Goal: Transaction & Acquisition: Purchase product/service

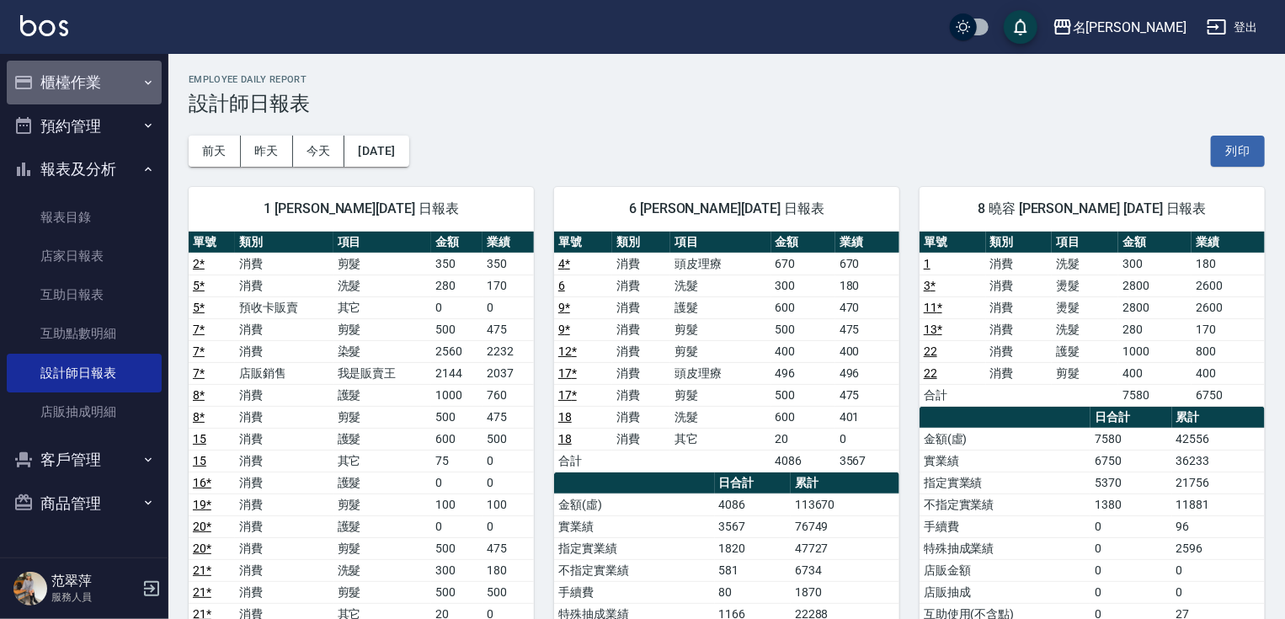
click at [79, 87] on button "櫃檯作業" at bounding box center [84, 83] width 155 height 44
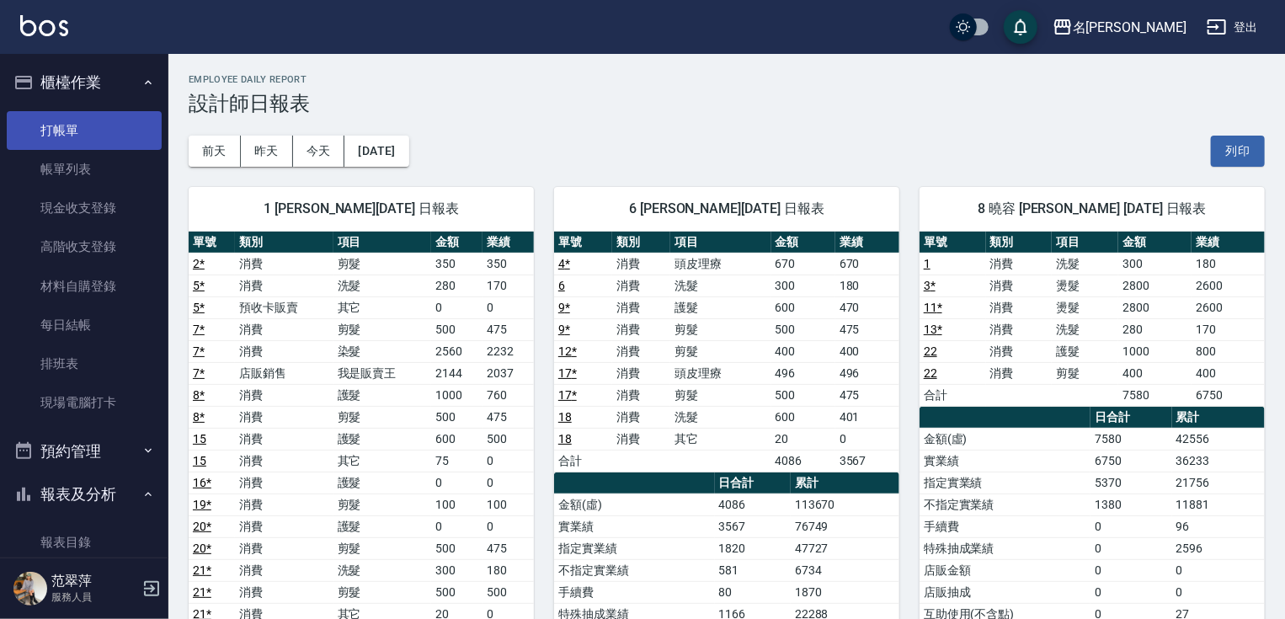
click at [84, 128] on link "打帳單" at bounding box center [84, 130] width 155 height 39
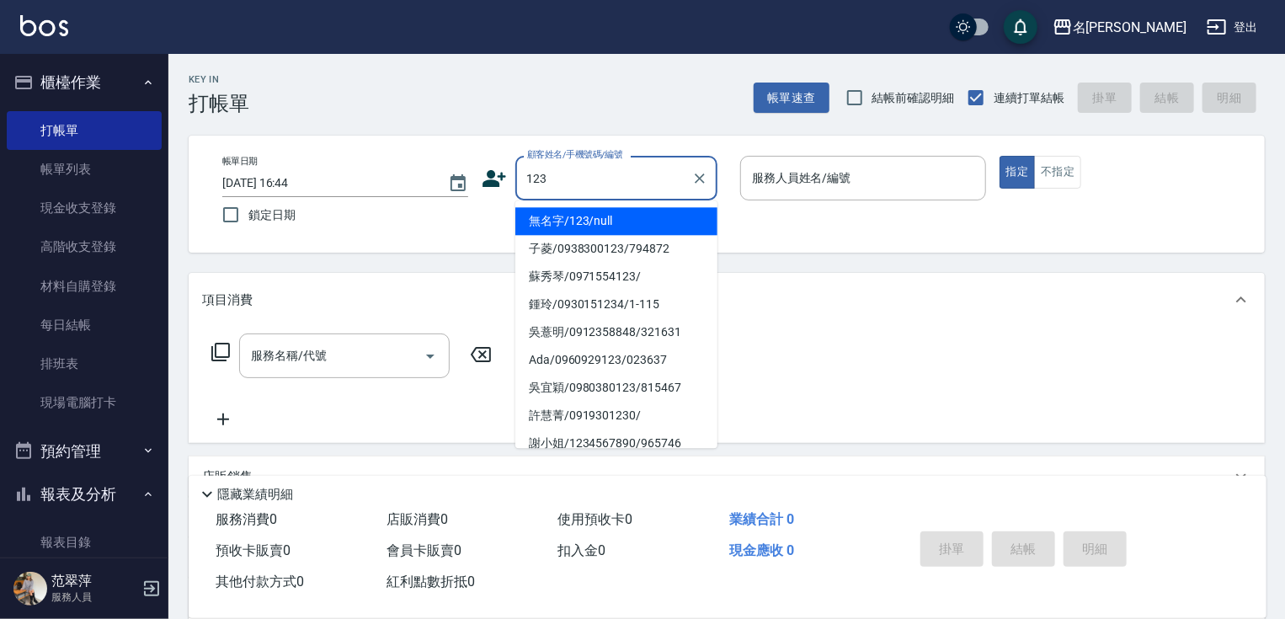
click at [653, 229] on li "無名字/123/null" at bounding box center [616, 221] width 202 height 28
type input "無名字/123/null"
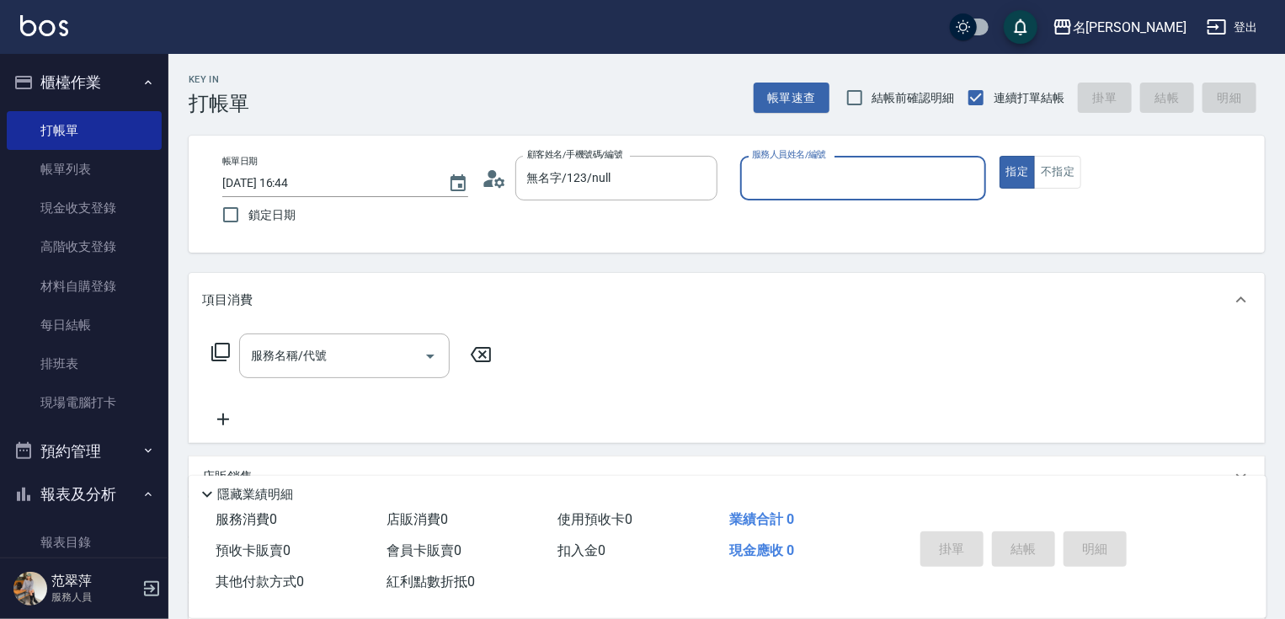
click at [822, 187] on input "服務人員姓名/編號" at bounding box center [863, 177] width 231 height 29
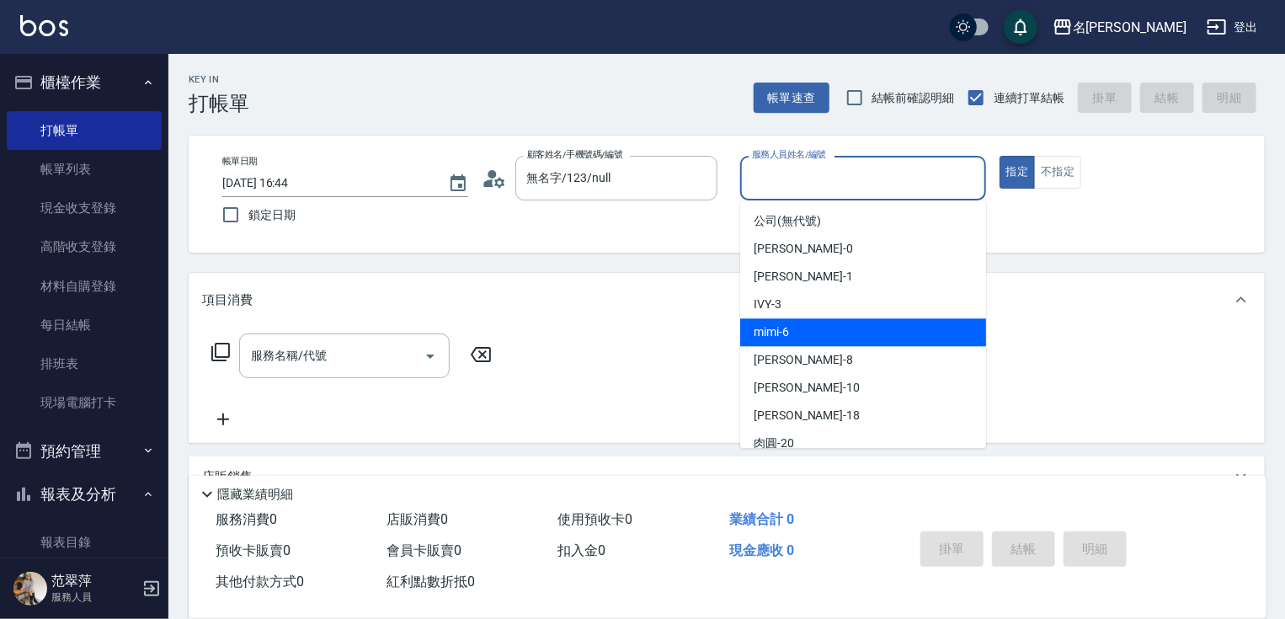
click at [796, 337] on div "mimi -6" at bounding box center [863, 332] width 246 height 28
type input "mimi-6"
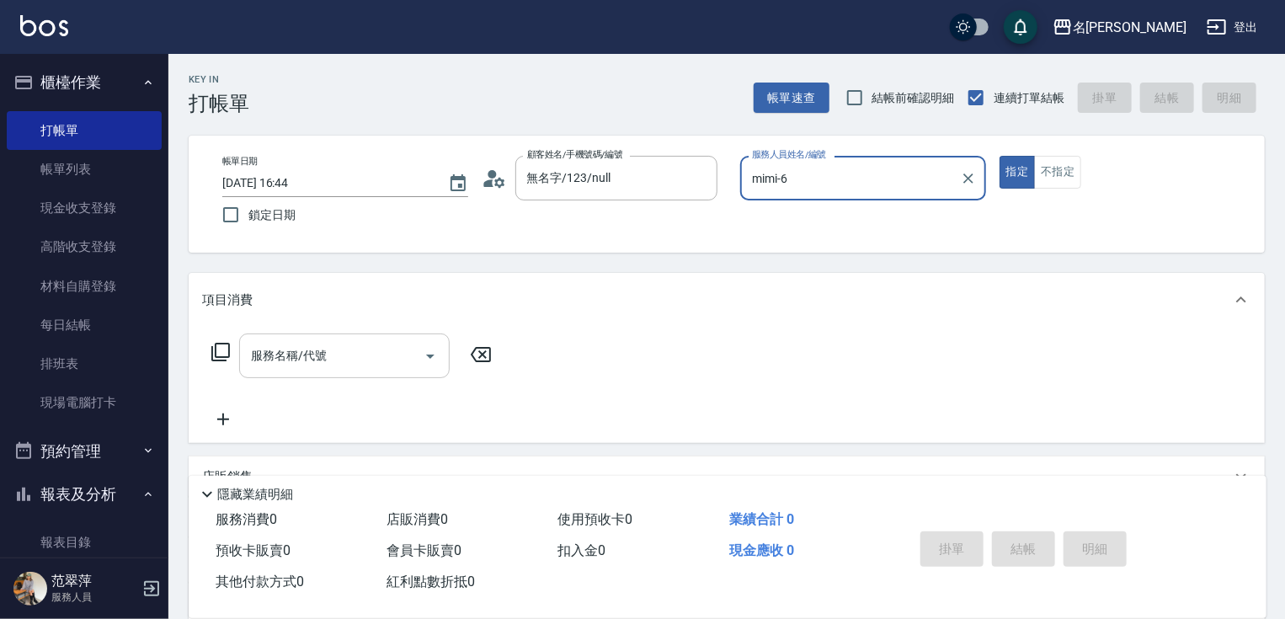
click at [284, 361] on input "服務名稱/代號" at bounding box center [332, 355] width 170 height 29
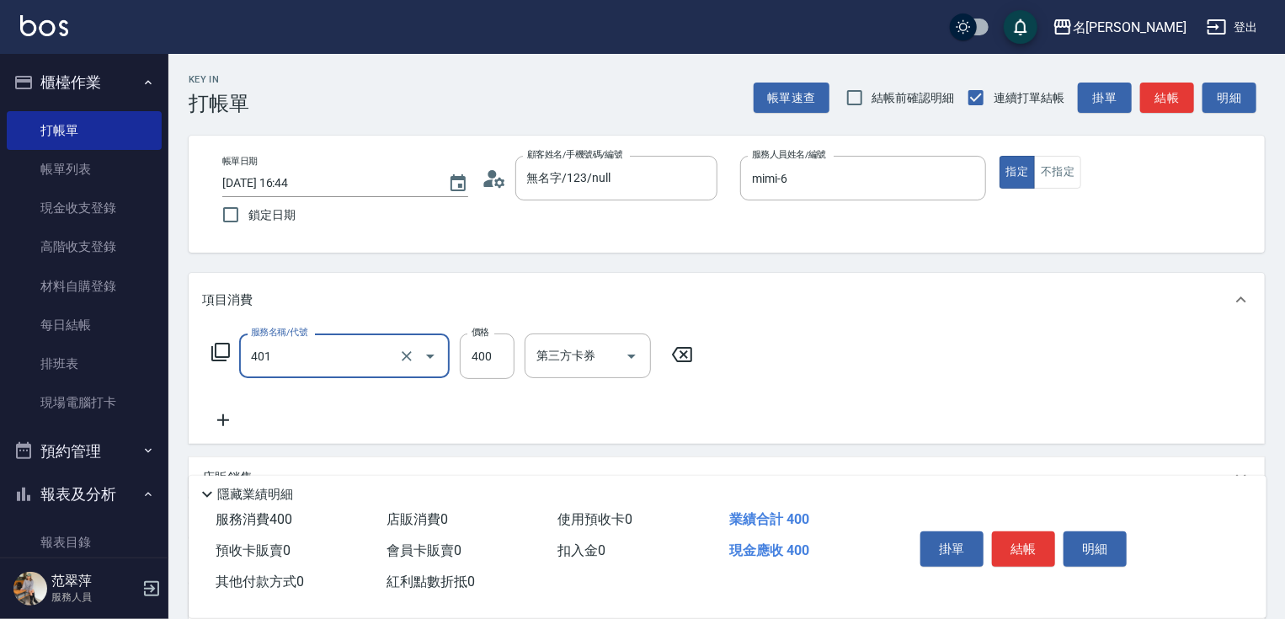
type input "剪髮(400)(401)"
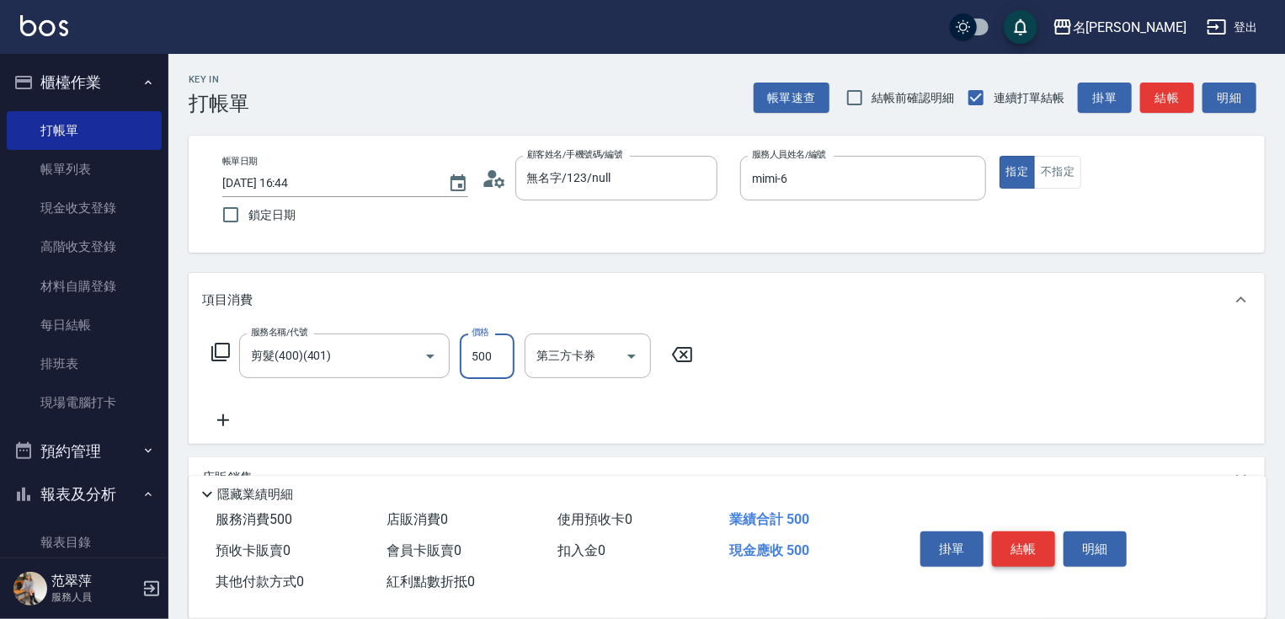
type input "500"
click at [1033, 550] on button "結帳" at bounding box center [1023, 548] width 63 height 35
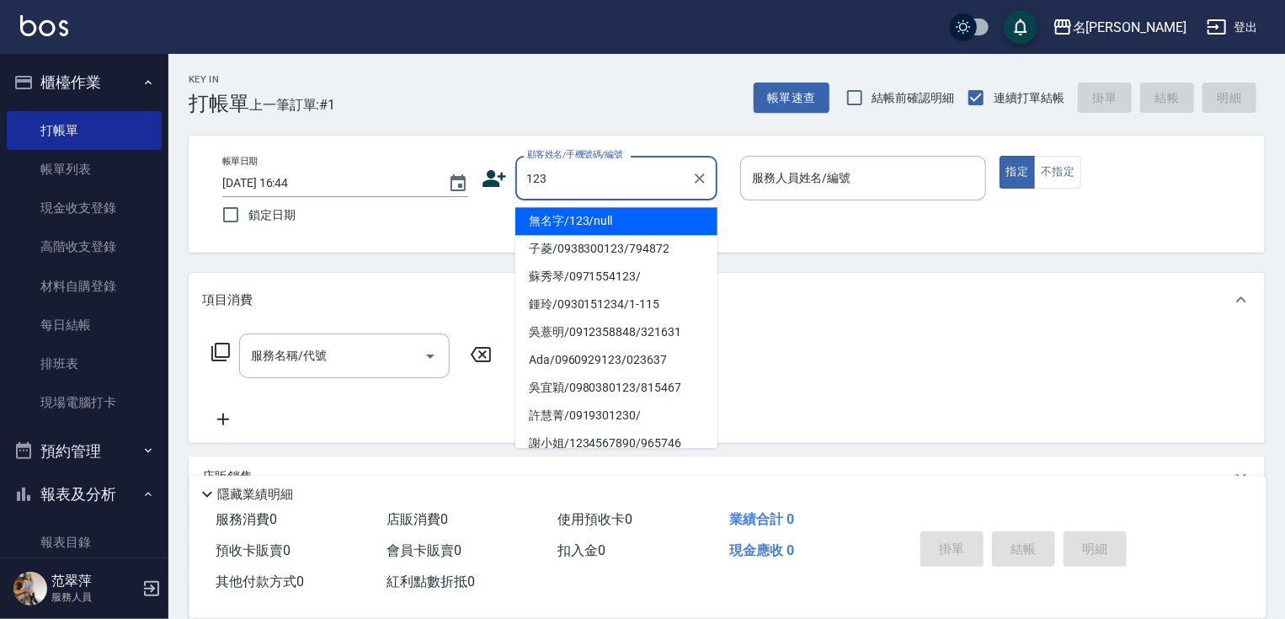
click at [601, 218] on li "無名字/123/null" at bounding box center [616, 221] width 202 height 28
type input "無名字/123/null"
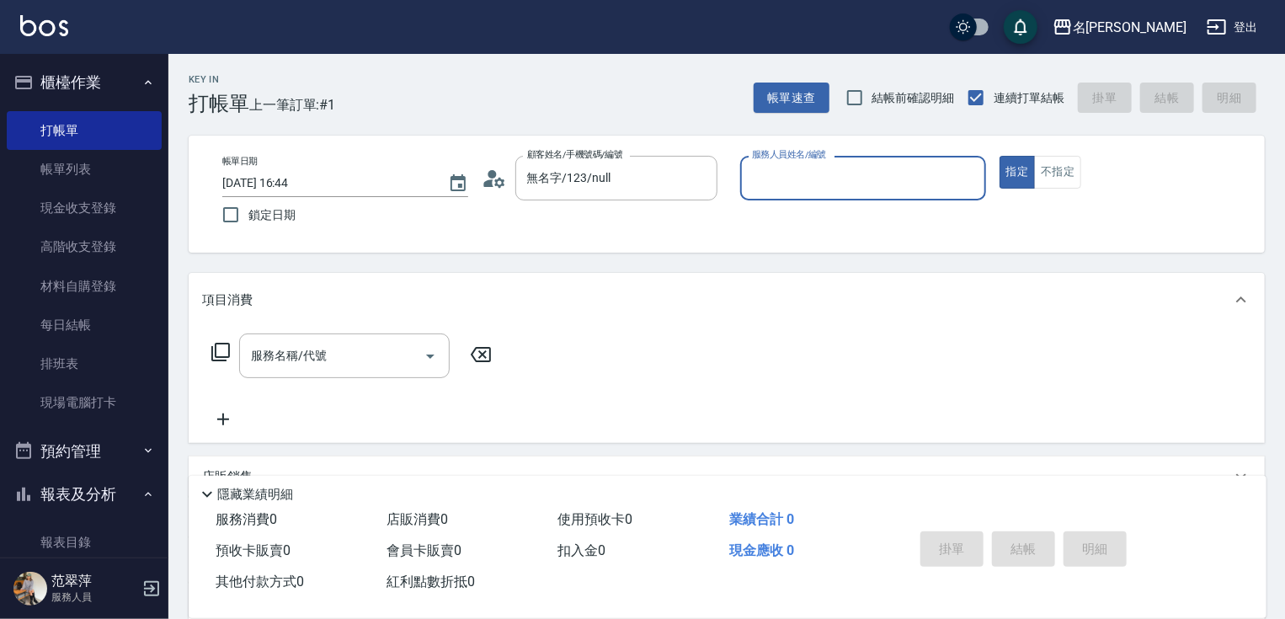
click at [776, 173] on input "服務人員姓名/編號" at bounding box center [863, 177] width 231 height 29
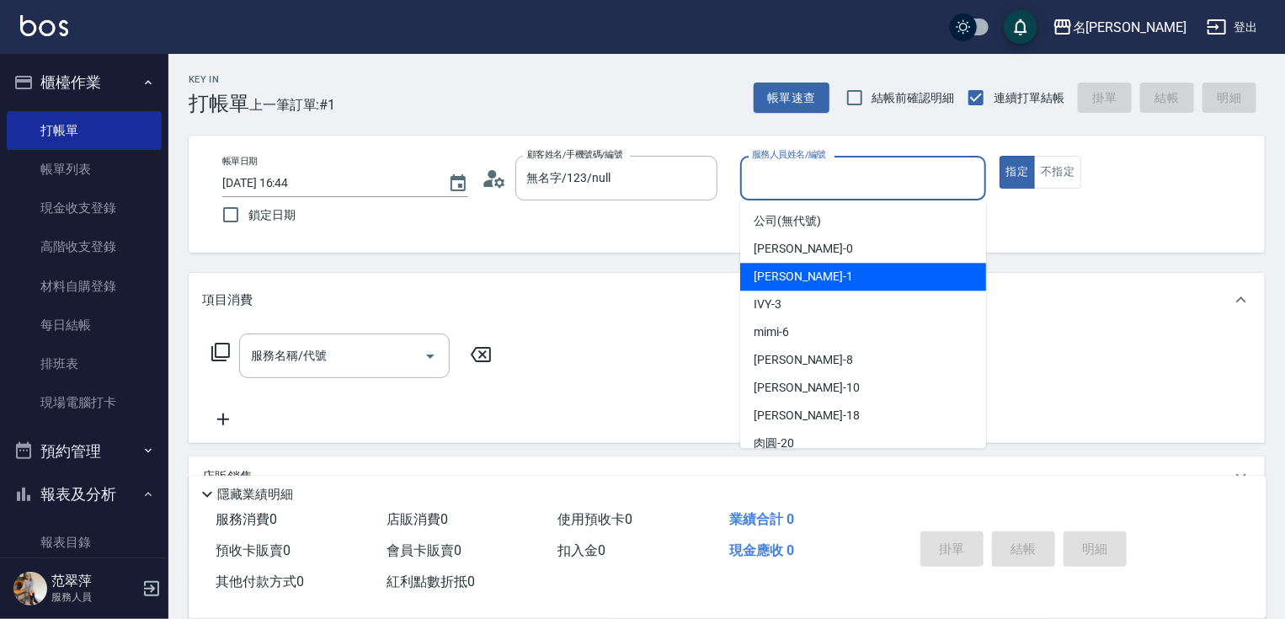
click at [814, 275] on div "[PERSON_NAME] -1" at bounding box center [863, 277] width 246 height 28
type input "Joanne-1"
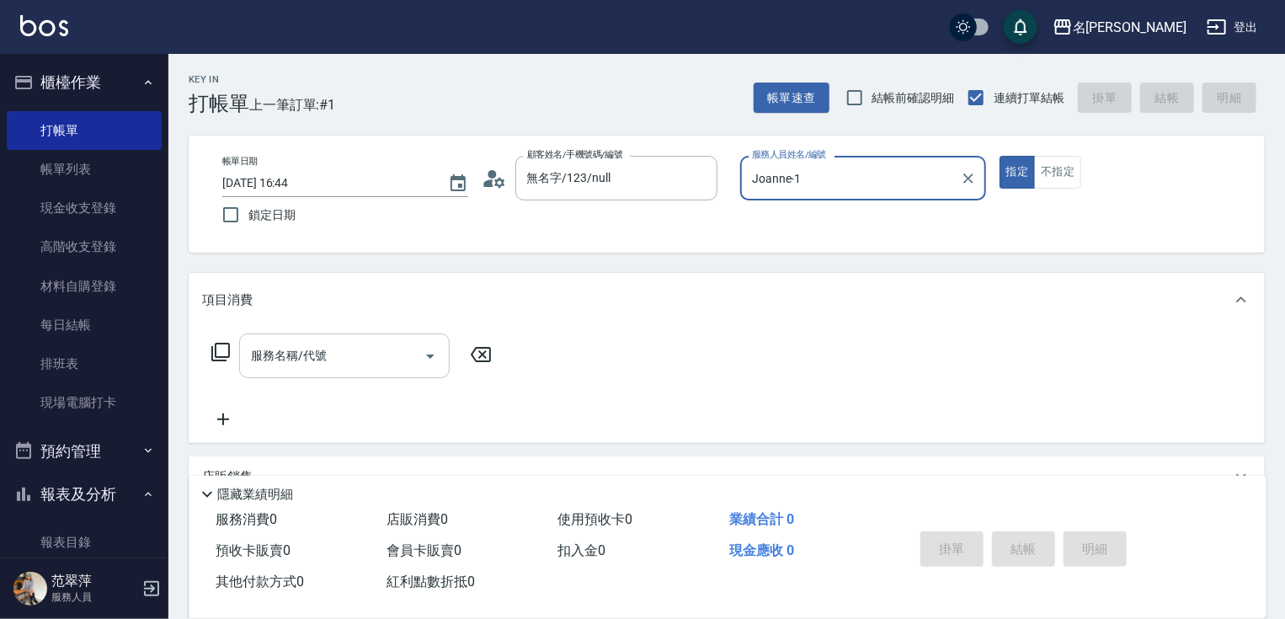
click at [362, 360] on input "服務名稱/代號" at bounding box center [332, 355] width 170 height 29
click at [219, 351] on icon at bounding box center [221, 352] width 20 height 20
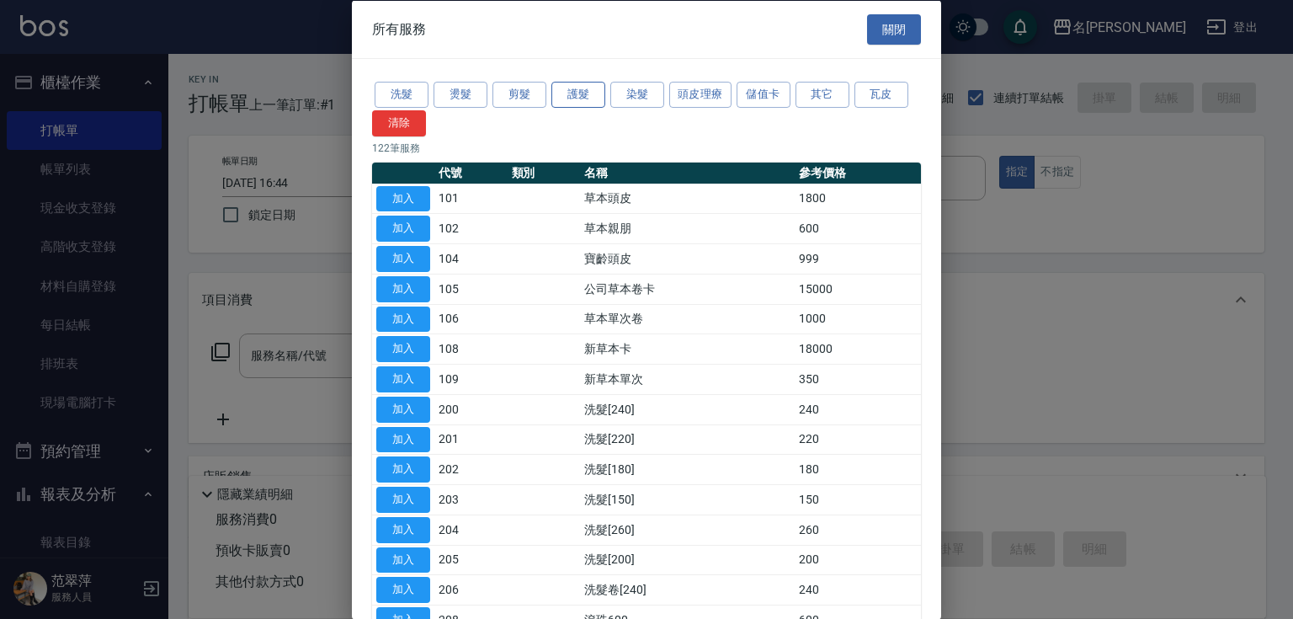
click at [587, 100] on button "護髮" at bounding box center [579, 95] width 54 height 26
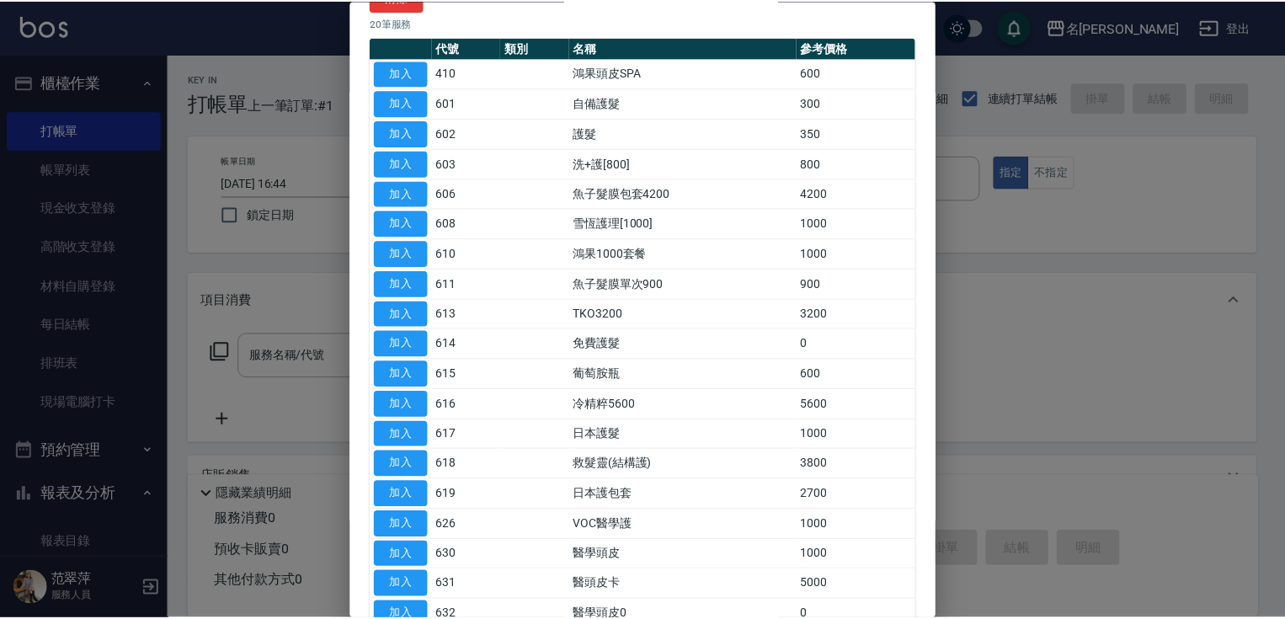
scroll to position [141, 0]
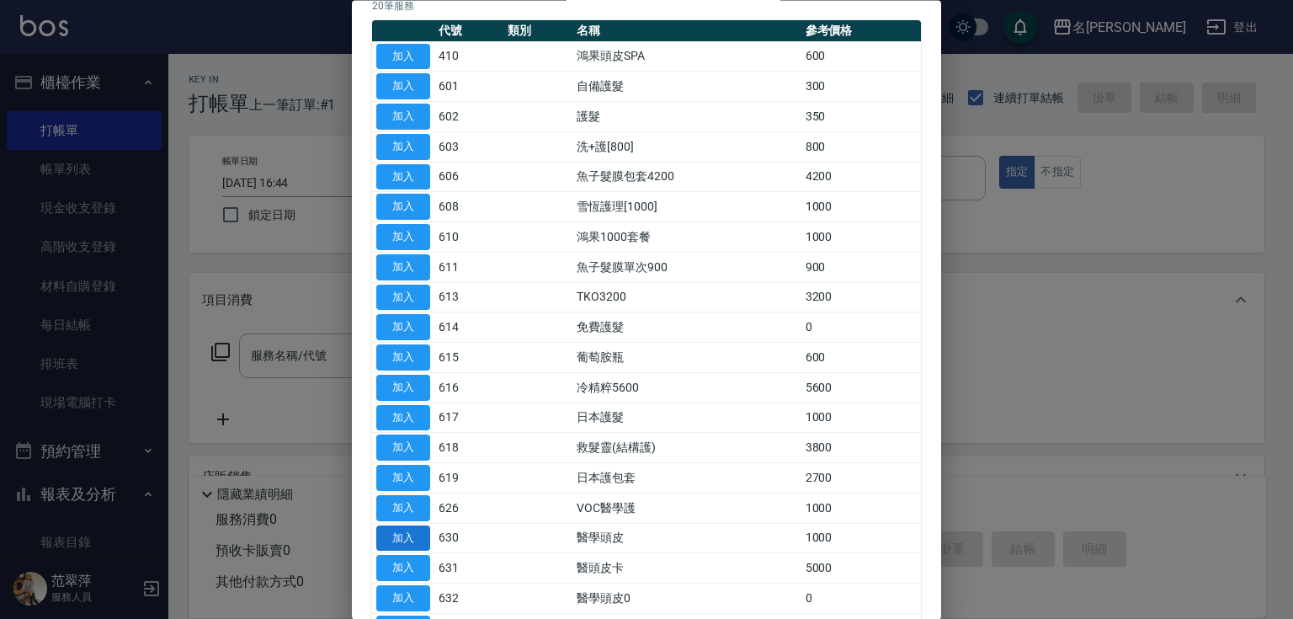
click at [406, 529] on button "加入" at bounding box center [403, 538] width 54 height 26
type input "醫學頭皮(630)"
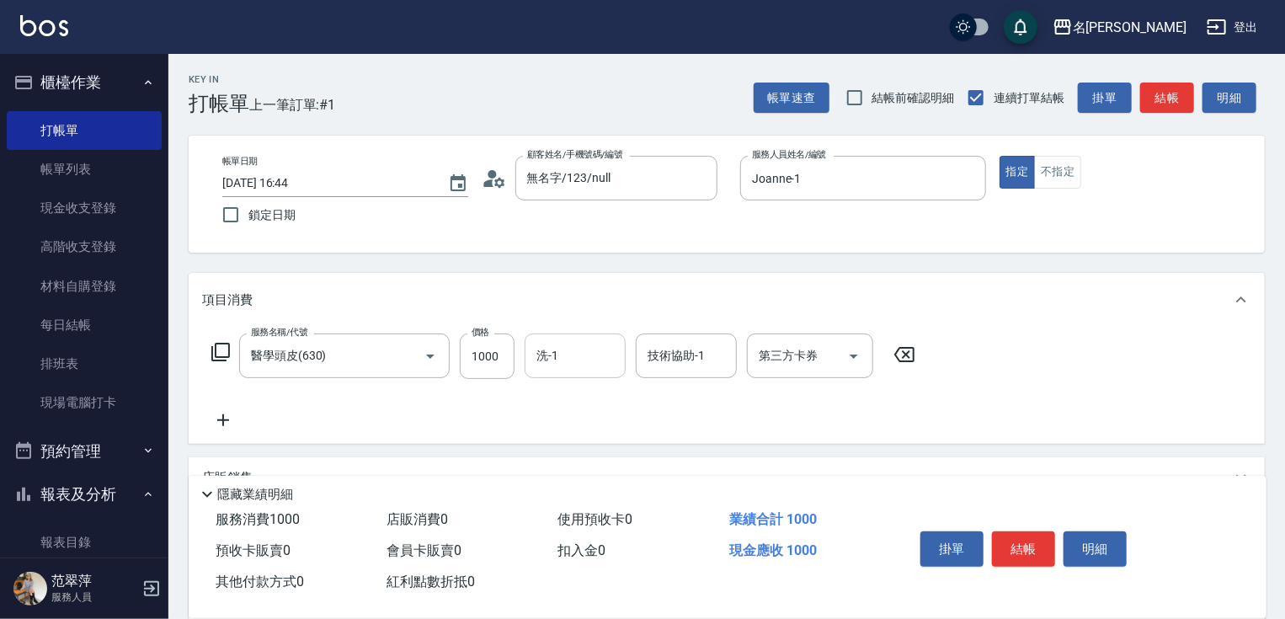
click at [589, 344] on input "洗-1" at bounding box center [575, 355] width 86 height 29
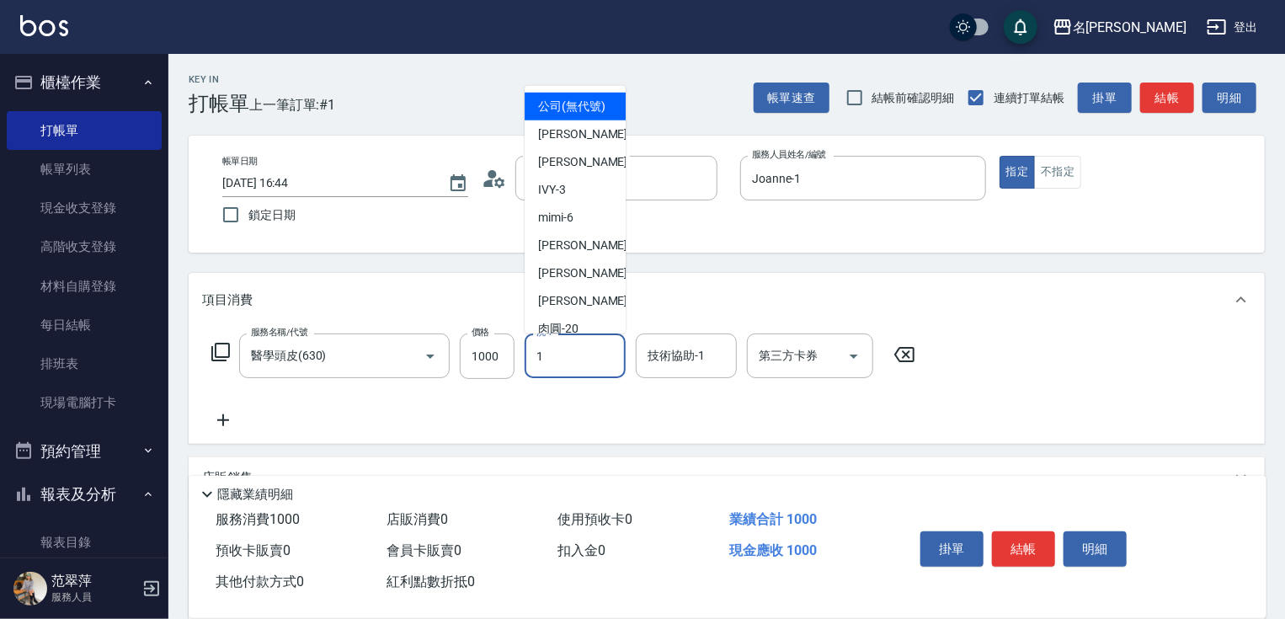
type input "Joanne-1"
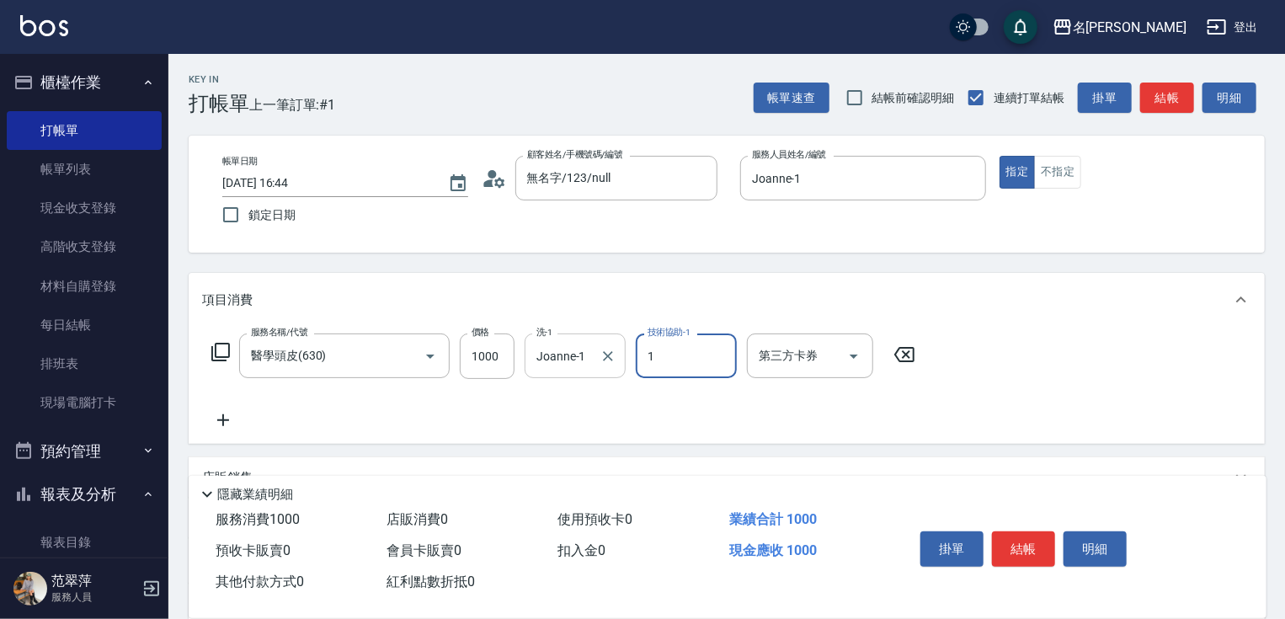
type input "Joanne-1"
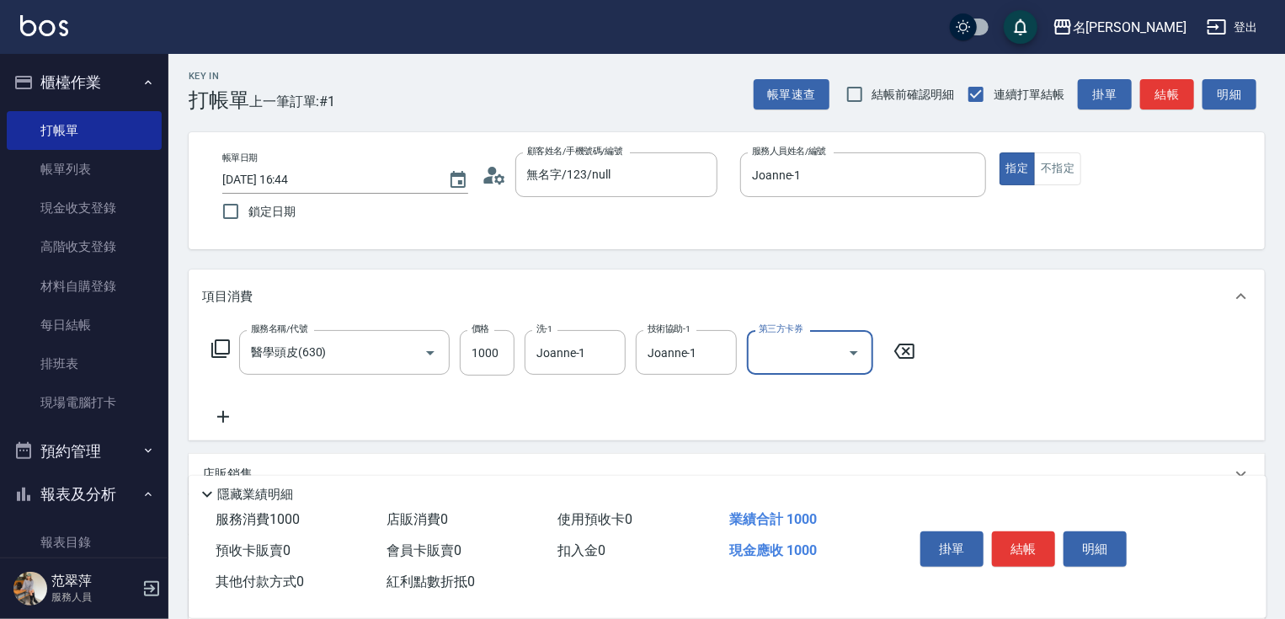
scroll to position [0, 0]
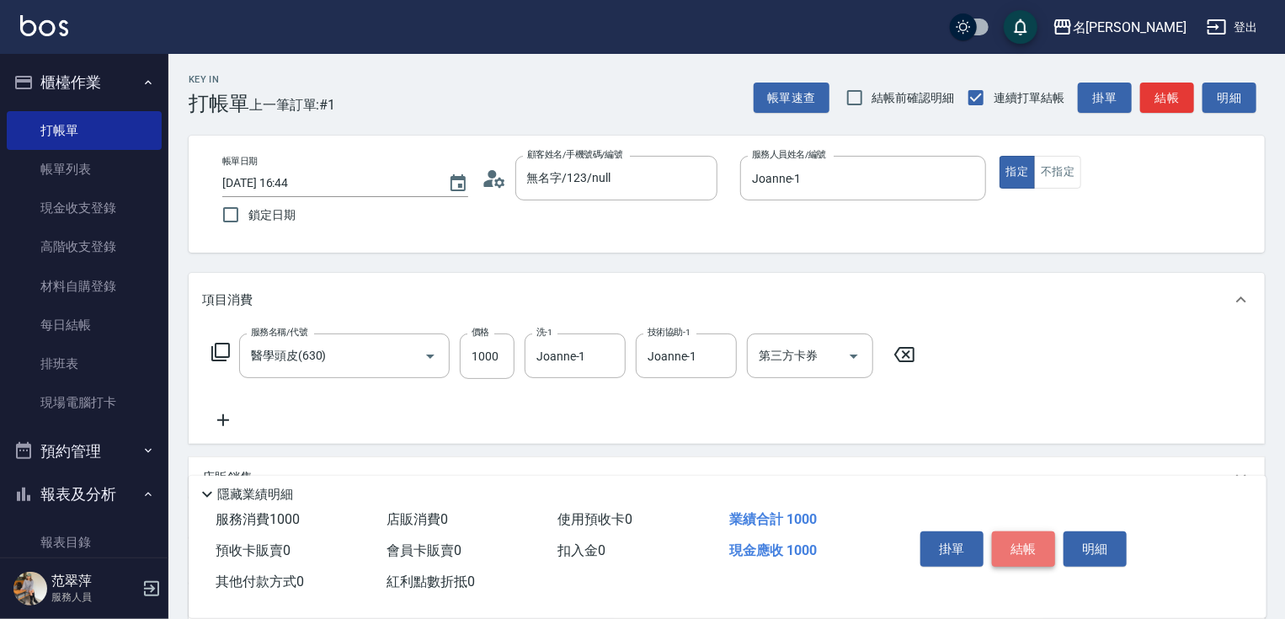
click at [1024, 542] on button "結帳" at bounding box center [1023, 548] width 63 height 35
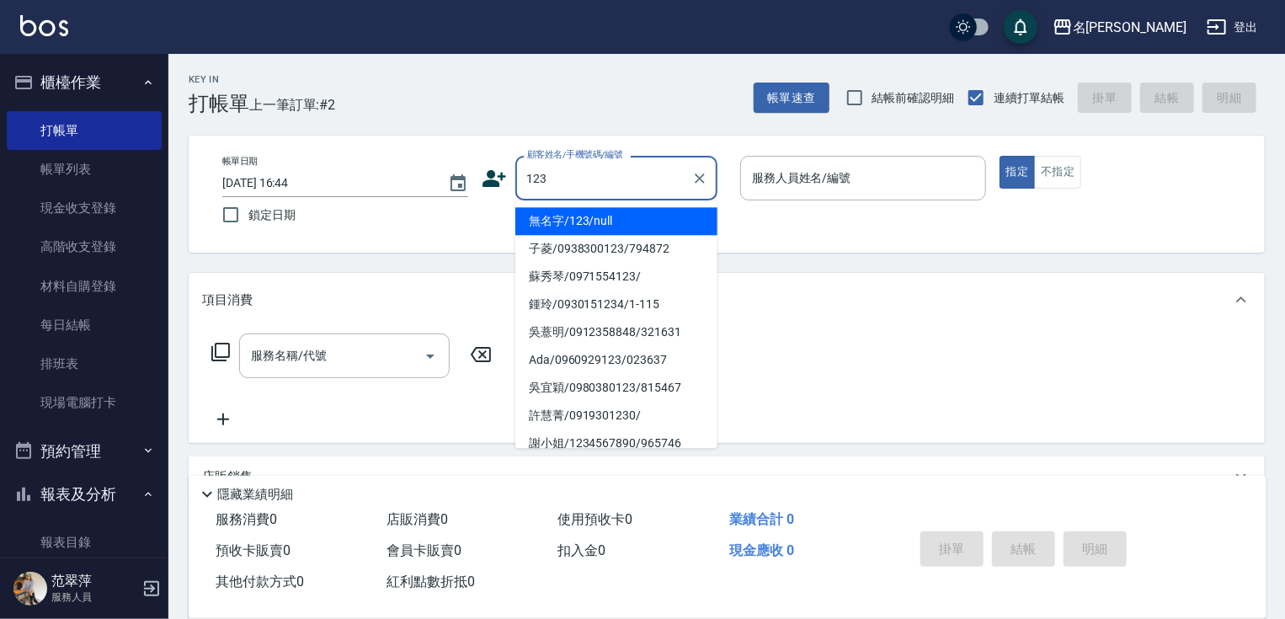
click at [613, 221] on li "無名字/123/null" at bounding box center [616, 221] width 202 height 28
type input "無名字/123/null"
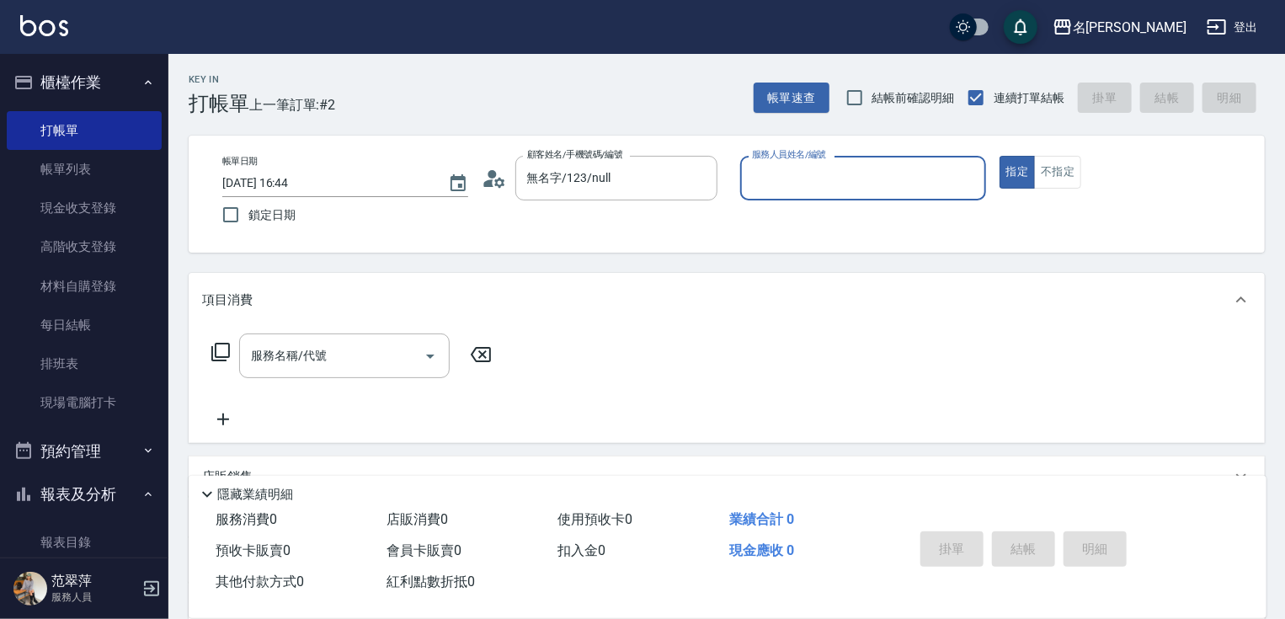
click at [785, 178] on input "服務人員姓名/編號" at bounding box center [863, 177] width 231 height 29
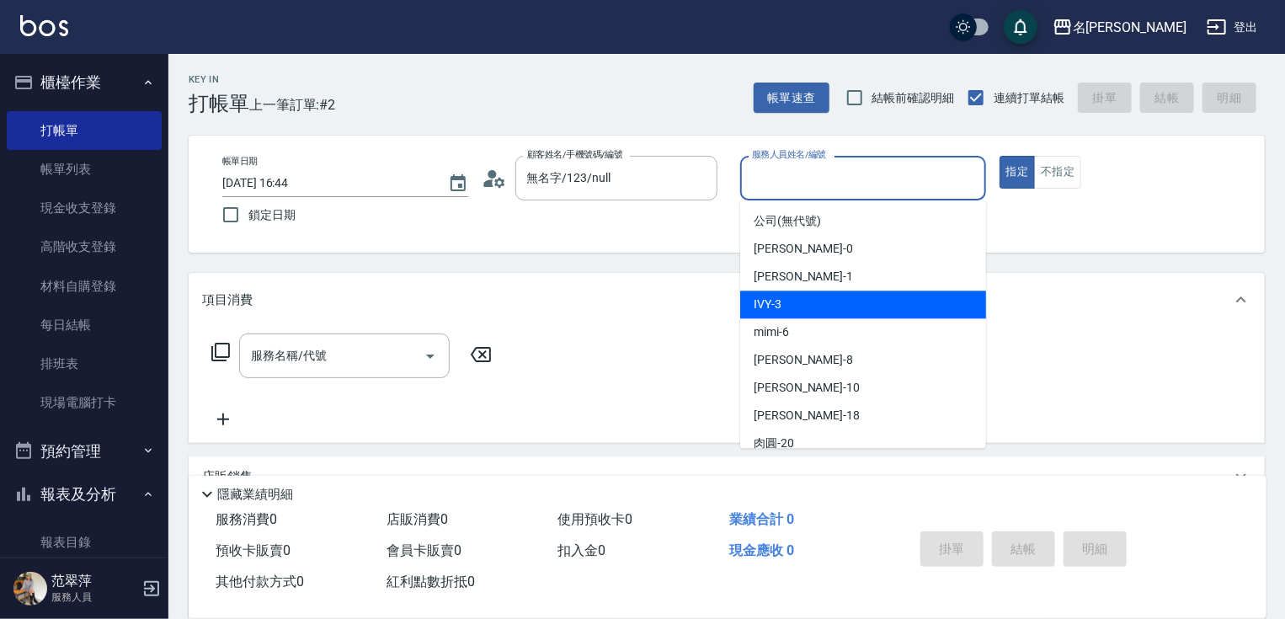
click at [792, 309] on div "IVY -3" at bounding box center [863, 304] width 246 height 28
type input "IVY-3"
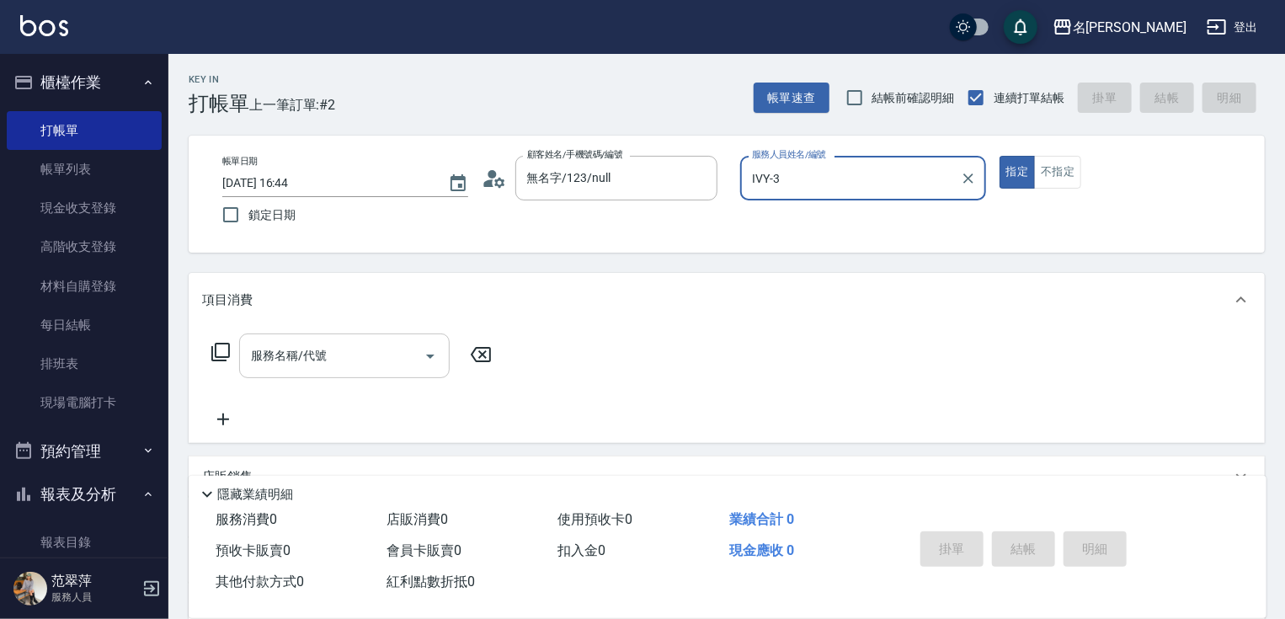
click at [360, 347] on input "服務名稱/代號" at bounding box center [332, 355] width 170 height 29
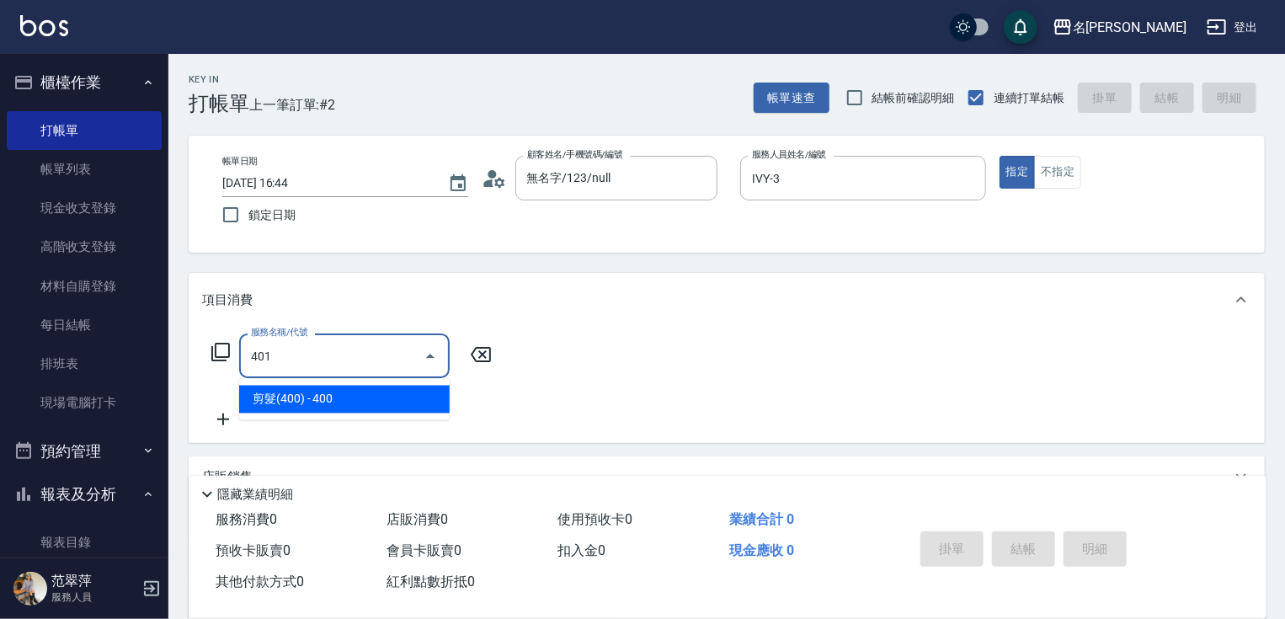
type input "剪髮(400)(401)"
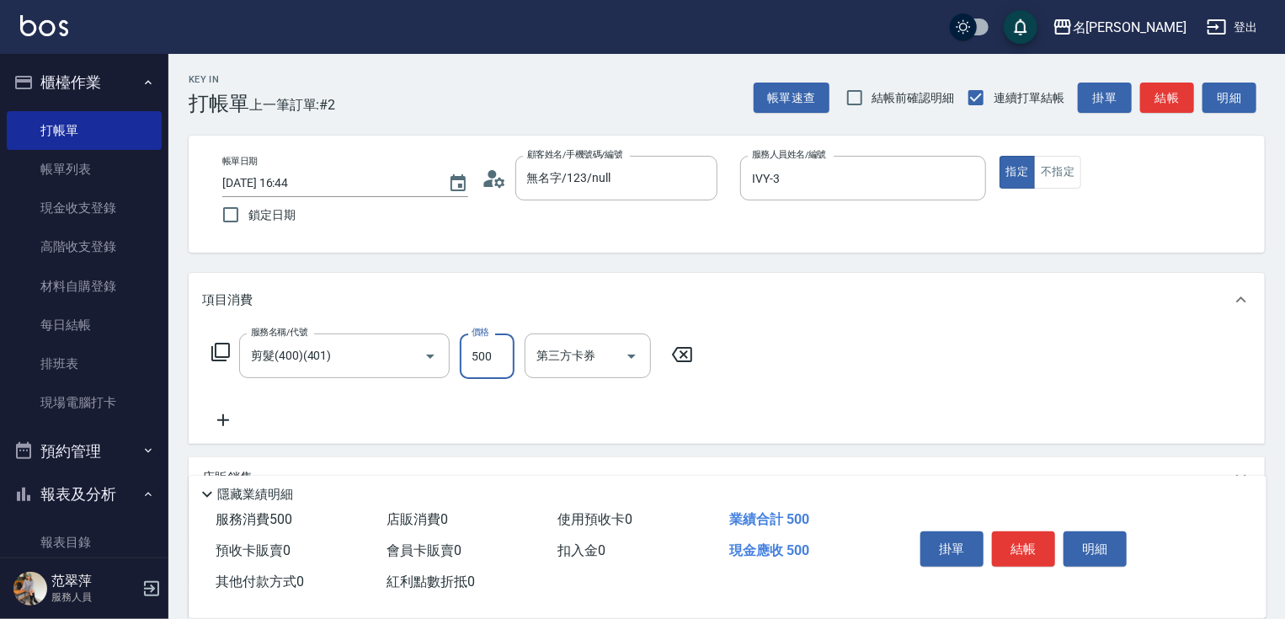
type input "500"
click at [222, 413] on icon at bounding box center [223, 420] width 42 height 20
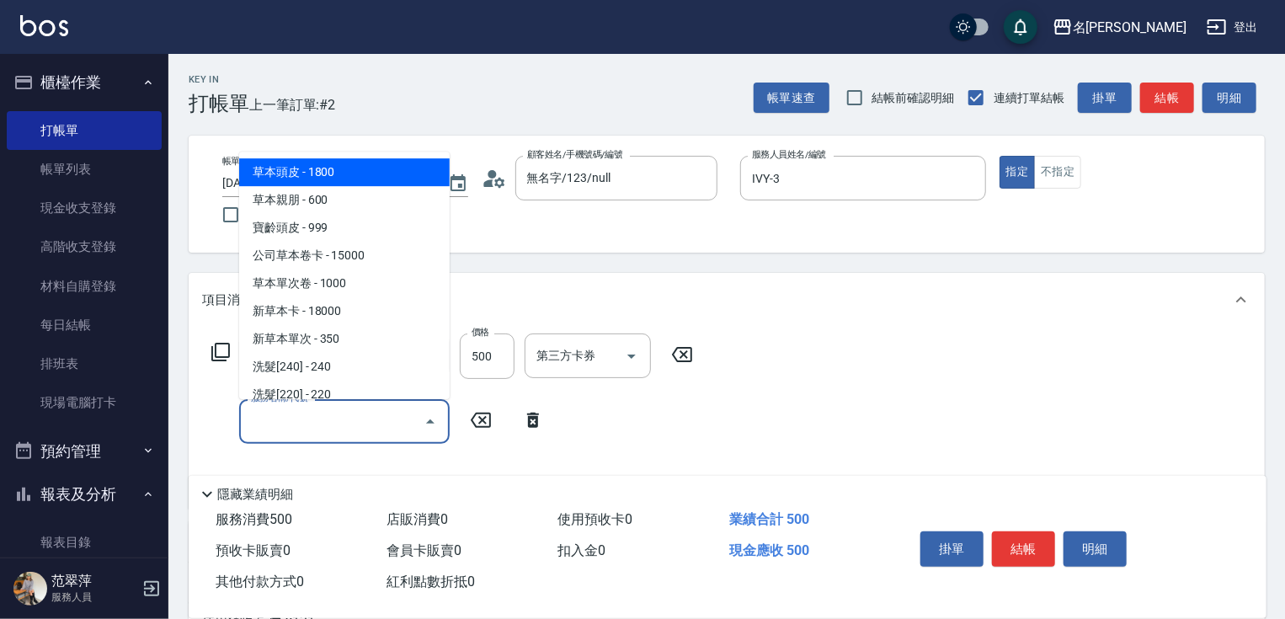
click at [264, 427] on input "服務名稱/代號" at bounding box center [332, 421] width 170 height 29
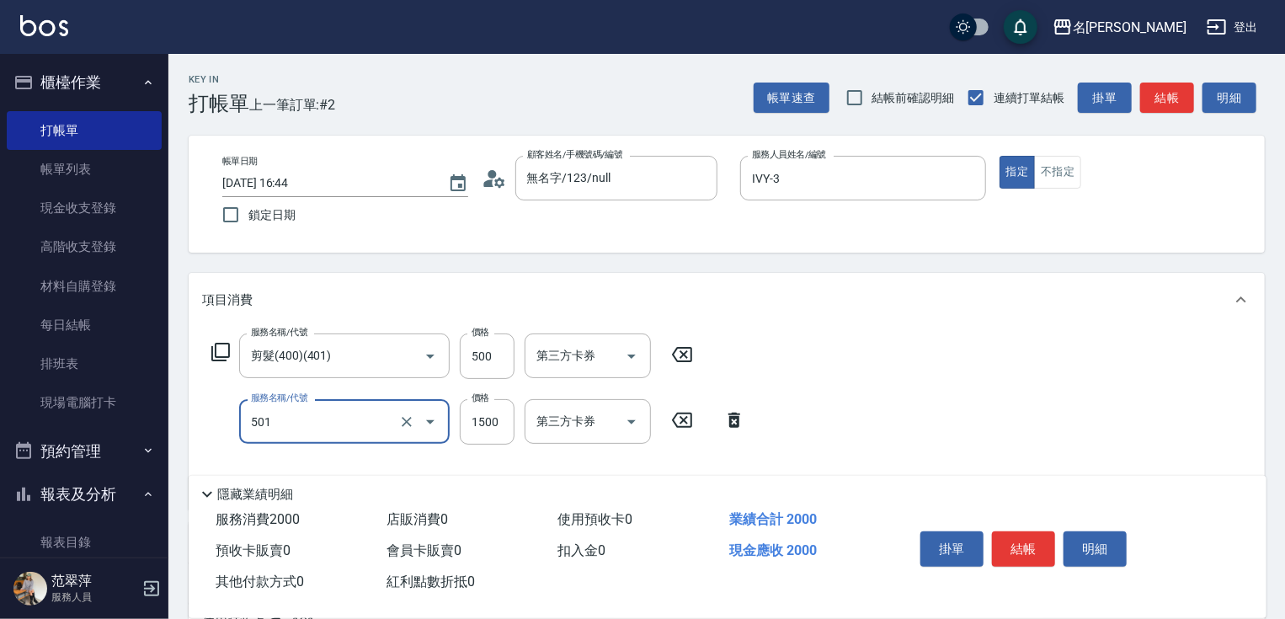
type input "染髮(1500)(501)"
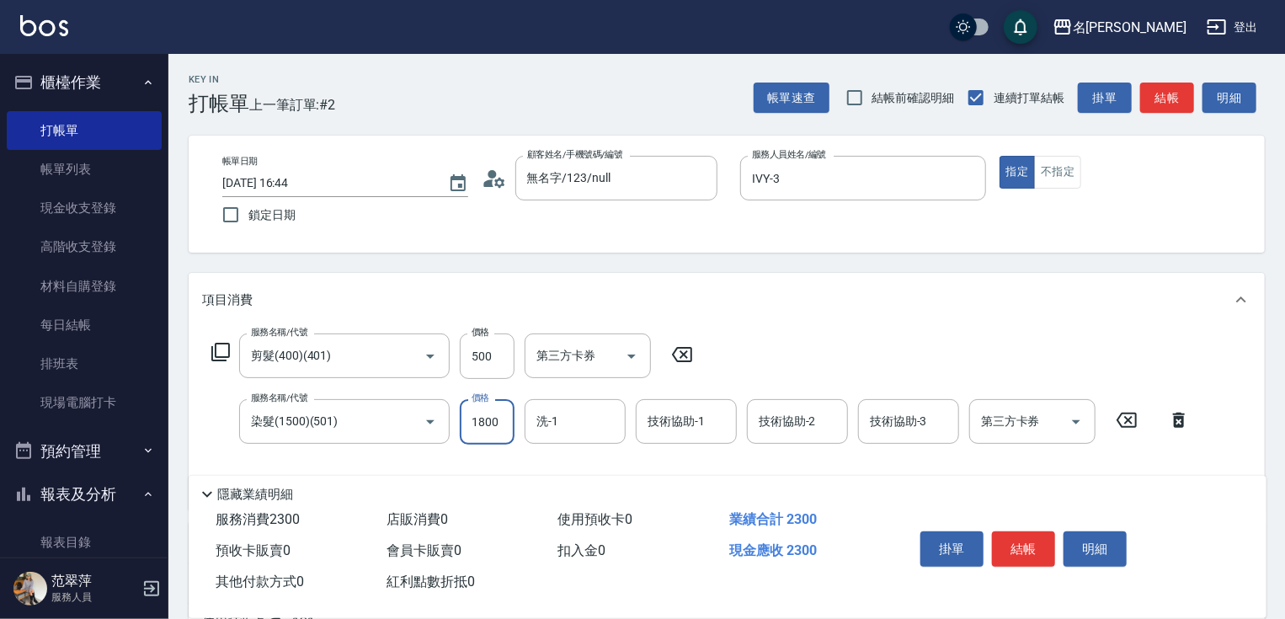
type input "1800"
type input "IVY-3"
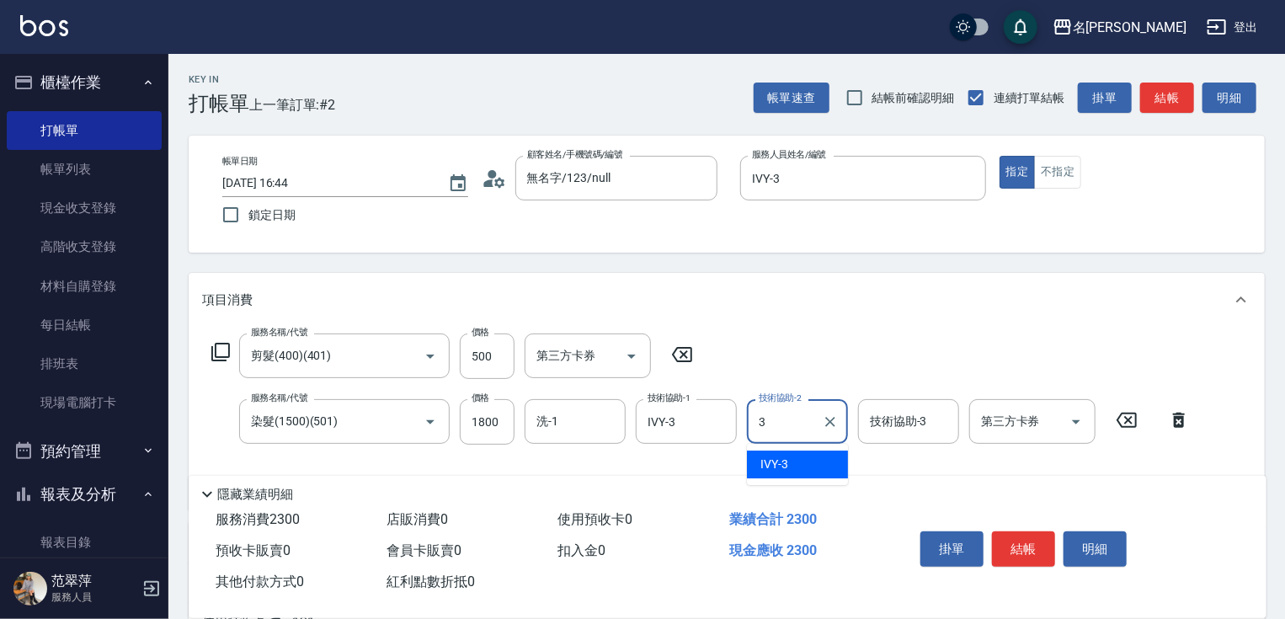
type input "IVY-3"
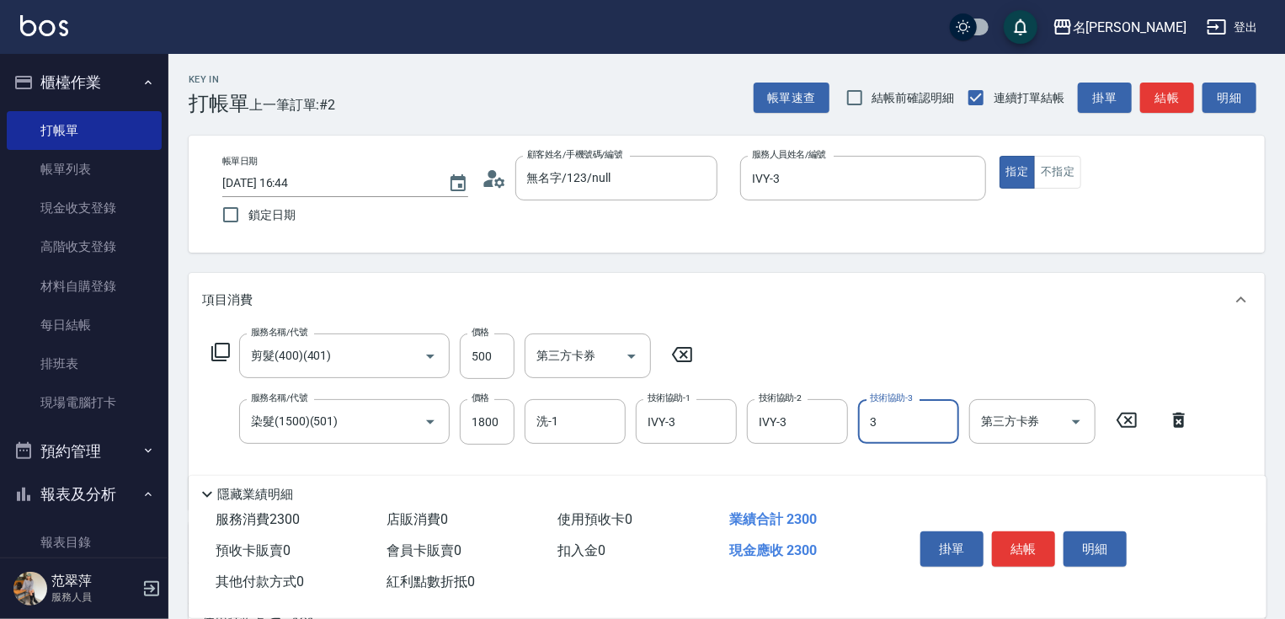
type input "IVY-3"
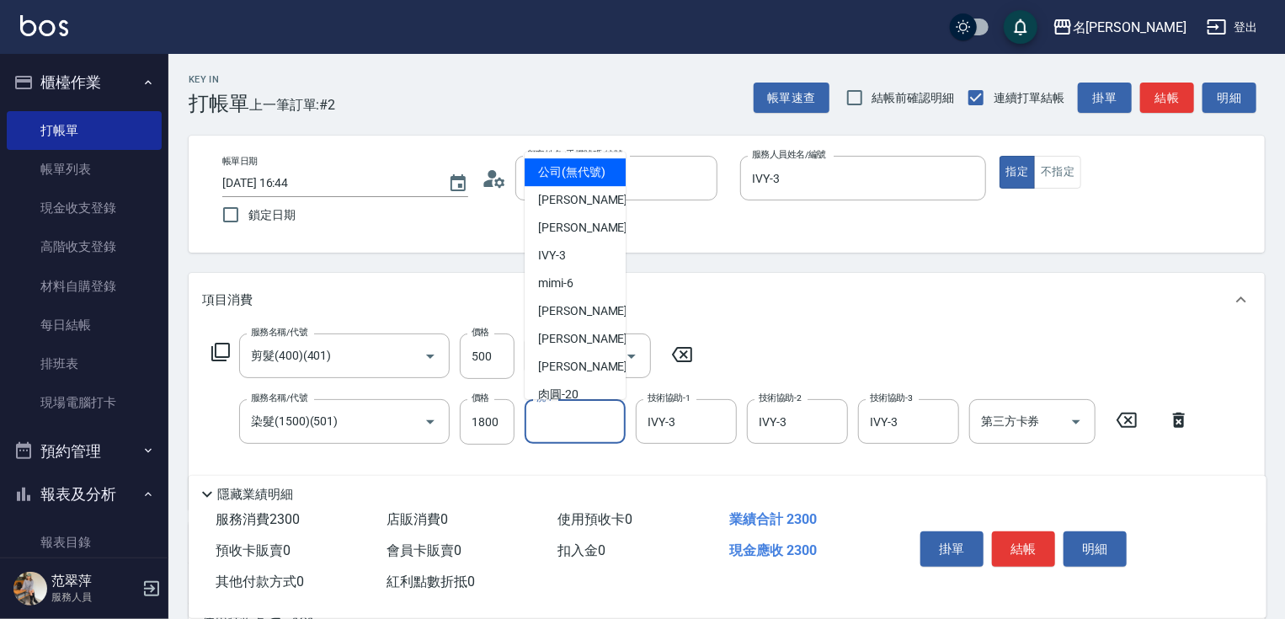
click at [555, 427] on input "洗-1" at bounding box center [575, 421] width 86 height 29
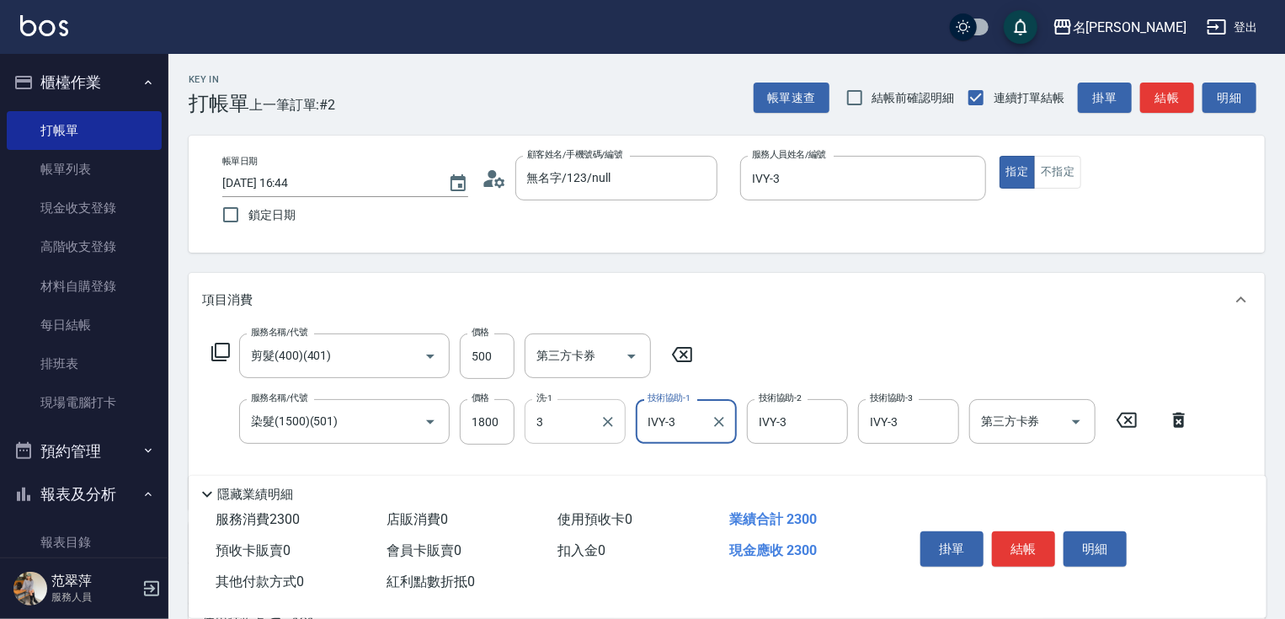
type input "IVY-3"
click at [1009, 542] on button "結帳" at bounding box center [1023, 548] width 63 height 35
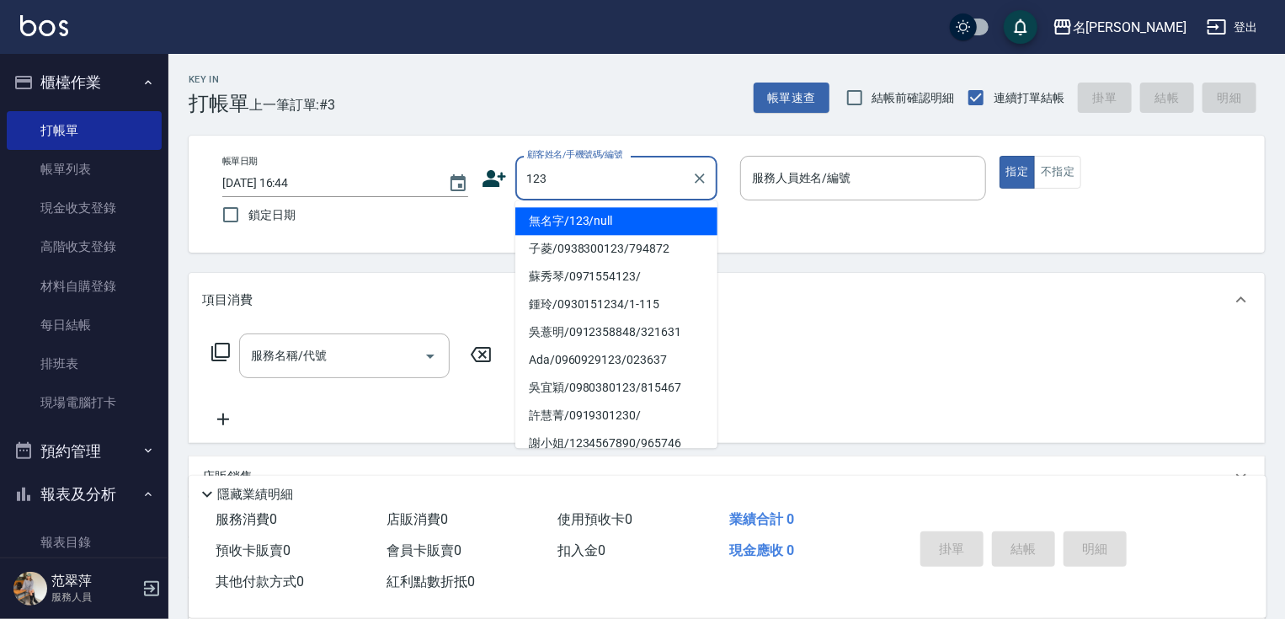
click at [647, 220] on li "無名字/123/null" at bounding box center [616, 221] width 202 height 28
type input "無名字/123/null"
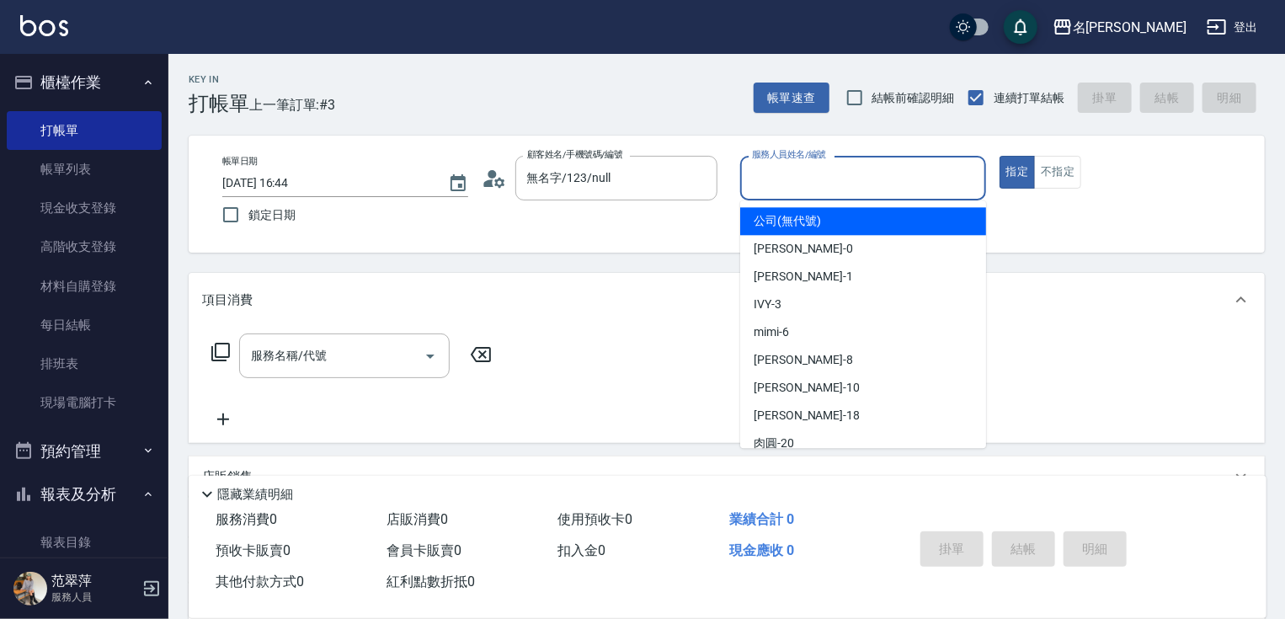
click at [784, 179] on input "服務人員姓名/編號" at bounding box center [863, 177] width 231 height 29
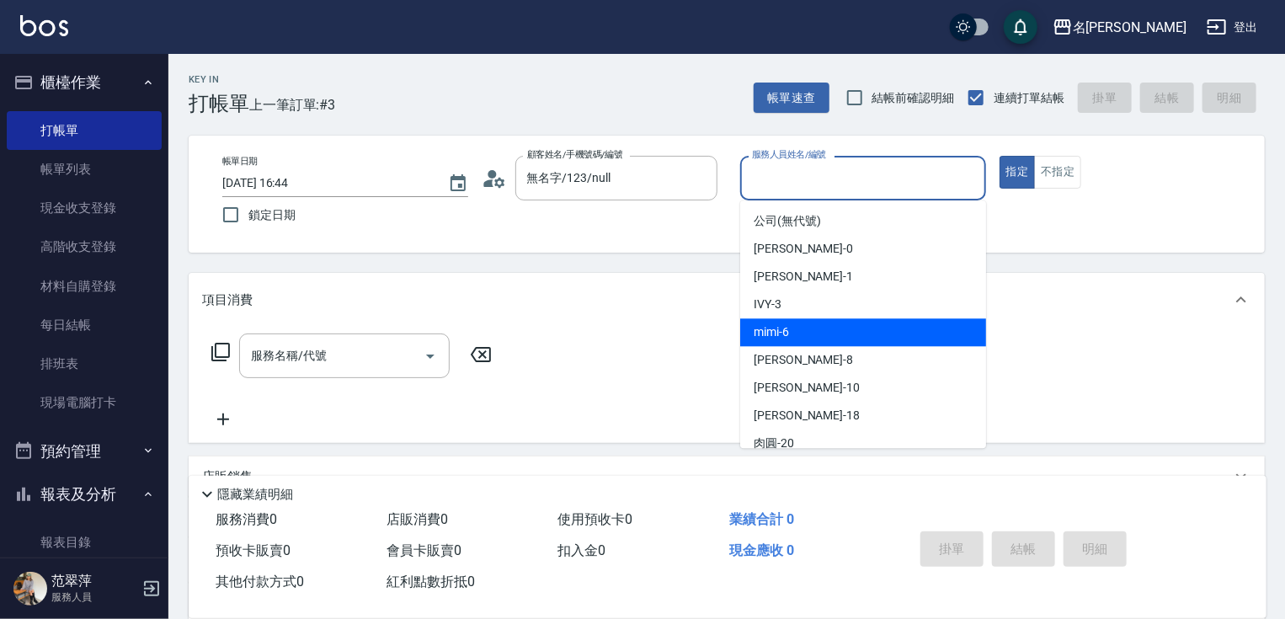
click at [803, 329] on div "mimi -6" at bounding box center [863, 332] width 246 height 28
type input "mimi-6"
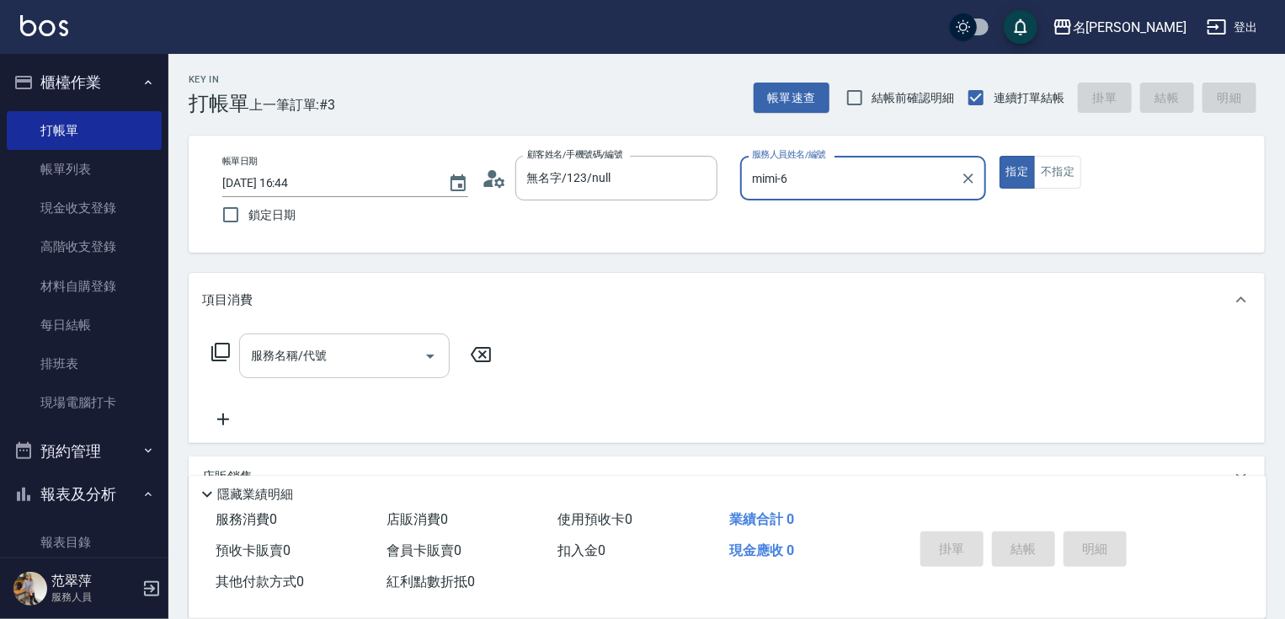
click at [352, 354] on input "服務名稱/代號" at bounding box center [332, 355] width 170 height 29
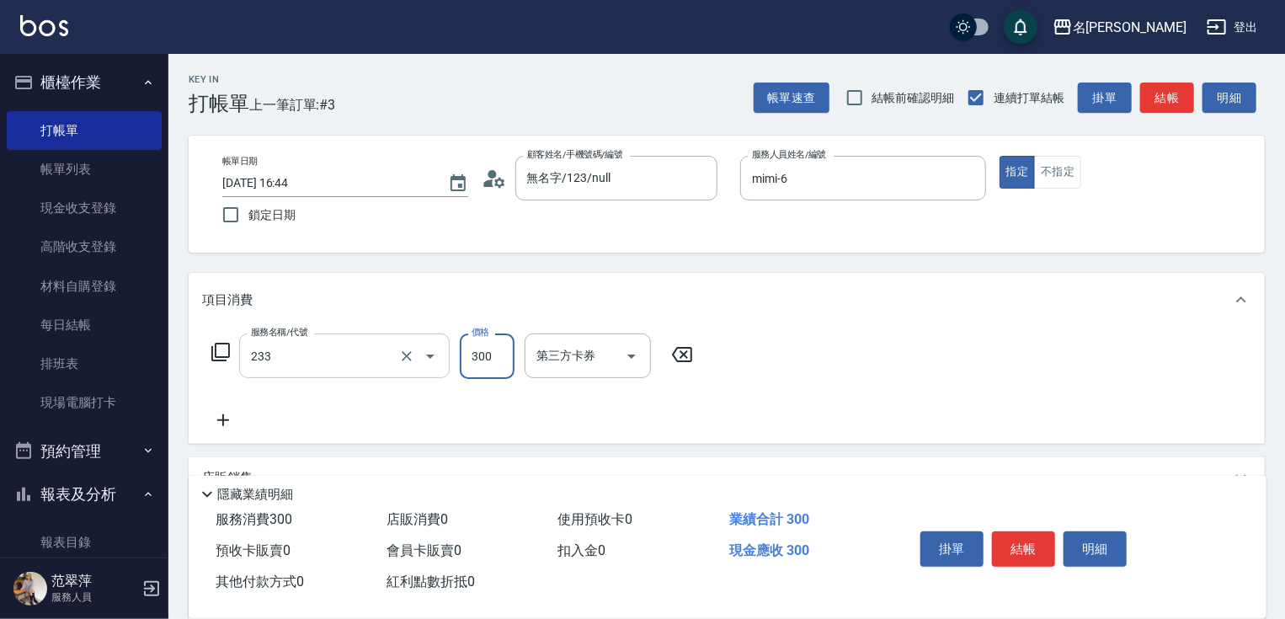
type input "洗髮300(233)"
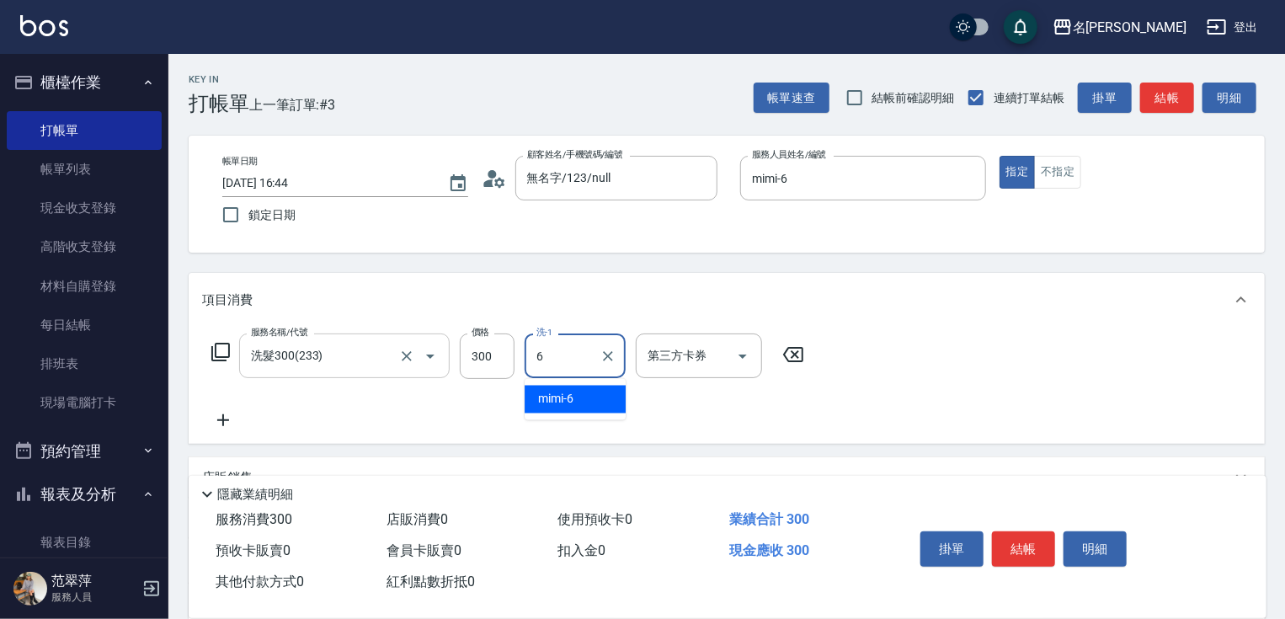
type input "mimi-6"
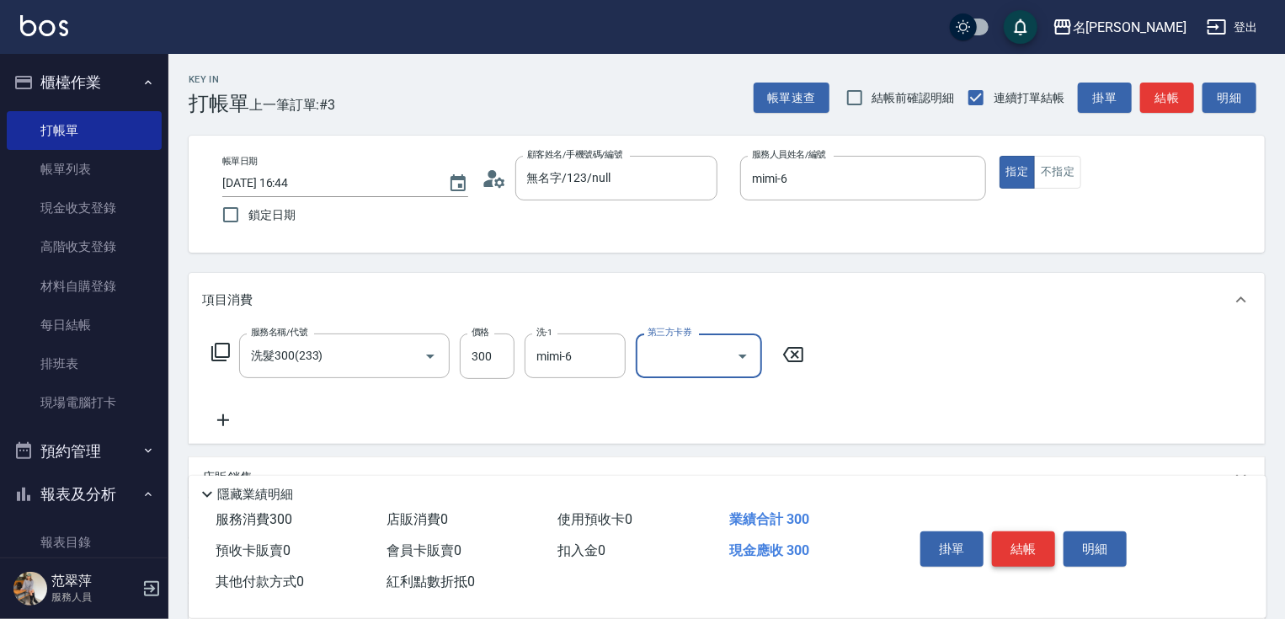
click at [1046, 552] on button "結帳" at bounding box center [1023, 548] width 63 height 35
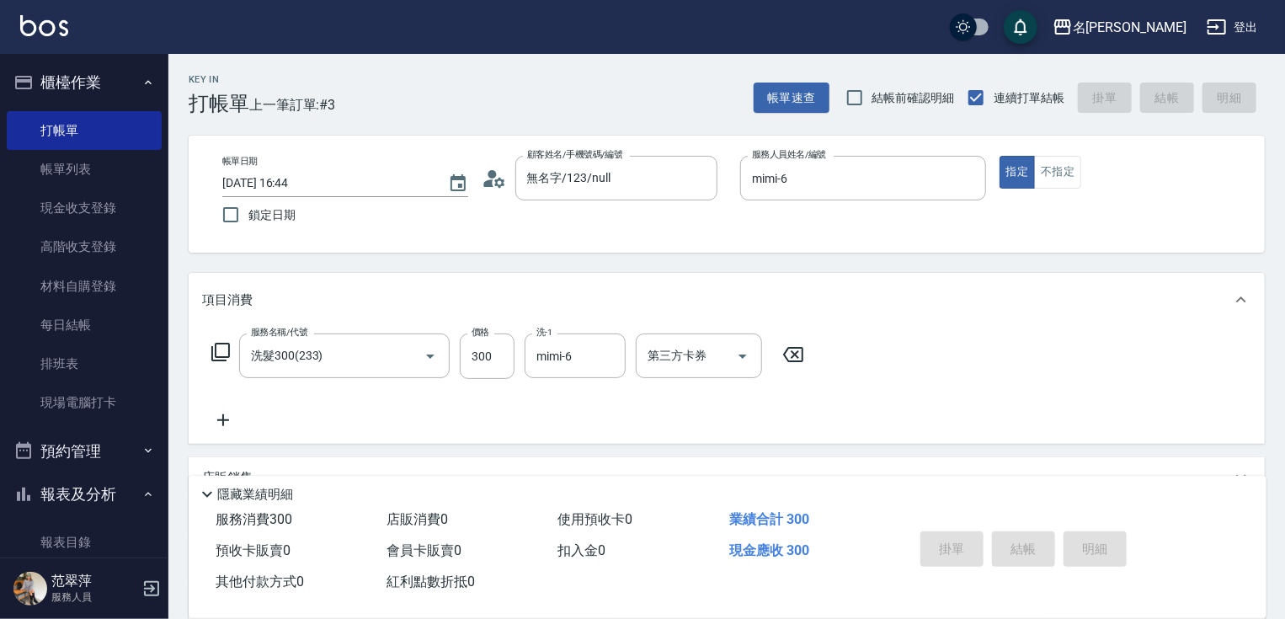
type input "[DATE] 16:45"
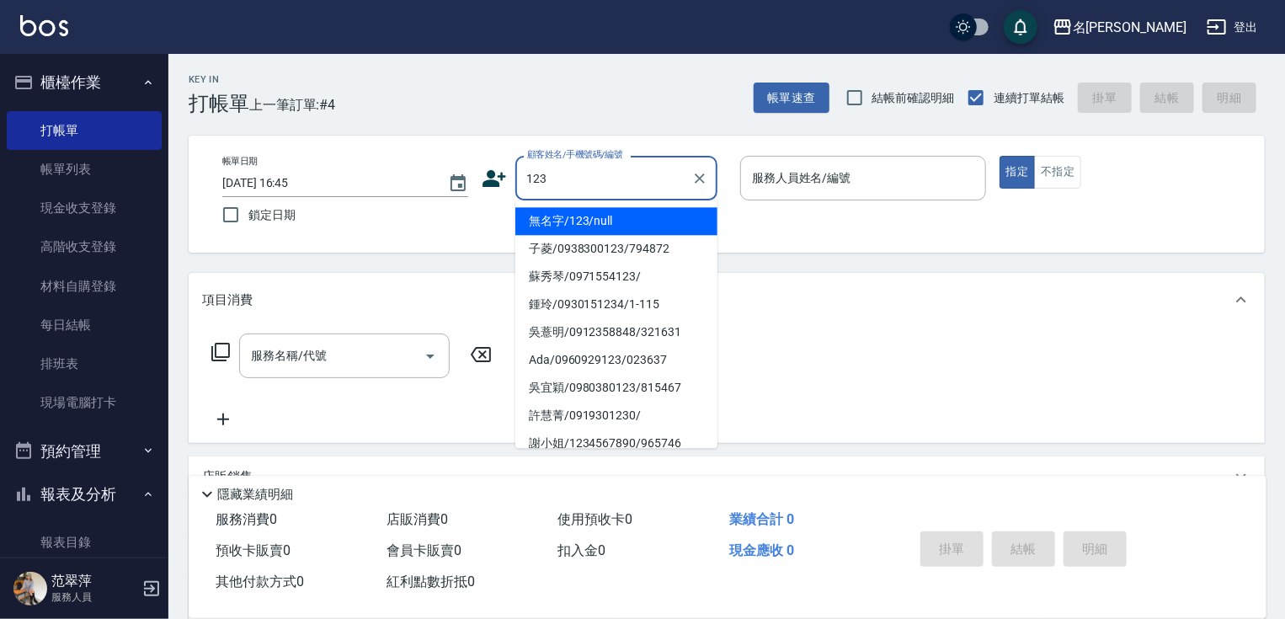
click at [620, 219] on li "無名字/123/null" at bounding box center [616, 221] width 202 height 28
type input "無名字/123/null"
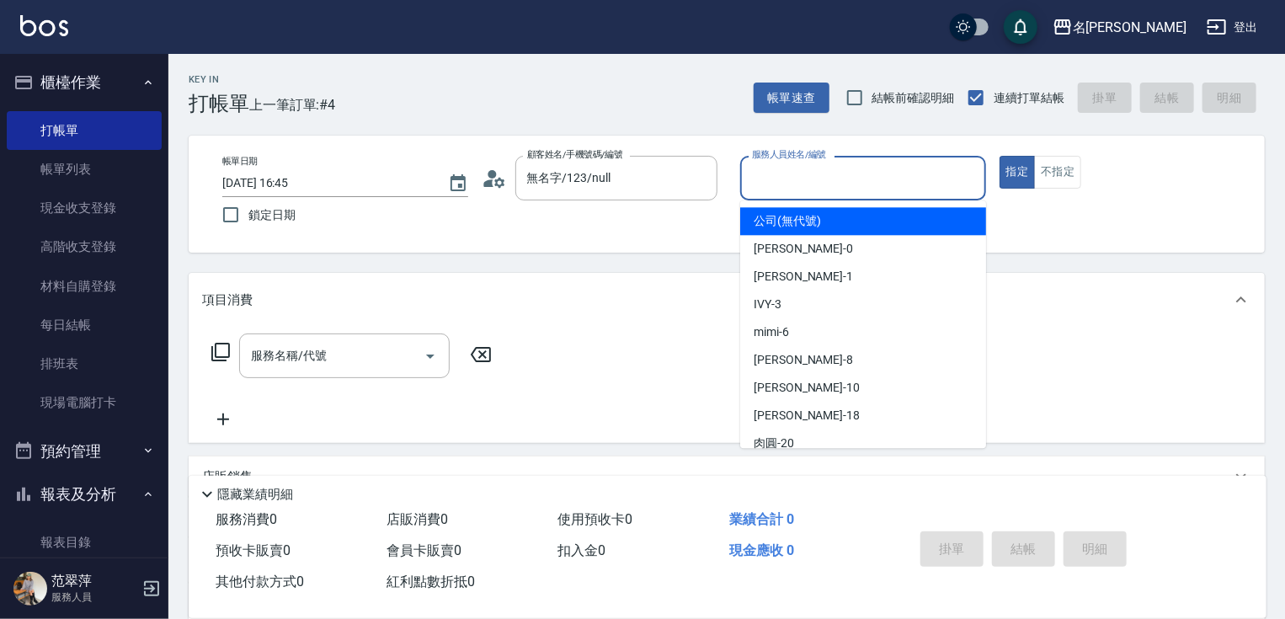
click at [797, 185] on input "服務人員姓名/編號" at bounding box center [863, 177] width 231 height 29
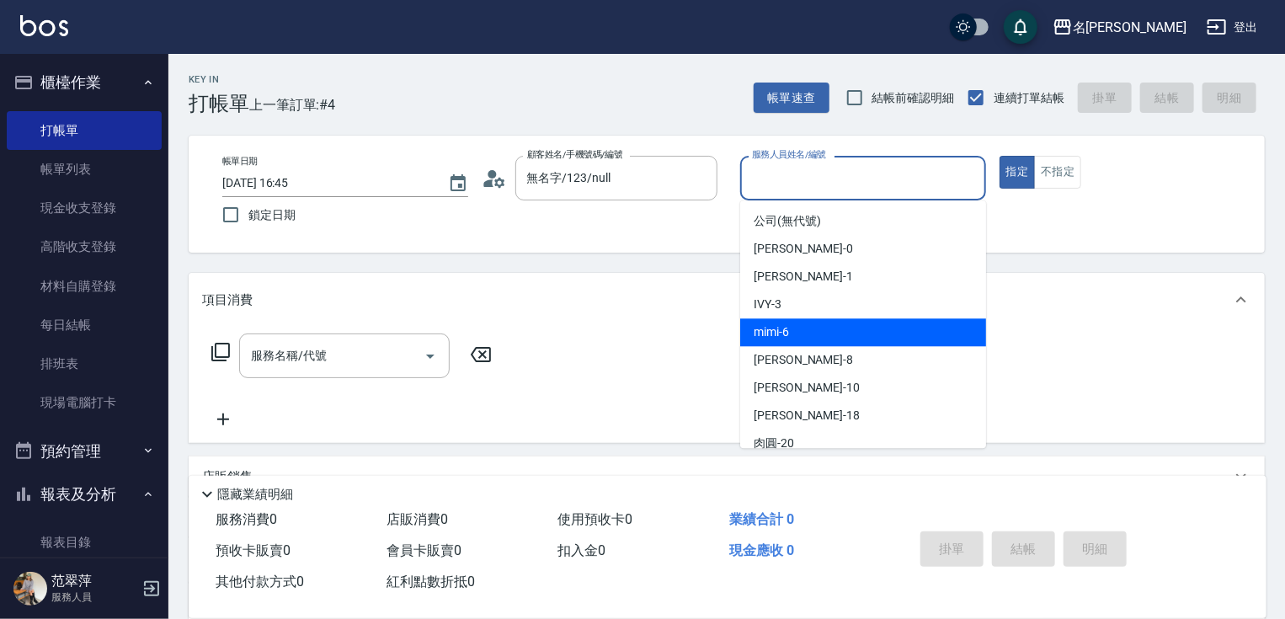
click at [804, 322] on div "mimi -6" at bounding box center [863, 332] width 246 height 28
type input "mimi-6"
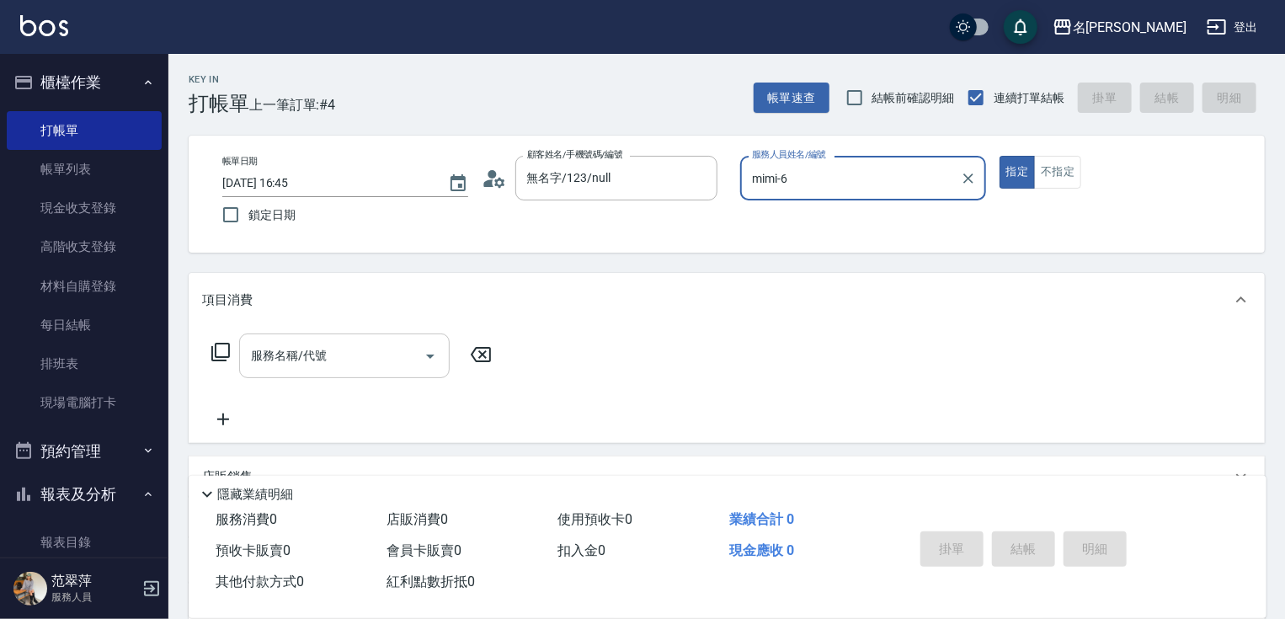
click at [369, 364] on input "服務名稱/代號" at bounding box center [332, 355] width 170 height 29
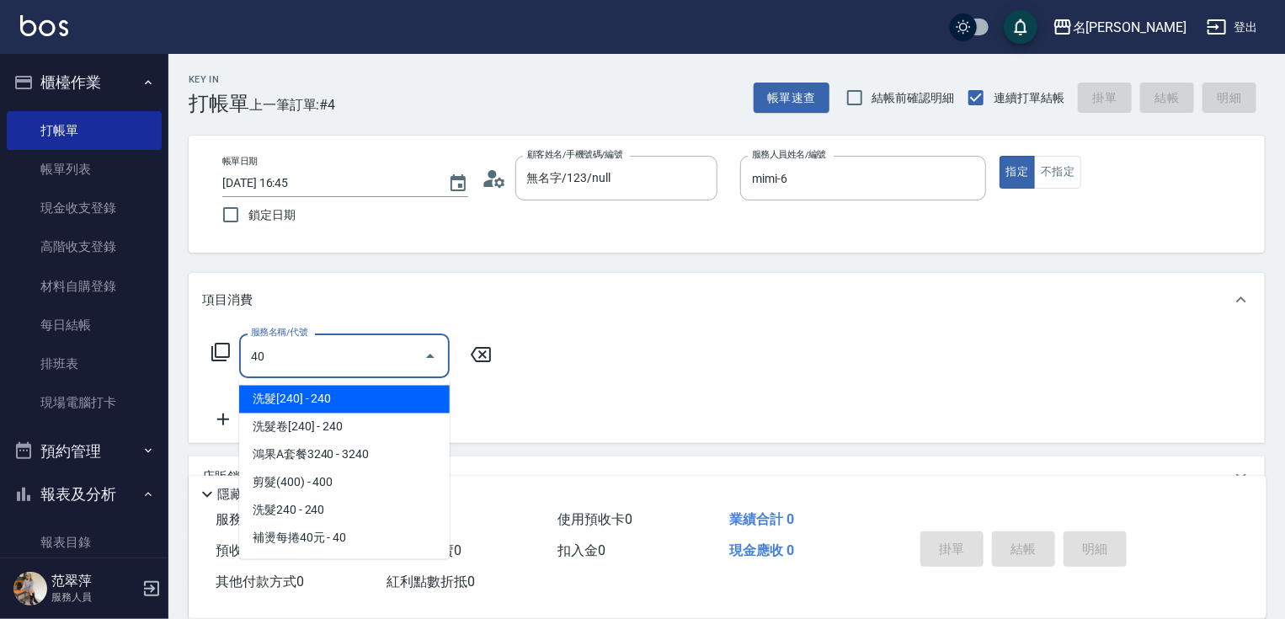
type input "4"
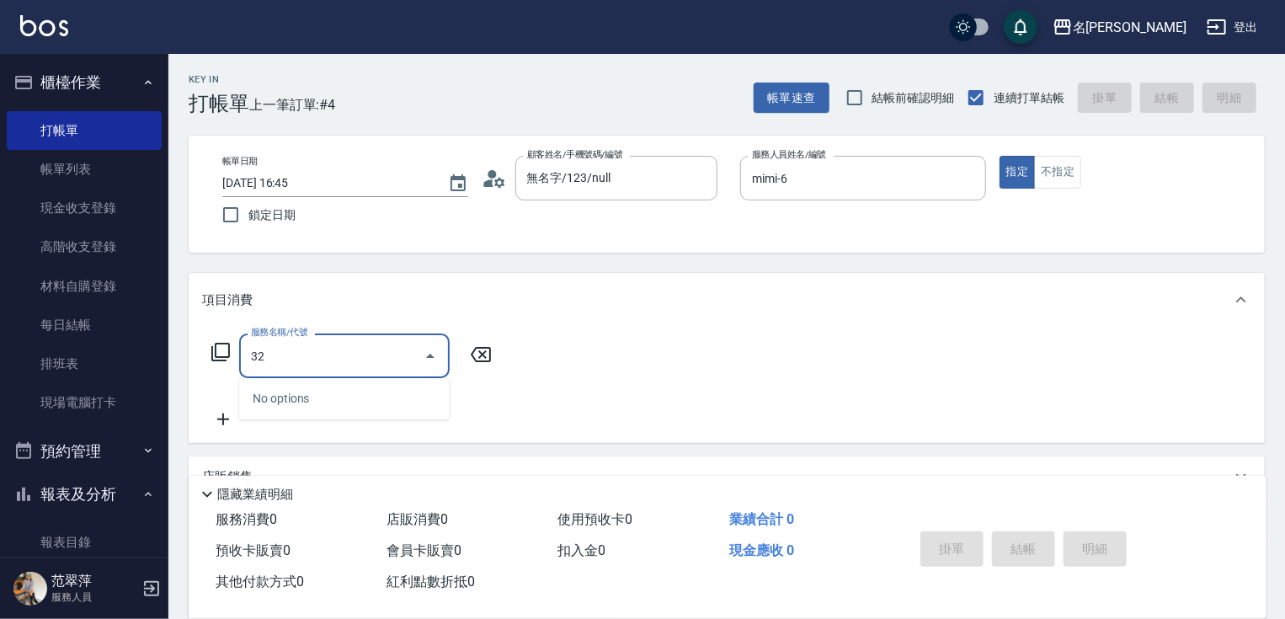
type input "3"
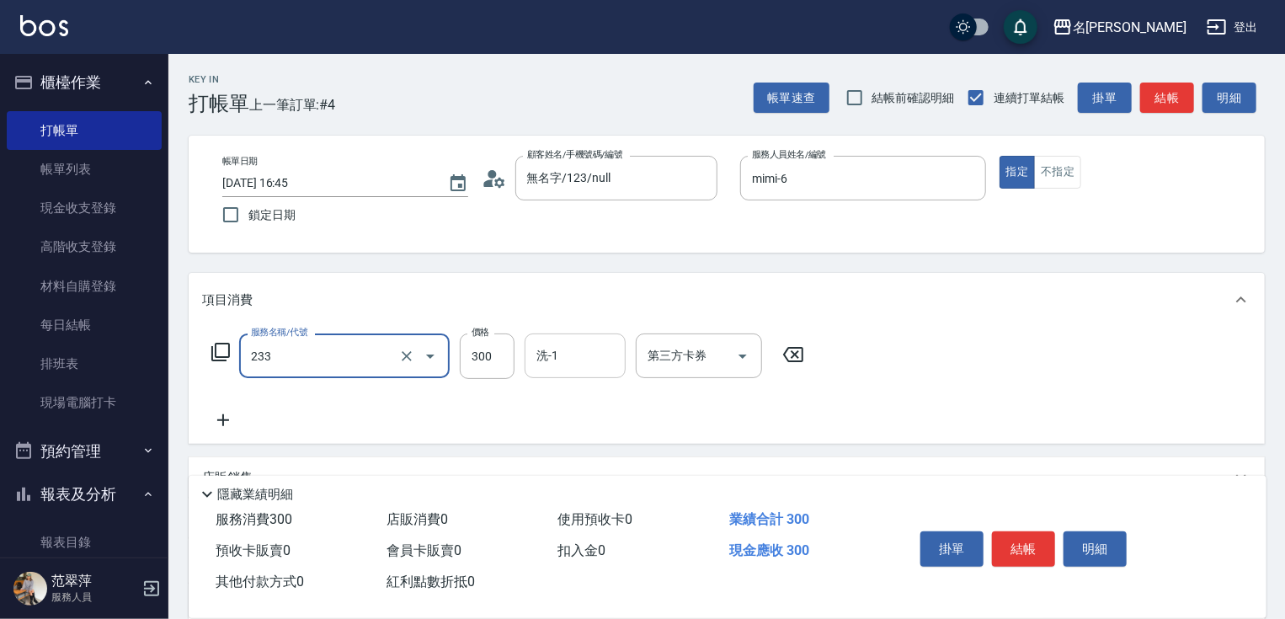
type input "洗髮300(233)"
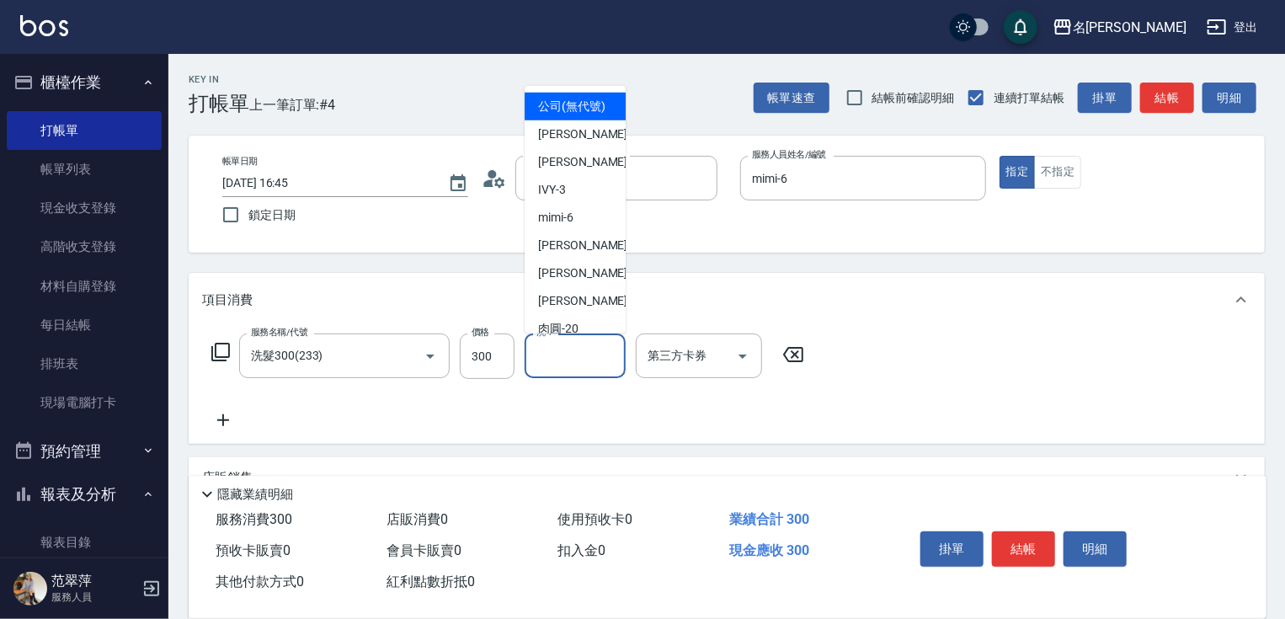
click at [556, 350] on input "洗-1" at bounding box center [575, 355] width 86 height 29
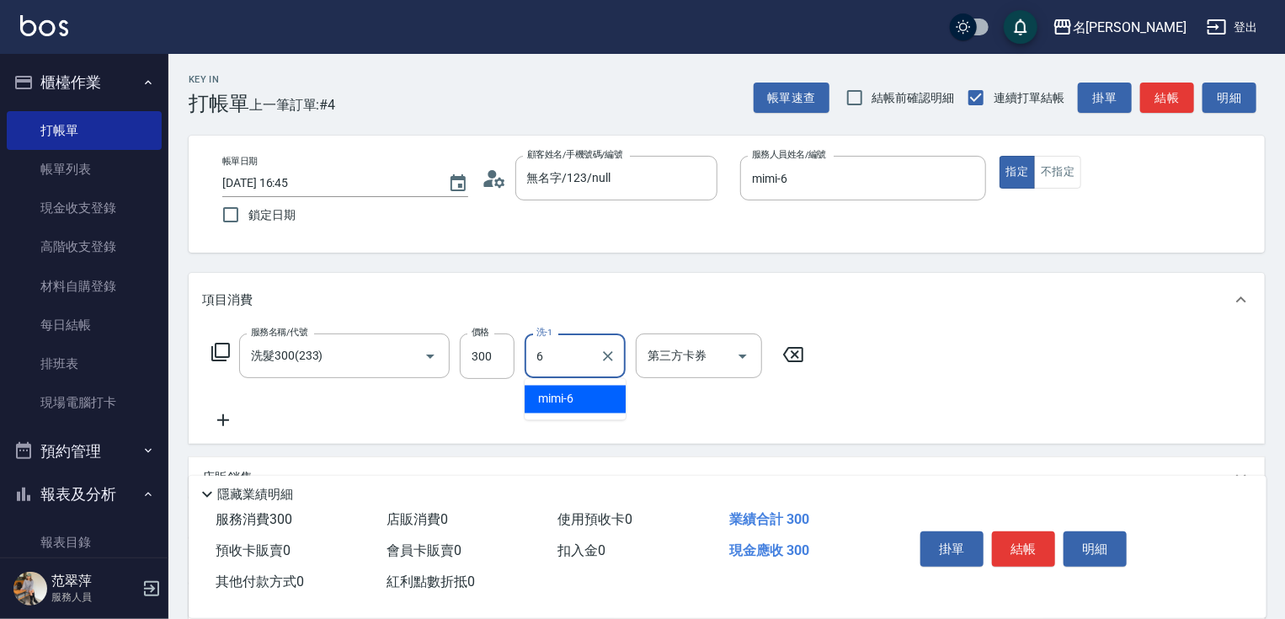
type input "mimi-6"
click at [997, 533] on button "結帳" at bounding box center [1023, 548] width 63 height 35
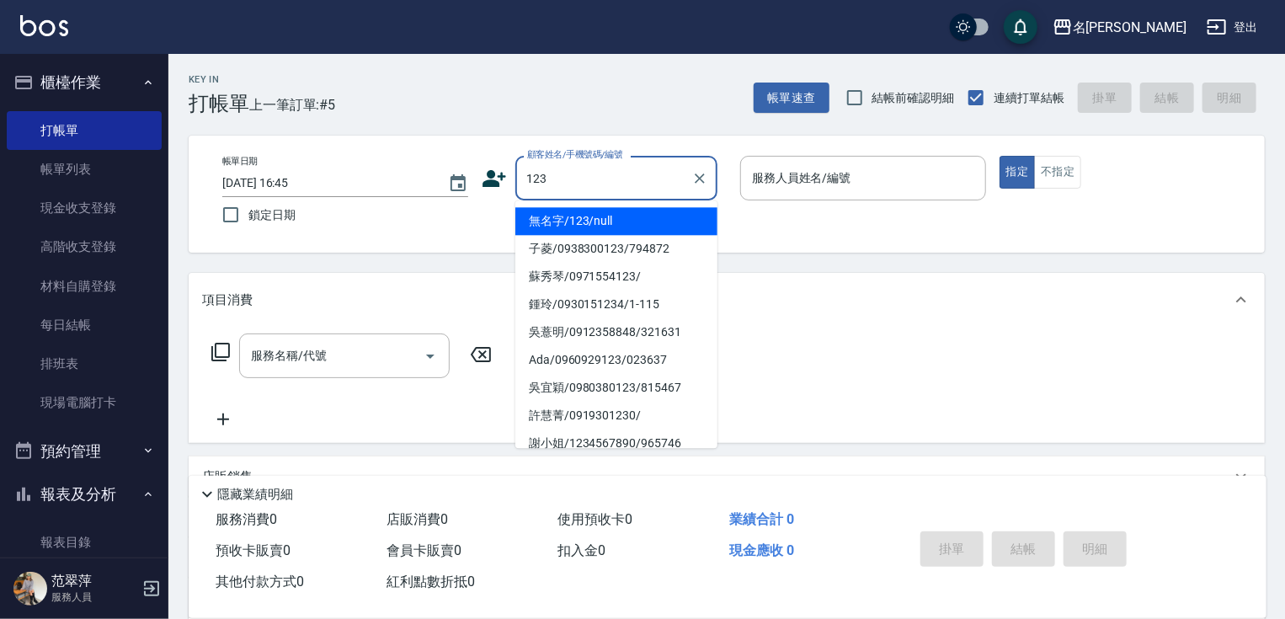
click at [630, 226] on li "無名字/123/null" at bounding box center [616, 221] width 202 height 28
type input "無名字/123/null"
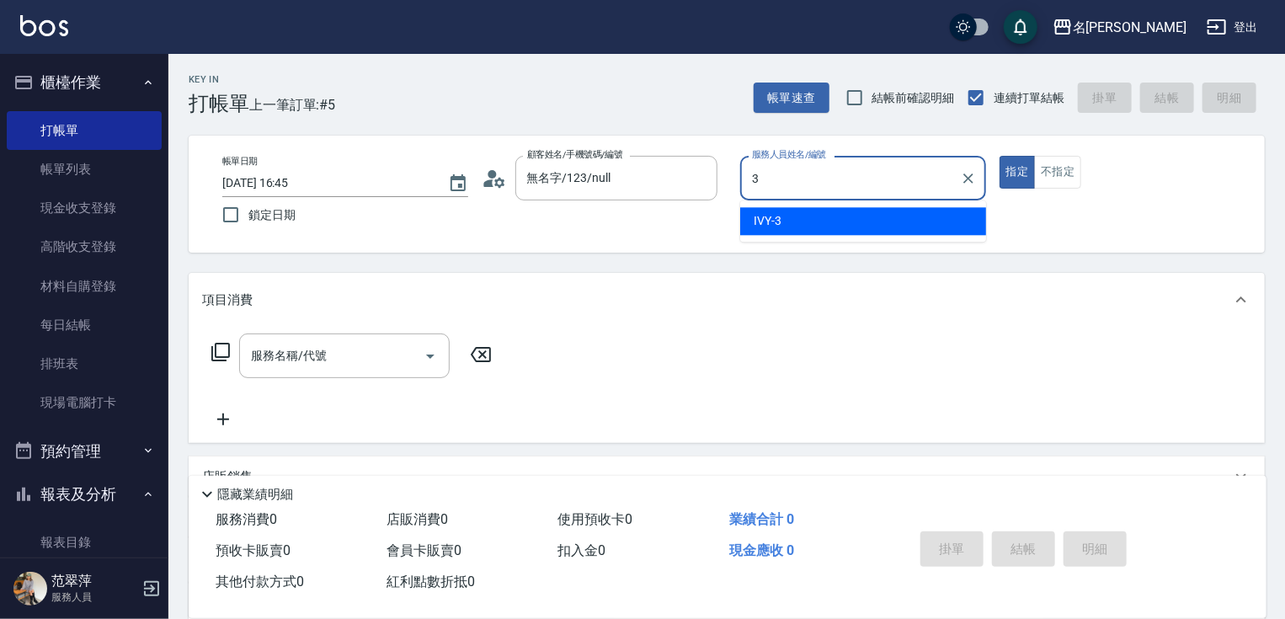
type input "IVY-3"
type button "true"
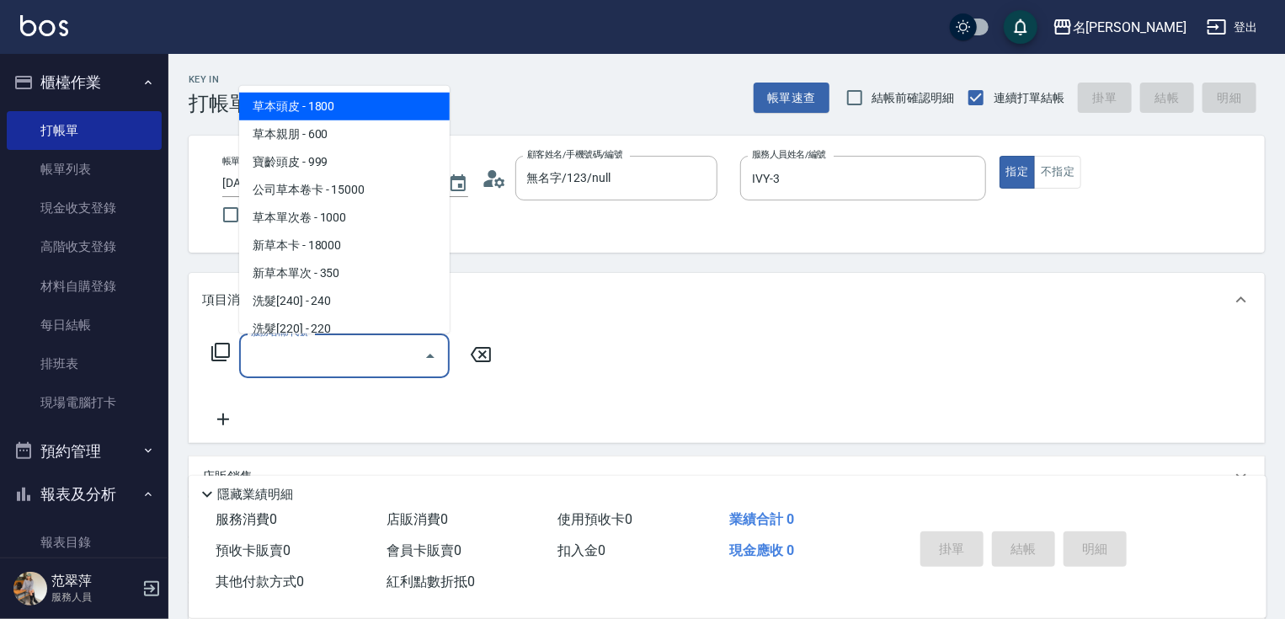
click at [334, 344] on input "服務名稱/代號" at bounding box center [332, 355] width 170 height 29
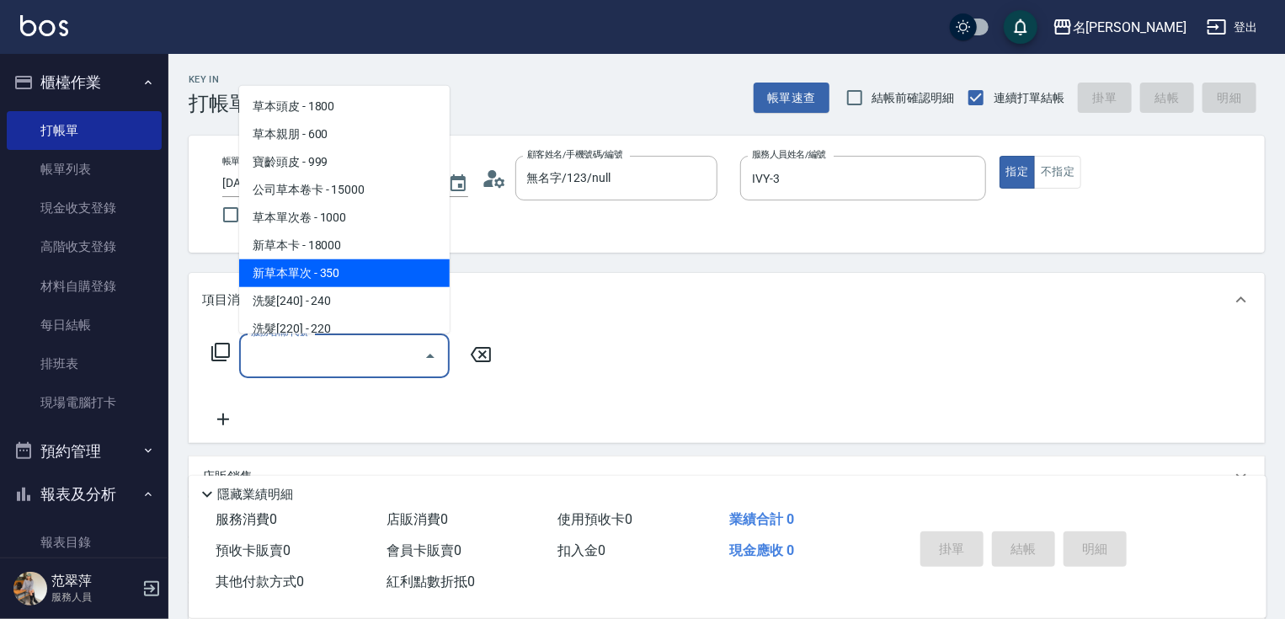
click at [333, 282] on span "新草本單次 - 350" at bounding box center [344, 273] width 211 height 28
type input "新草本單次(109)"
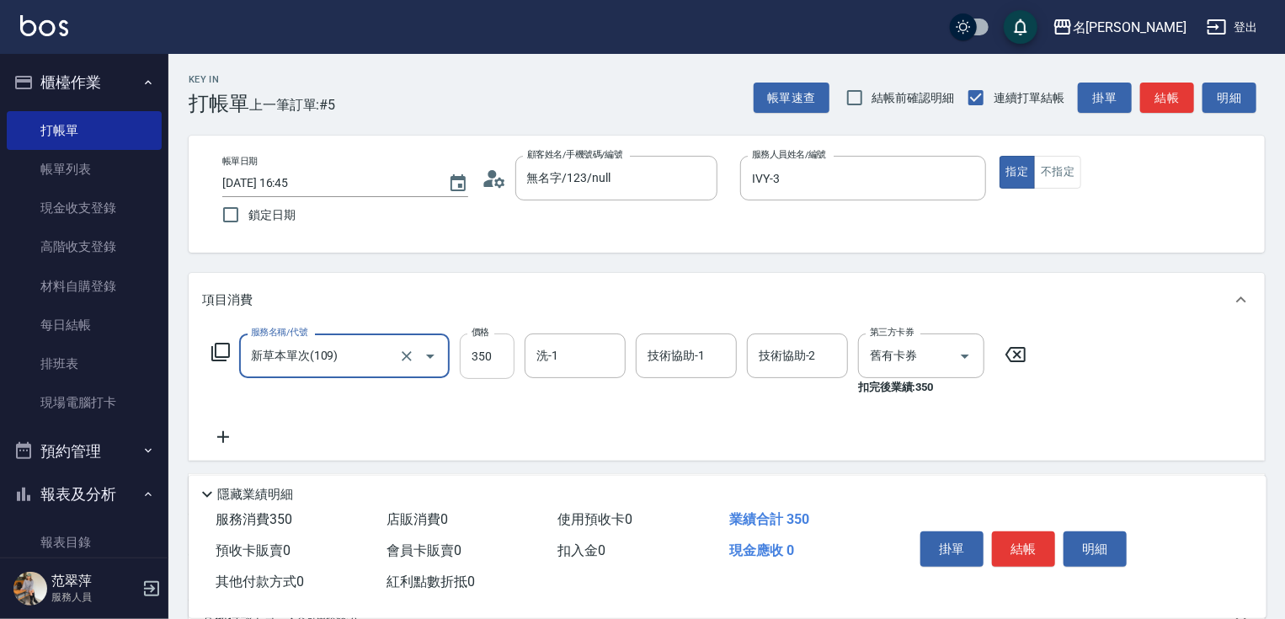
click at [471, 352] on input "350" at bounding box center [487, 355] width 55 height 45
type input "466"
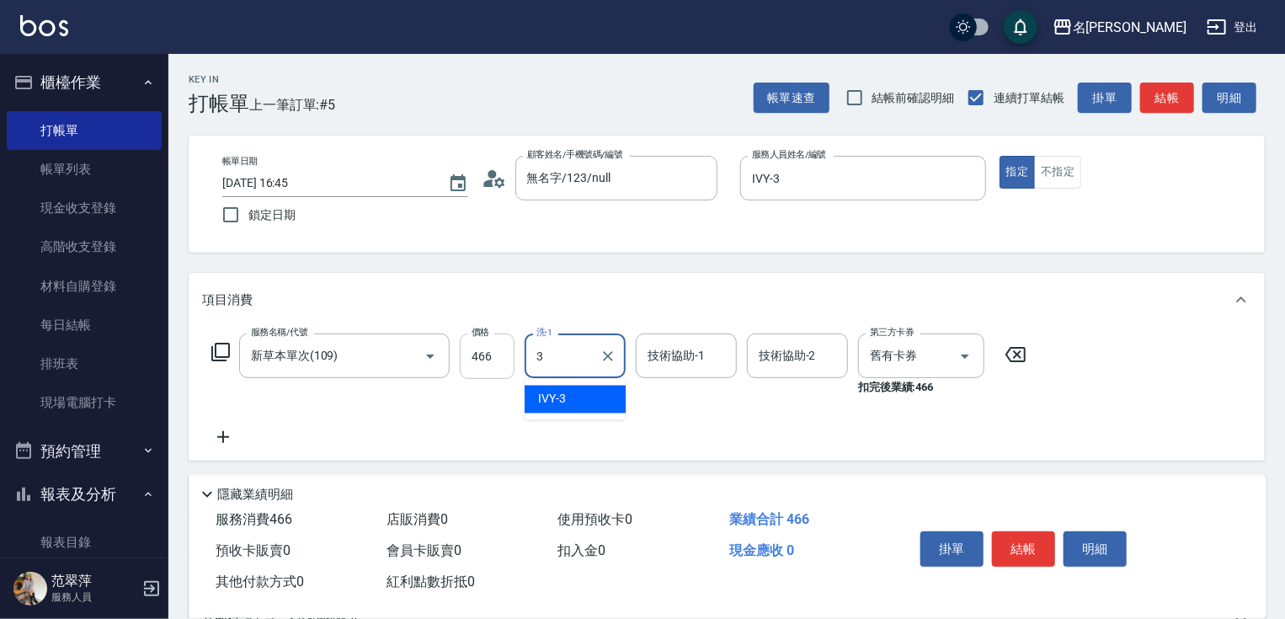
type input "IVY-3"
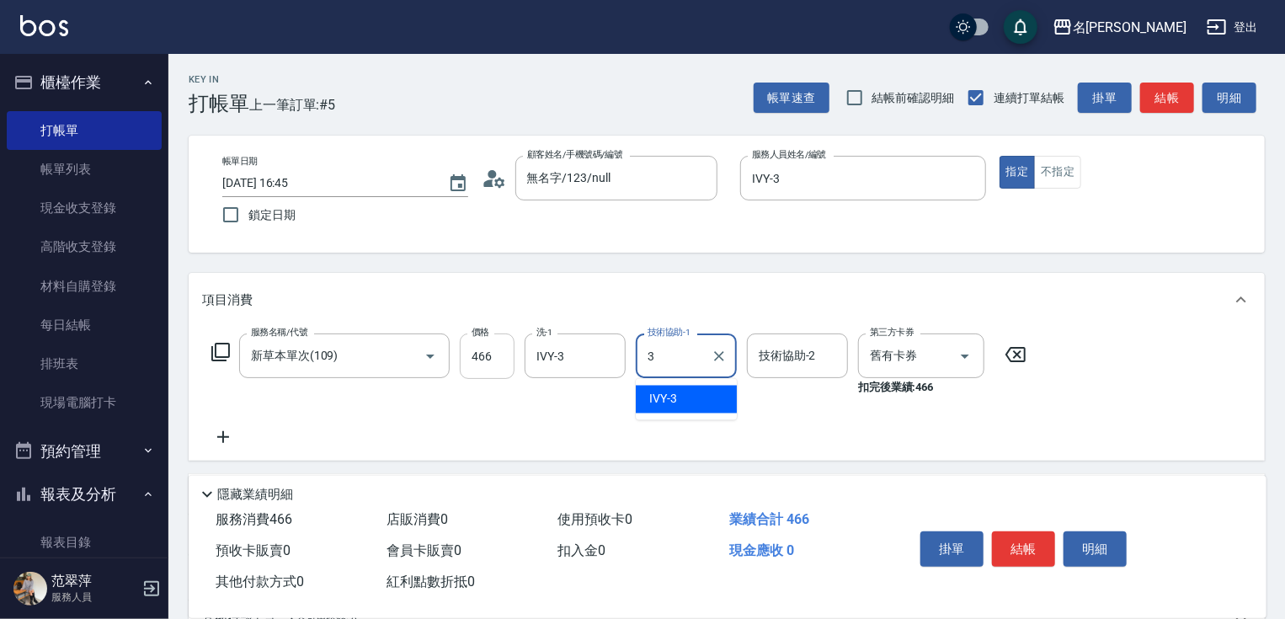
type input "IVY-3"
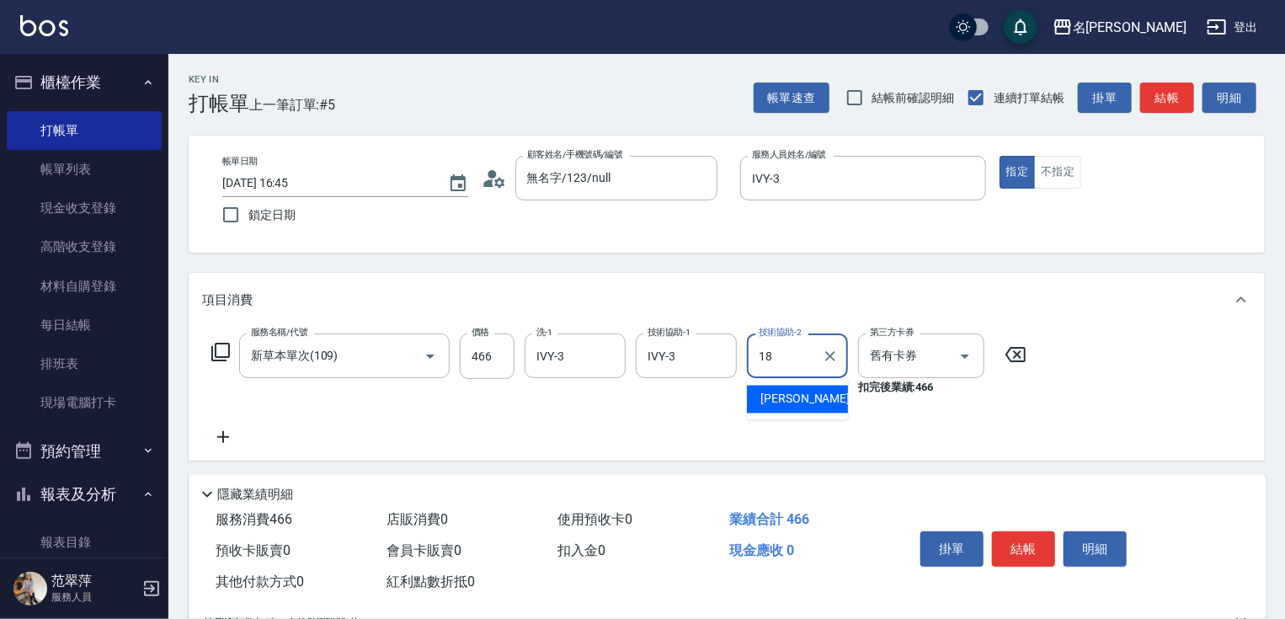
type input "[PERSON_NAME]-18"
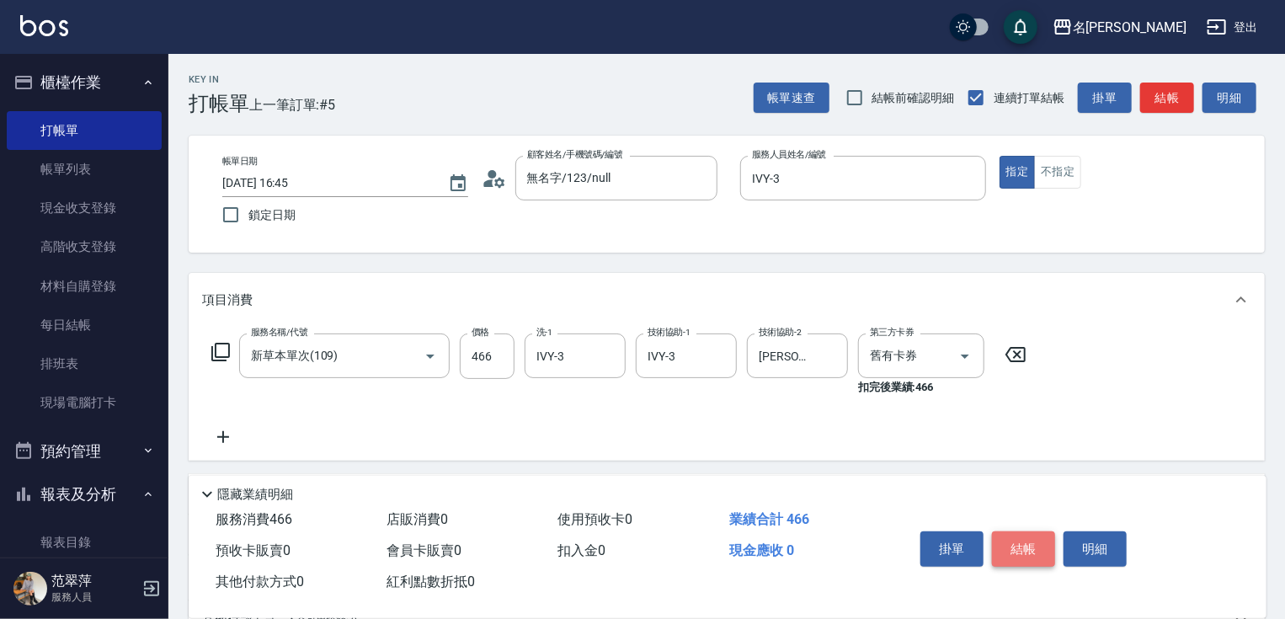
click at [1041, 549] on button "結帳" at bounding box center [1023, 548] width 63 height 35
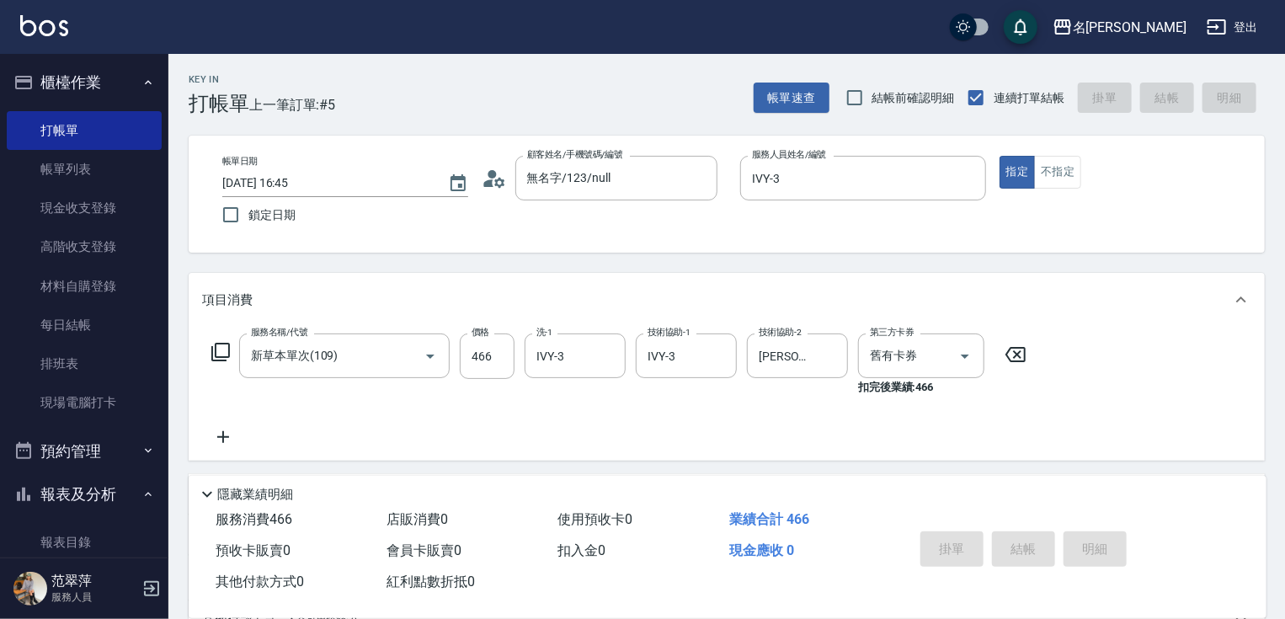
type input "[DATE] 16:46"
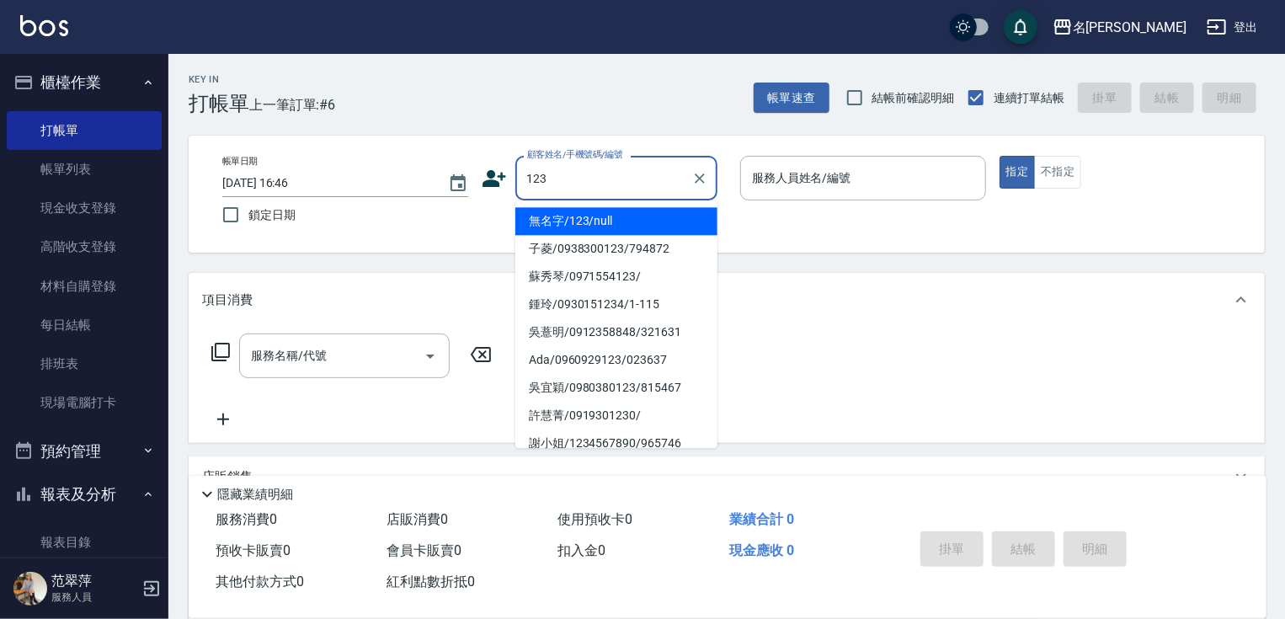
click at [625, 221] on li "無名字/123/null" at bounding box center [616, 221] width 202 height 28
type input "無名字/123/null"
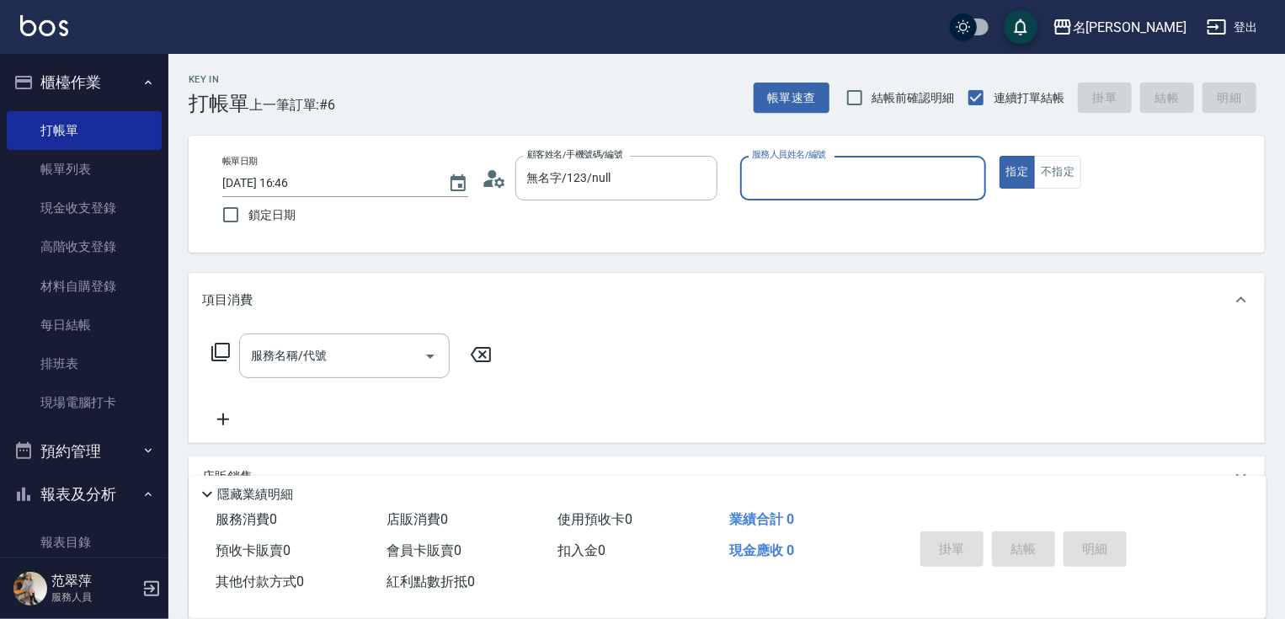
drag, startPoint x: 786, startPoint y: 181, endPoint x: 793, endPoint y: 199, distance: 18.9
click at [786, 182] on input "服務人員姓名/編號" at bounding box center [863, 177] width 231 height 29
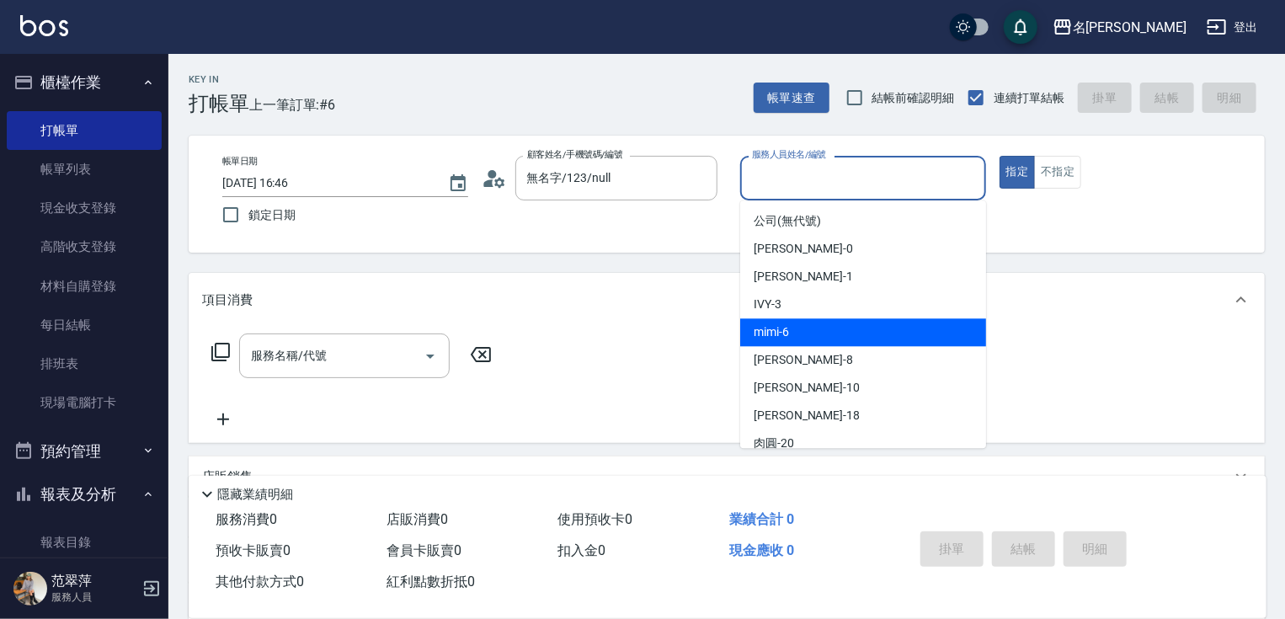
click at [796, 327] on div "mimi -6" at bounding box center [863, 332] width 246 height 28
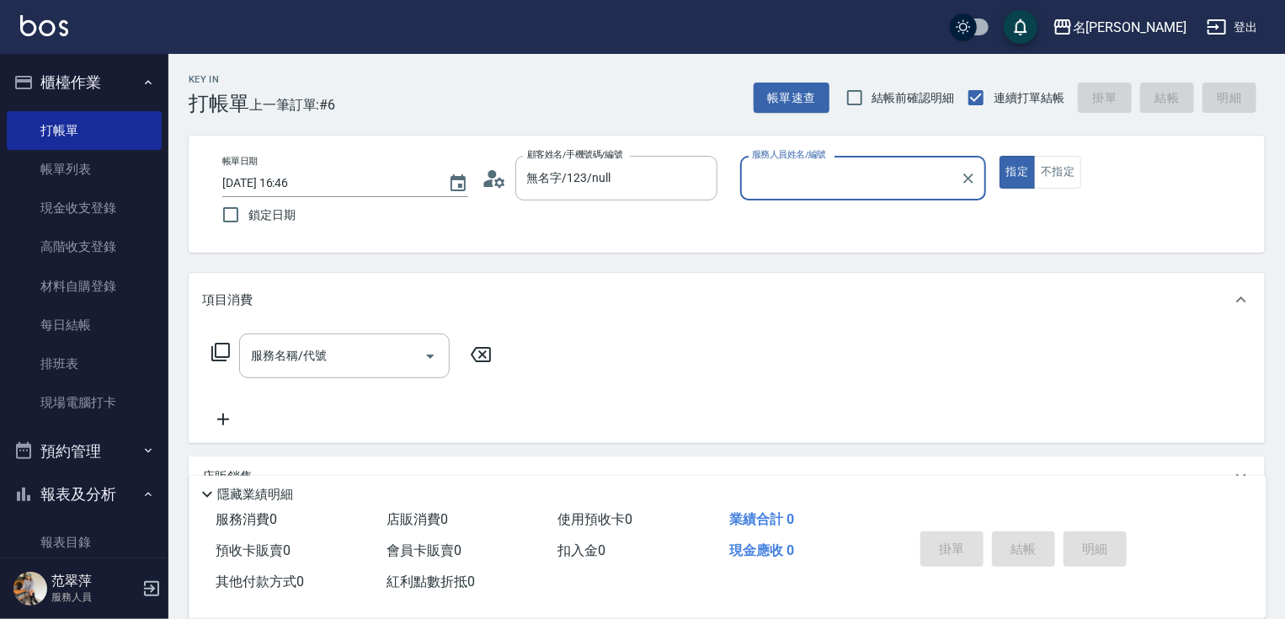
type input "mimi-6"
click at [211, 351] on icon at bounding box center [221, 352] width 20 height 20
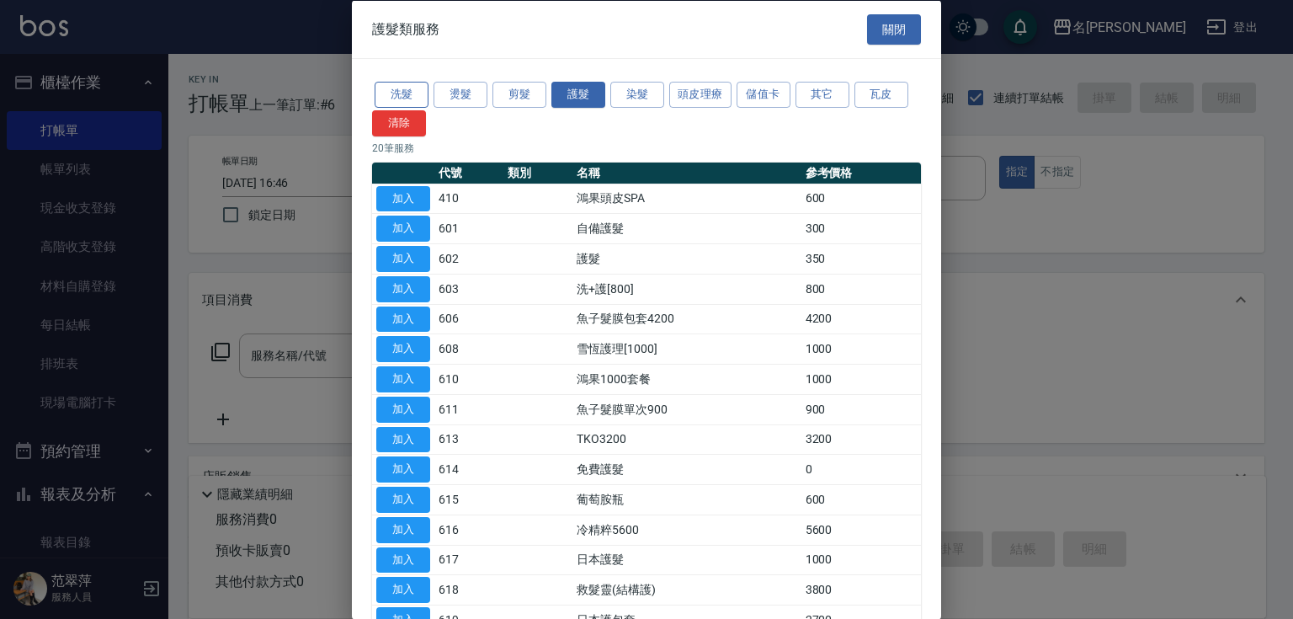
click at [406, 96] on button "洗髮" at bounding box center [402, 95] width 54 height 26
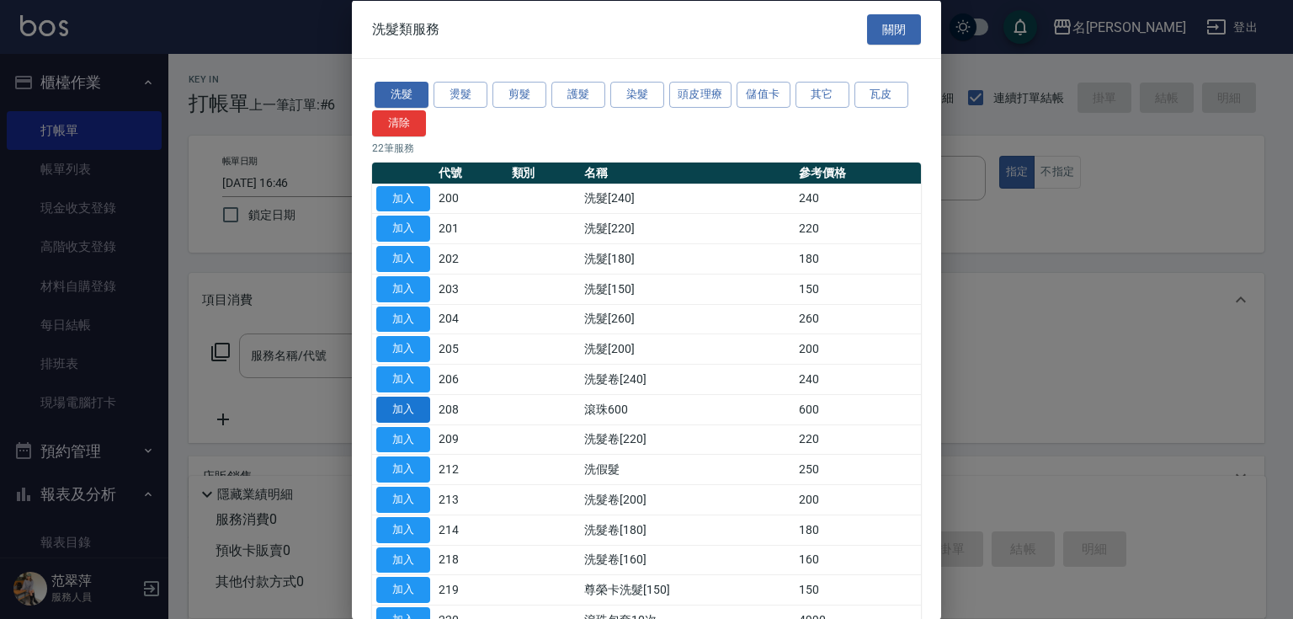
click at [390, 408] on button "加入" at bounding box center [403, 409] width 54 height 26
type input "滾珠600(208)"
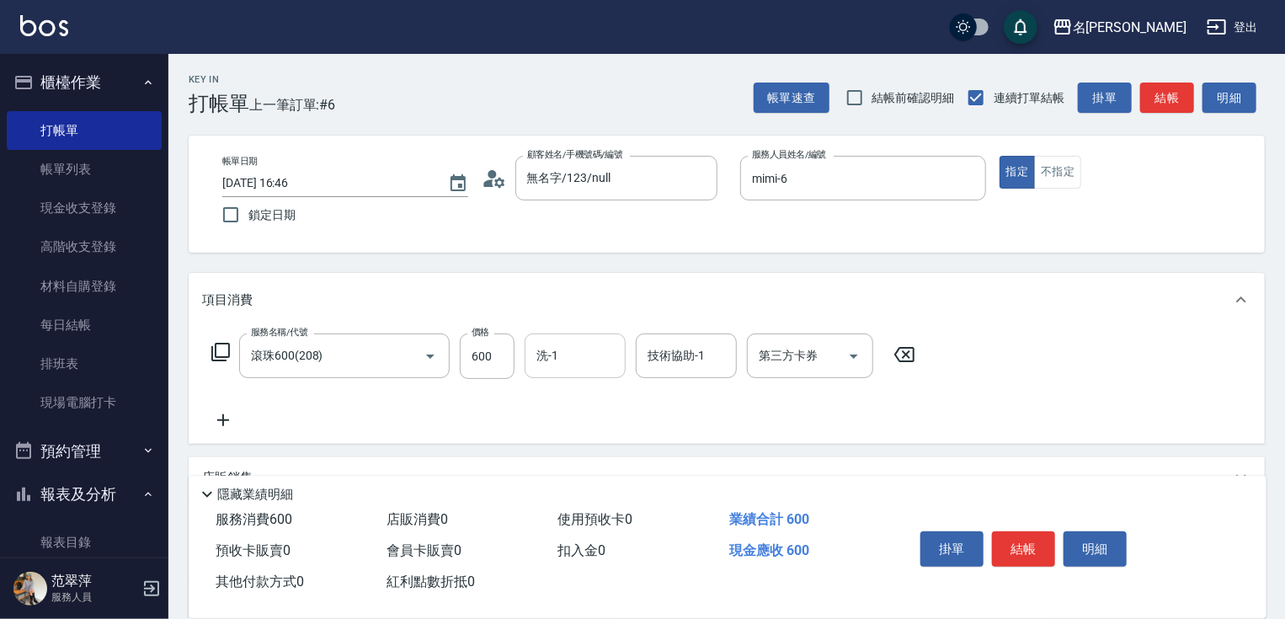
click at [562, 347] on input "洗-1" at bounding box center [575, 355] width 86 height 29
type input "鴨肉-23"
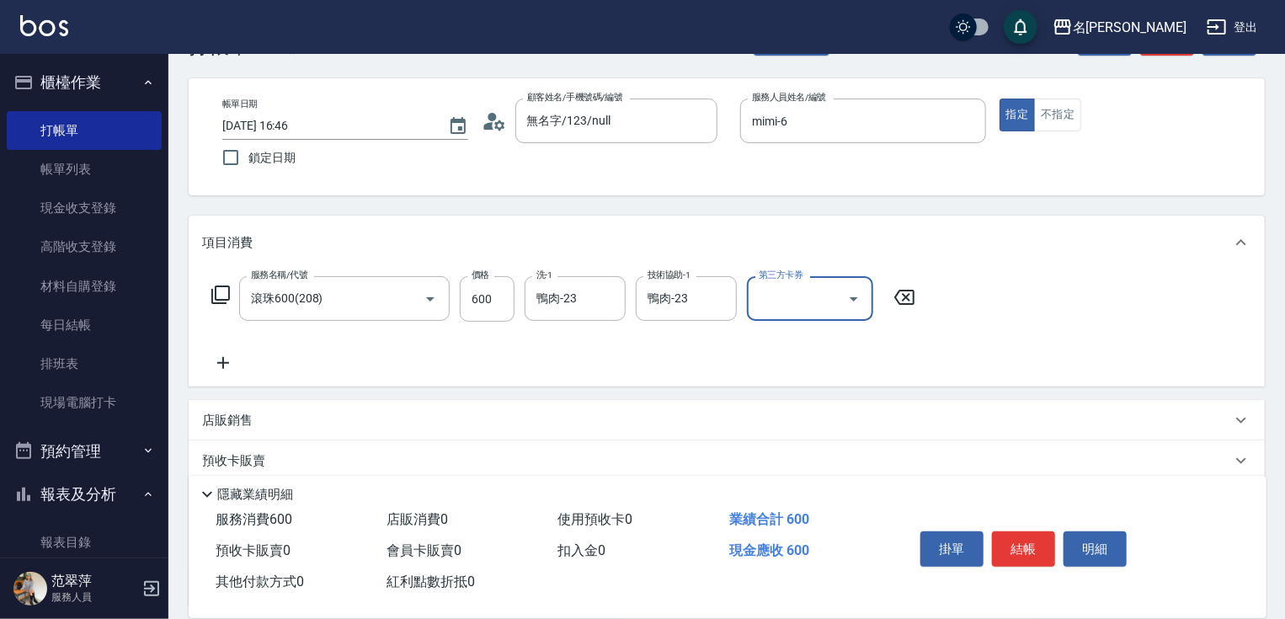
scroll to position [67, 0]
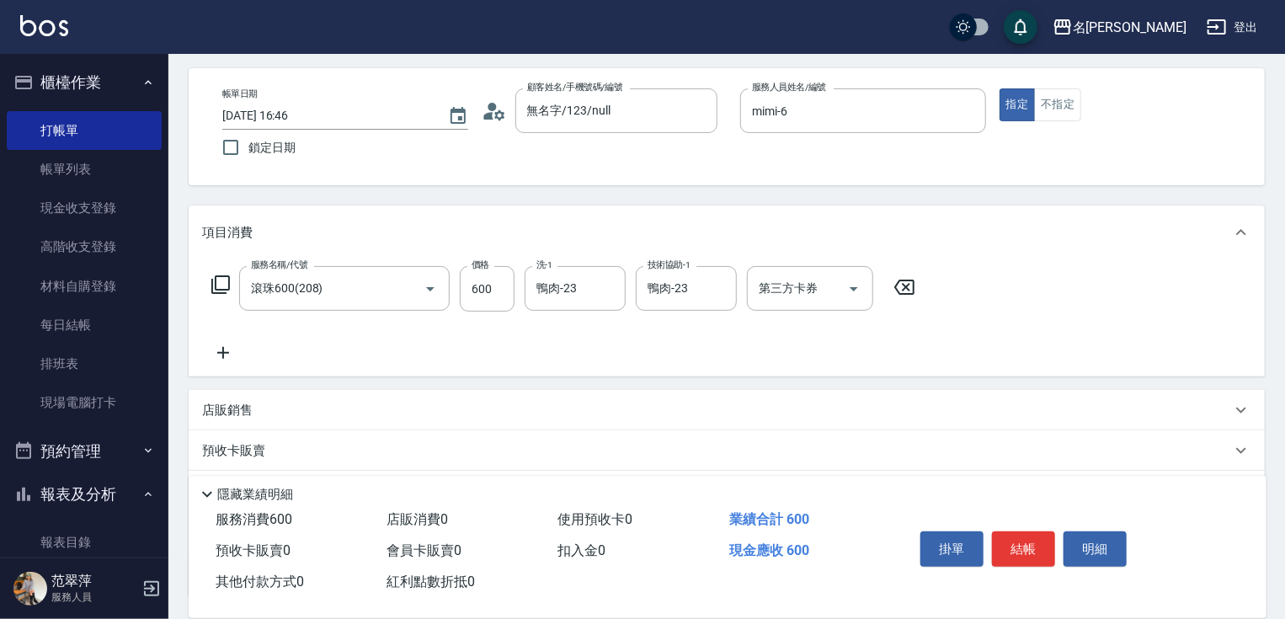
click at [209, 347] on icon at bounding box center [223, 353] width 42 height 20
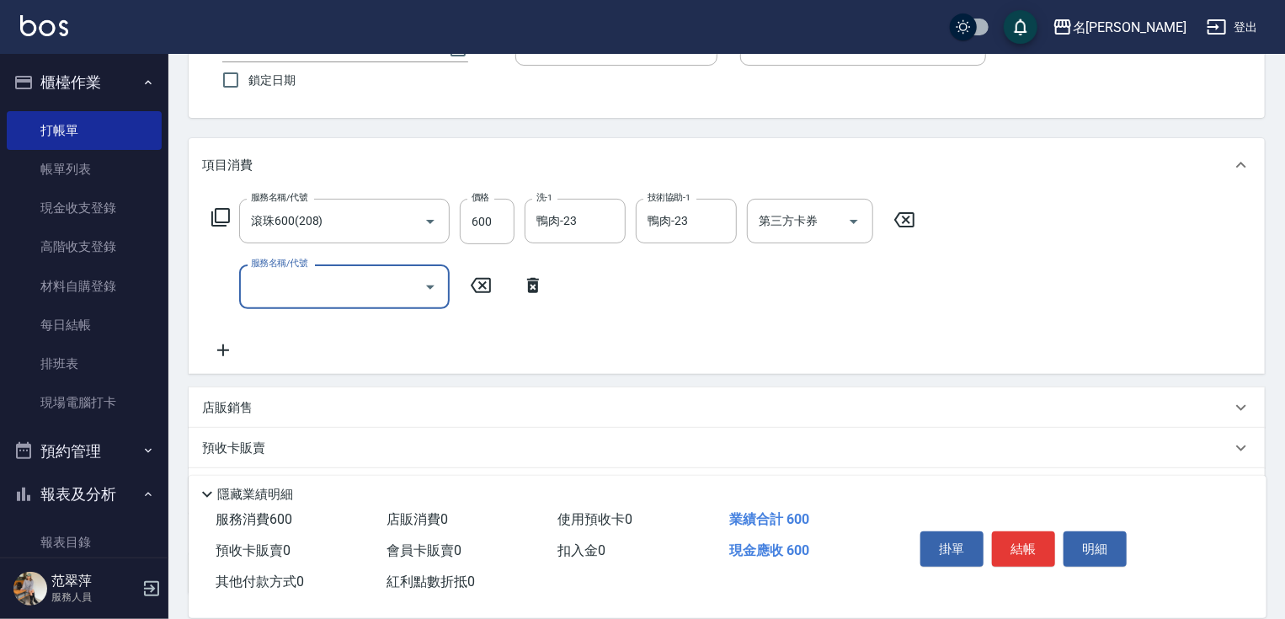
scroll to position [202, 0]
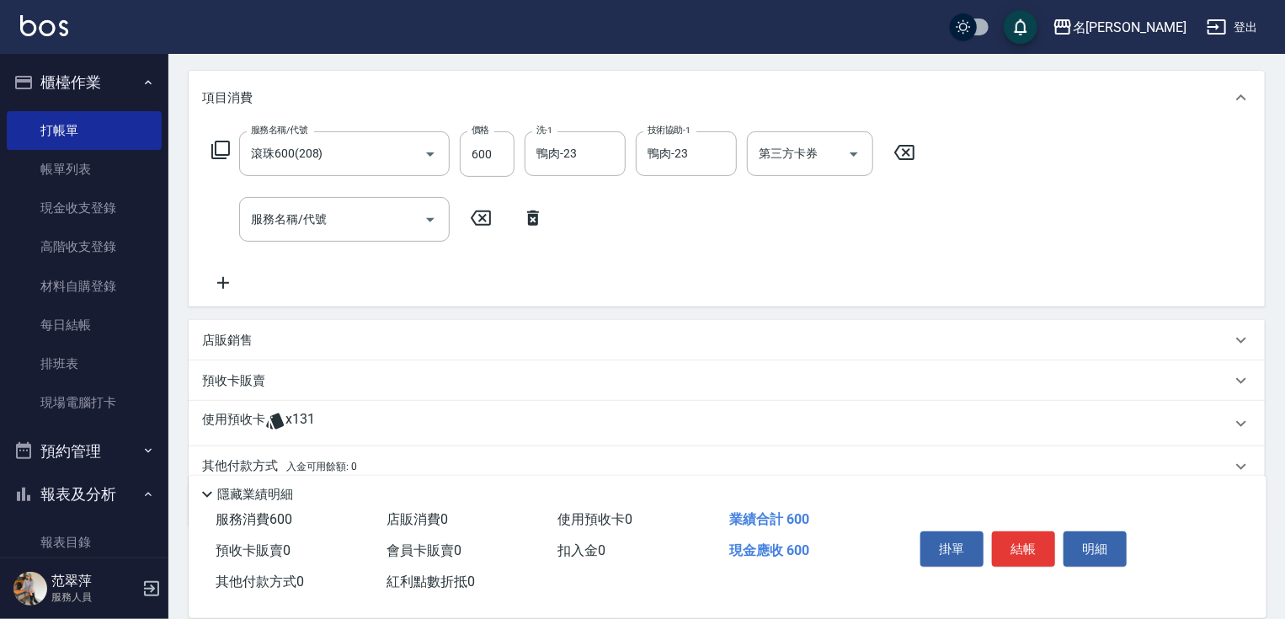
click at [224, 148] on icon at bounding box center [221, 150] width 20 height 20
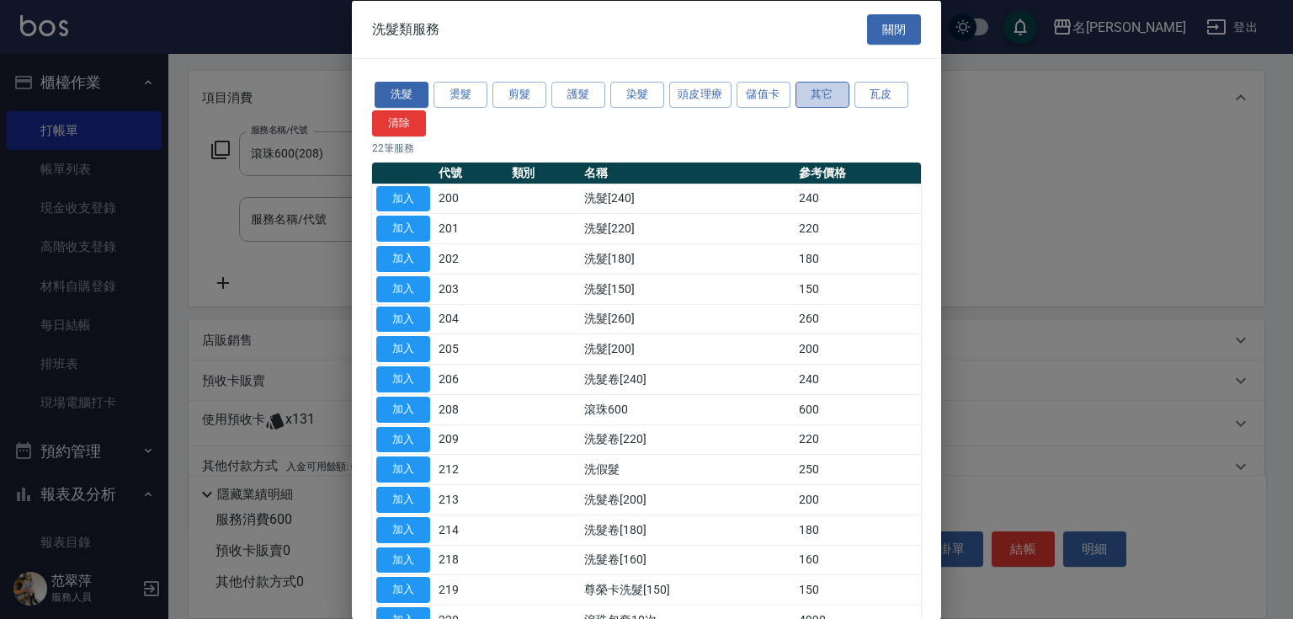
click at [843, 93] on button "其它" at bounding box center [823, 95] width 54 height 26
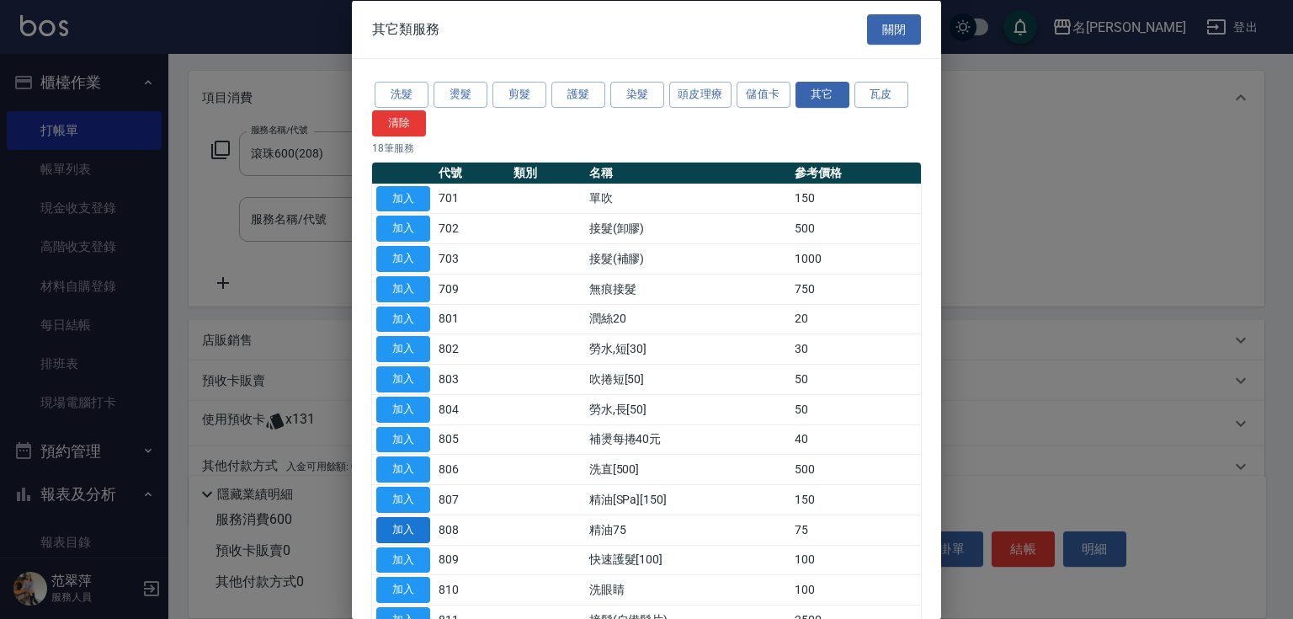
click at [408, 519] on button "加入" at bounding box center [403, 529] width 54 height 26
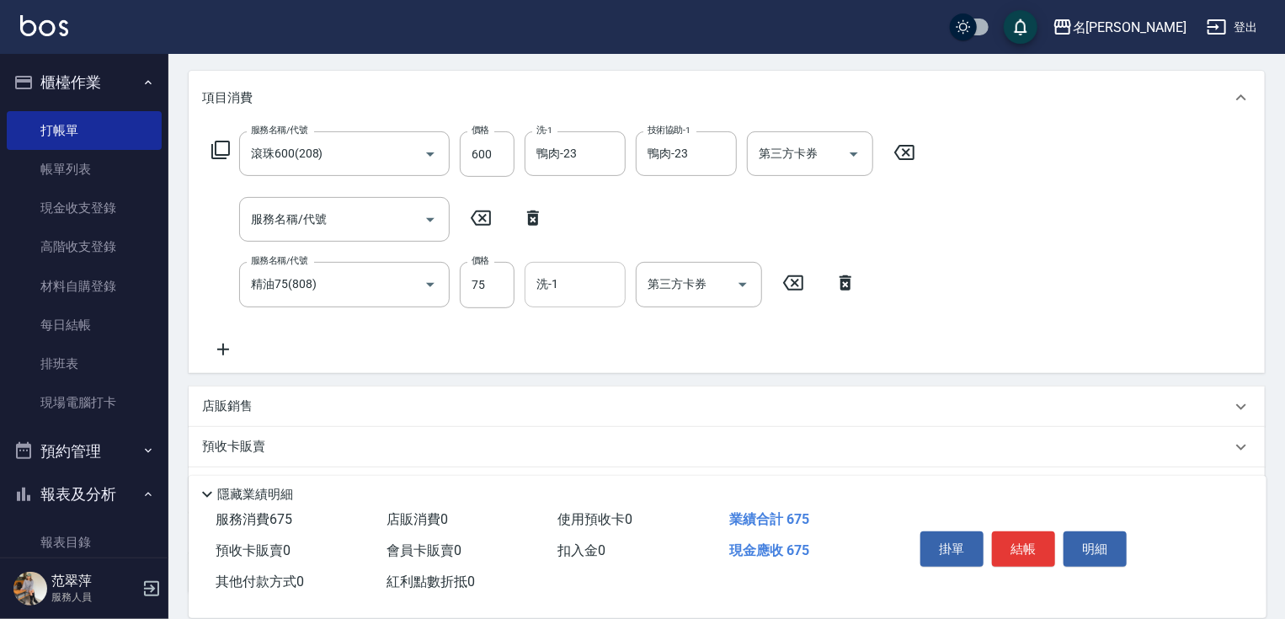
click at [579, 284] on input "洗-1" at bounding box center [575, 283] width 86 height 29
type input "鴨肉-23"
click at [1012, 533] on button "結帳" at bounding box center [1023, 548] width 63 height 35
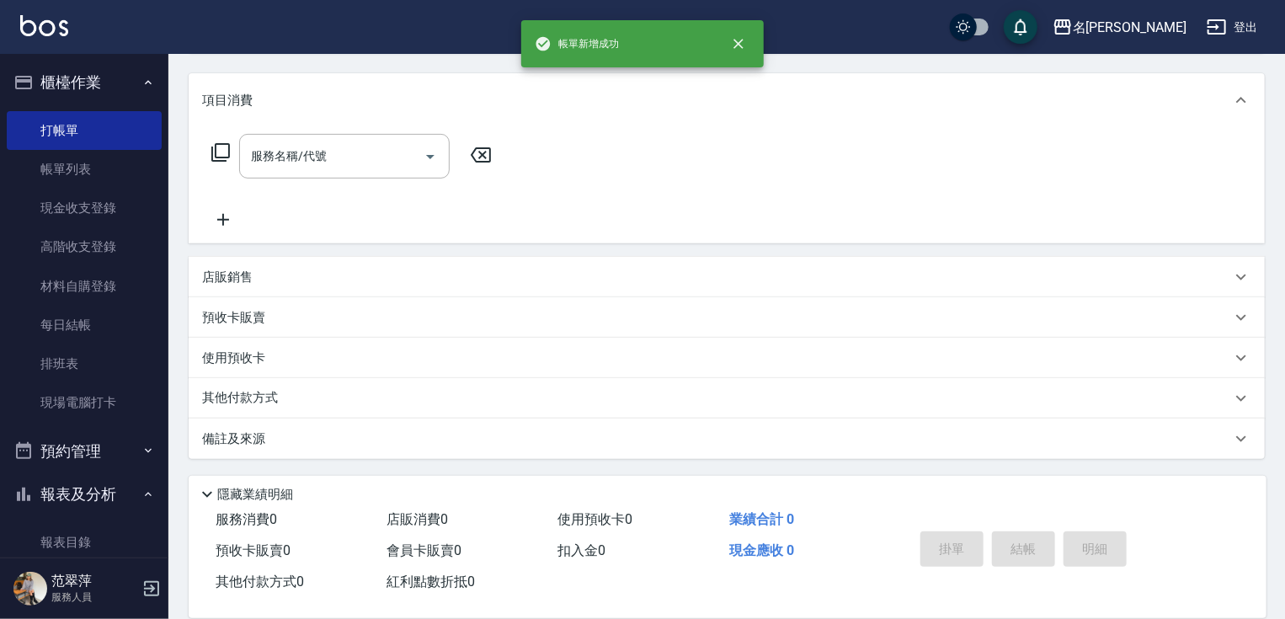
scroll to position [0, 0]
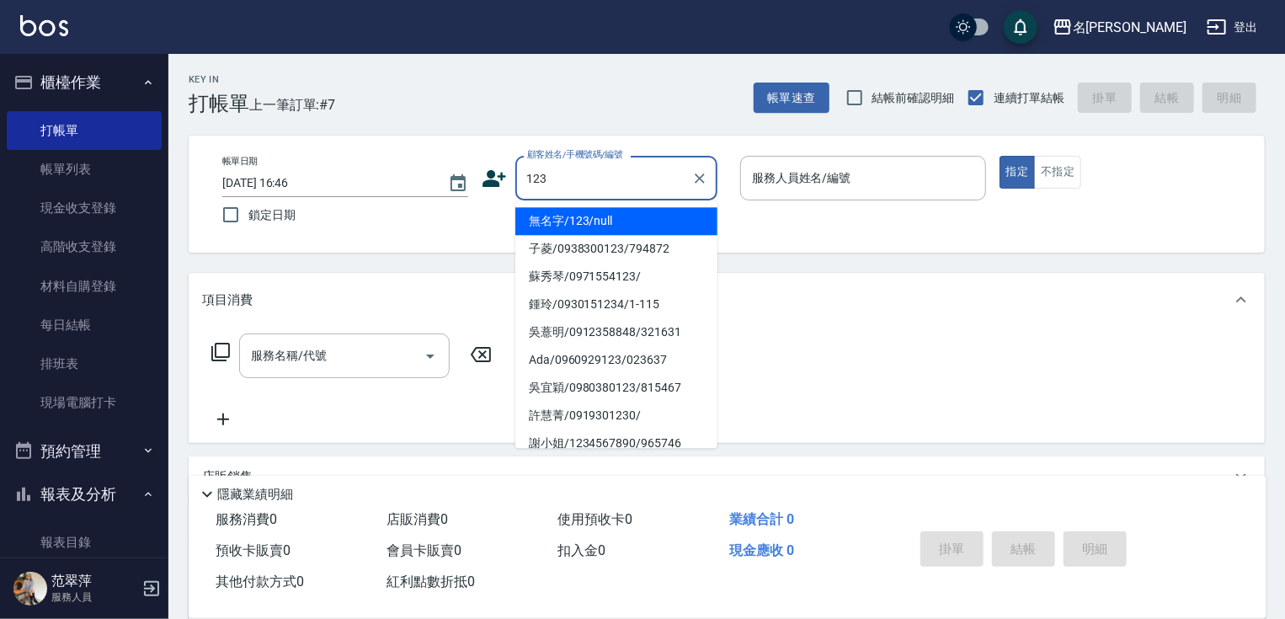
click at [632, 228] on li "無名字/123/null" at bounding box center [616, 221] width 202 height 28
type input "無名字/123/null"
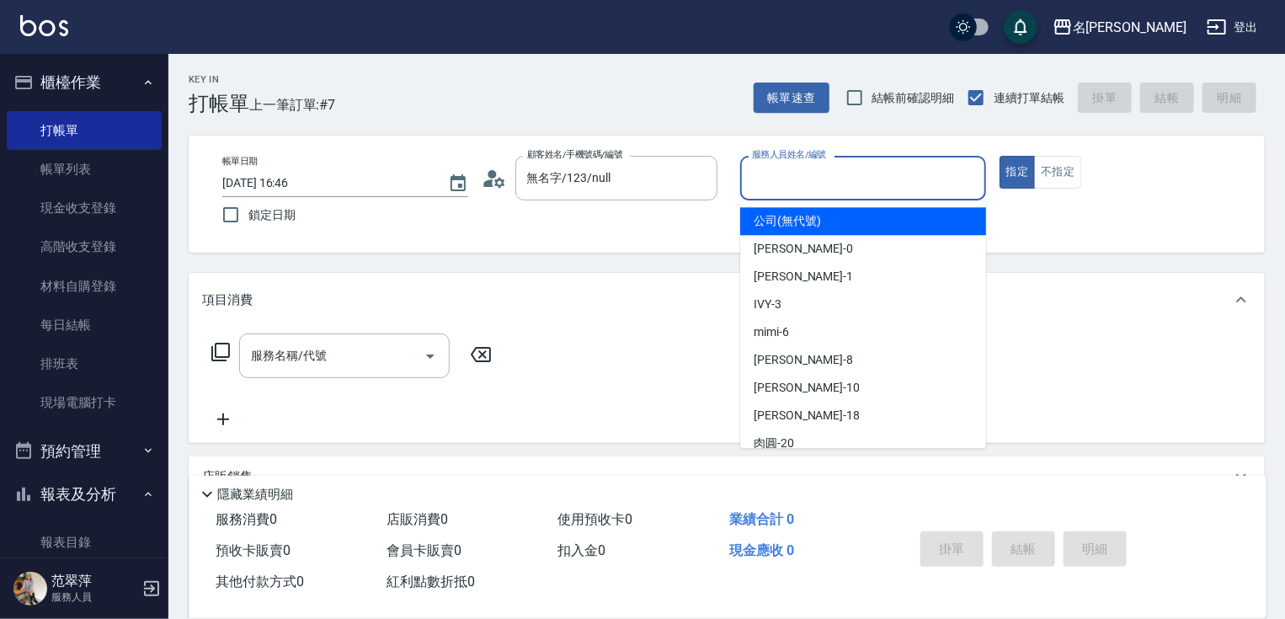
click at [789, 186] on input "服務人員姓名/編號" at bounding box center [863, 177] width 231 height 29
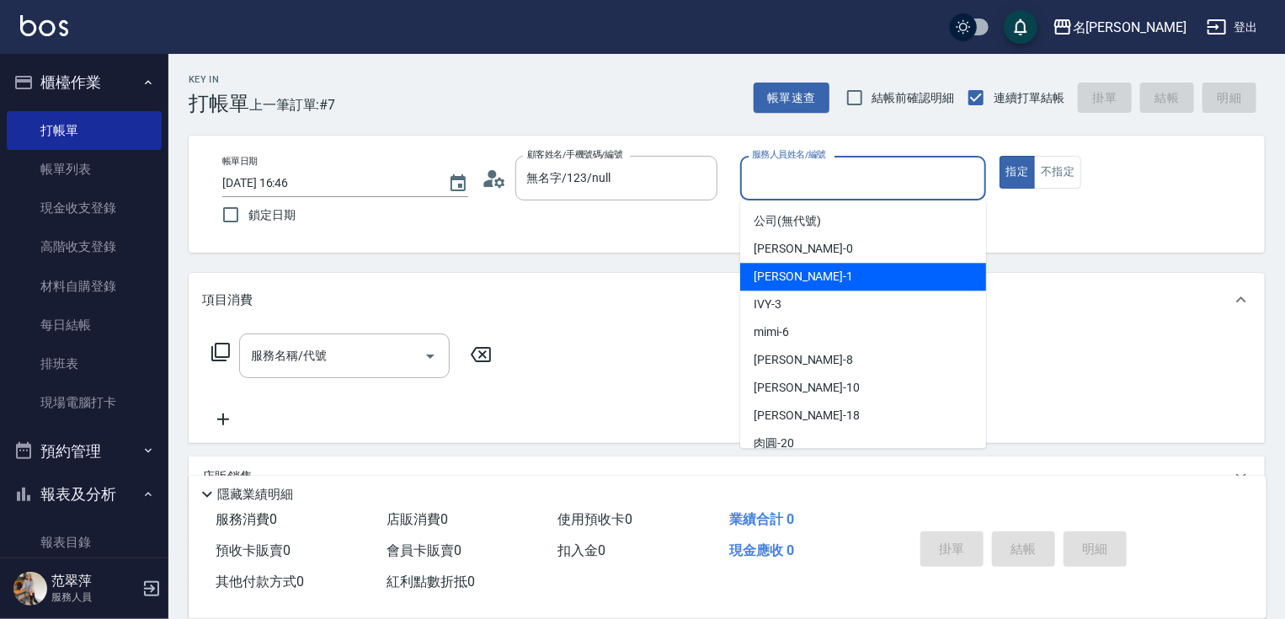
click at [785, 285] on span "[PERSON_NAME] -1" at bounding box center [803, 277] width 99 height 18
type input "Joanne-1"
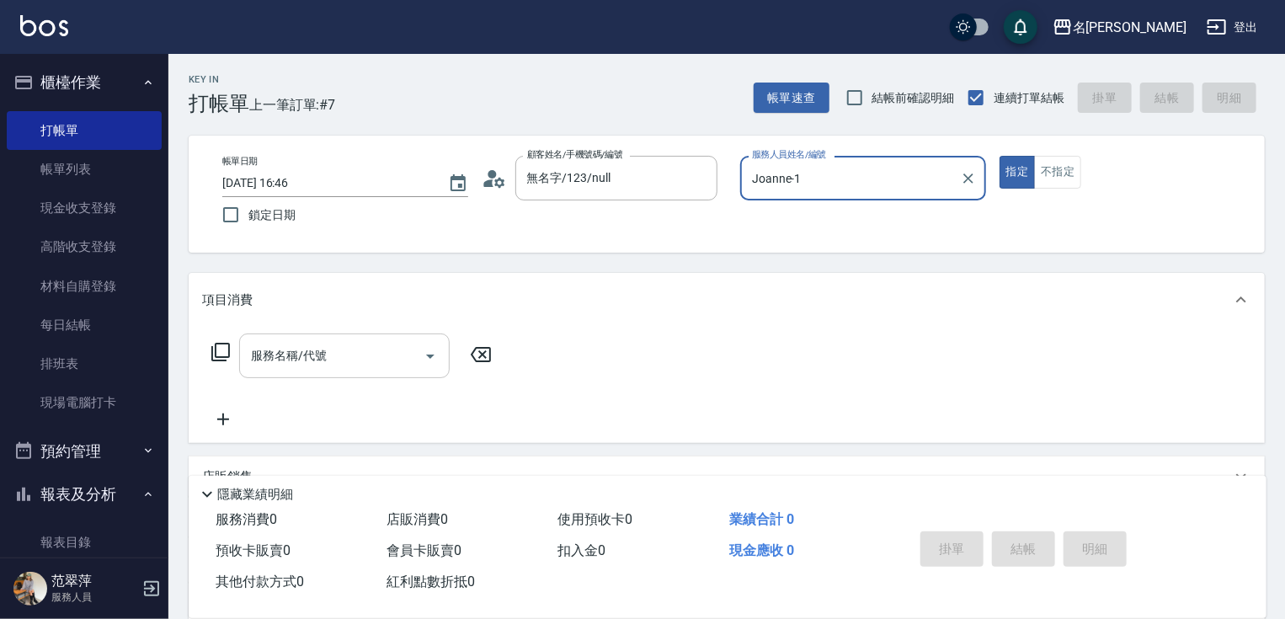
click at [341, 349] on input "服務名稱/代號" at bounding box center [332, 355] width 170 height 29
click at [215, 349] on icon at bounding box center [220, 352] width 19 height 19
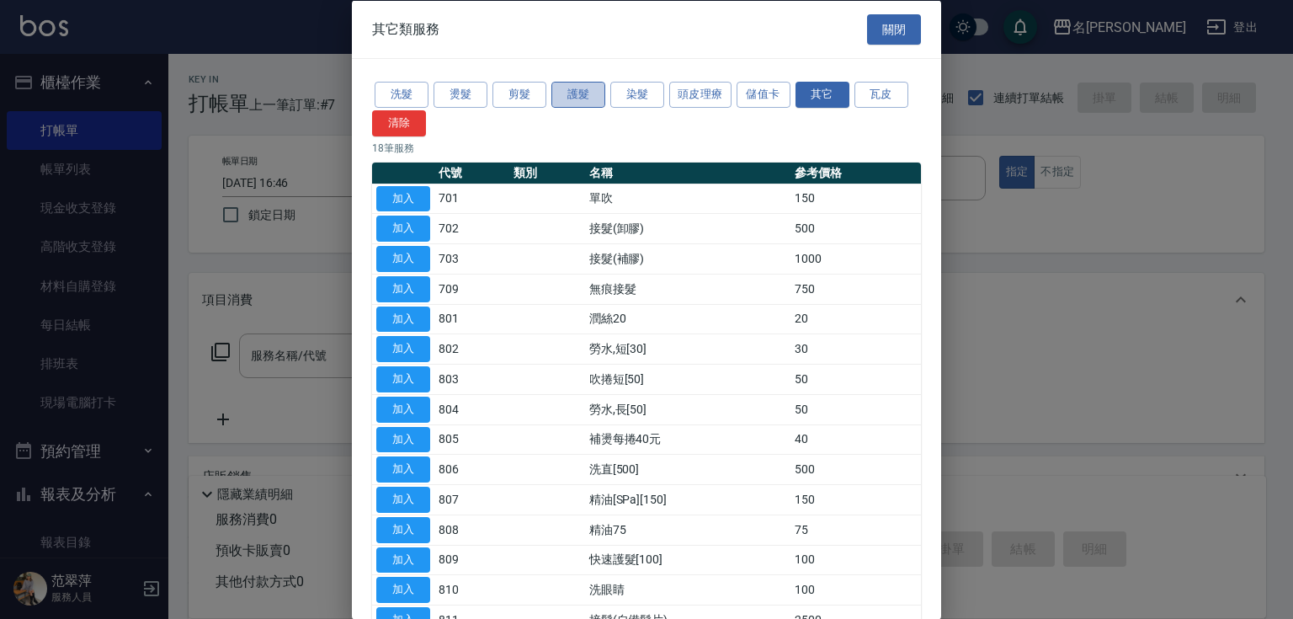
click at [583, 90] on button "護髮" at bounding box center [579, 95] width 54 height 26
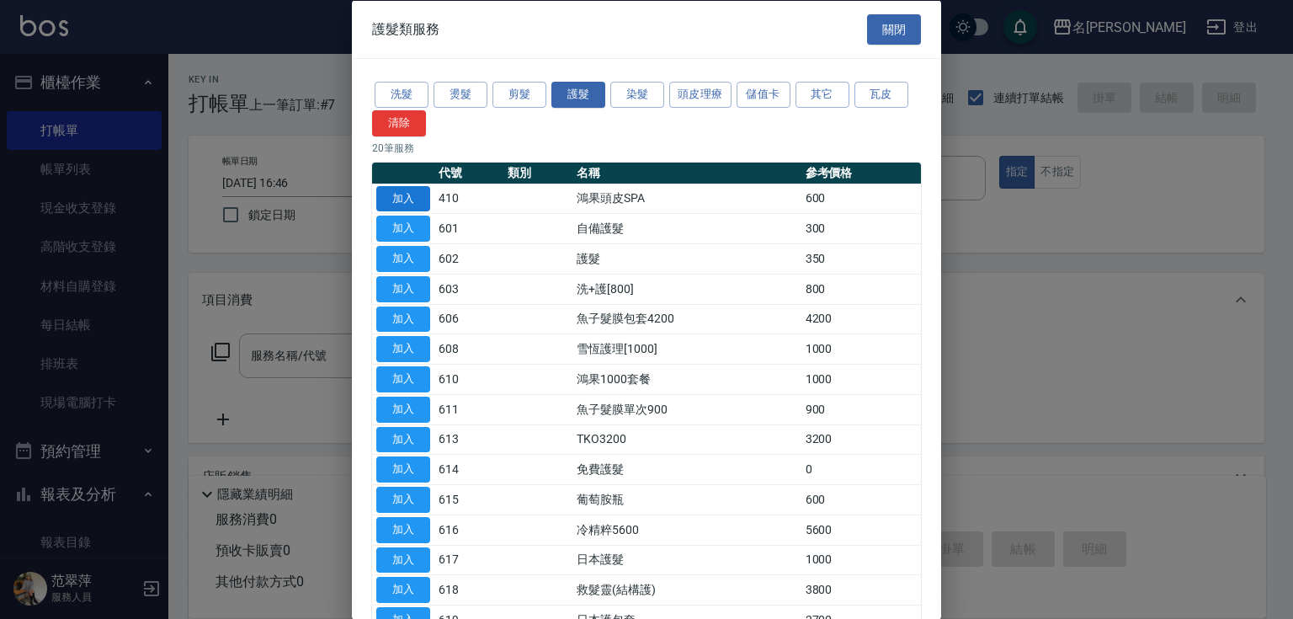
click at [401, 195] on button "加入" at bounding box center [403, 198] width 54 height 26
type input "鴻果頭皮SPA(410)"
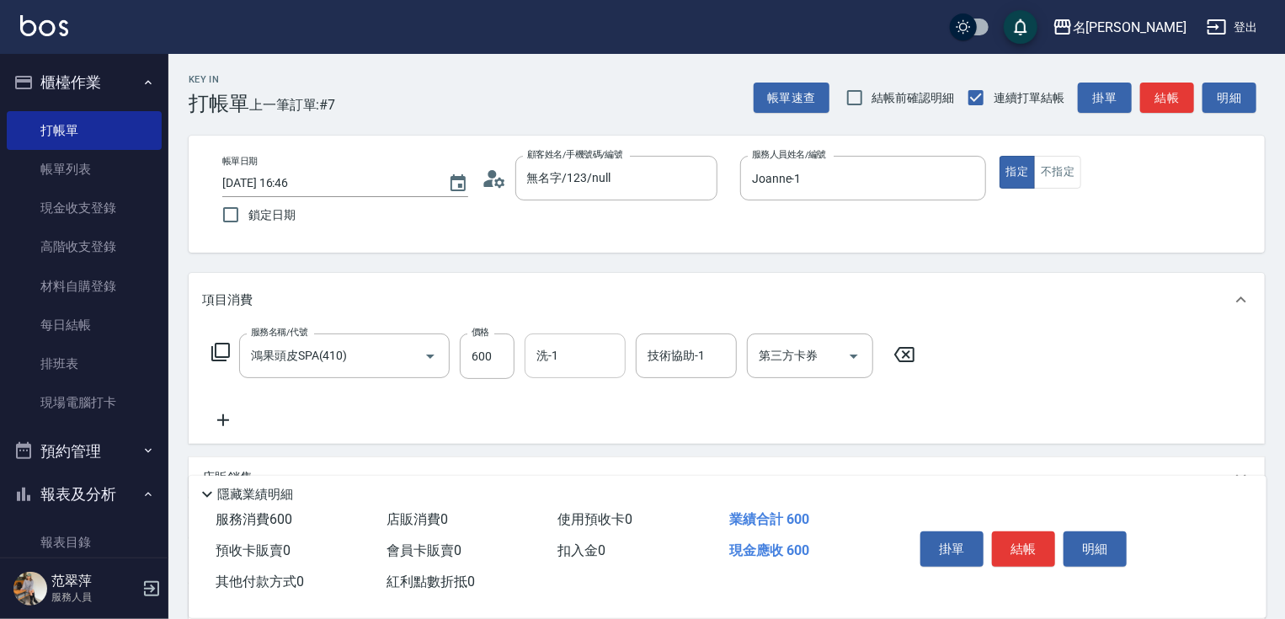
click at [554, 370] on div "洗-1" at bounding box center [575, 355] width 101 height 45
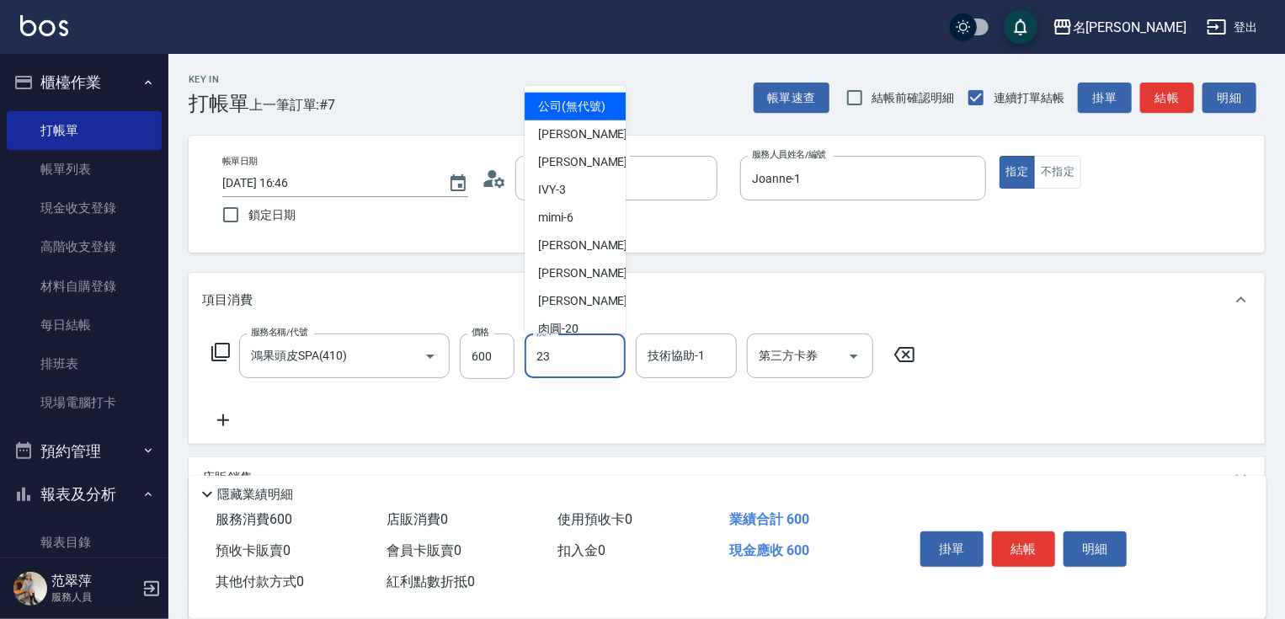
type input "鴨肉-23"
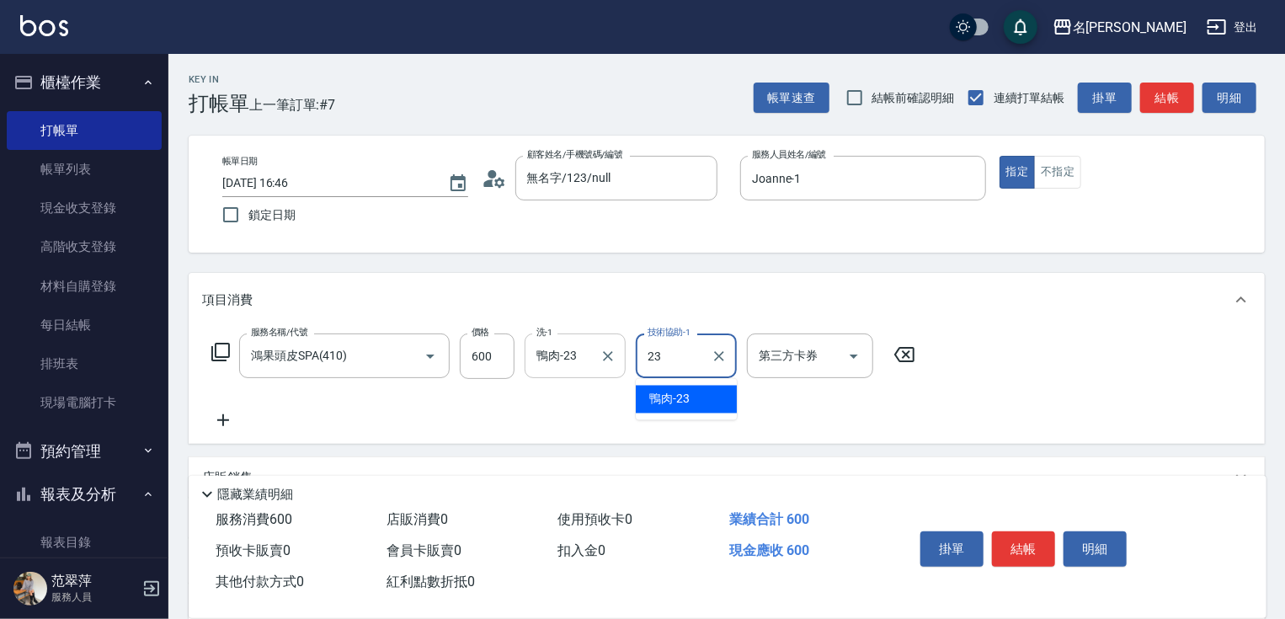
type input "鴨肉-23"
click at [220, 417] on icon at bounding box center [223, 420] width 42 height 20
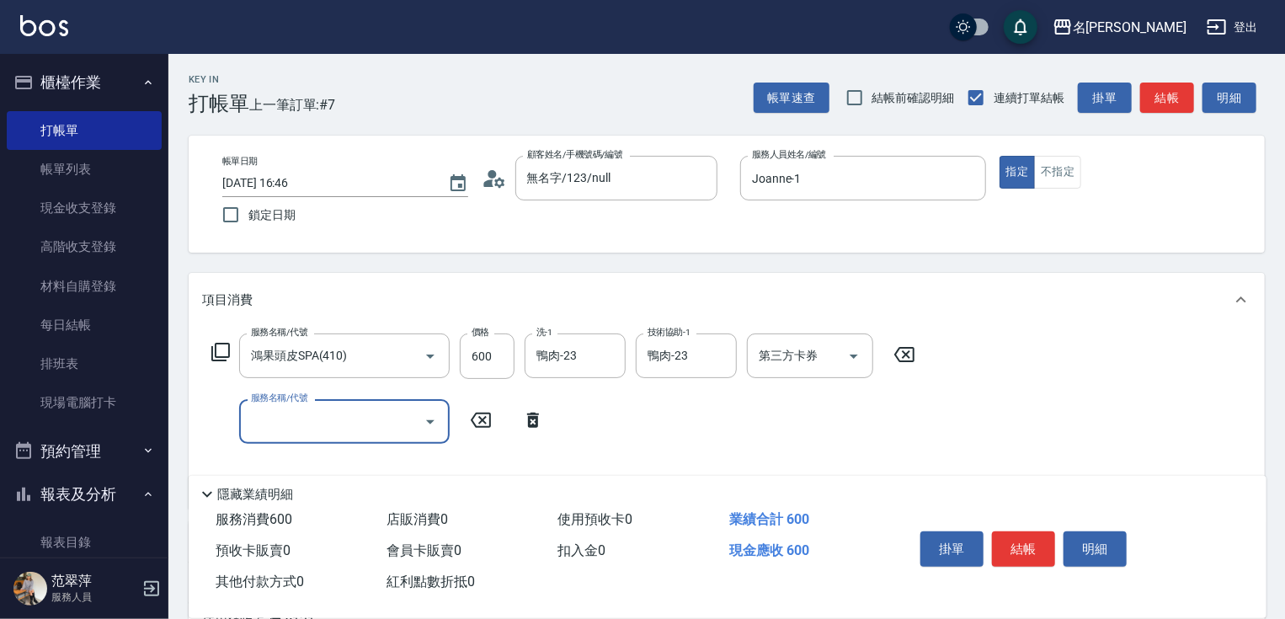
click at [221, 354] on icon at bounding box center [221, 352] width 20 height 20
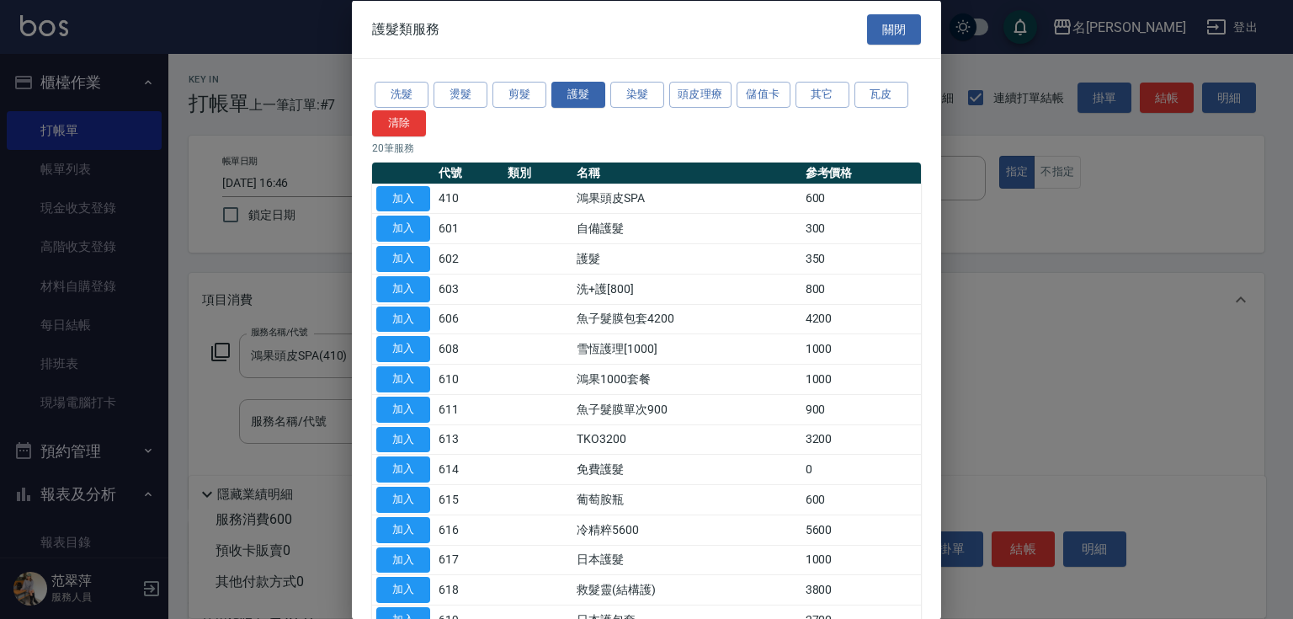
click at [816, 80] on div "洗髮 燙髮 剪髮 護髮 染髮 頭皮理療 儲值卡 其它 瓦皮 清除" at bounding box center [646, 107] width 549 height 57
click at [839, 94] on button "其它" at bounding box center [823, 95] width 54 height 26
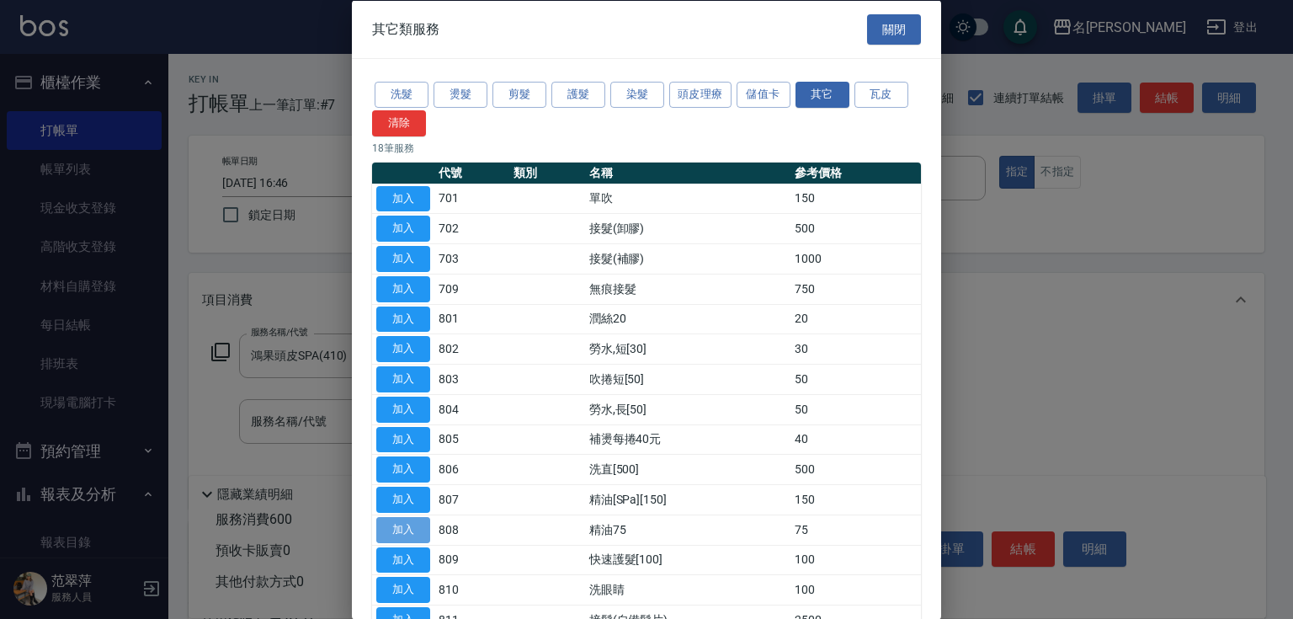
click at [408, 525] on button "加入" at bounding box center [403, 529] width 54 height 26
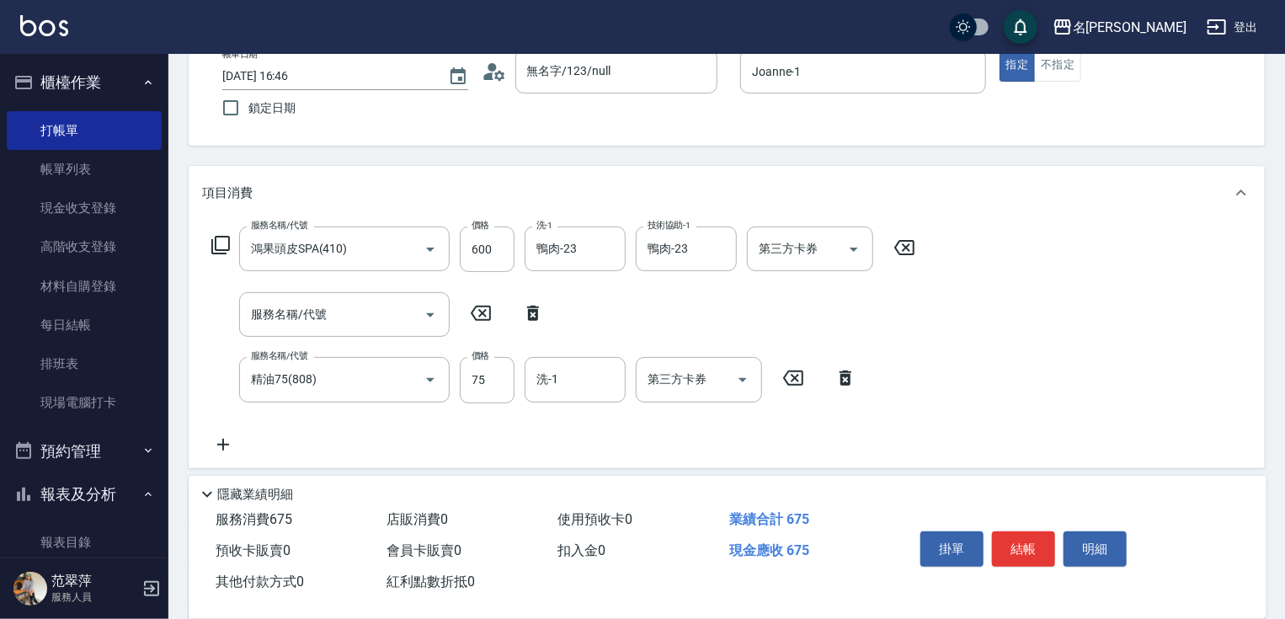
scroll to position [138, 0]
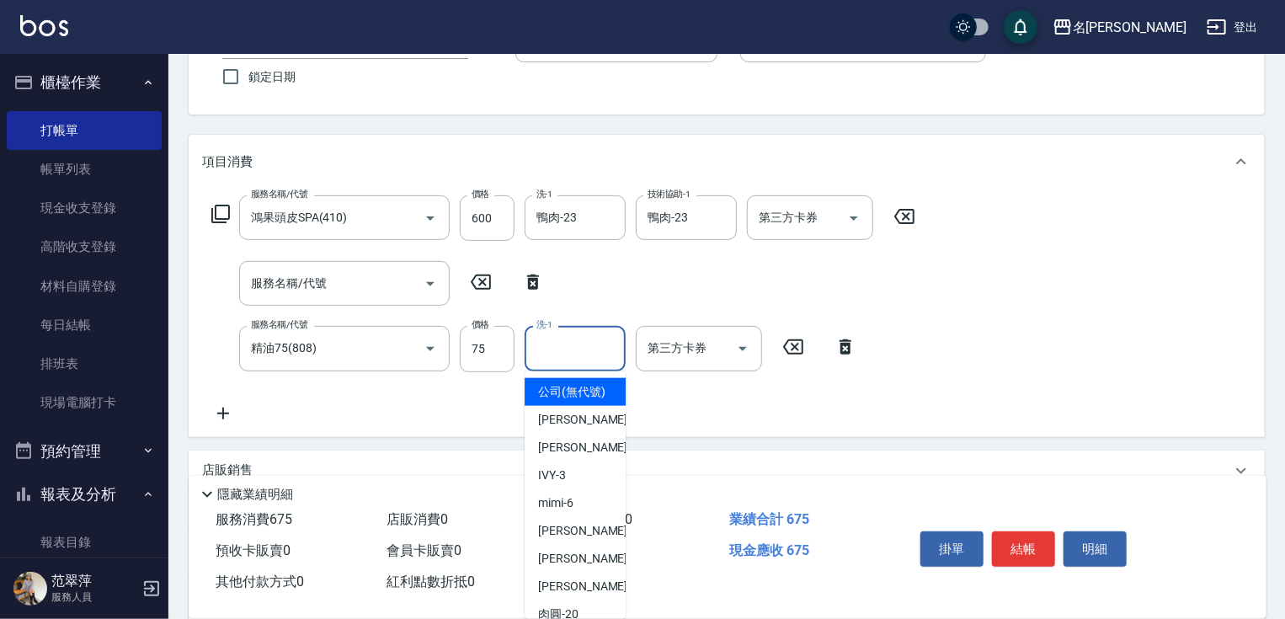
click at [571, 348] on input "洗-1" at bounding box center [575, 347] width 86 height 29
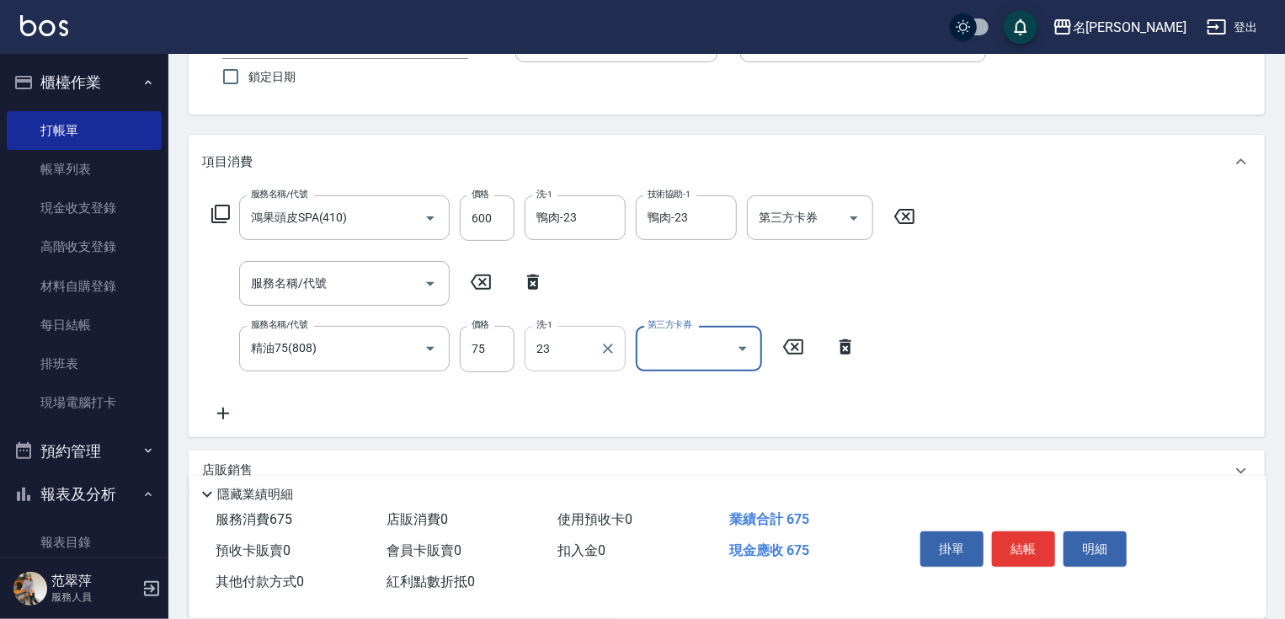
type input "鴨肉-23"
click at [1025, 541] on button "結帳" at bounding box center [1023, 548] width 63 height 35
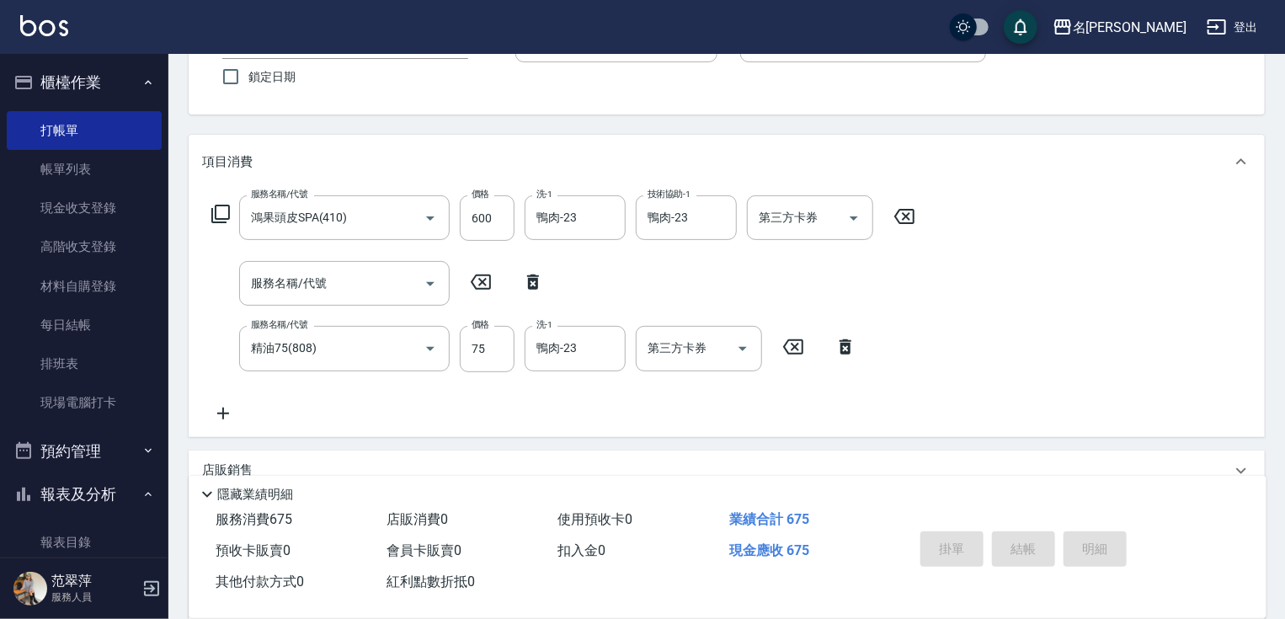
type input "[DATE] 16:47"
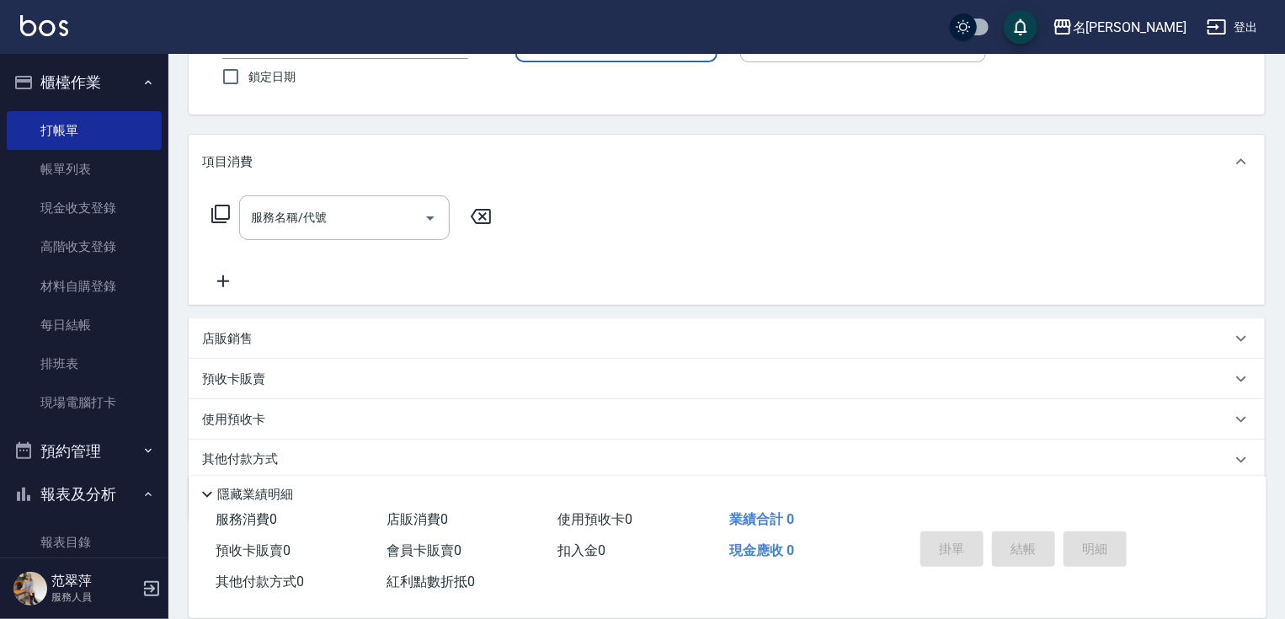
scroll to position [0, 0]
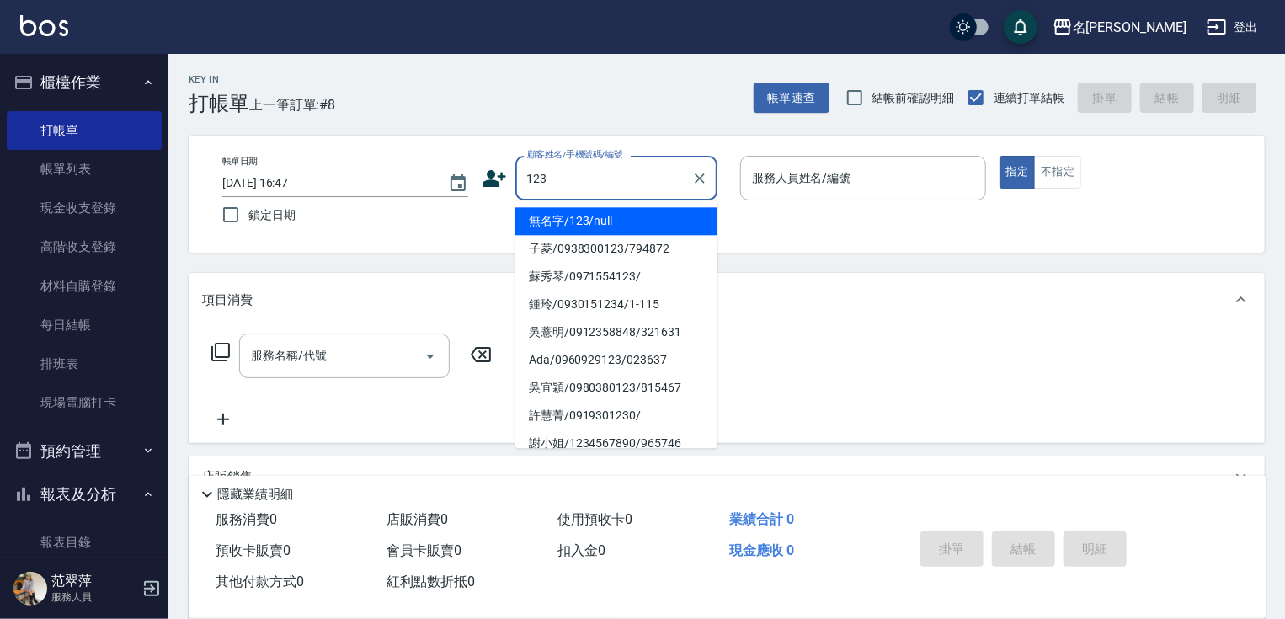
click at [622, 213] on li "無名字/123/null" at bounding box center [616, 221] width 202 height 28
type input "無名字/123/null"
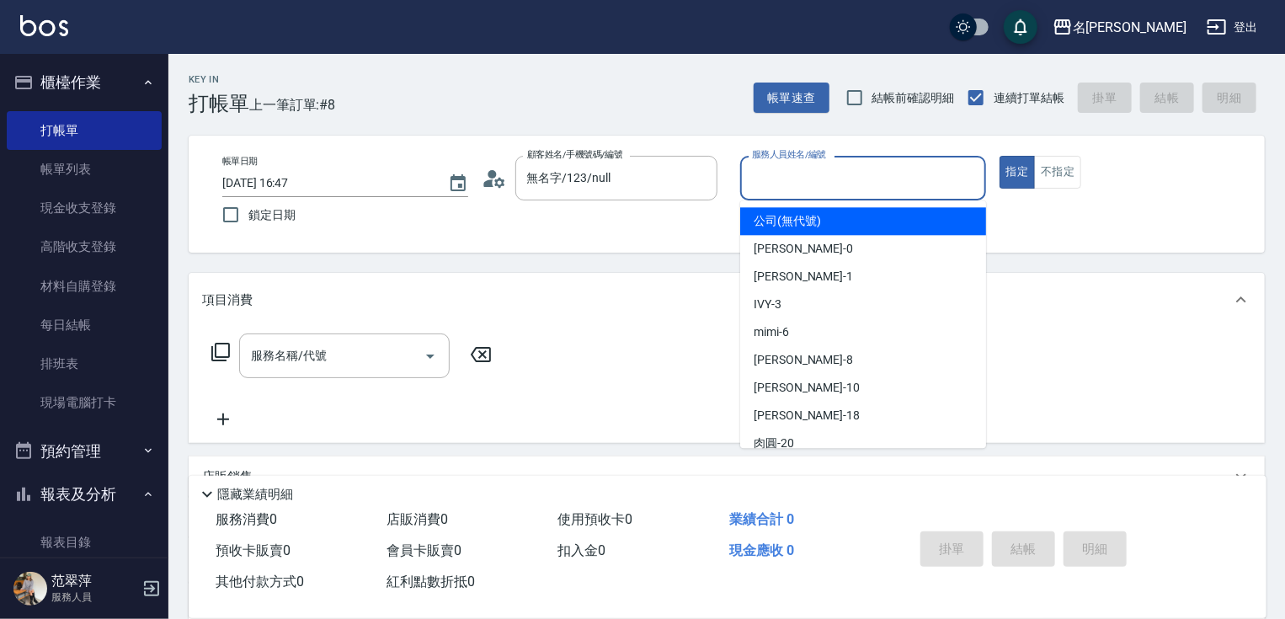
click at [766, 174] on input "服務人員姓名/編號" at bounding box center [863, 177] width 231 height 29
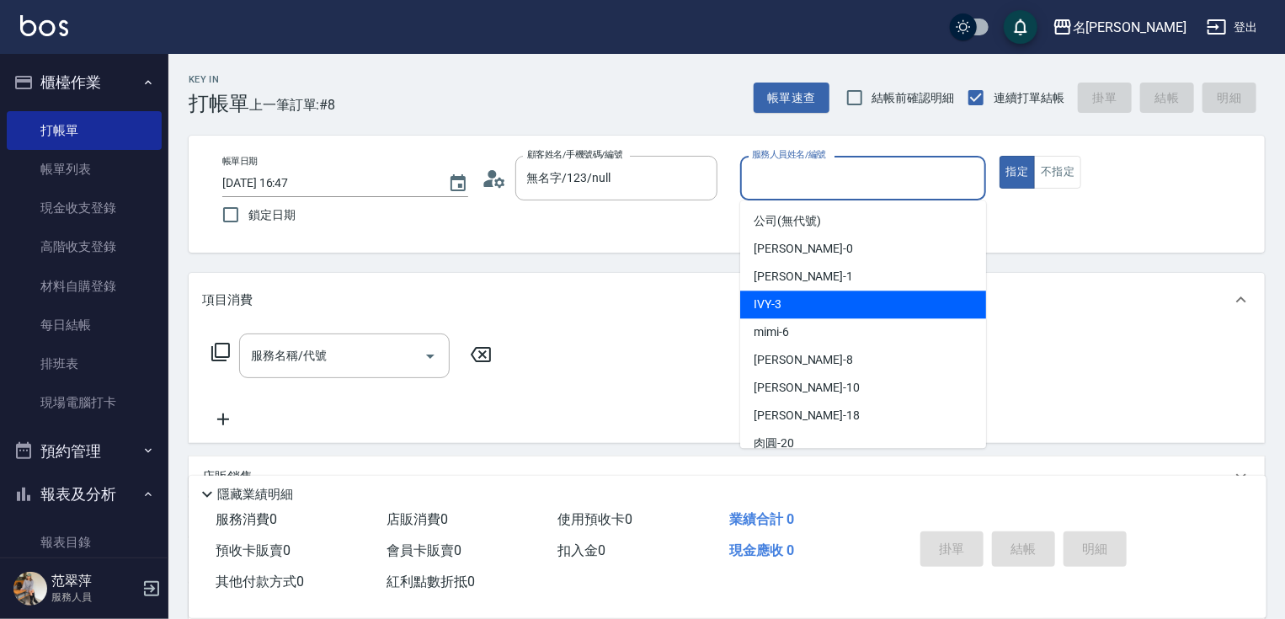
click at [816, 307] on div "IVY -3" at bounding box center [863, 304] width 246 height 28
type input "IVY-3"
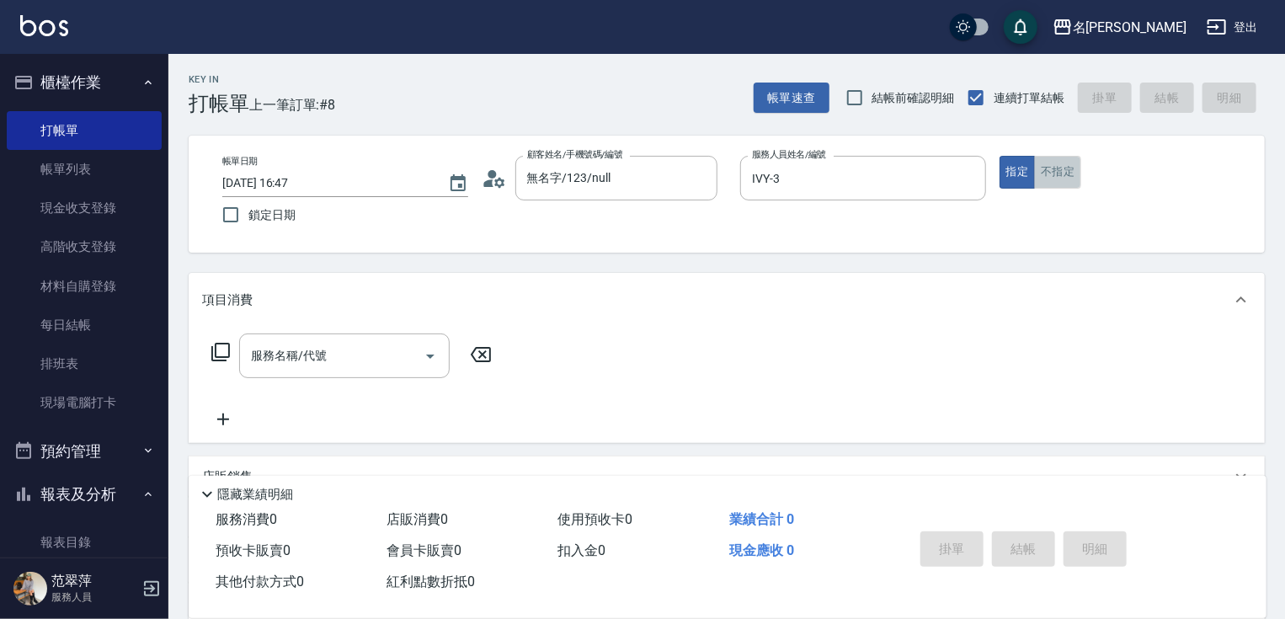
click at [1056, 177] on button "不指定" at bounding box center [1057, 172] width 47 height 33
click at [331, 344] on input "服務名稱/代號" at bounding box center [332, 355] width 170 height 29
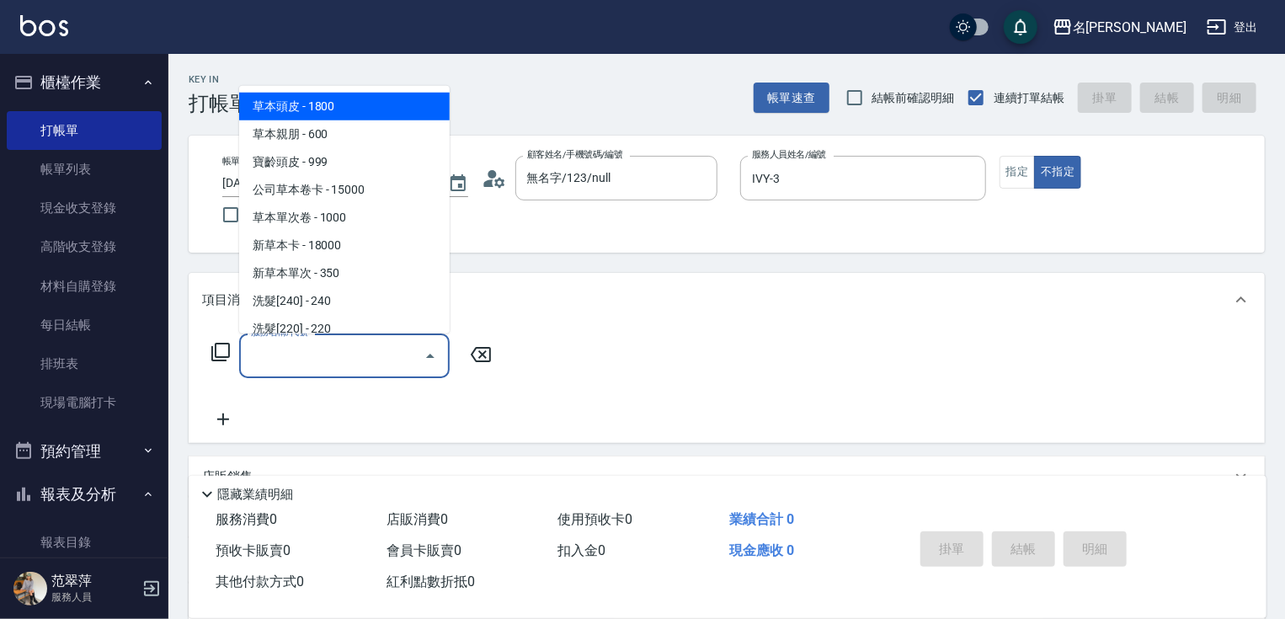
click at [226, 349] on icon at bounding box center [221, 352] width 20 height 20
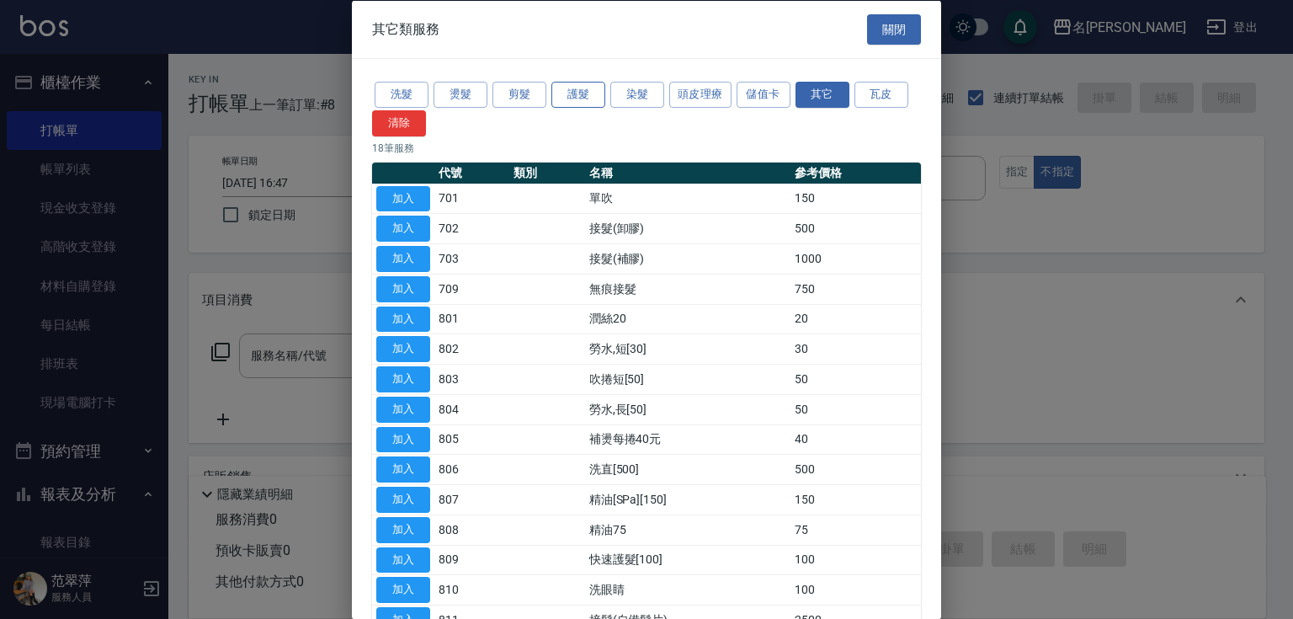
click at [586, 92] on button "護髮" at bounding box center [579, 95] width 54 height 26
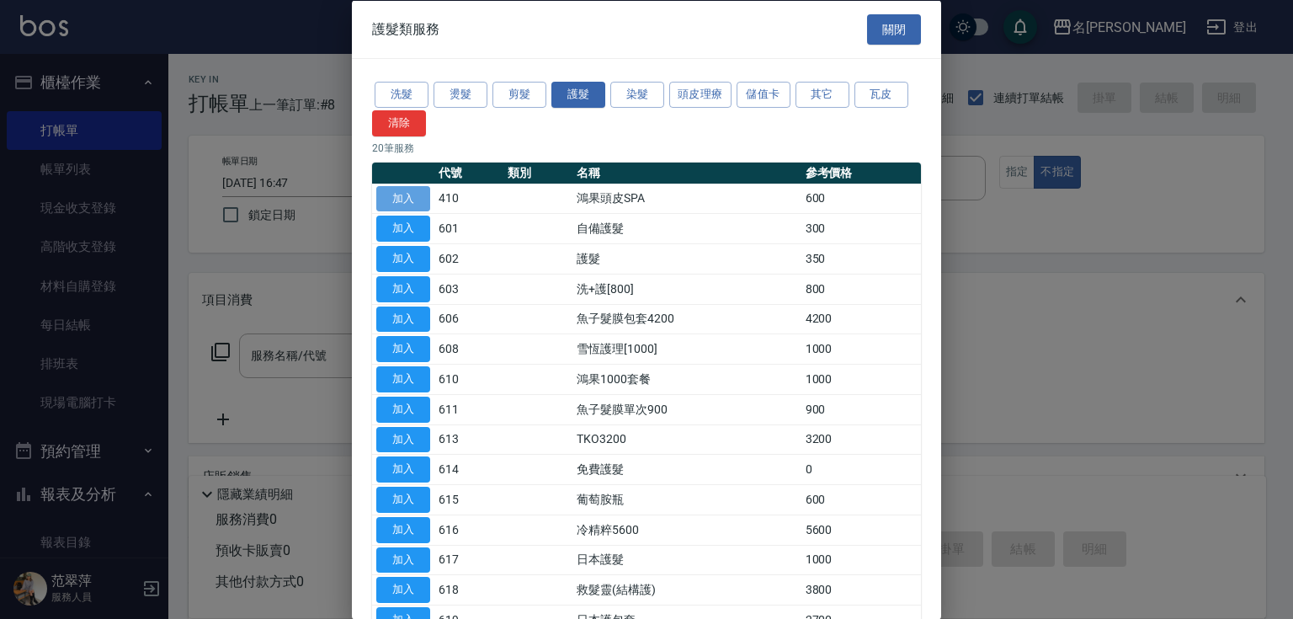
click at [409, 198] on button "加入" at bounding box center [403, 198] width 54 height 26
type input "鴻果頭皮SPA(410)"
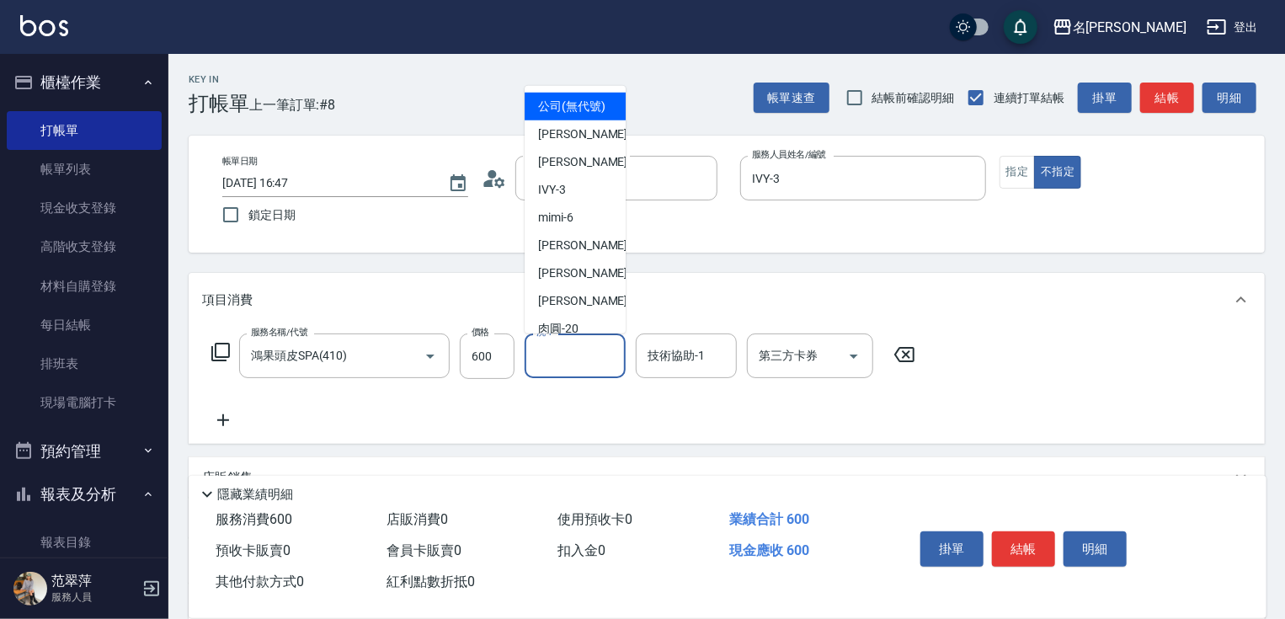
click at [574, 355] on input "洗-1" at bounding box center [575, 355] width 86 height 29
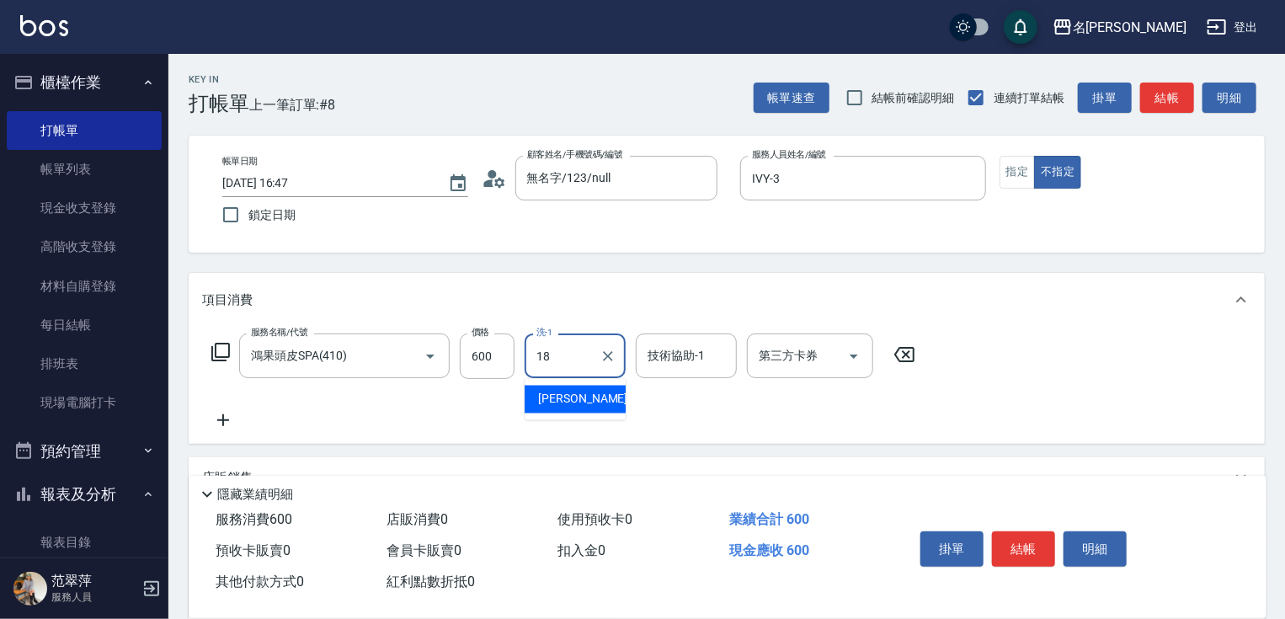
type input "[PERSON_NAME]-18"
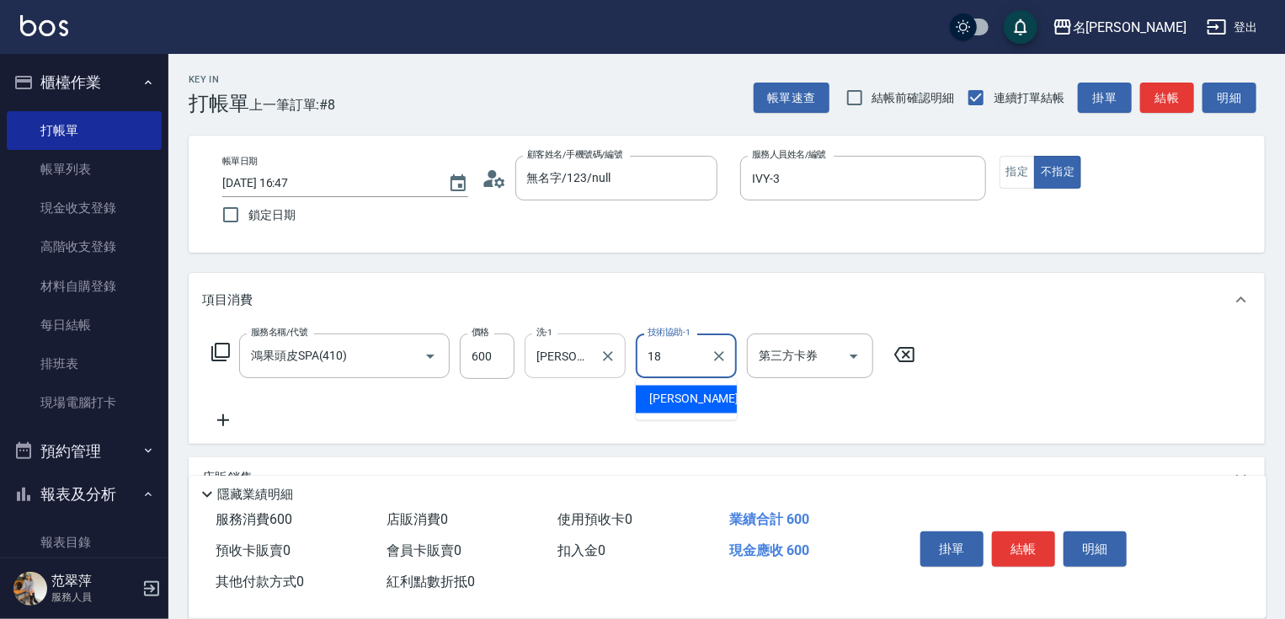
type input "[PERSON_NAME]-18"
click at [222, 420] on icon at bounding box center [223, 420] width 12 height 12
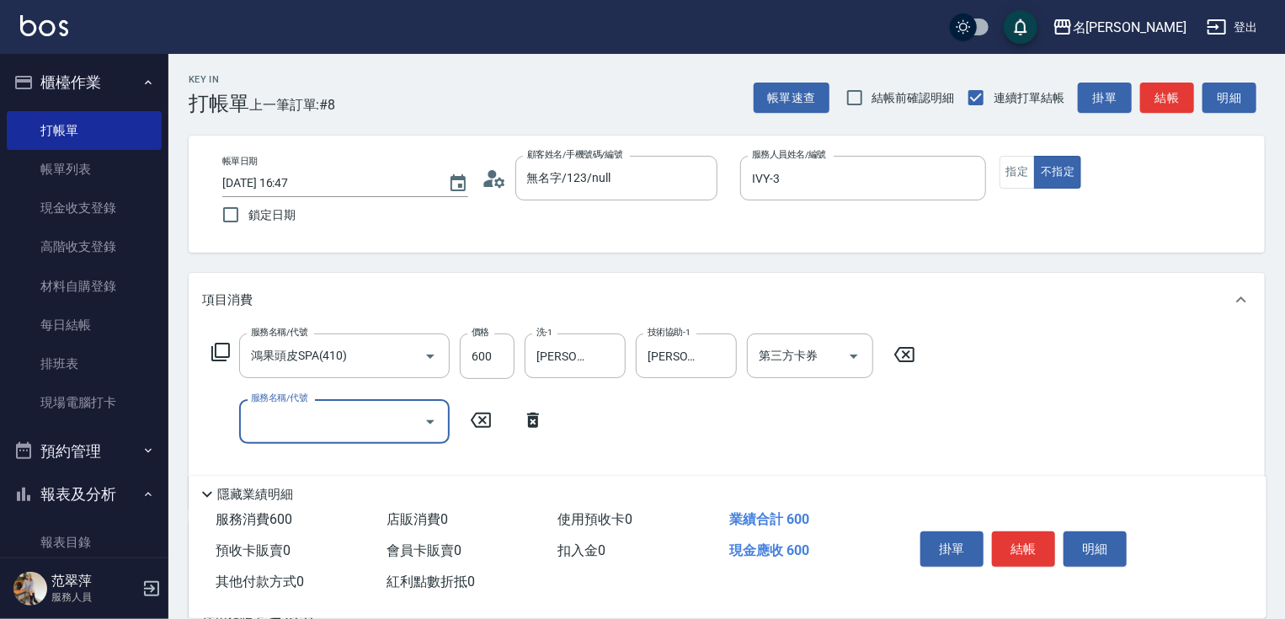
click at [273, 421] on input "服務名稱/代號" at bounding box center [332, 421] width 170 height 29
type input "潤絲20(801)"
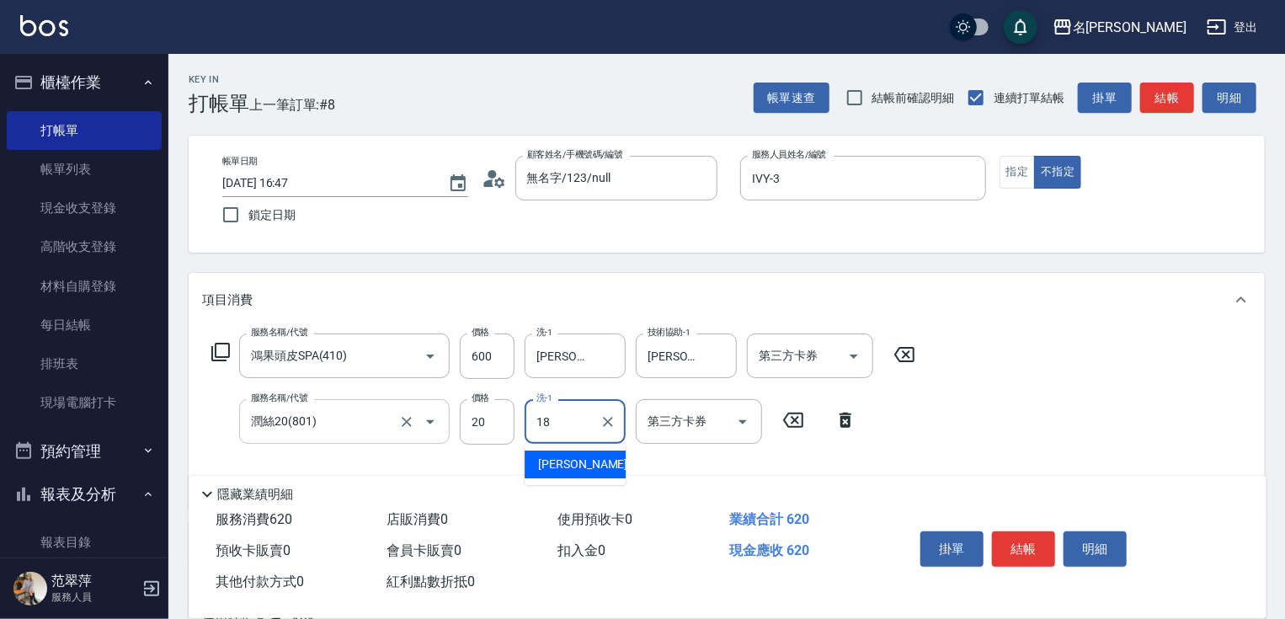
type input "[PERSON_NAME]-18"
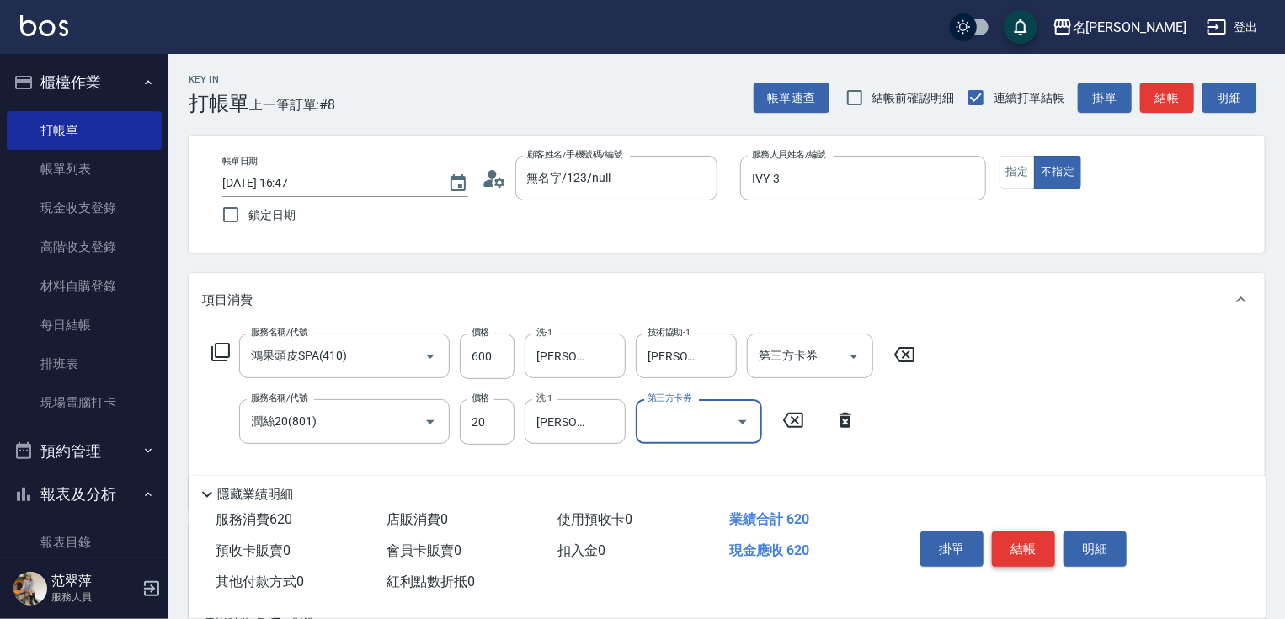
click at [1019, 551] on button "結帳" at bounding box center [1023, 548] width 63 height 35
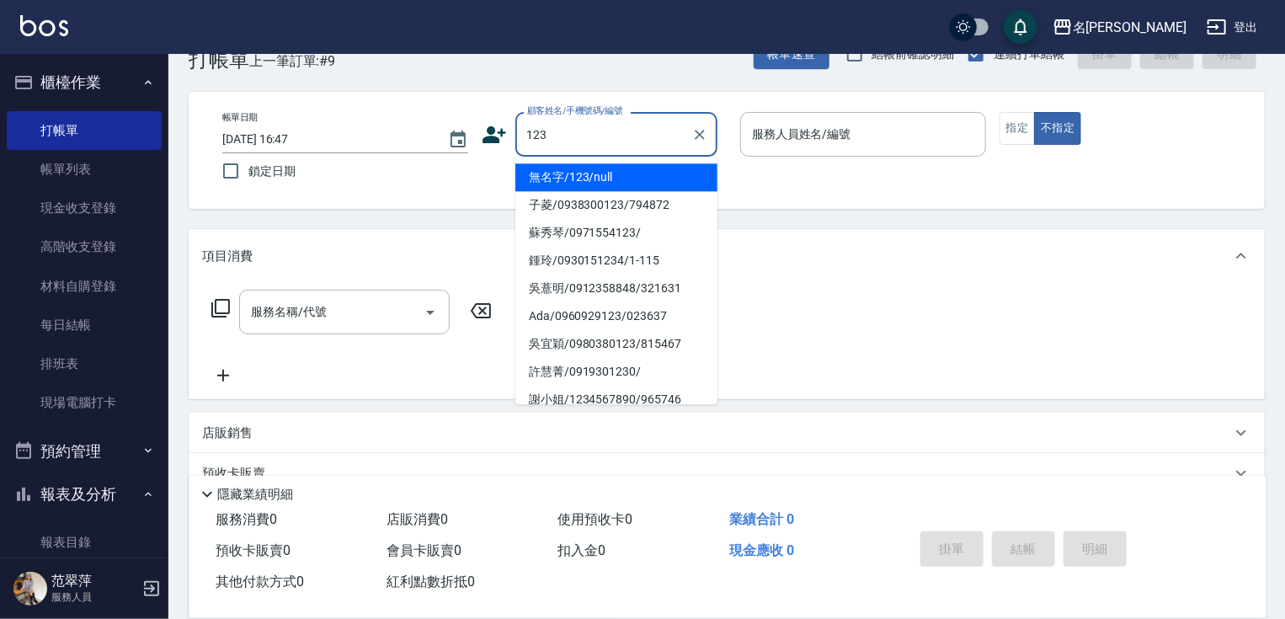
scroll to position [67, 0]
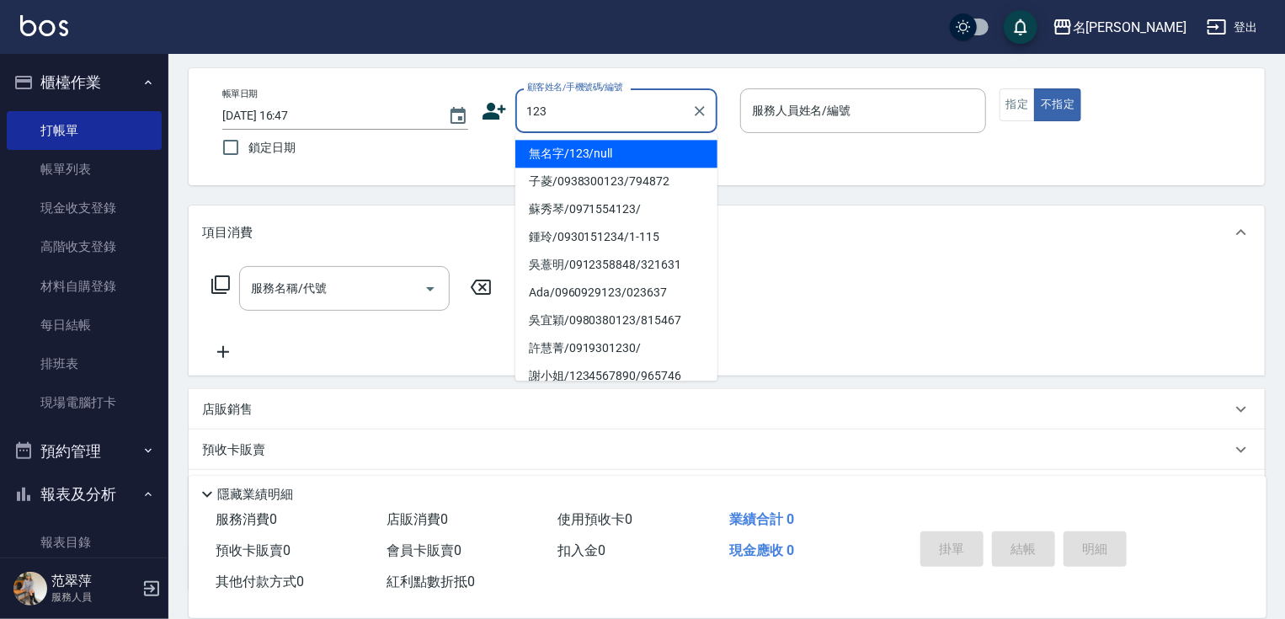
click at [643, 152] on li "無名字/123/null" at bounding box center [616, 154] width 202 height 28
type input "無名字/123/null"
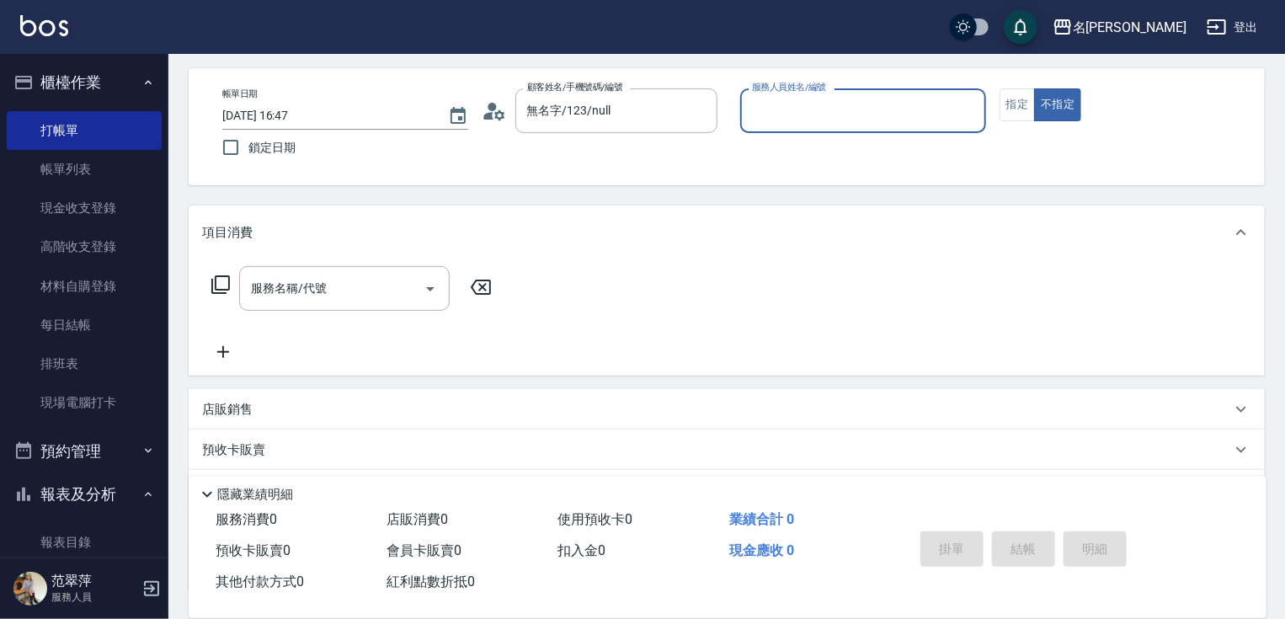
drag, startPoint x: 849, startPoint y: 77, endPoint x: 835, endPoint y: 115, distance: 39.4
click at [849, 79] on div "帳單日期 [DATE] 16:47 鎖定日期 顧客姓名/手機號碼/編號 無名字/123/null 顧客姓名/手機號碼/編號 服務人員姓名/編號 服務人員姓名/…" at bounding box center [727, 126] width 1076 height 117
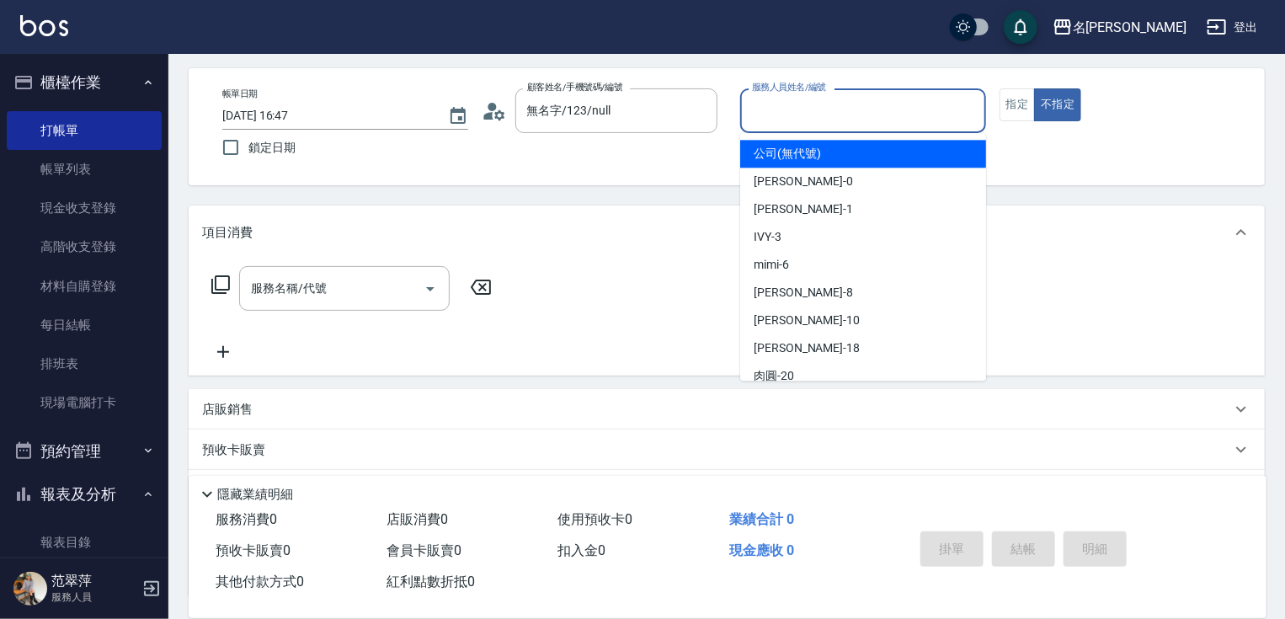
click at [835, 115] on input "服務人員姓名/編號" at bounding box center [863, 110] width 231 height 29
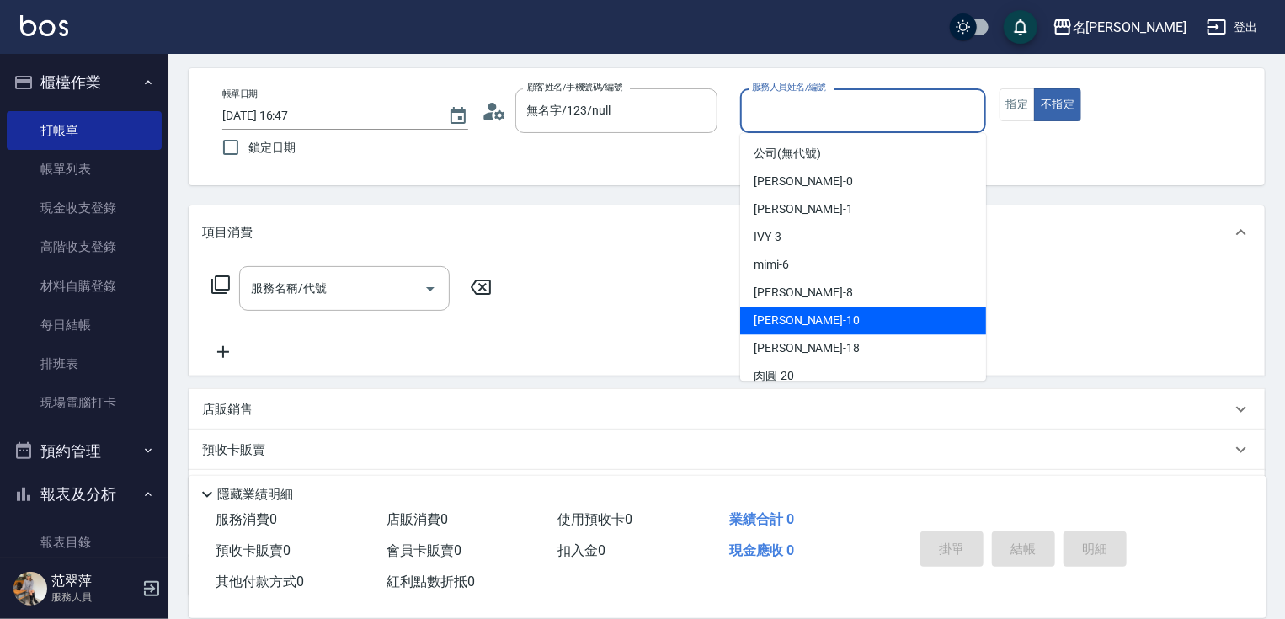
click at [811, 322] on div "[PERSON_NAME] -10" at bounding box center [863, 320] width 246 height 28
type input "[PERSON_NAME]-10"
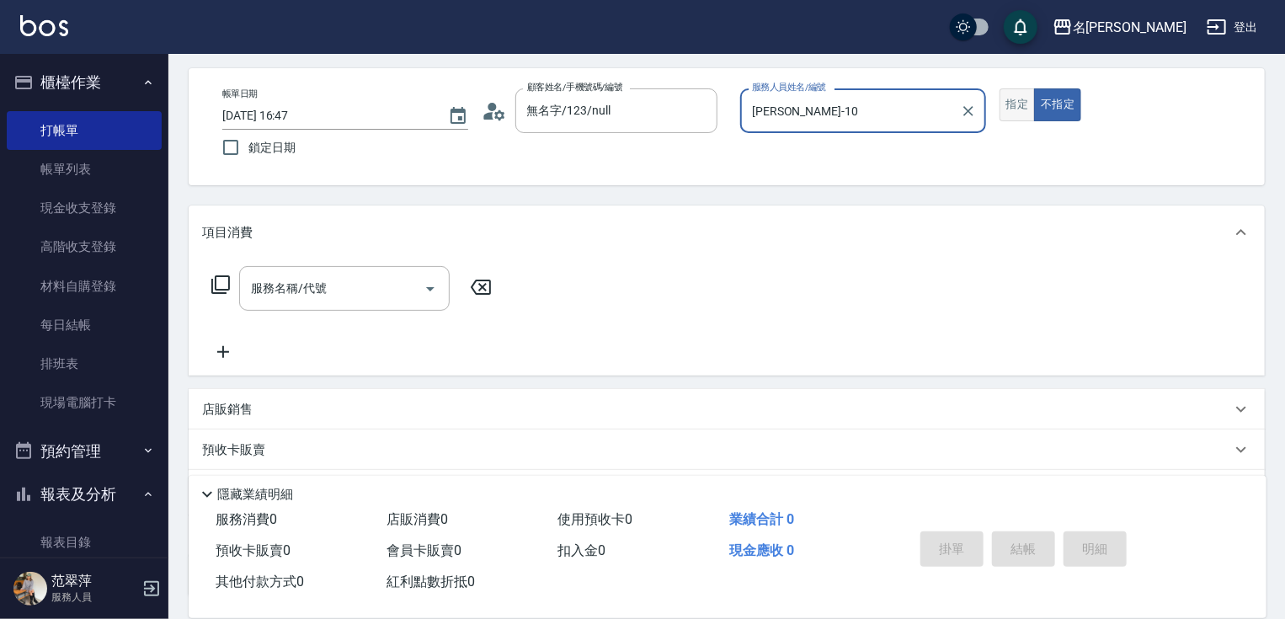
click at [1015, 111] on button "指定" at bounding box center [1017, 104] width 36 height 33
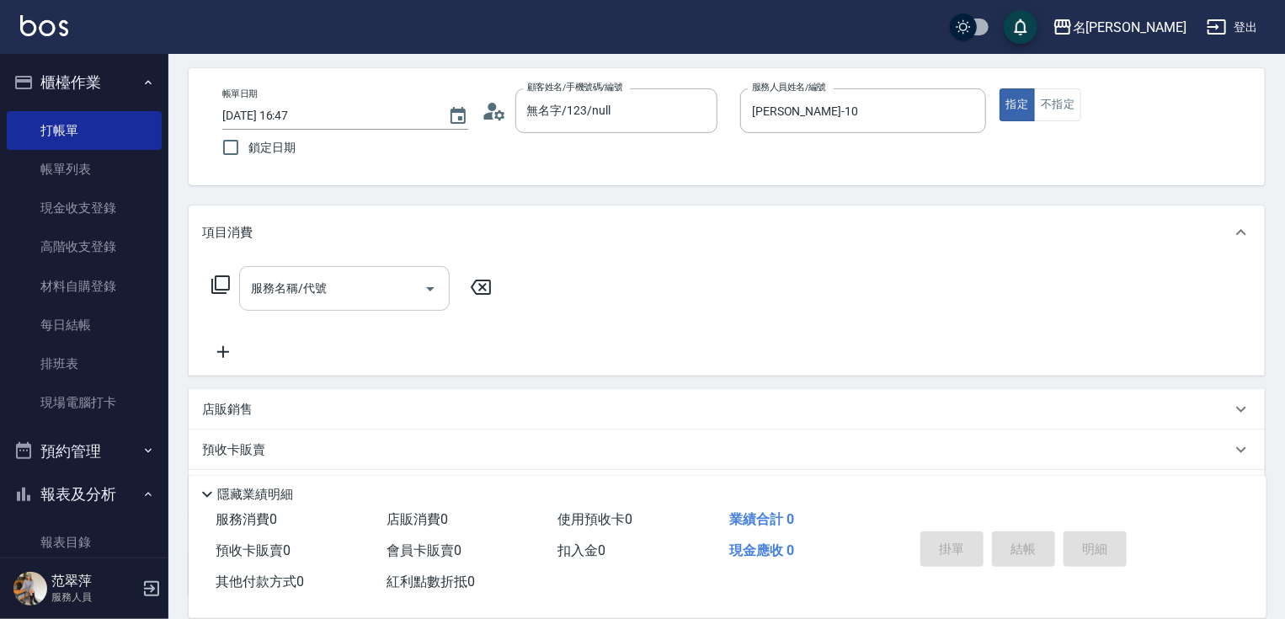
drag, startPoint x: 390, startPoint y: 294, endPoint x: 390, endPoint y: 279, distance: 15.2
click at [390, 287] on input "服務名稱/代號" at bounding box center [332, 288] width 170 height 29
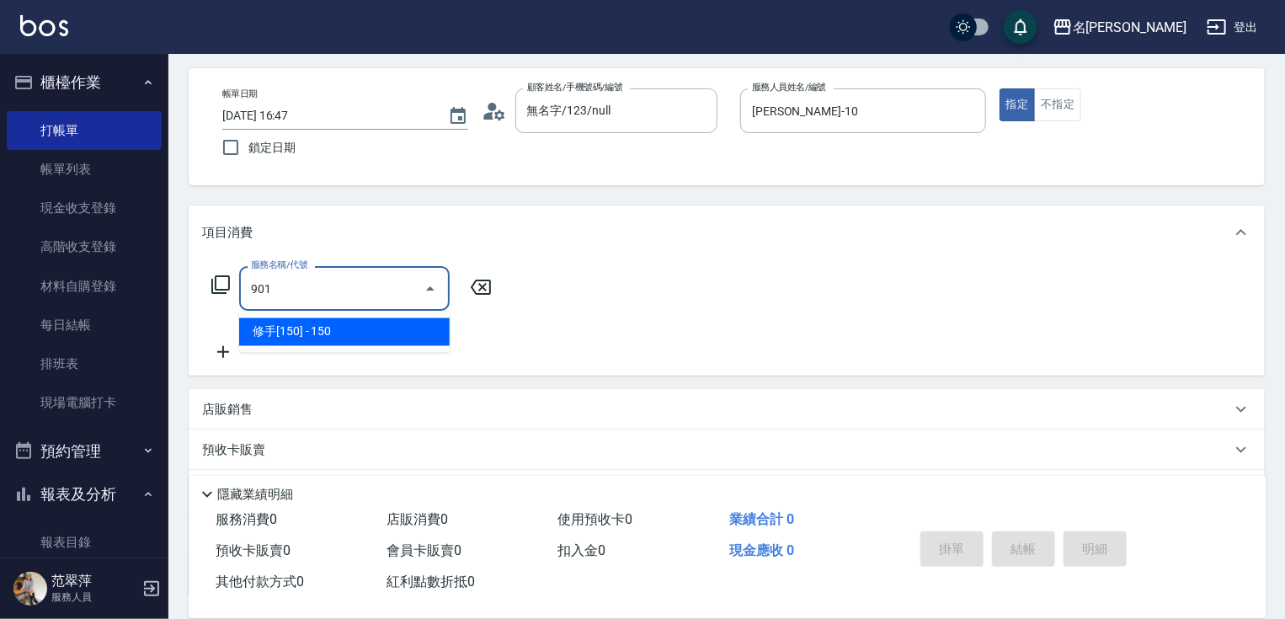
type input "修手[150](901)"
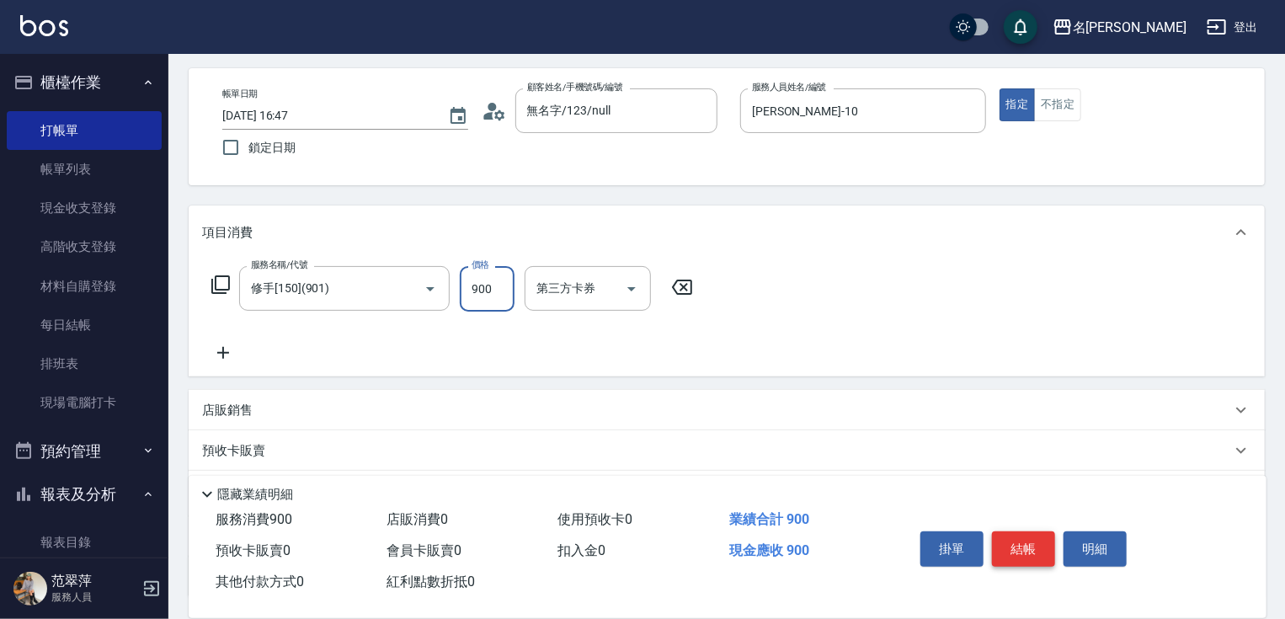
type input "900"
click at [1027, 546] on button "結帳" at bounding box center [1023, 548] width 63 height 35
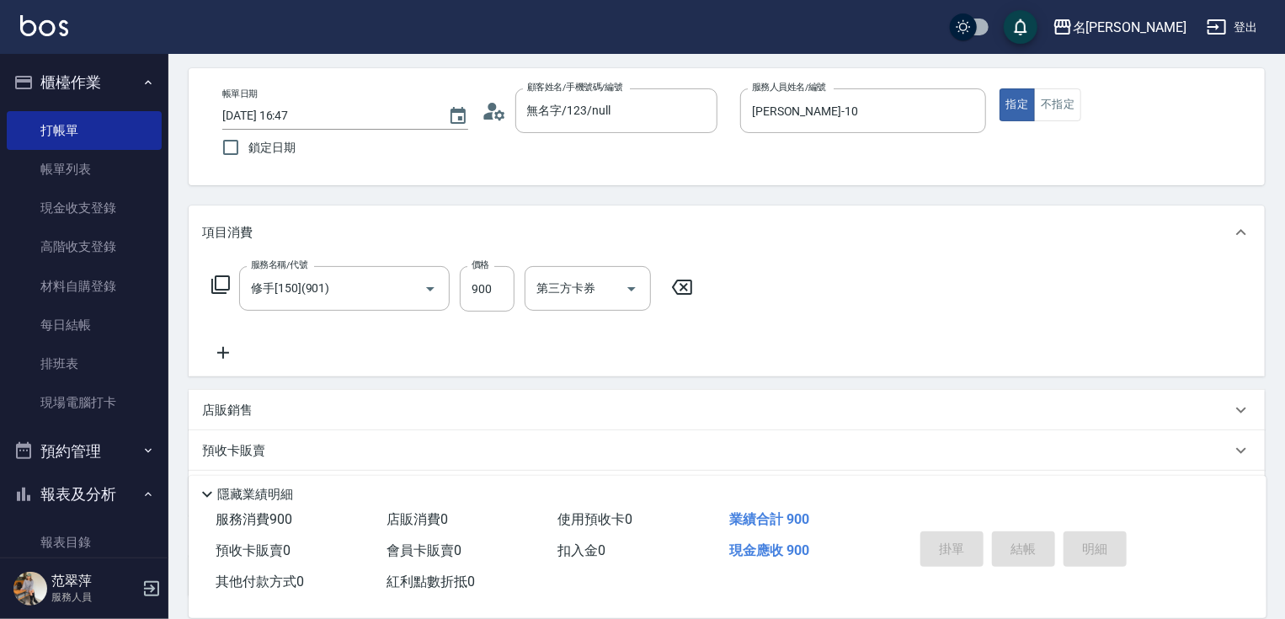
type input "[DATE] 16:48"
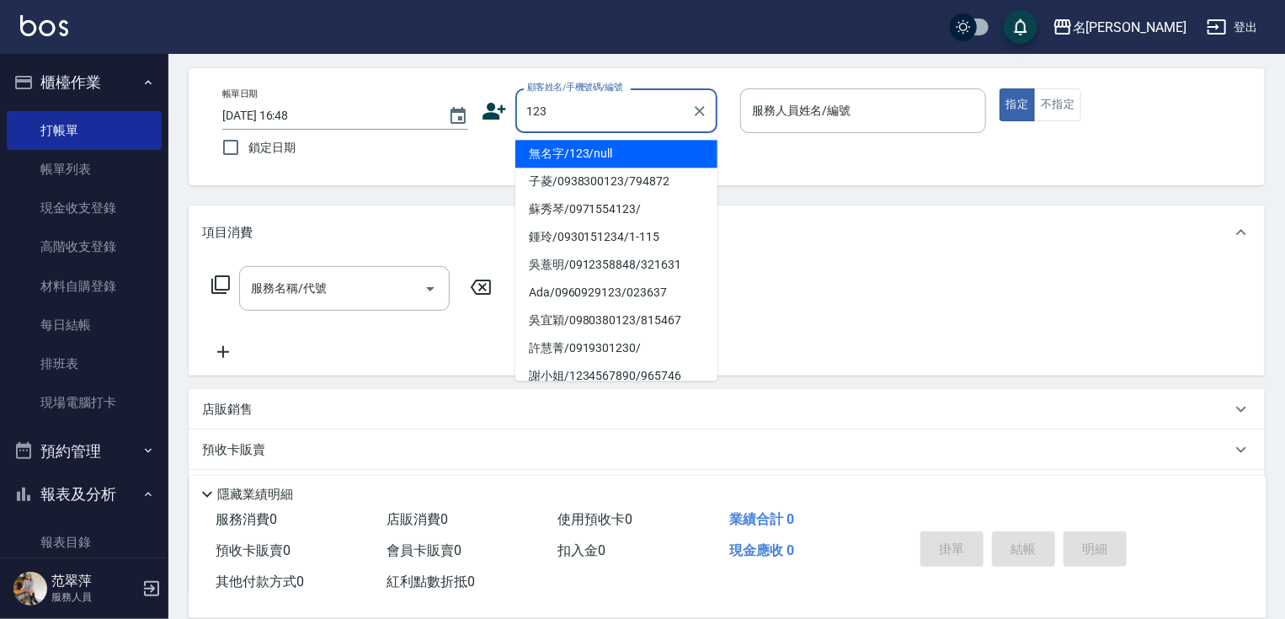
click at [653, 156] on li "無名字/123/null" at bounding box center [616, 154] width 202 height 28
type input "無名字/123/null"
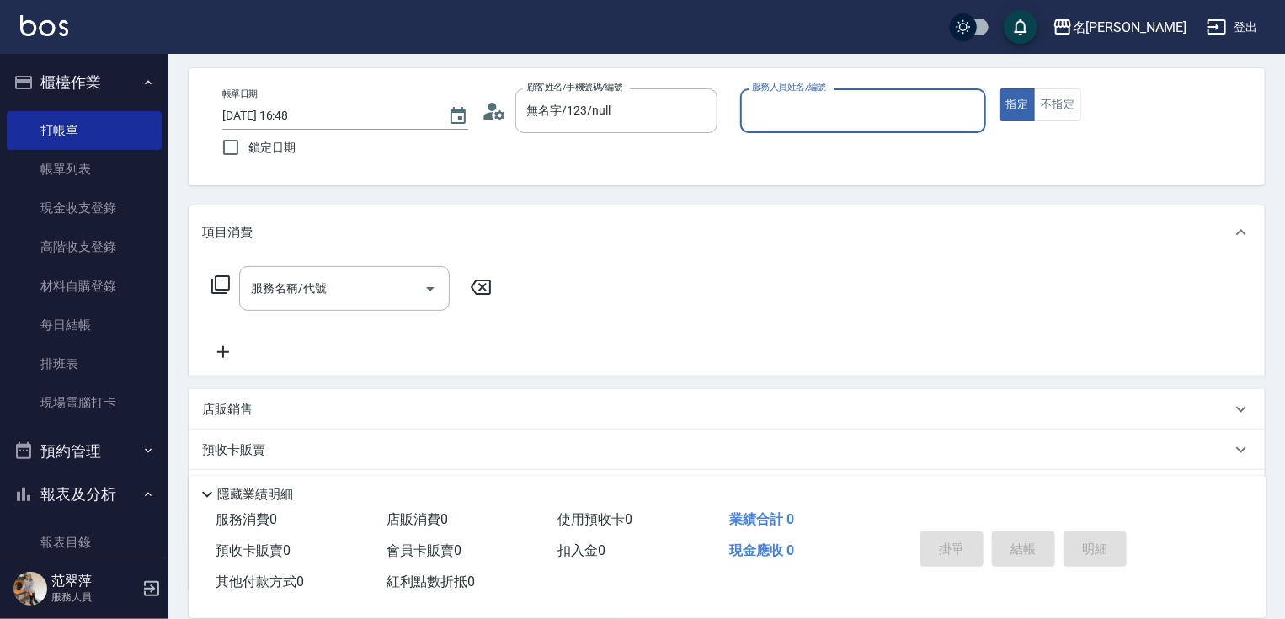
click at [792, 118] on input "服務人員姓名/編號" at bounding box center [863, 110] width 231 height 29
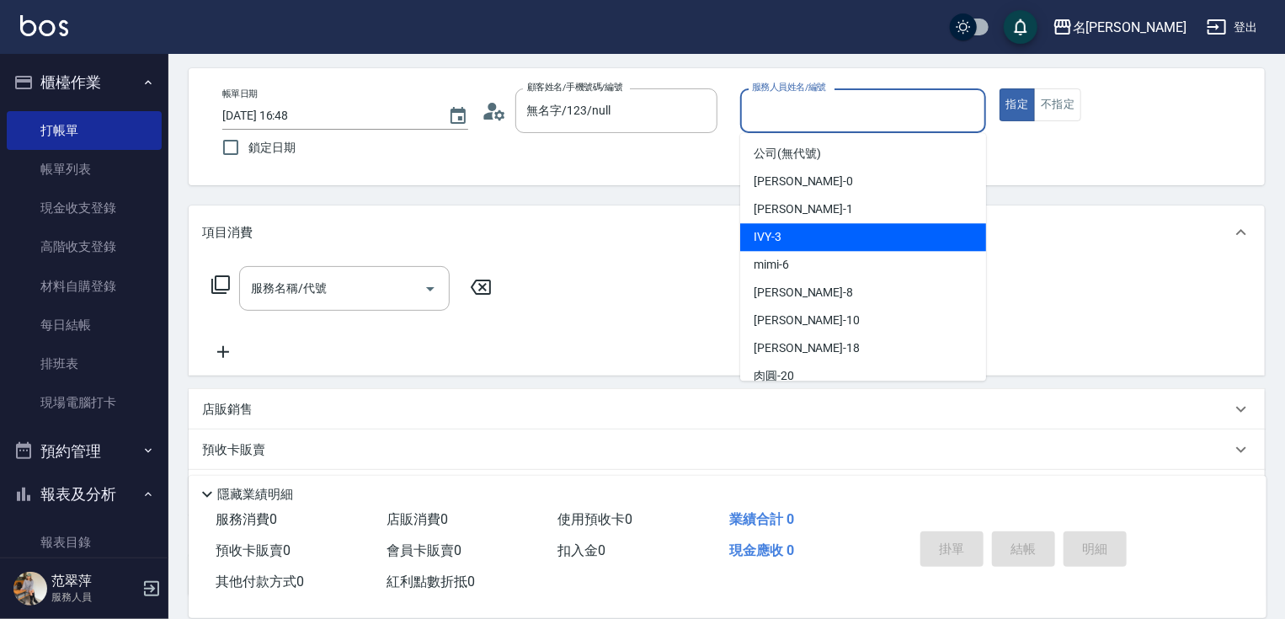
click at [795, 235] on div "IVY -3" at bounding box center [863, 237] width 246 height 28
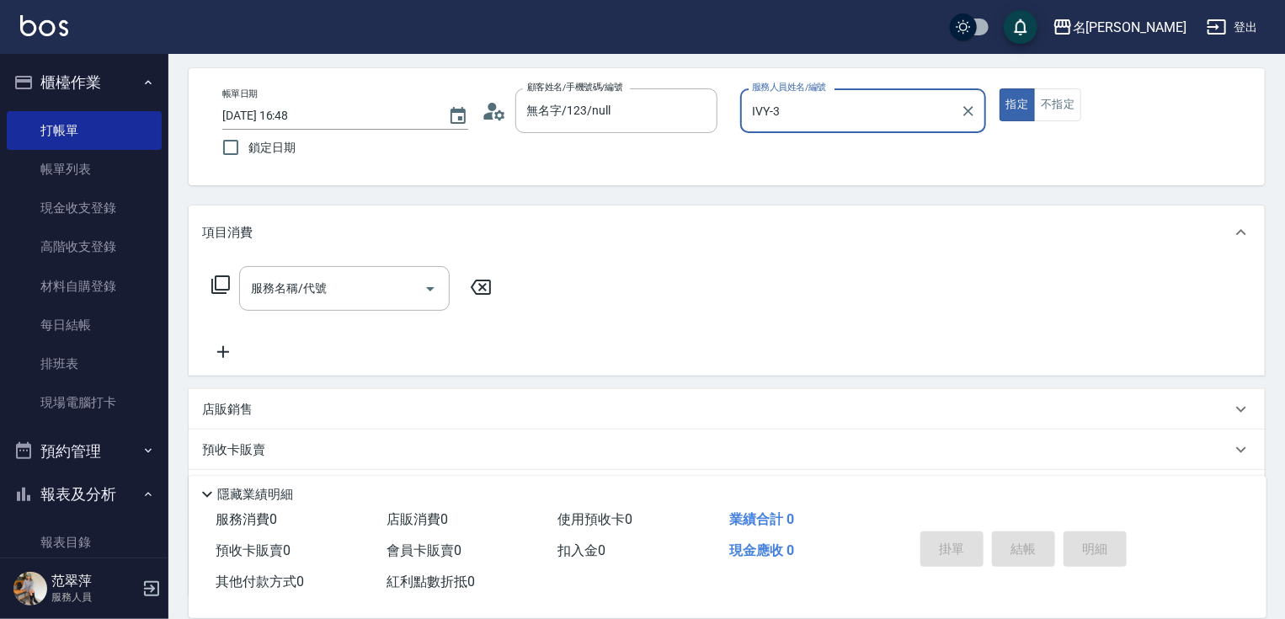
click at [822, 104] on input "IVY-3" at bounding box center [850, 110] width 205 height 29
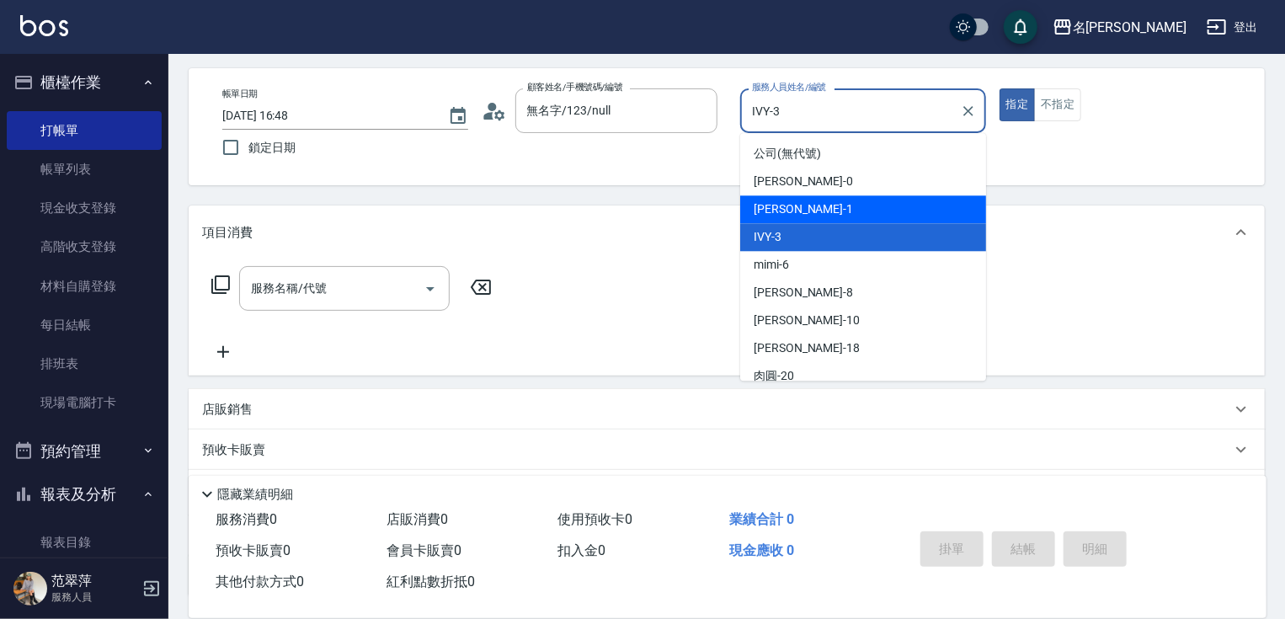
click at [792, 211] on span "[PERSON_NAME] -1" at bounding box center [803, 209] width 99 height 18
type input "Joanne-1"
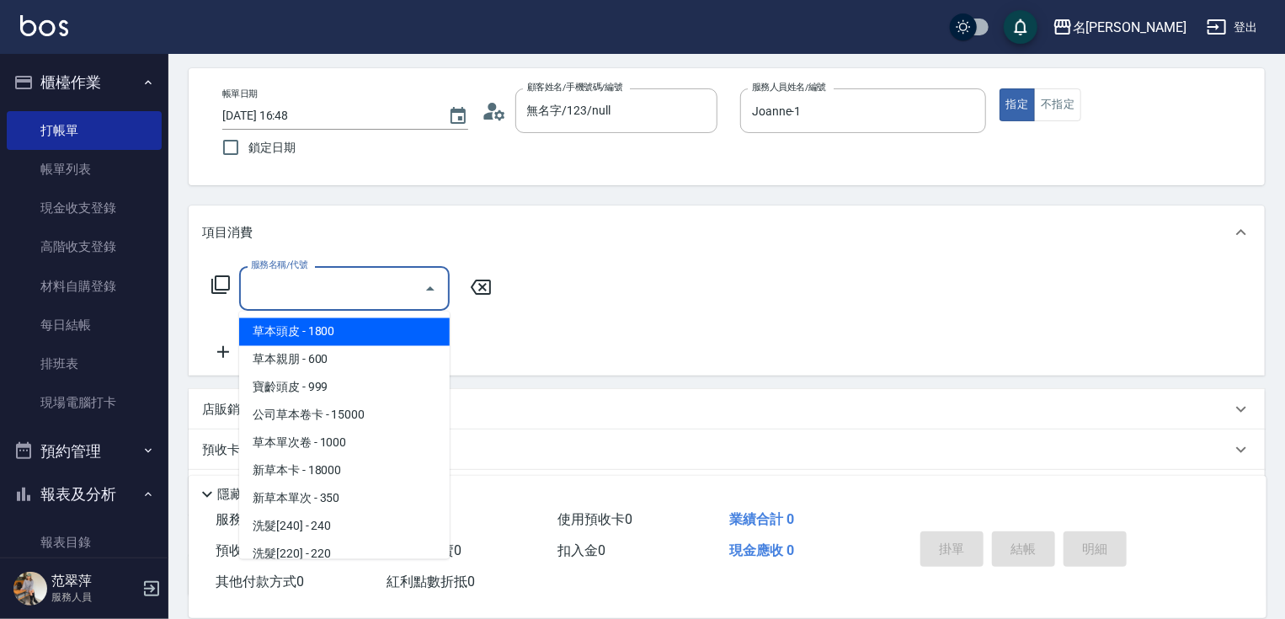
click at [322, 294] on input "服務名稱/代號" at bounding box center [332, 288] width 170 height 29
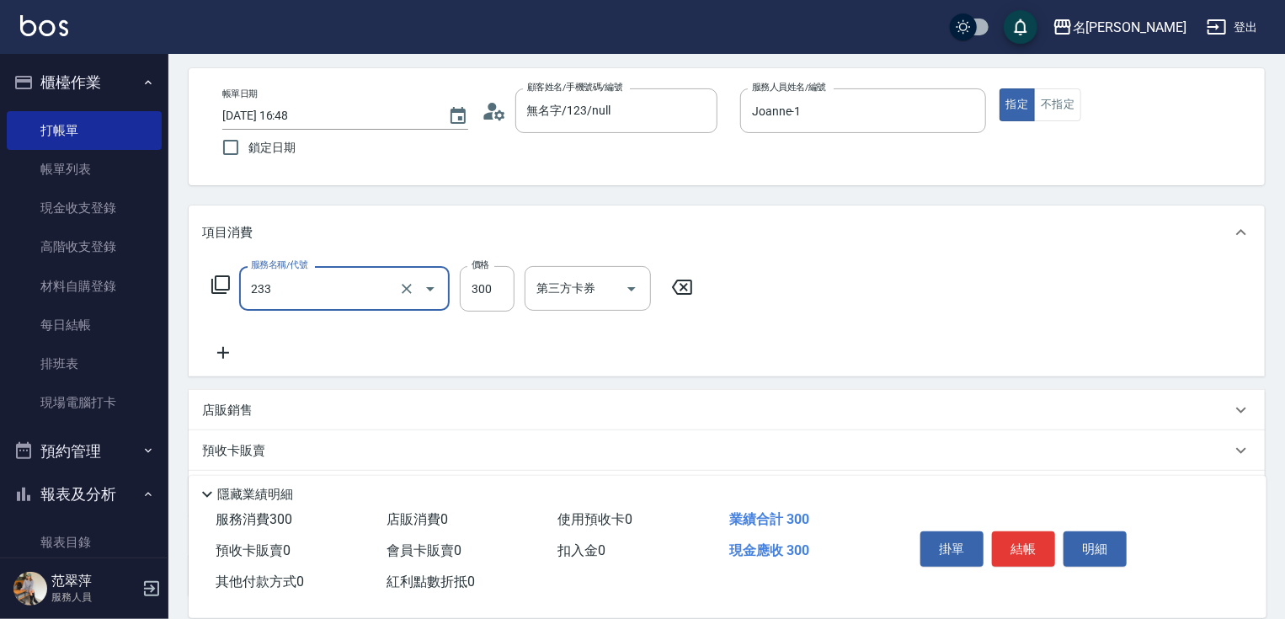
type input "洗髮300(233)"
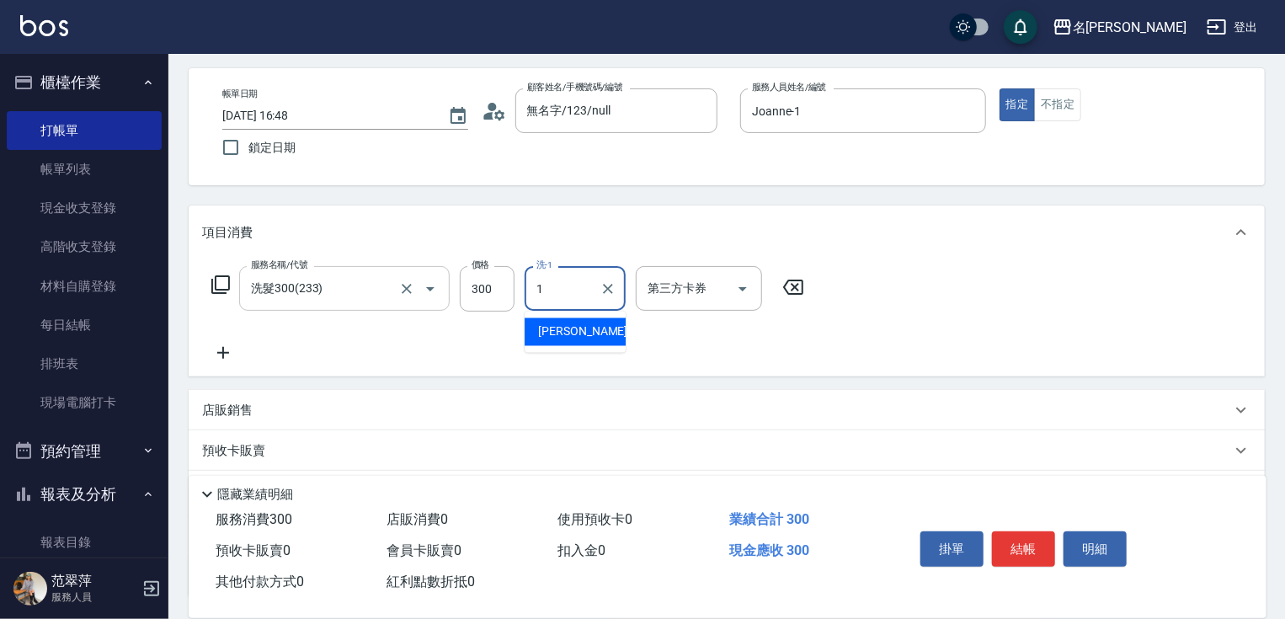
type input "Joanne-1"
click at [225, 353] on icon at bounding box center [223, 353] width 42 height 20
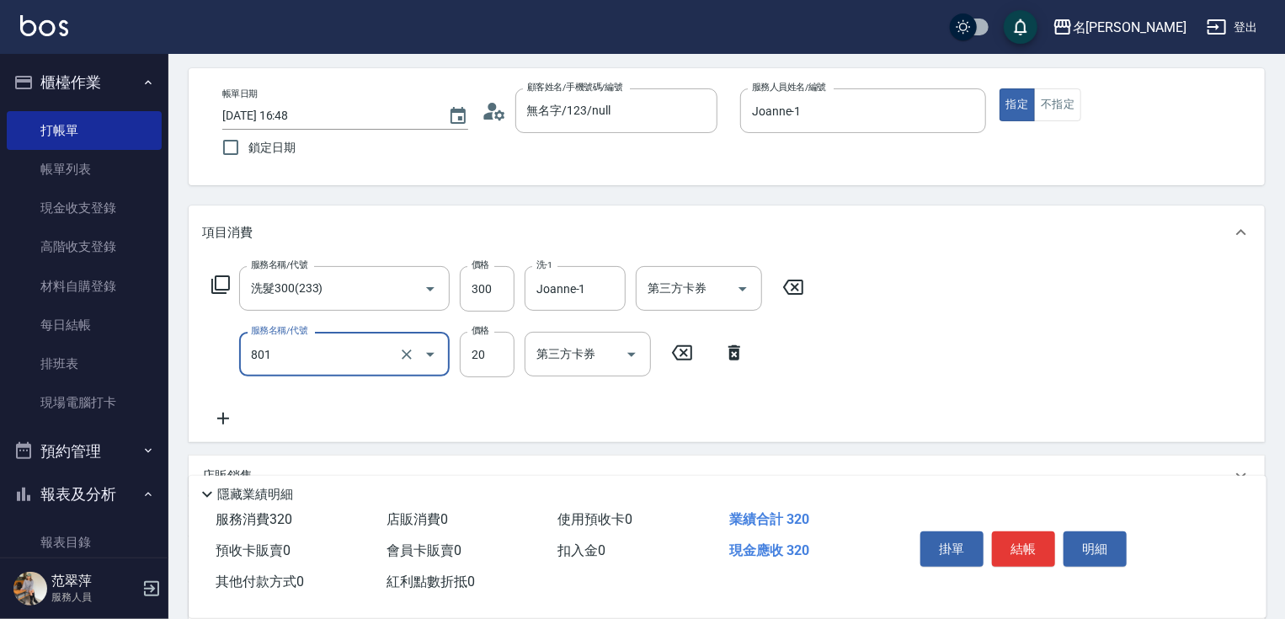
type input "潤絲20(801)"
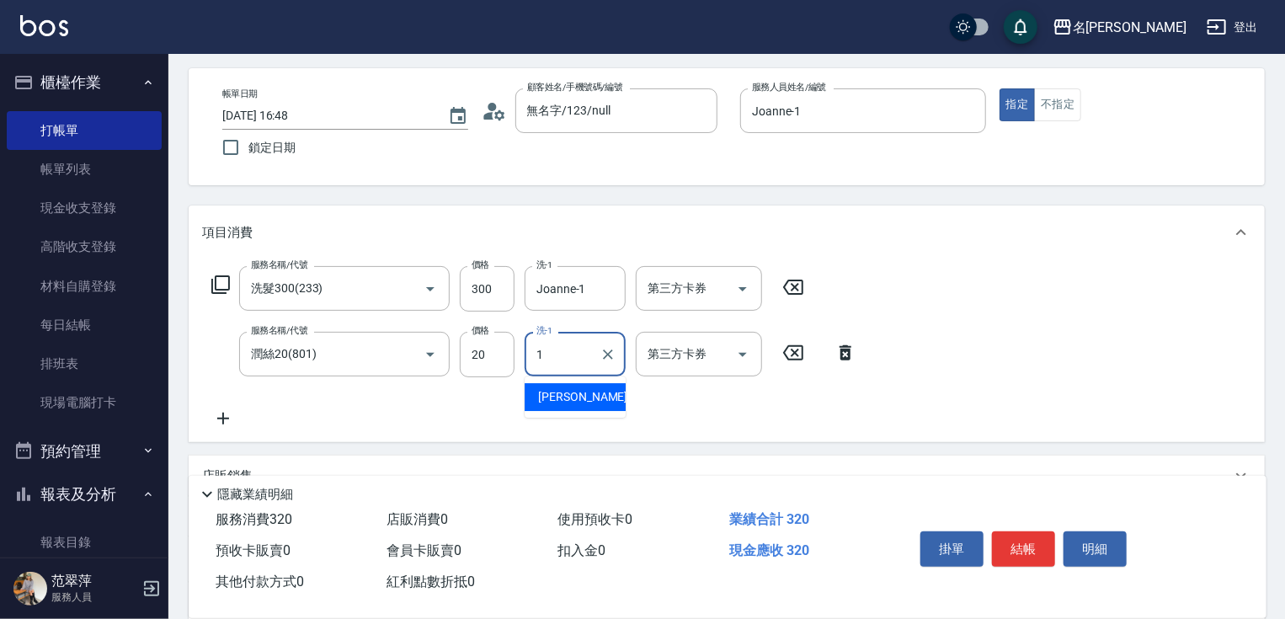
type input "Joanne-1"
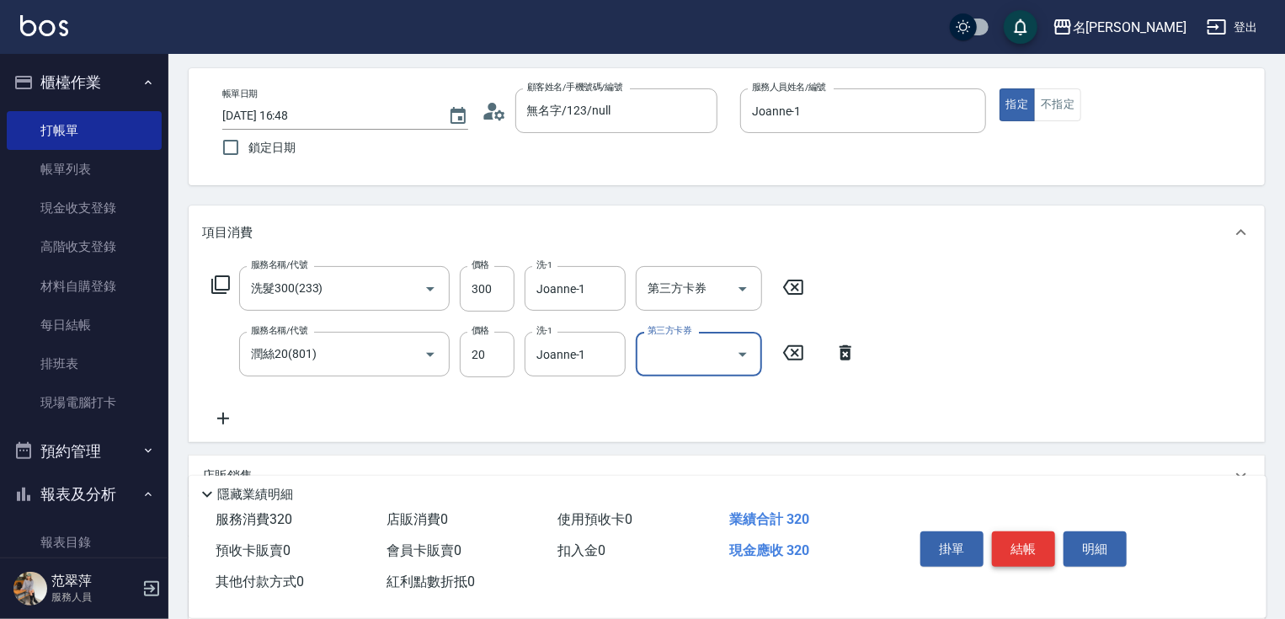
click at [1015, 532] on button "結帳" at bounding box center [1023, 548] width 63 height 35
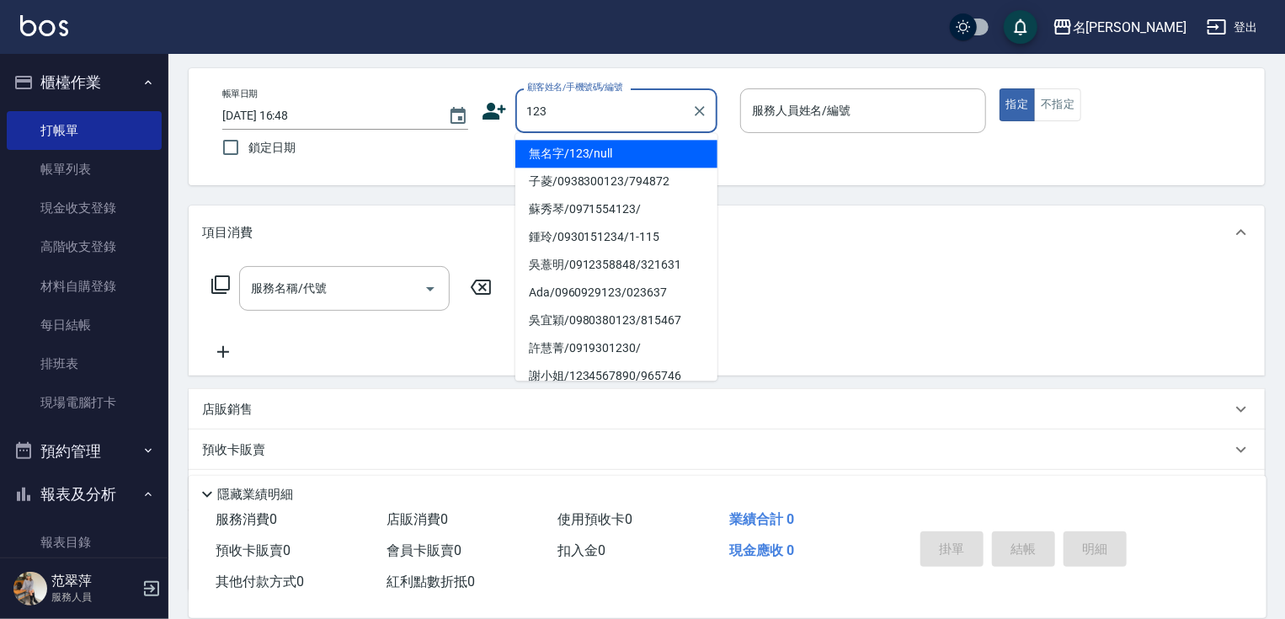
drag, startPoint x: 605, startPoint y: 152, endPoint x: 596, endPoint y: 141, distance: 13.7
click at [605, 152] on li "無名字/123/null" at bounding box center [616, 154] width 202 height 28
type input "無名字/123/null"
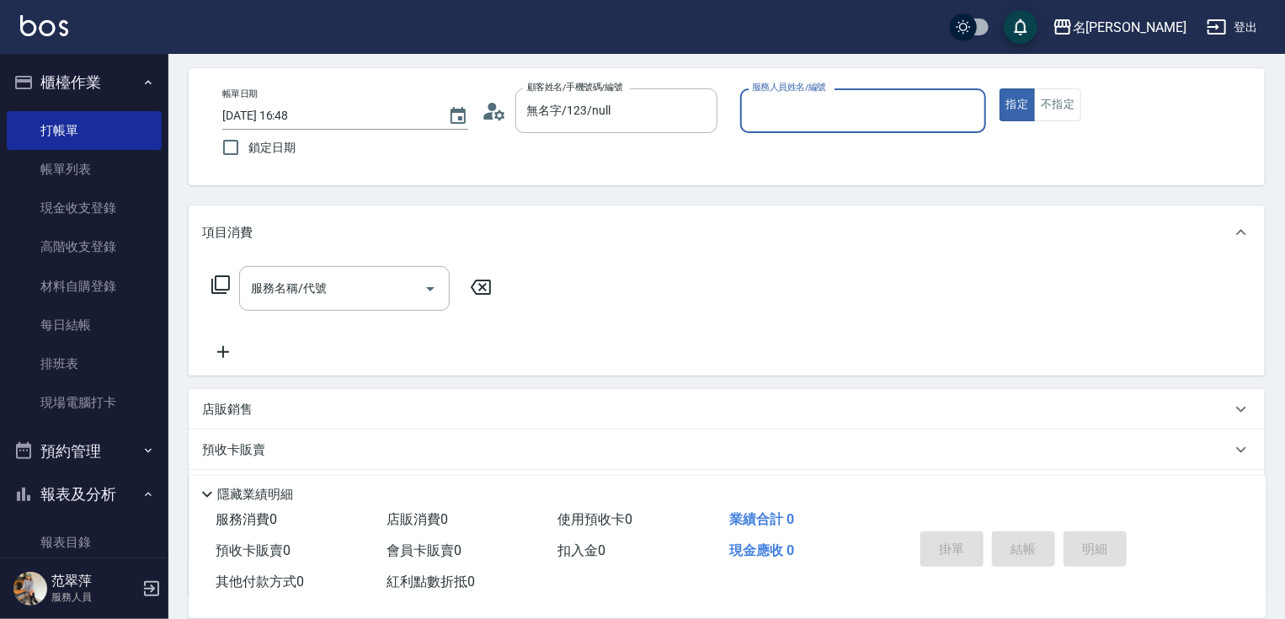
click at [815, 111] on input "服務人員姓名/編號" at bounding box center [863, 110] width 231 height 29
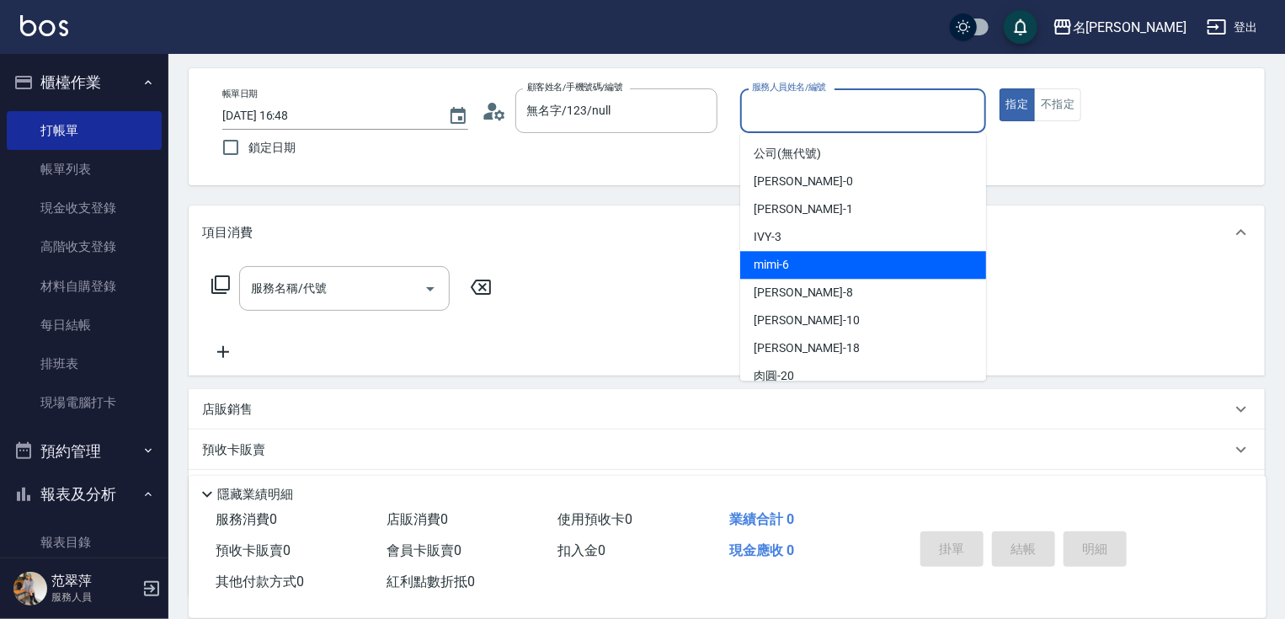
click at [798, 264] on div "mimi -6" at bounding box center [863, 265] width 246 height 28
type input "mimi-6"
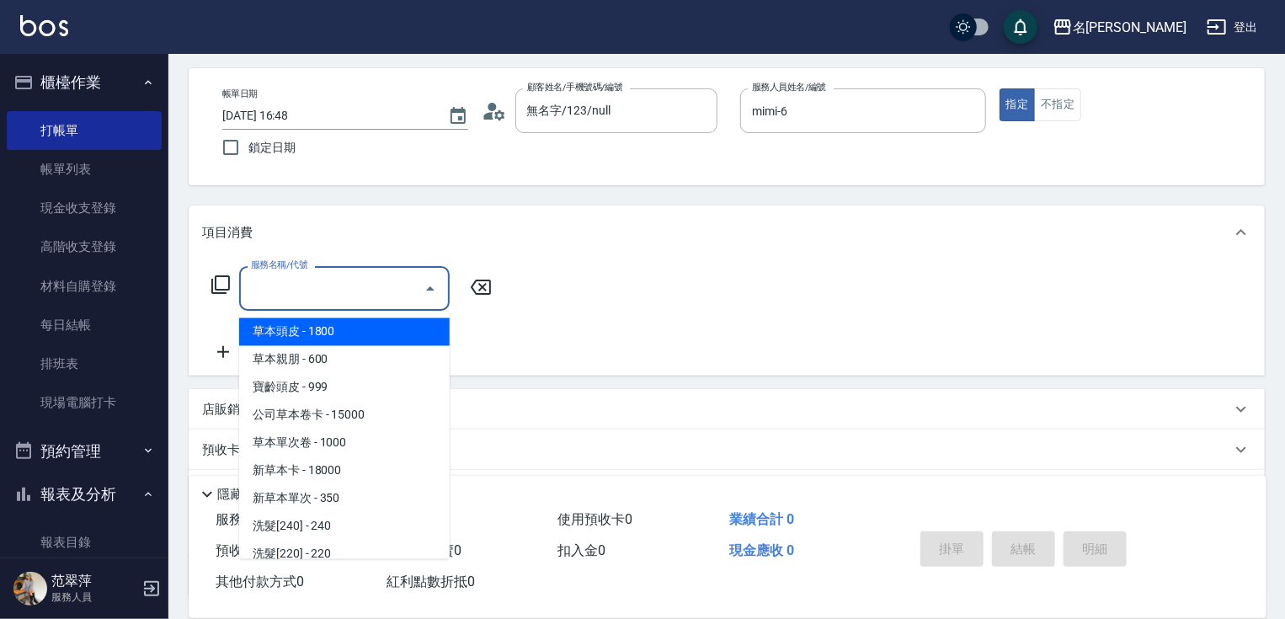
click at [354, 277] on input "服務名稱/代號" at bounding box center [332, 288] width 170 height 29
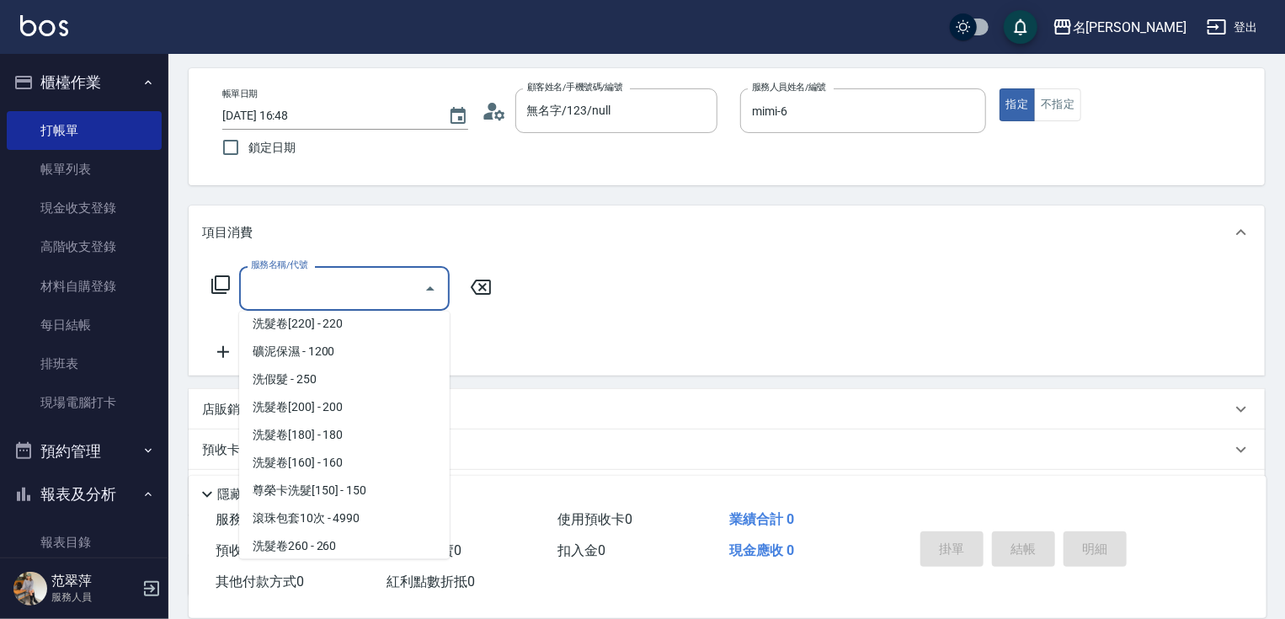
scroll to position [445, 0]
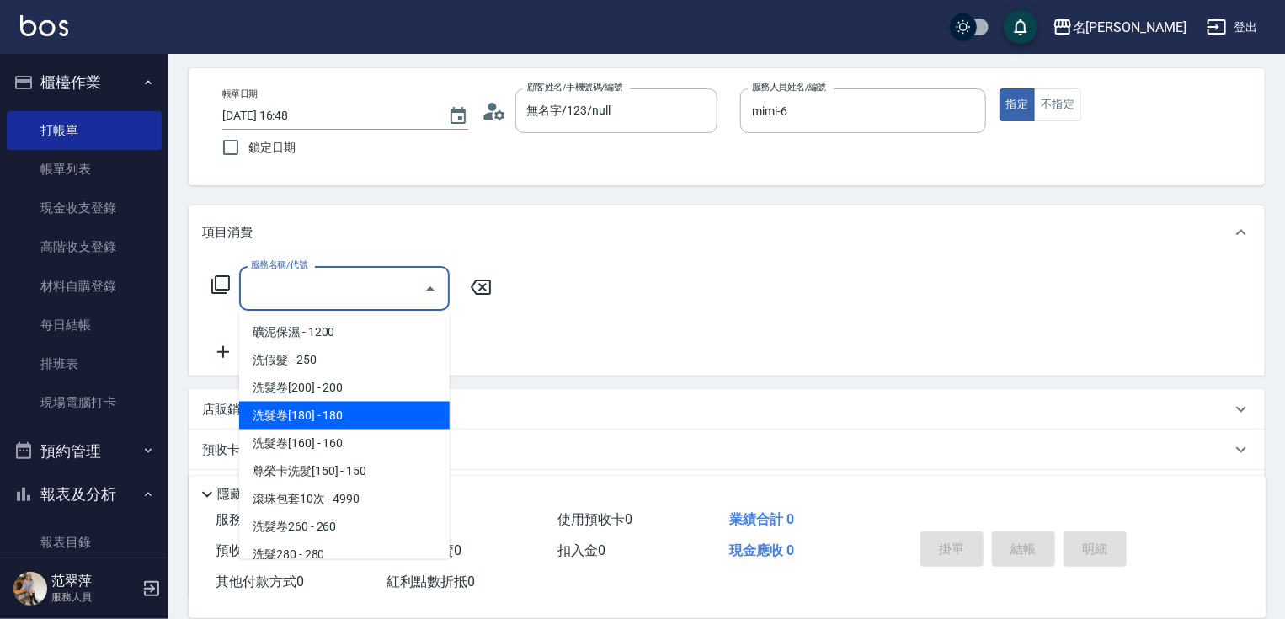
click at [365, 421] on span "洗髮卷[180] - 180" at bounding box center [344, 416] width 211 height 28
type input "洗髮卷[180](214)"
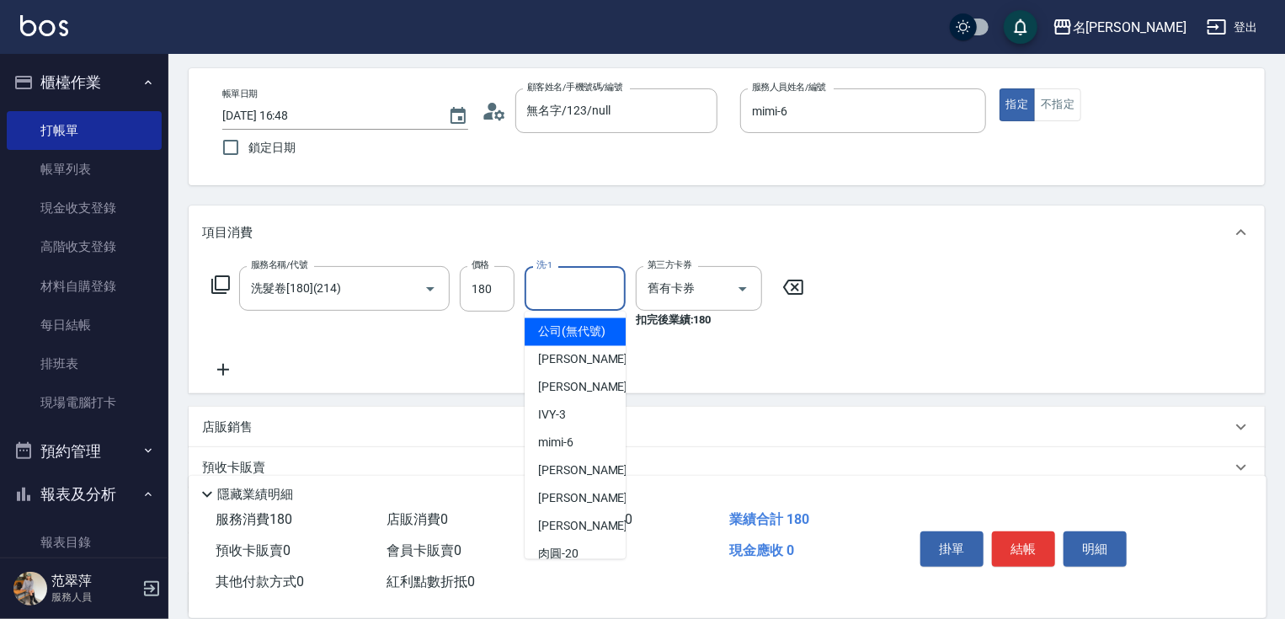
click at [586, 297] on input "洗-1" at bounding box center [575, 288] width 86 height 29
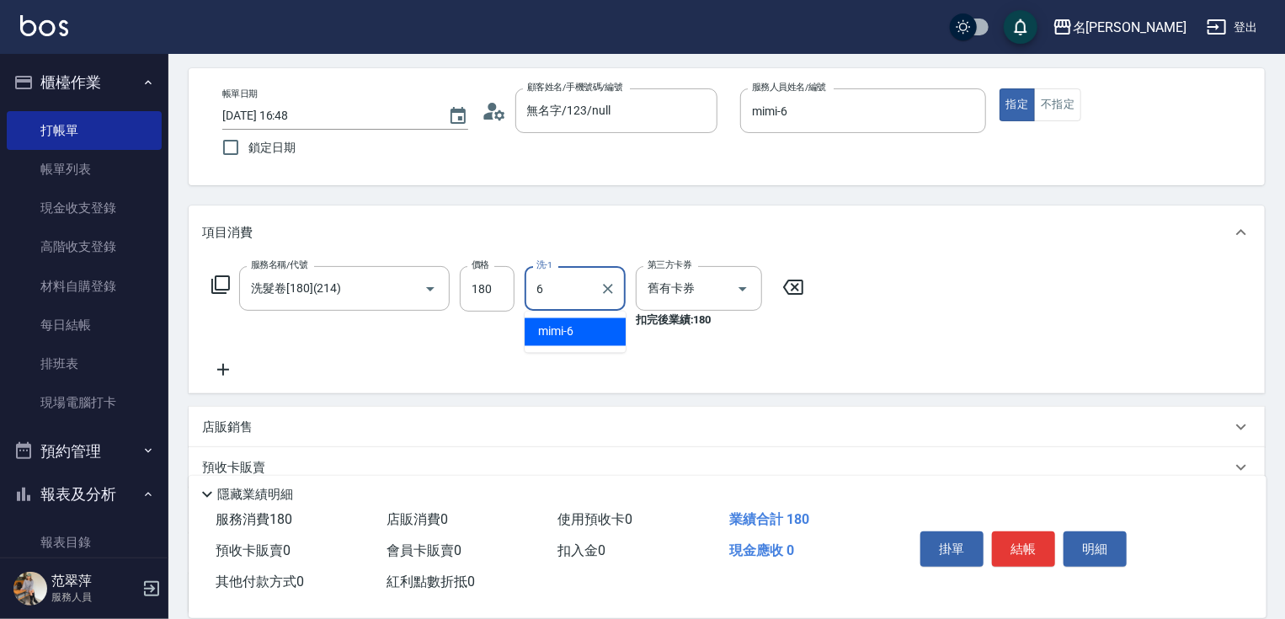
type input "mimi-6"
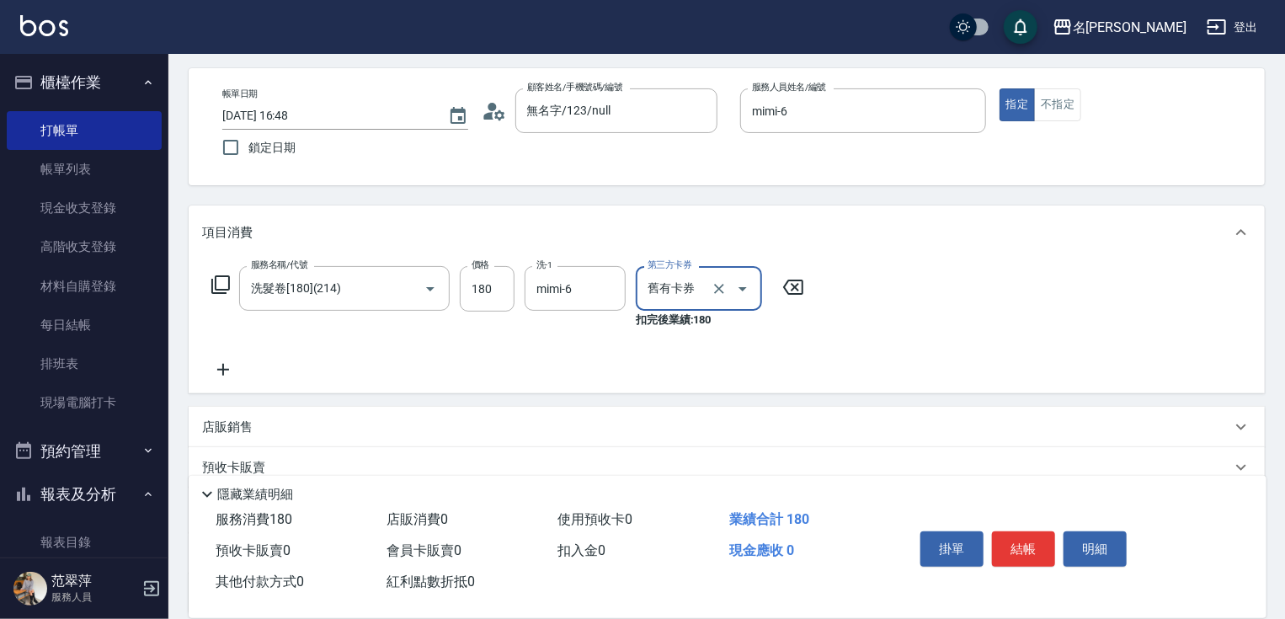
drag, startPoint x: 224, startPoint y: 370, endPoint x: 229, endPoint y: 340, distance: 30.7
click at [226, 370] on icon at bounding box center [223, 370] width 42 height 20
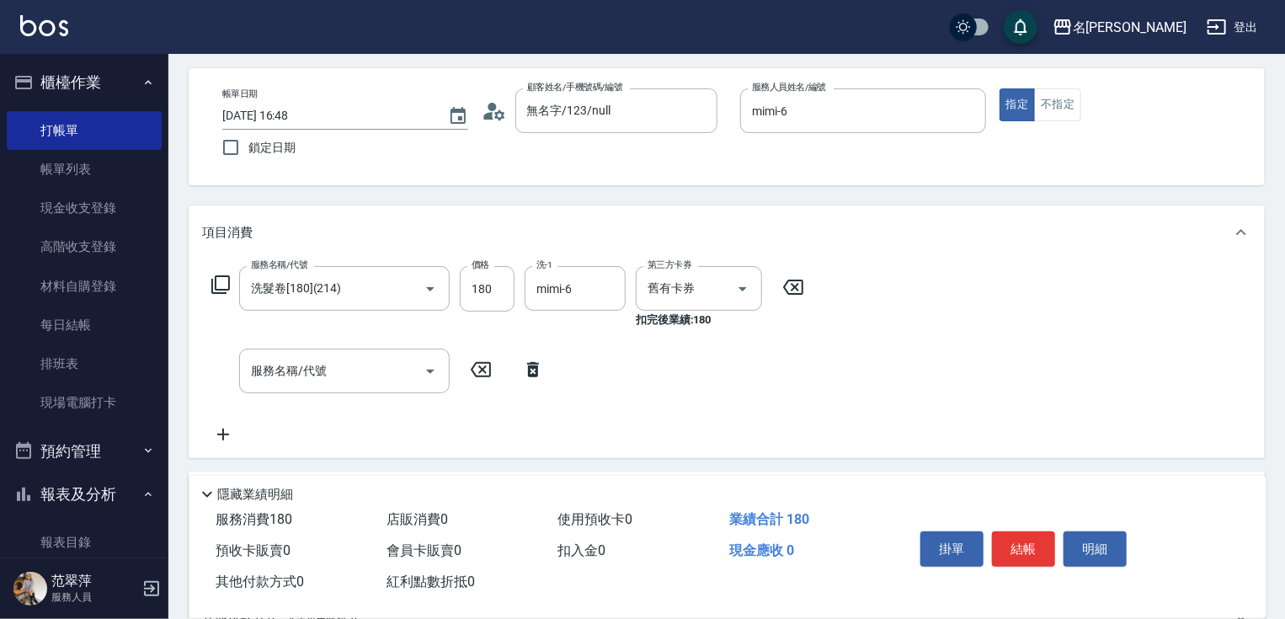
click at [222, 287] on icon at bounding box center [221, 285] width 20 height 20
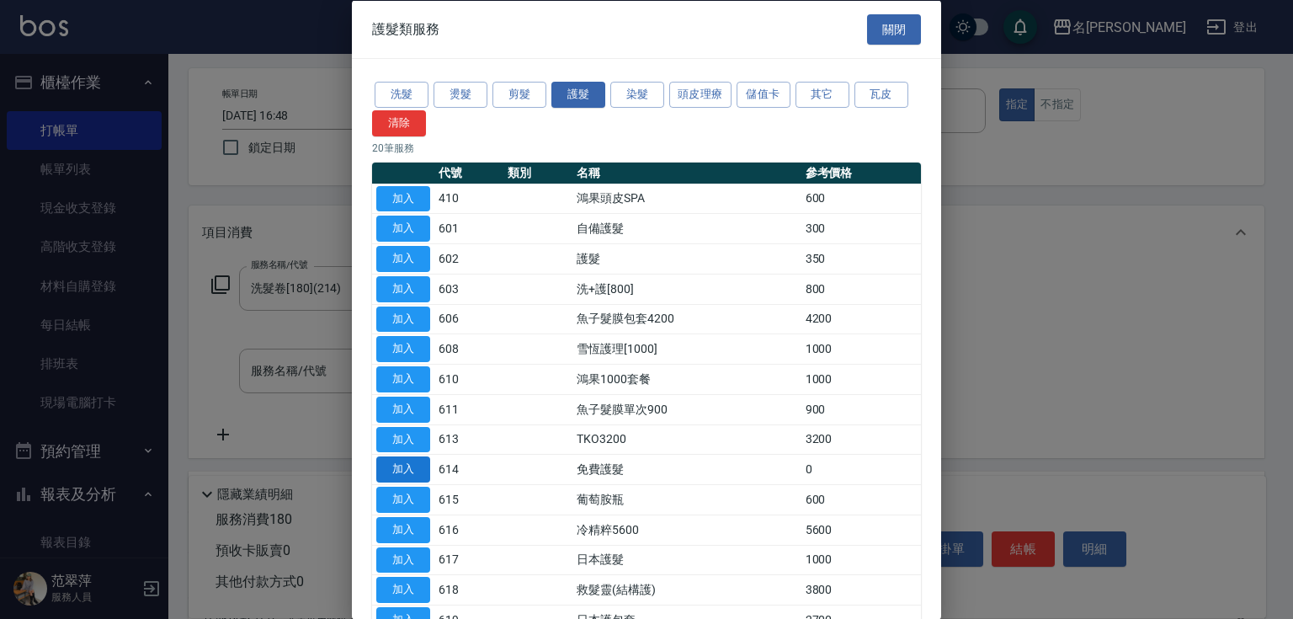
click at [401, 464] on button "加入" at bounding box center [403, 469] width 54 height 26
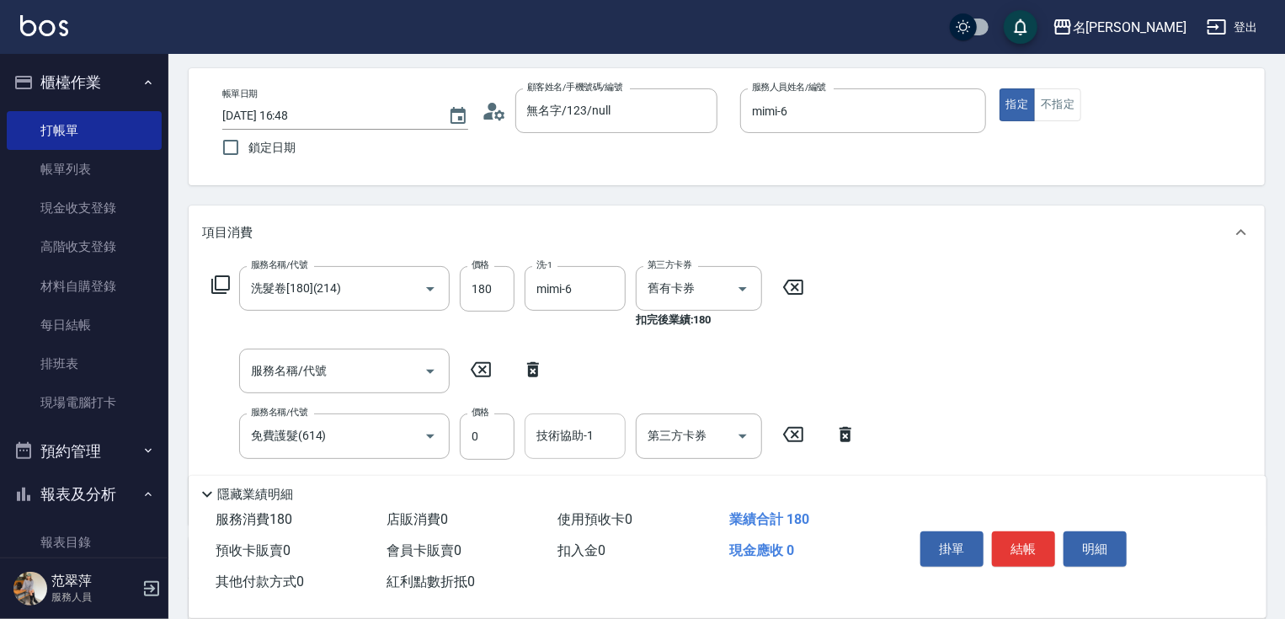
click at [558, 437] on input "技術協助-1" at bounding box center [575, 435] width 86 height 29
type input "mimi-6"
click at [1014, 547] on button "結帳" at bounding box center [1023, 548] width 63 height 35
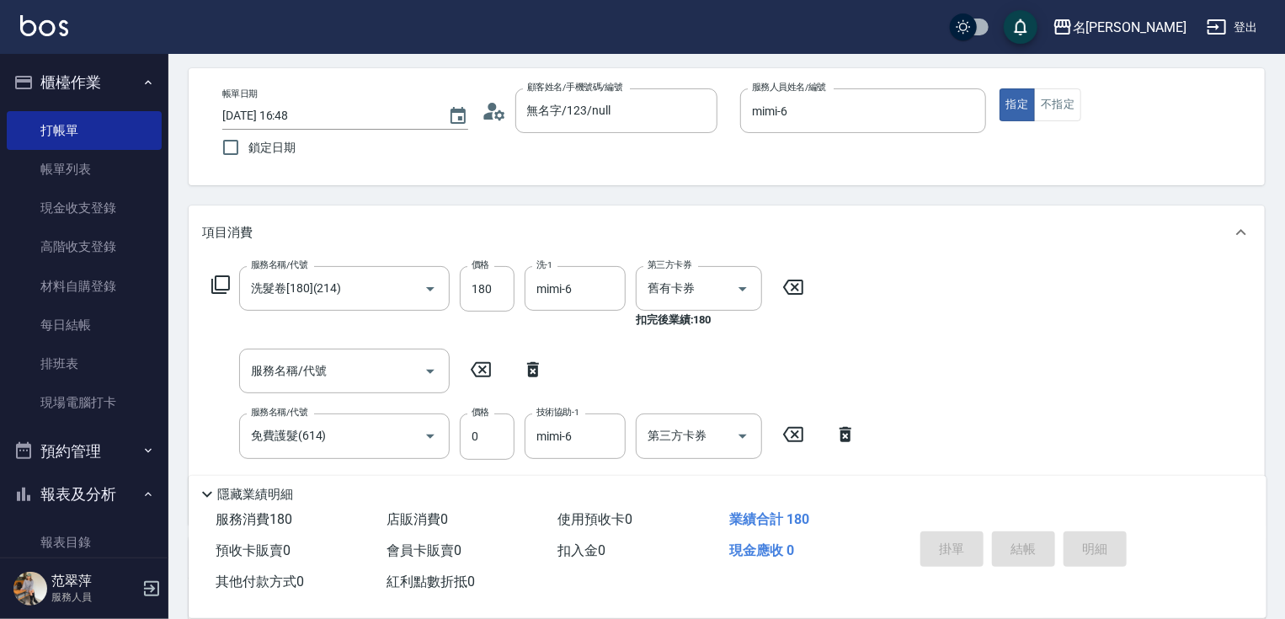
type input "[DATE] 16:49"
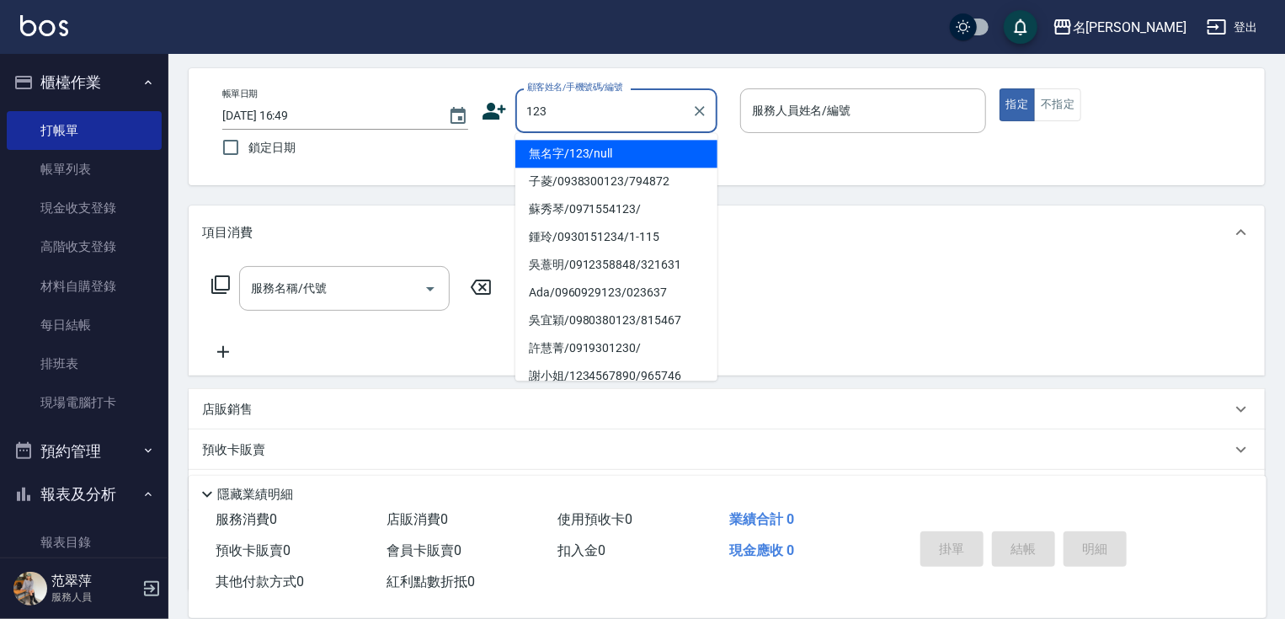
click at [616, 157] on li "無名字/123/null" at bounding box center [616, 154] width 202 height 28
type input "無名字/123/null"
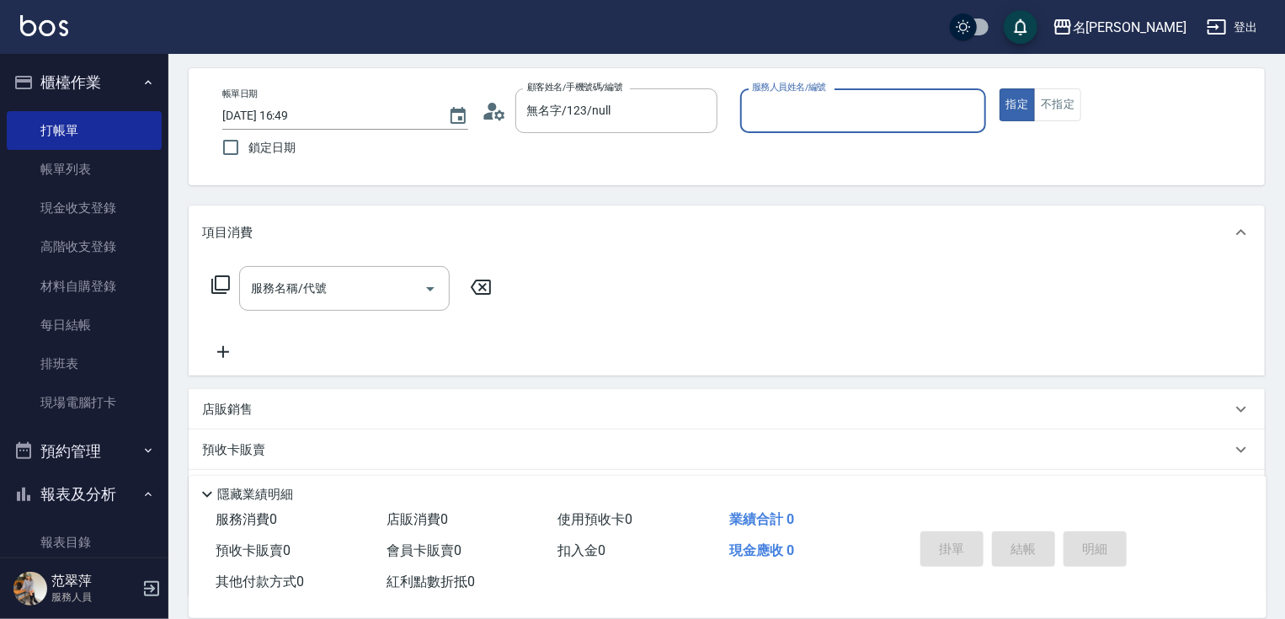
click at [788, 125] on input "服務人員姓名/編號" at bounding box center [863, 110] width 231 height 29
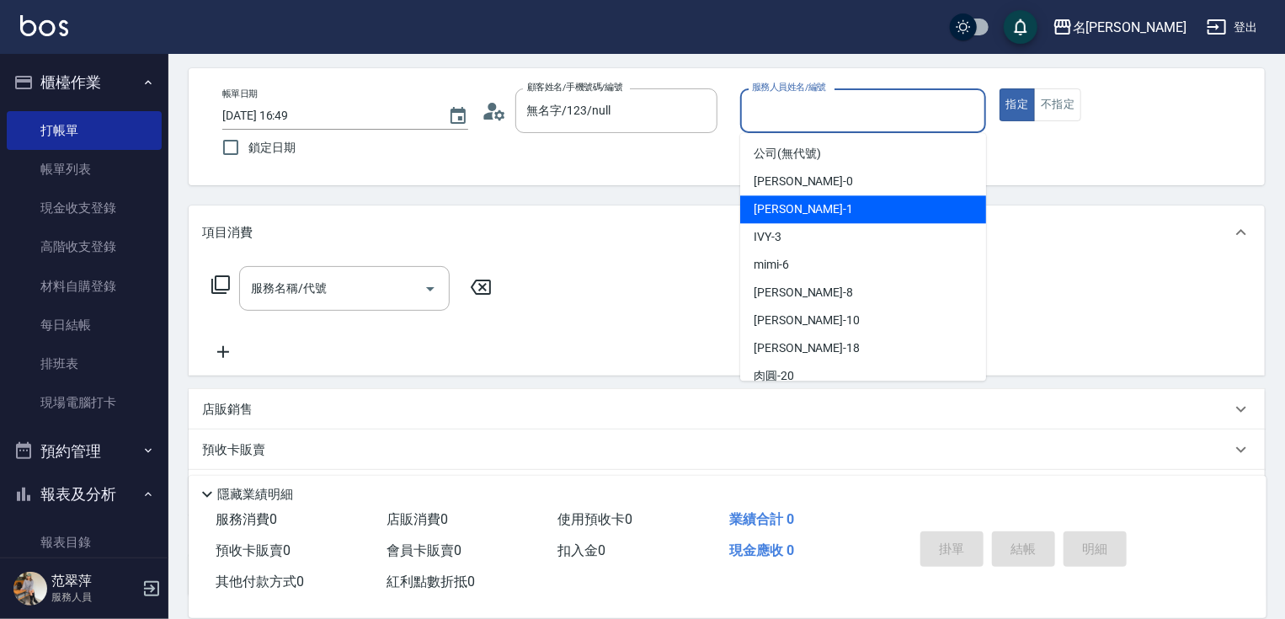
click at [792, 209] on span "[PERSON_NAME] -1" at bounding box center [803, 209] width 99 height 18
type input "Joanne-1"
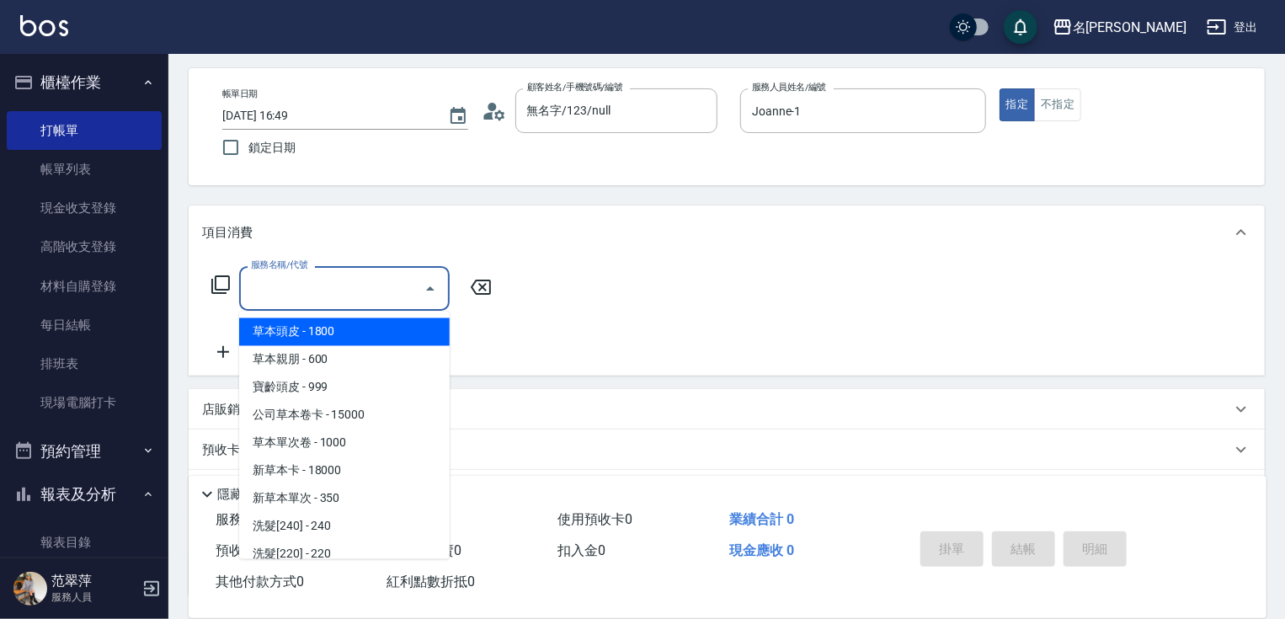
click at [317, 283] on input "服務名稱/代號" at bounding box center [332, 288] width 170 height 29
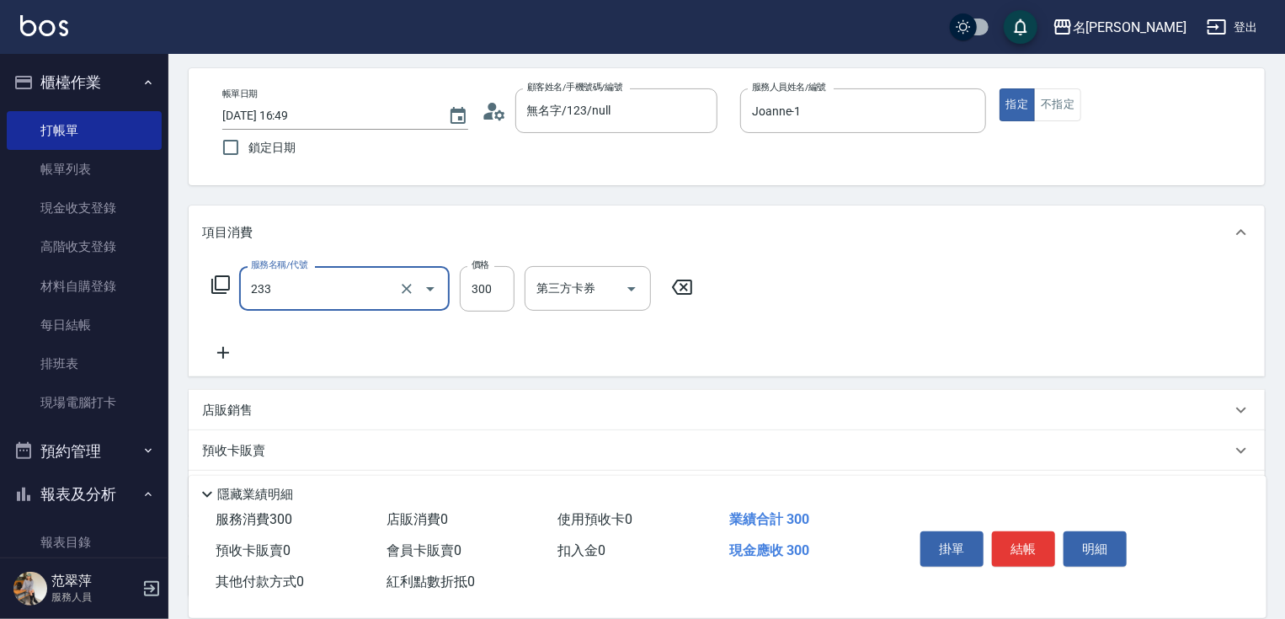
type input "洗髮300(233)"
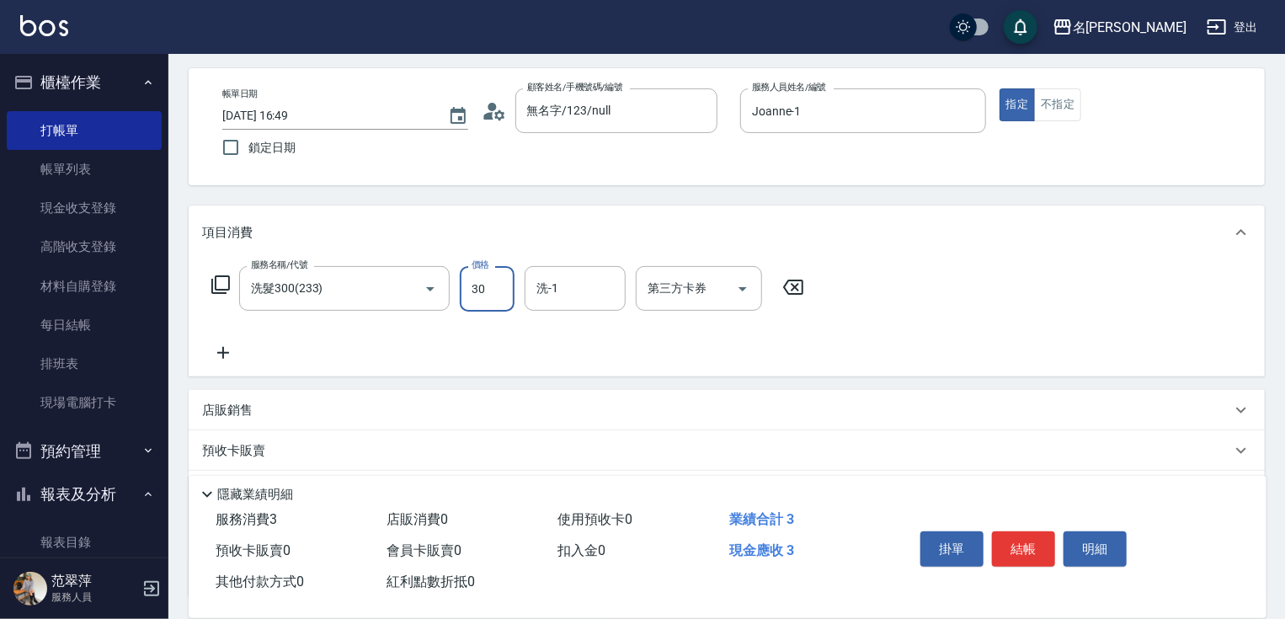
type input "300"
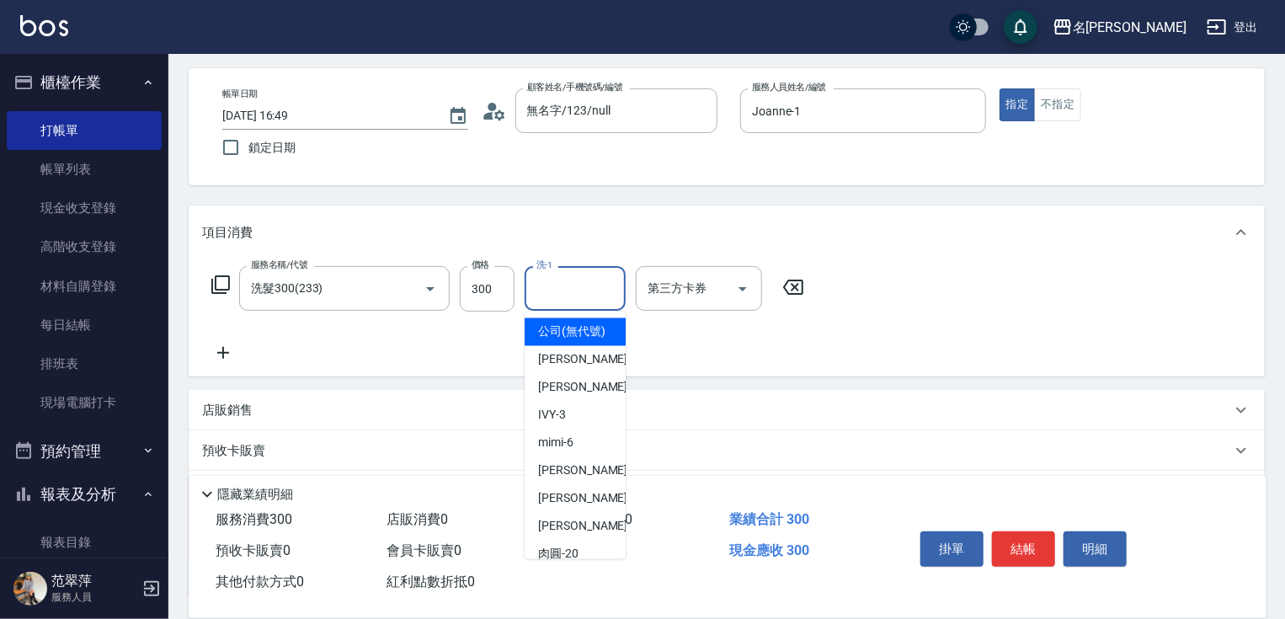
click at [555, 287] on input "洗-1" at bounding box center [575, 288] width 86 height 29
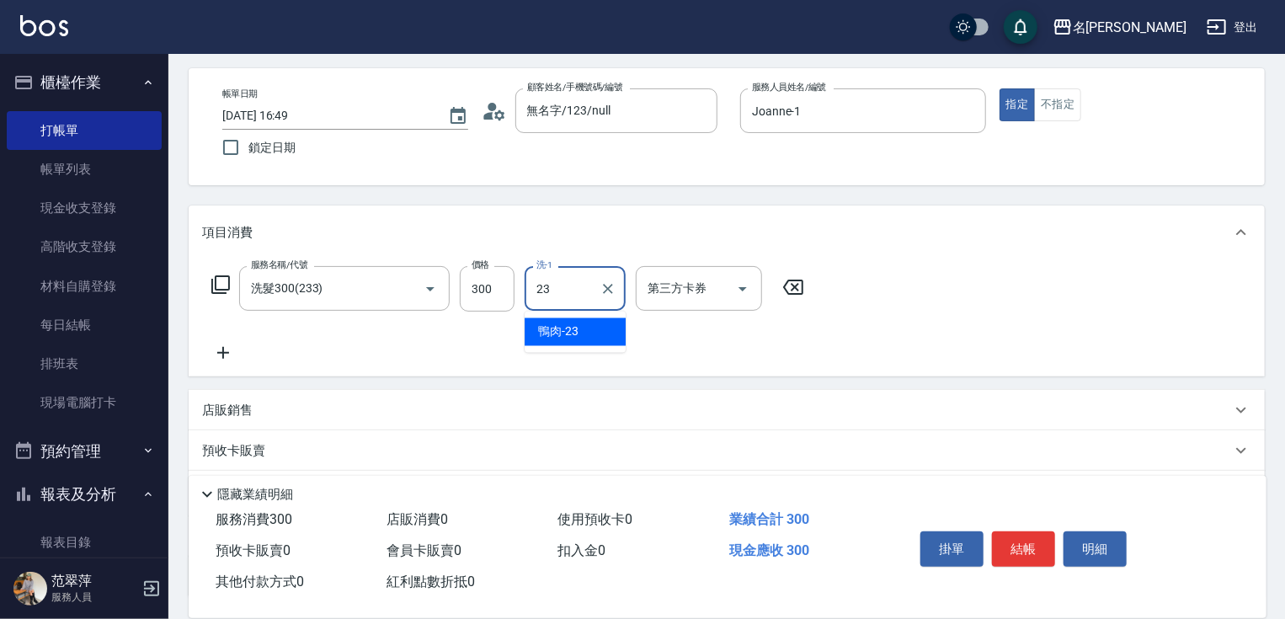
type input "鴨肉-23"
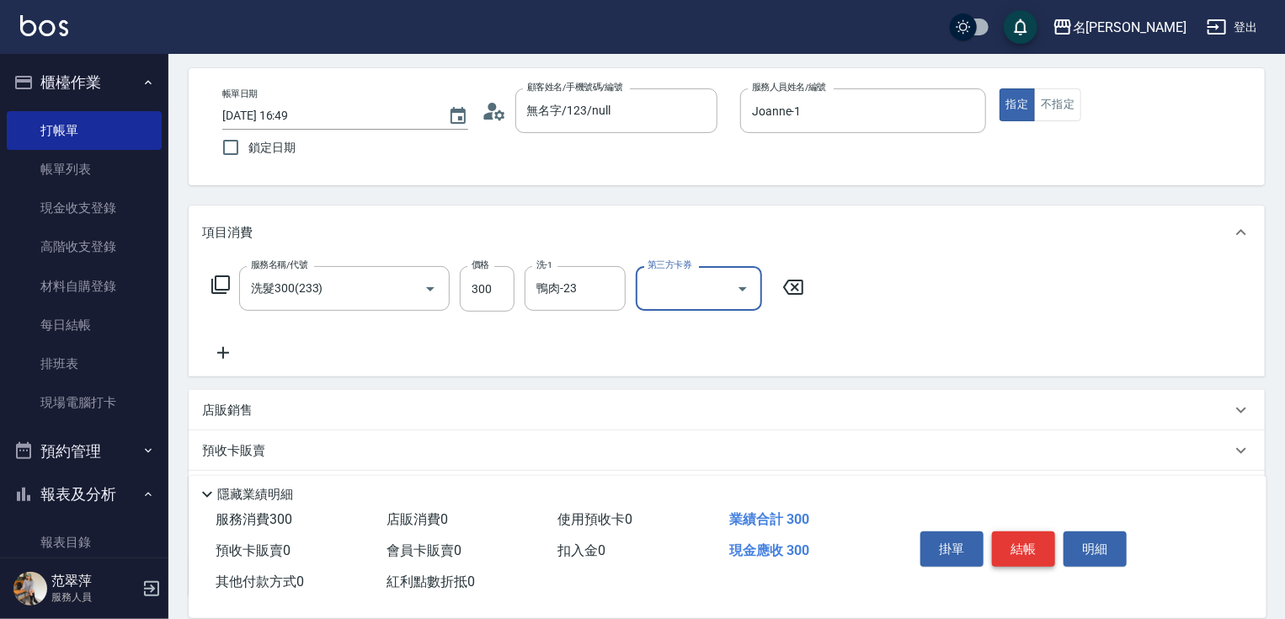
click at [1027, 548] on button "結帳" at bounding box center [1023, 548] width 63 height 35
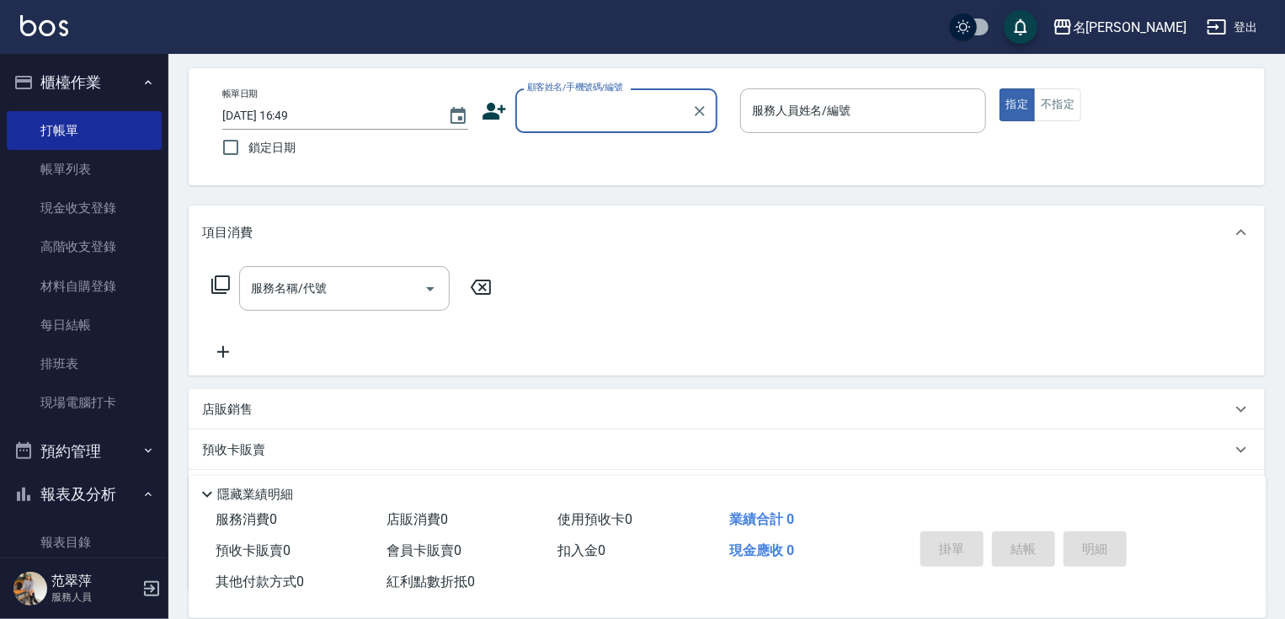
scroll to position [0, 0]
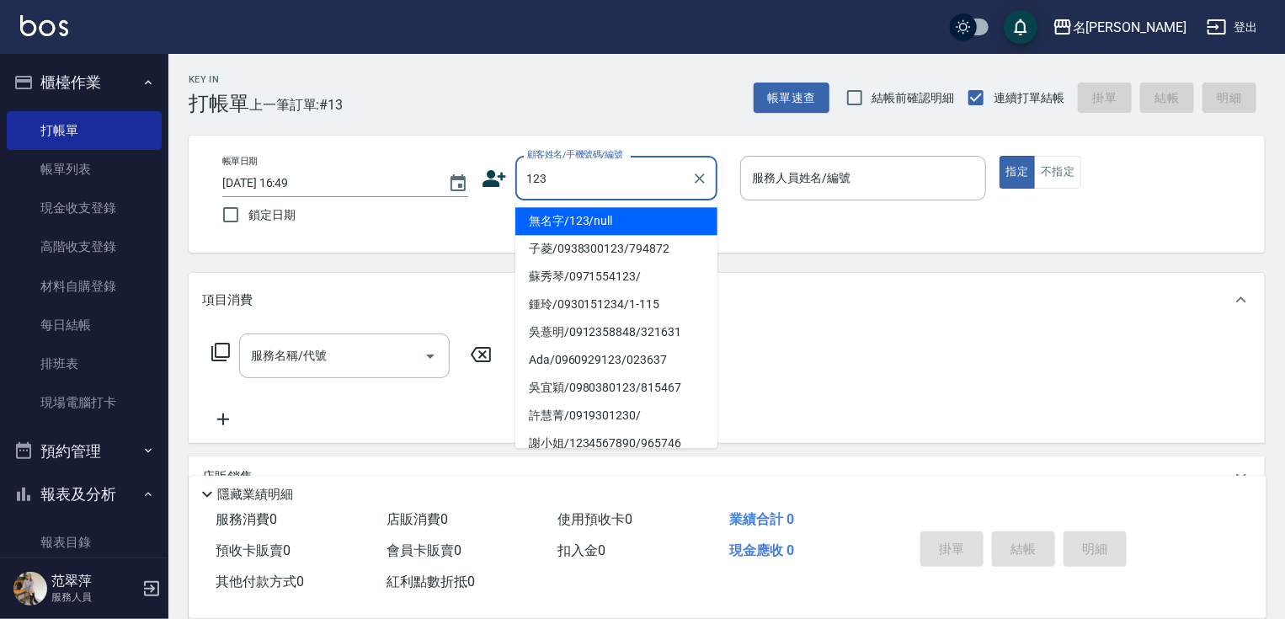
click at [626, 220] on li "無名字/123/null" at bounding box center [616, 221] width 202 height 28
type input "無名字/123/null"
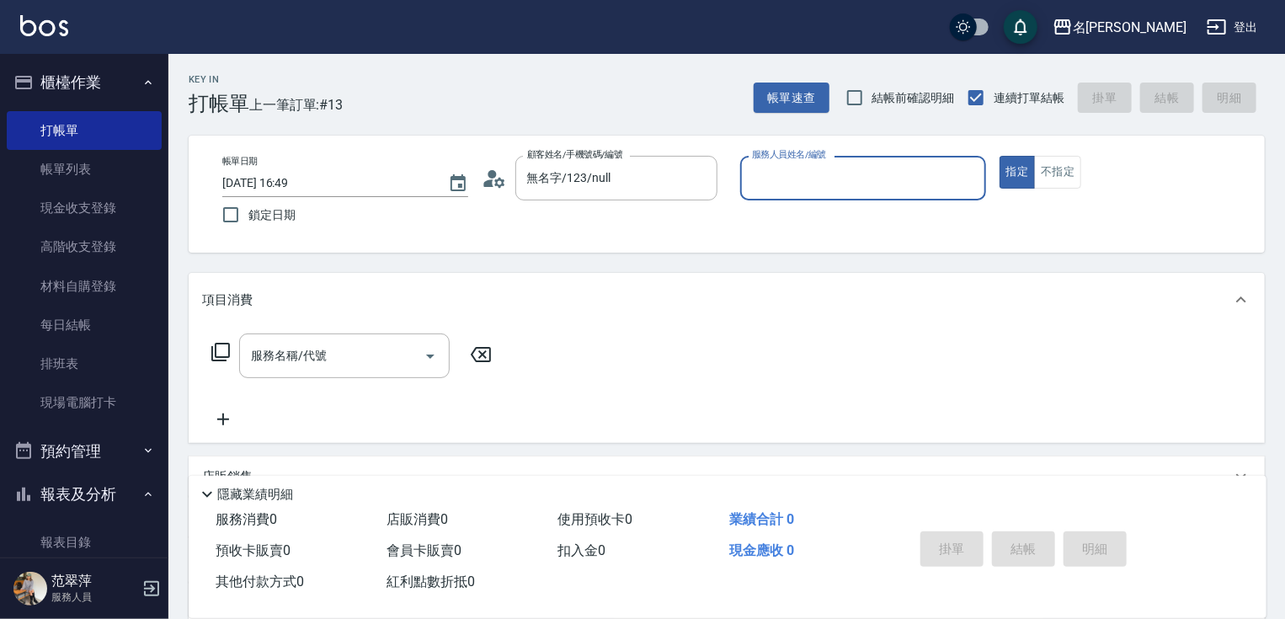
click at [791, 192] on input "服務人員姓名/編號" at bounding box center [863, 177] width 231 height 29
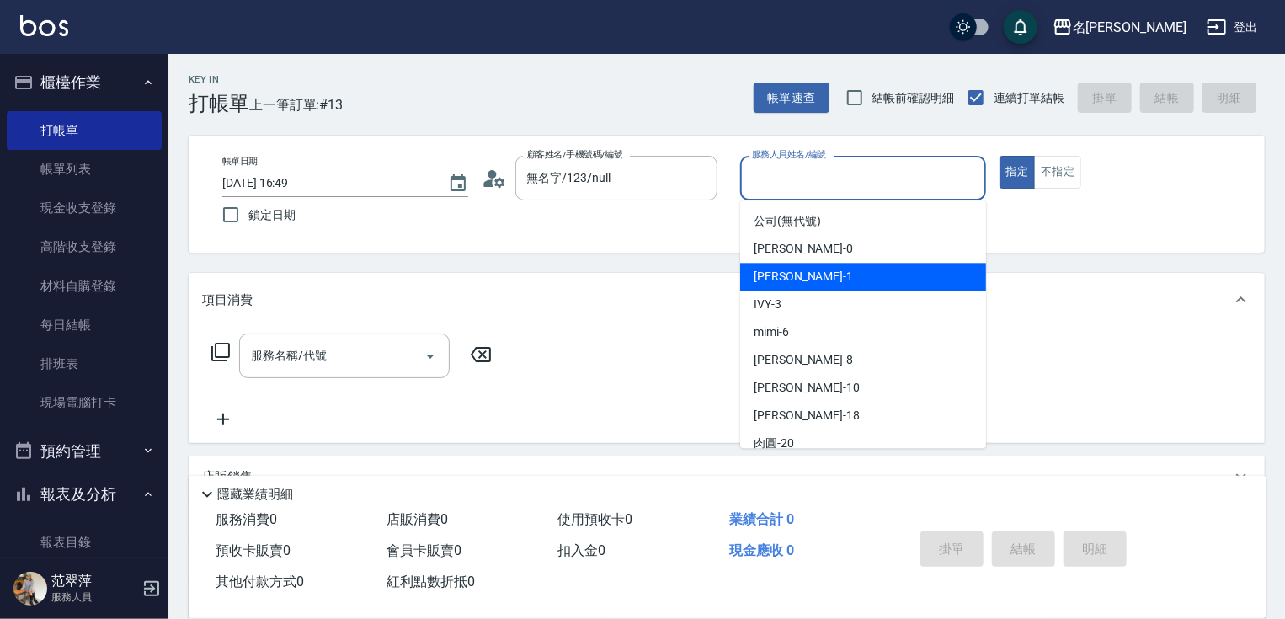
click at [788, 274] on span "[PERSON_NAME] -1" at bounding box center [803, 277] width 99 height 18
type input "Joanne-1"
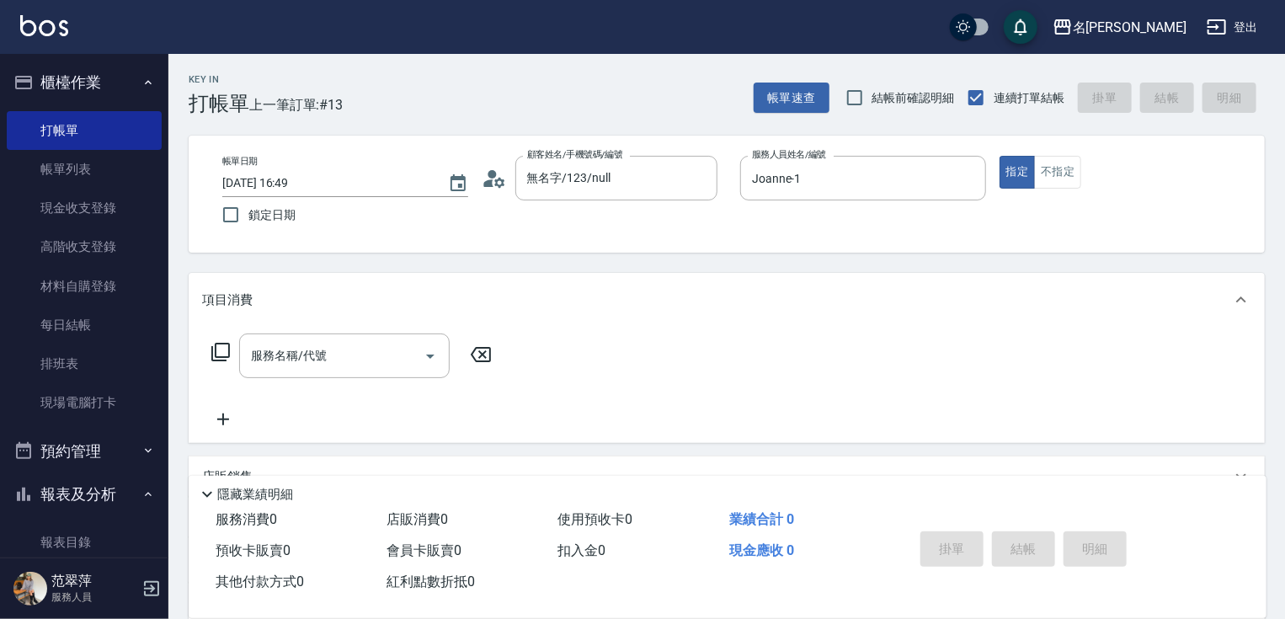
click at [223, 351] on icon at bounding box center [221, 352] width 20 height 20
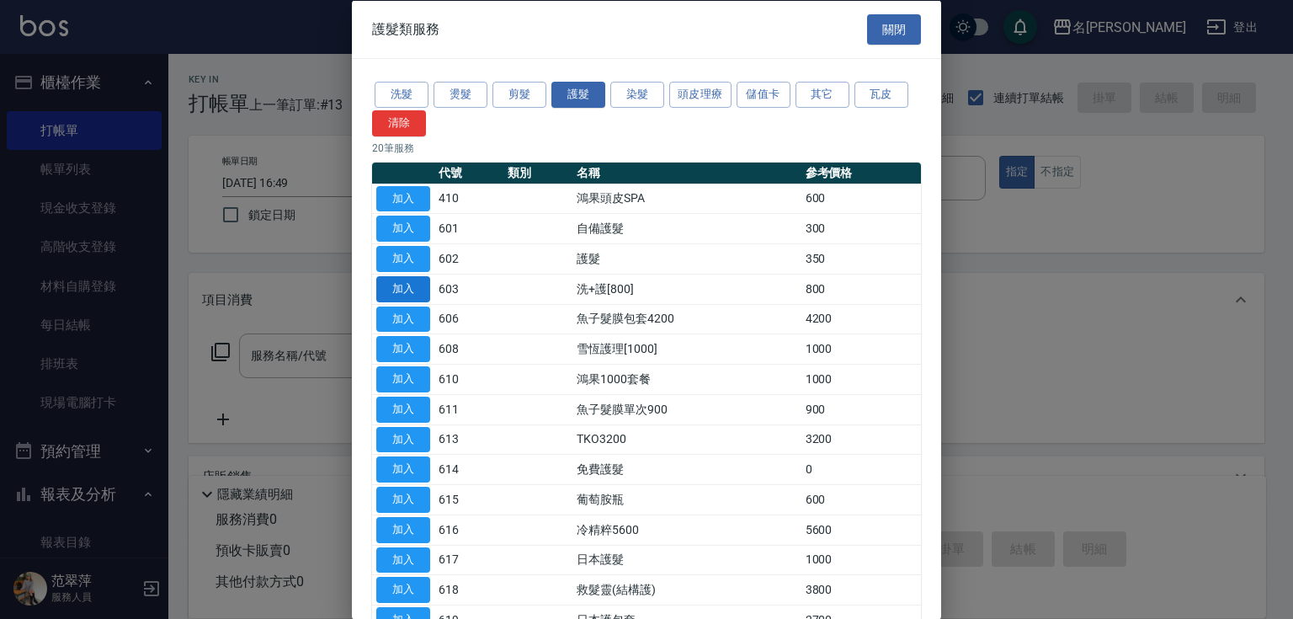
click at [411, 290] on button "加入" at bounding box center [403, 288] width 54 height 26
type input "洗+護[800](603)"
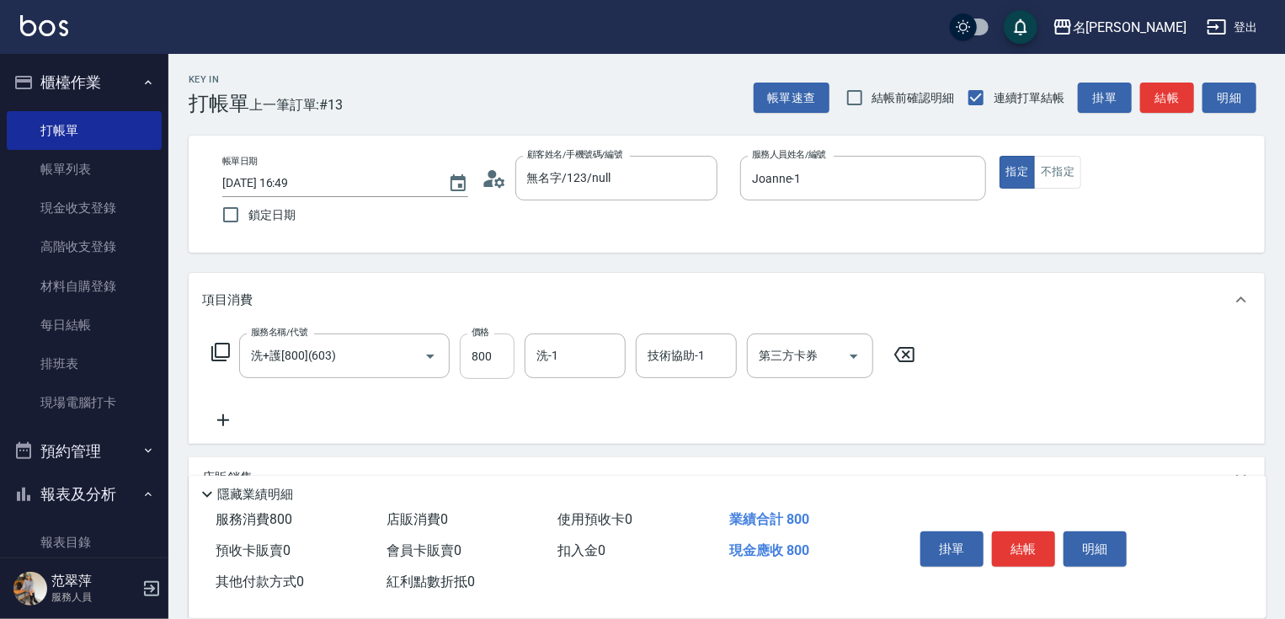
click at [486, 351] on input "800" at bounding box center [487, 355] width 55 height 45
type input "0"
type input "鴨肉-23"
click at [1025, 546] on button "結帳" at bounding box center [1023, 548] width 63 height 35
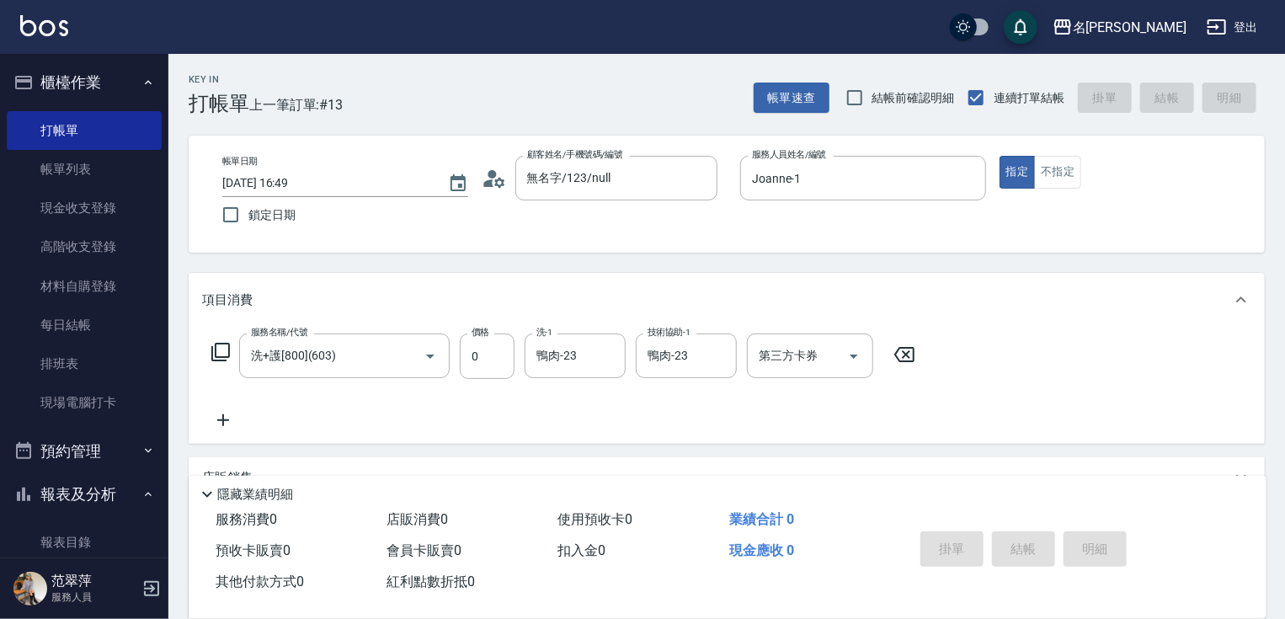
type input "[DATE] 16:50"
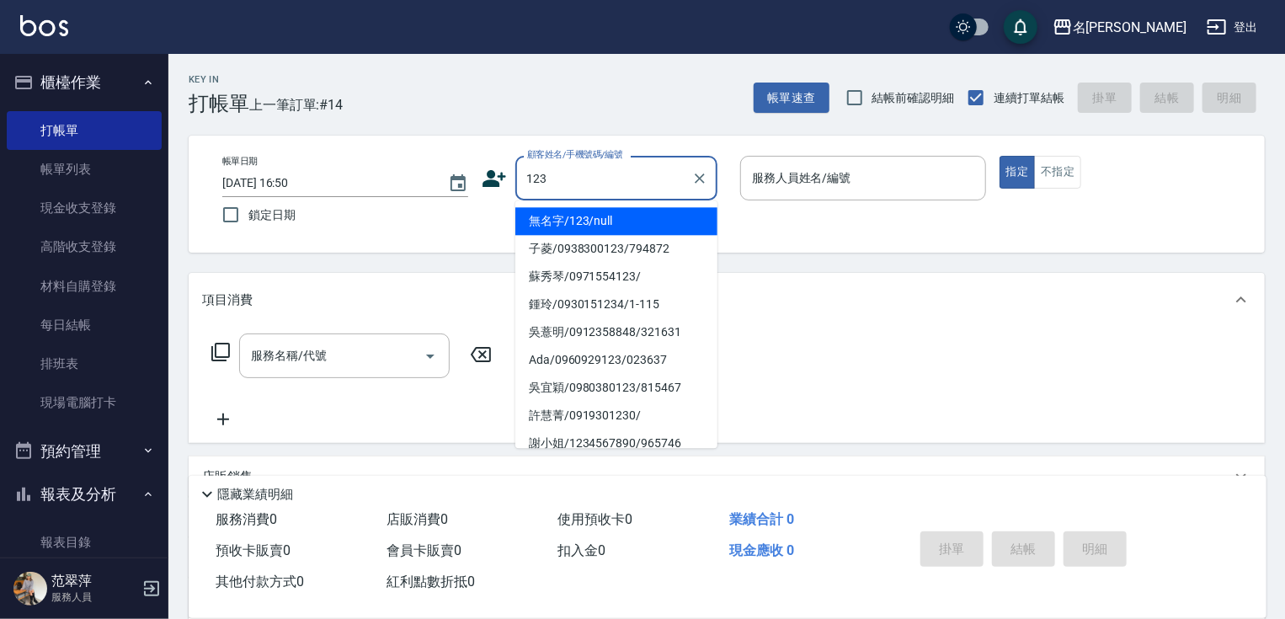
click at [613, 219] on li "無名字/123/null" at bounding box center [616, 221] width 202 height 28
type input "無名字/123/null"
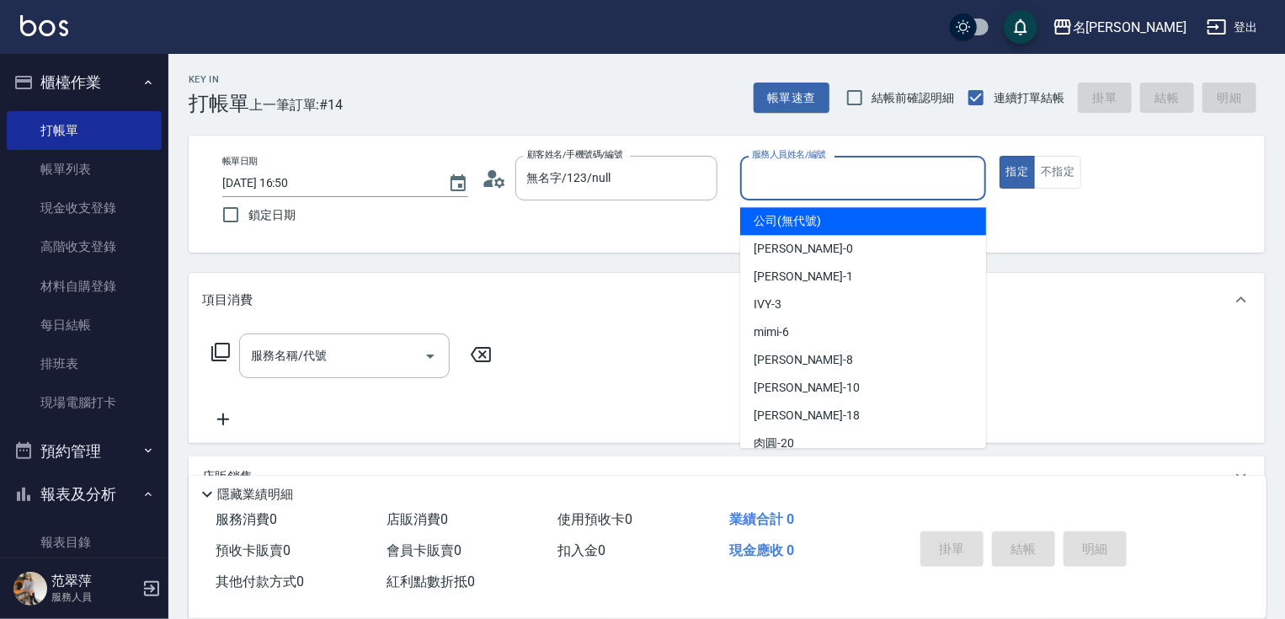
click at [815, 182] on input "服務人員姓名/編號" at bounding box center [863, 177] width 231 height 29
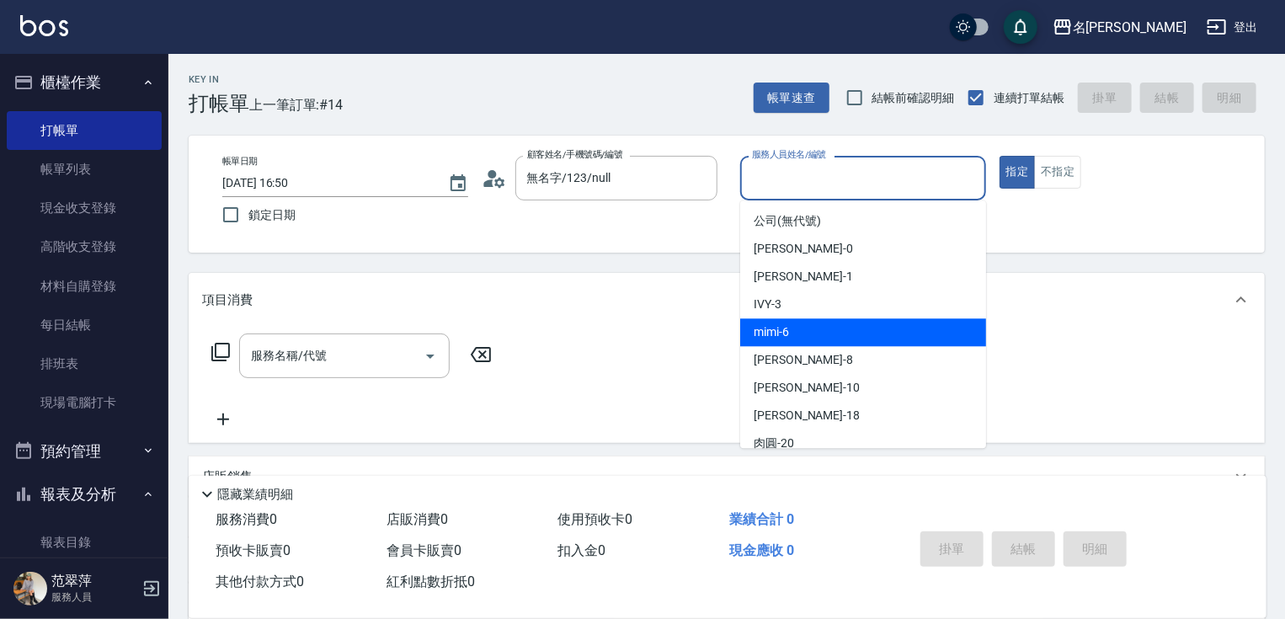
click at [809, 323] on div "mimi -6" at bounding box center [863, 332] width 246 height 28
type input "mimi-6"
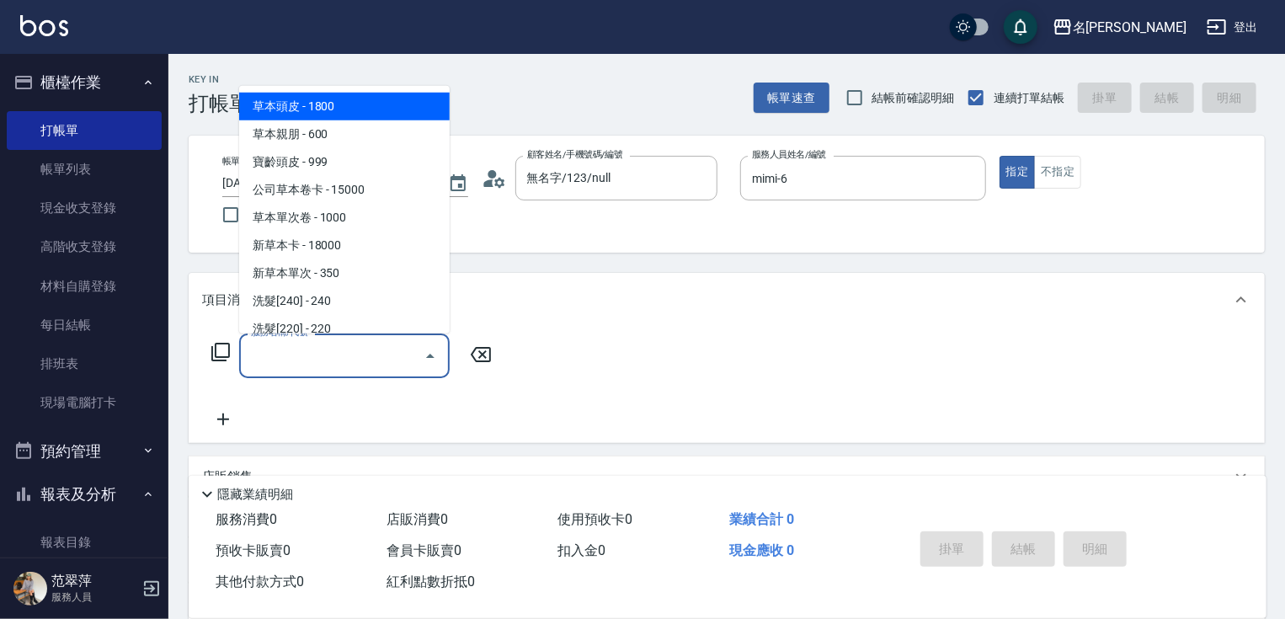
click at [354, 354] on input "服務名稱/代號" at bounding box center [332, 355] width 170 height 29
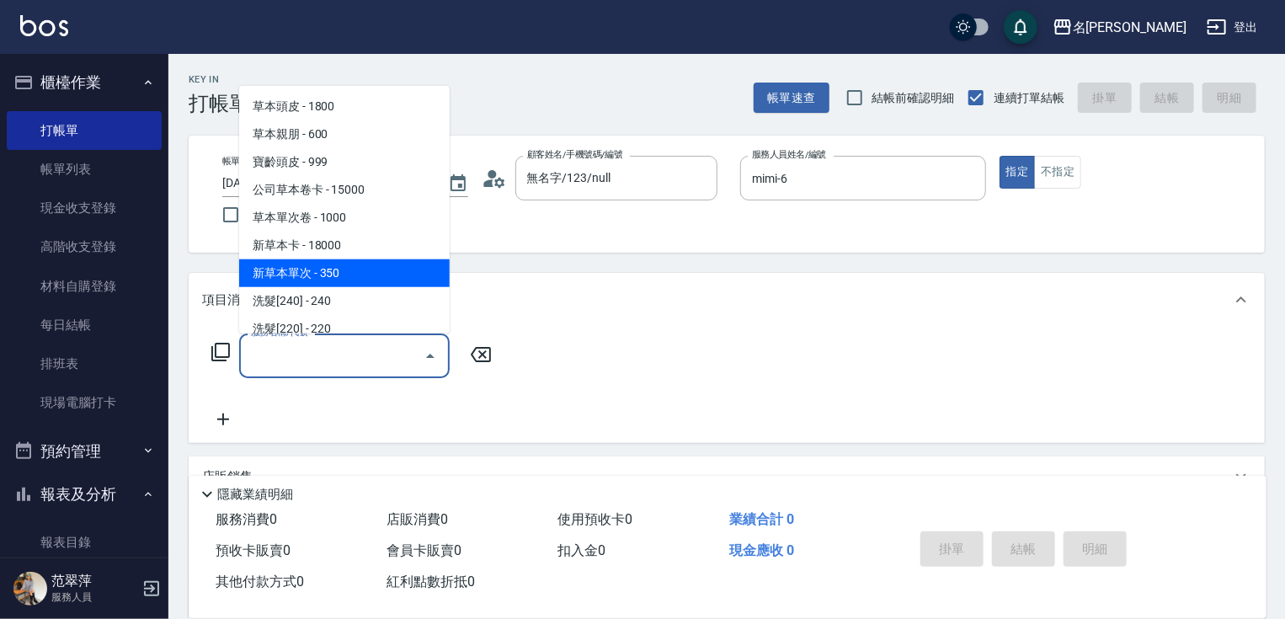
click at [384, 269] on span "新草本單次 - 350" at bounding box center [344, 273] width 211 height 28
type input "新草本單次(109)"
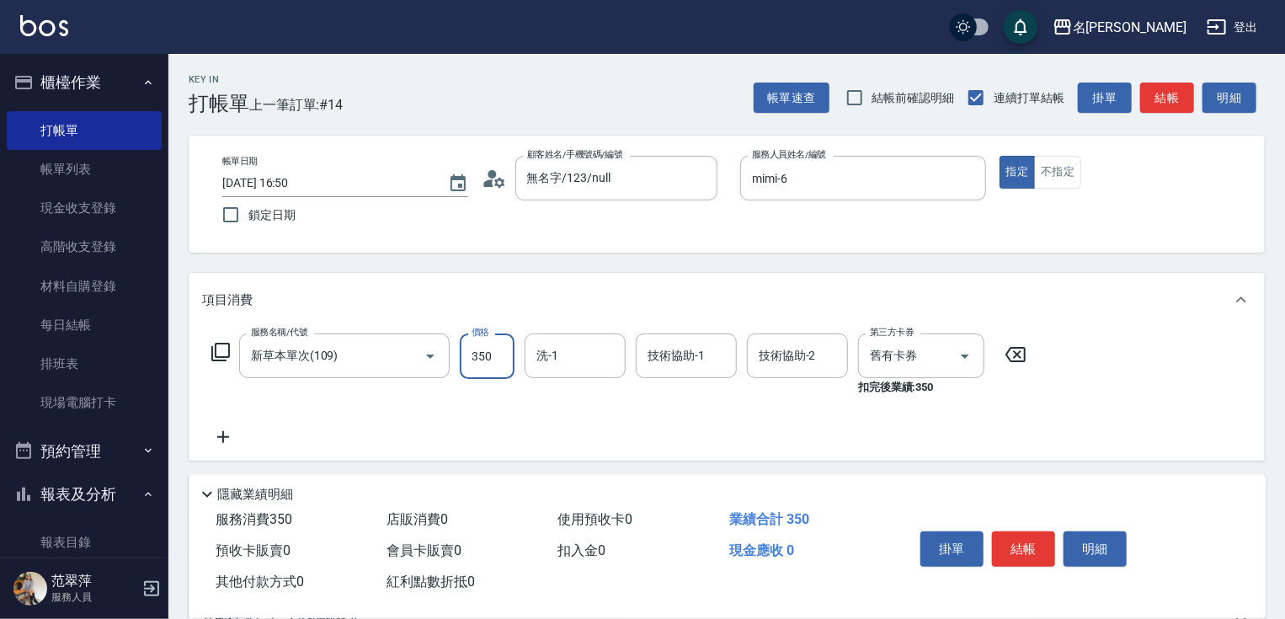
drag, startPoint x: 478, startPoint y: 344, endPoint x: 484, endPoint y: 334, distance: 11.0
click at [478, 344] on input "350" at bounding box center [487, 355] width 55 height 45
type input "525"
type input "[PERSON_NAME]-18"
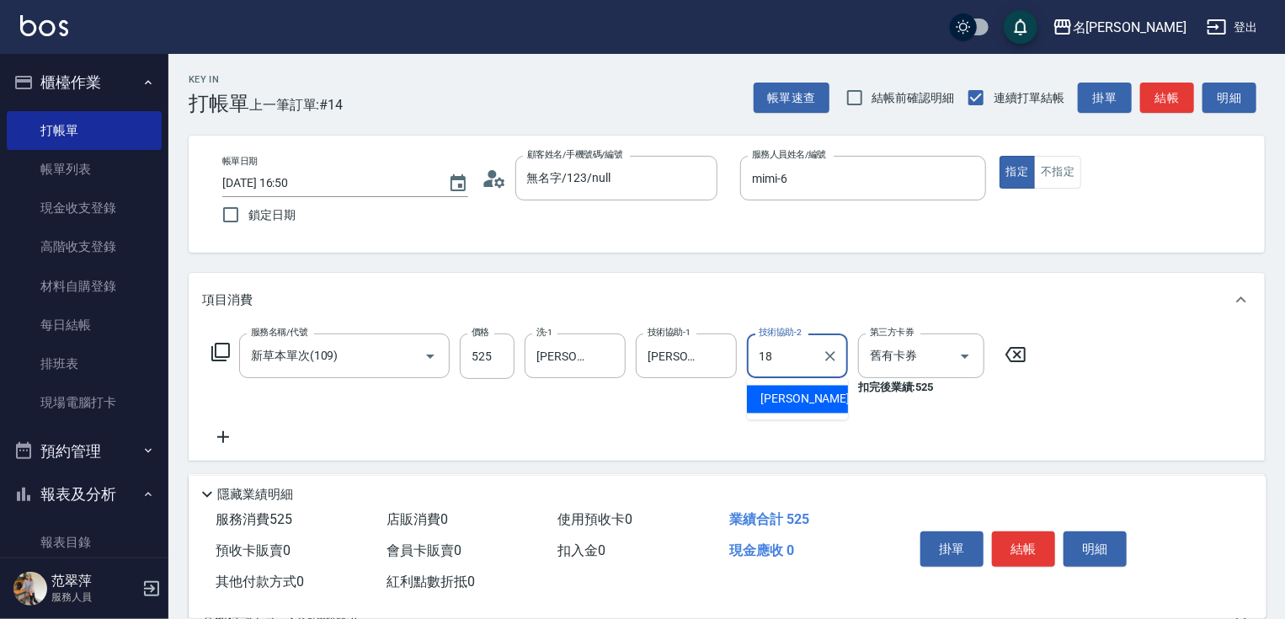
type input "[PERSON_NAME]-18"
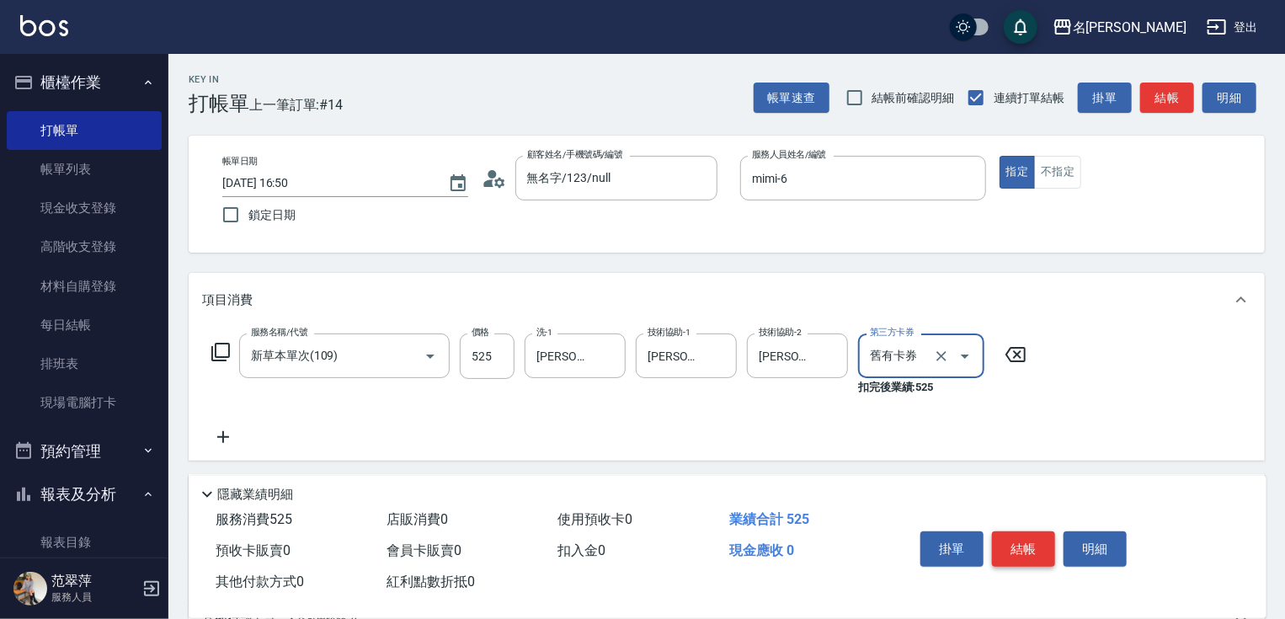
click at [1031, 545] on button "結帳" at bounding box center [1023, 548] width 63 height 35
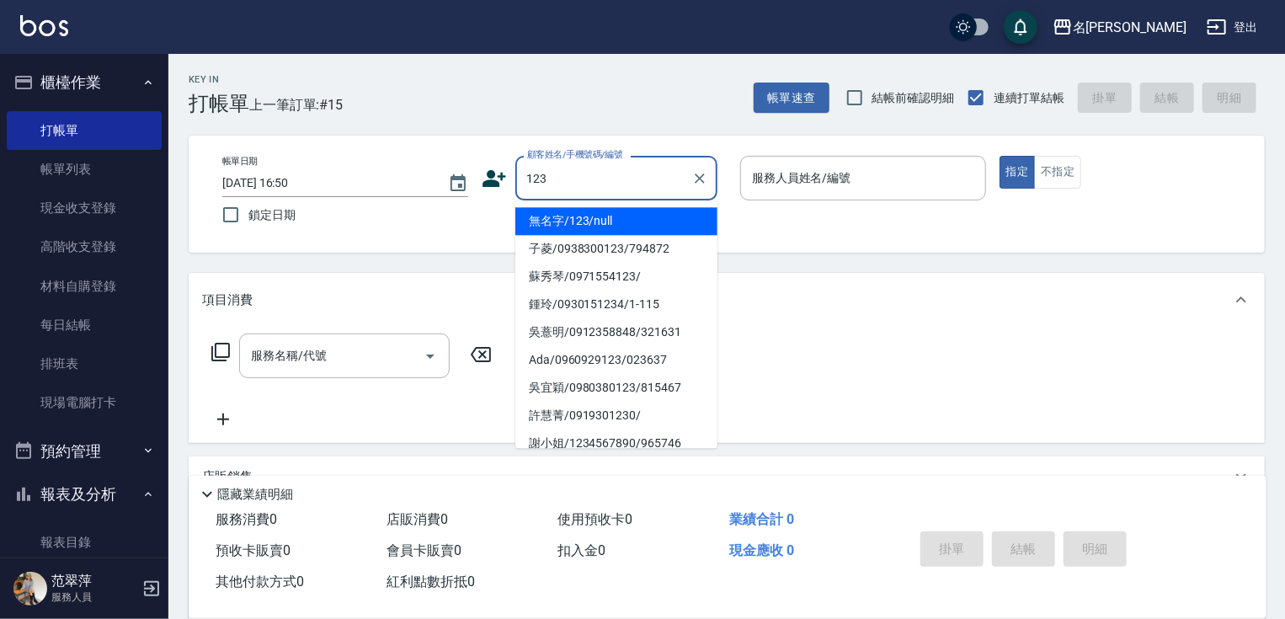
click at [592, 223] on li "無名字/123/null" at bounding box center [616, 221] width 202 height 28
type input "無名字/123/null"
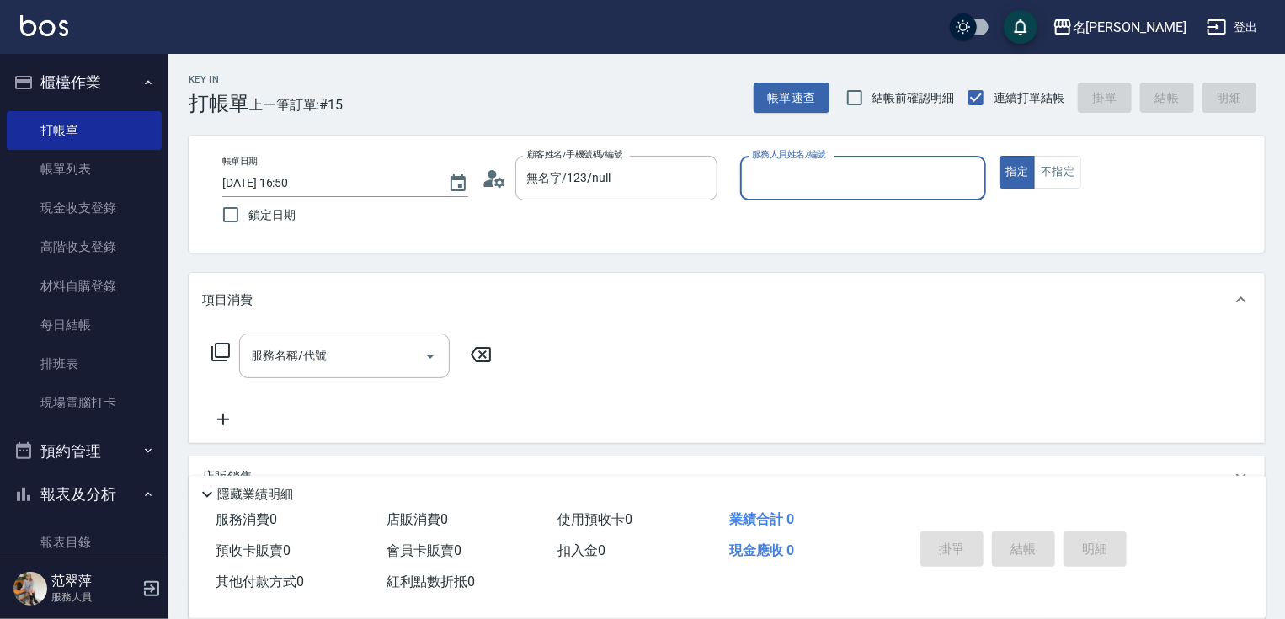
click at [802, 169] on input "服務人員姓名/編號" at bounding box center [863, 177] width 231 height 29
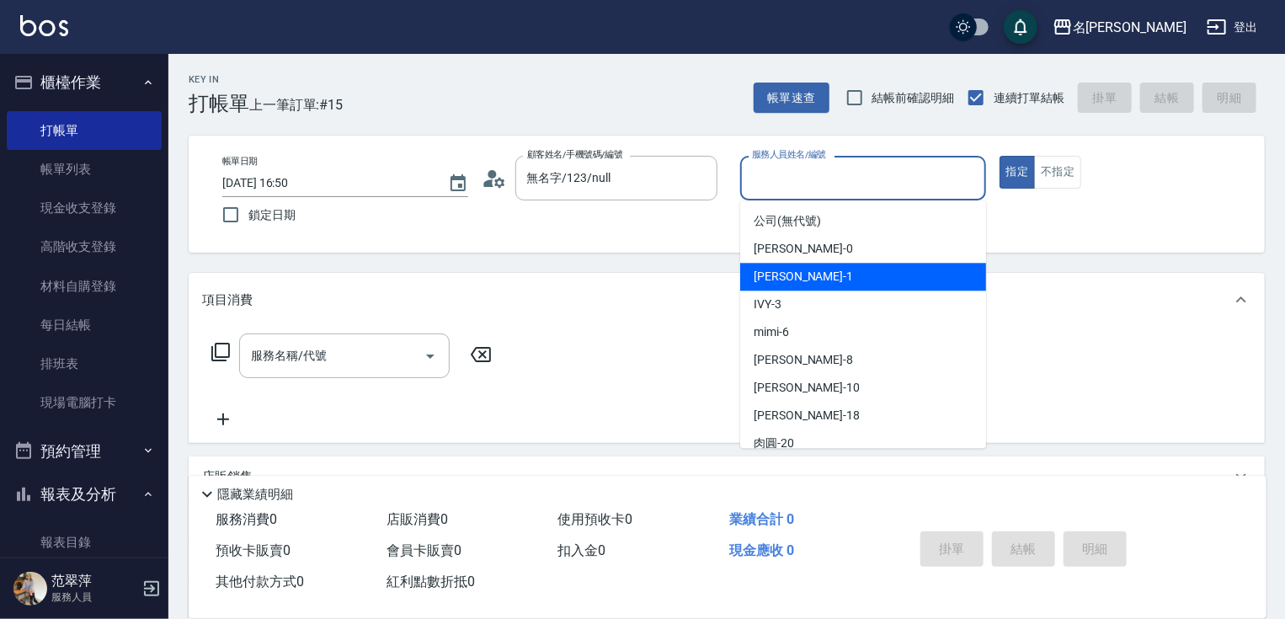
click at [818, 278] on div "[PERSON_NAME] -1" at bounding box center [863, 277] width 246 height 28
type input "Joanne-1"
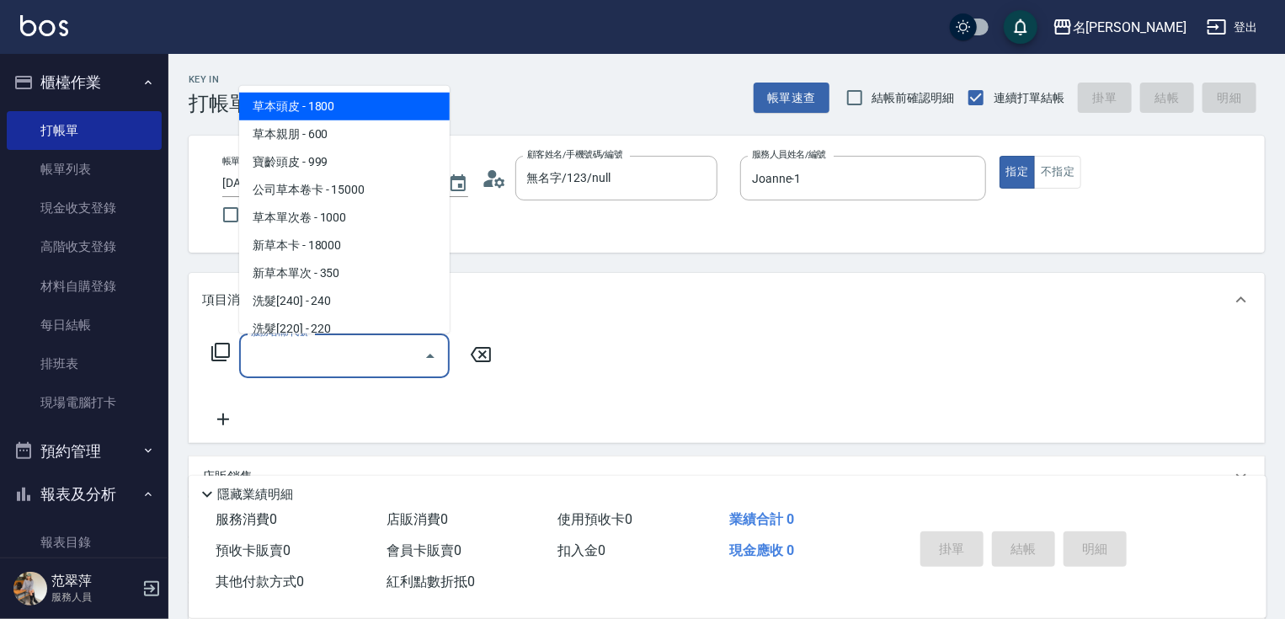
click at [386, 364] on input "服務名稱/代號" at bounding box center [332, 355] width 170 height 29
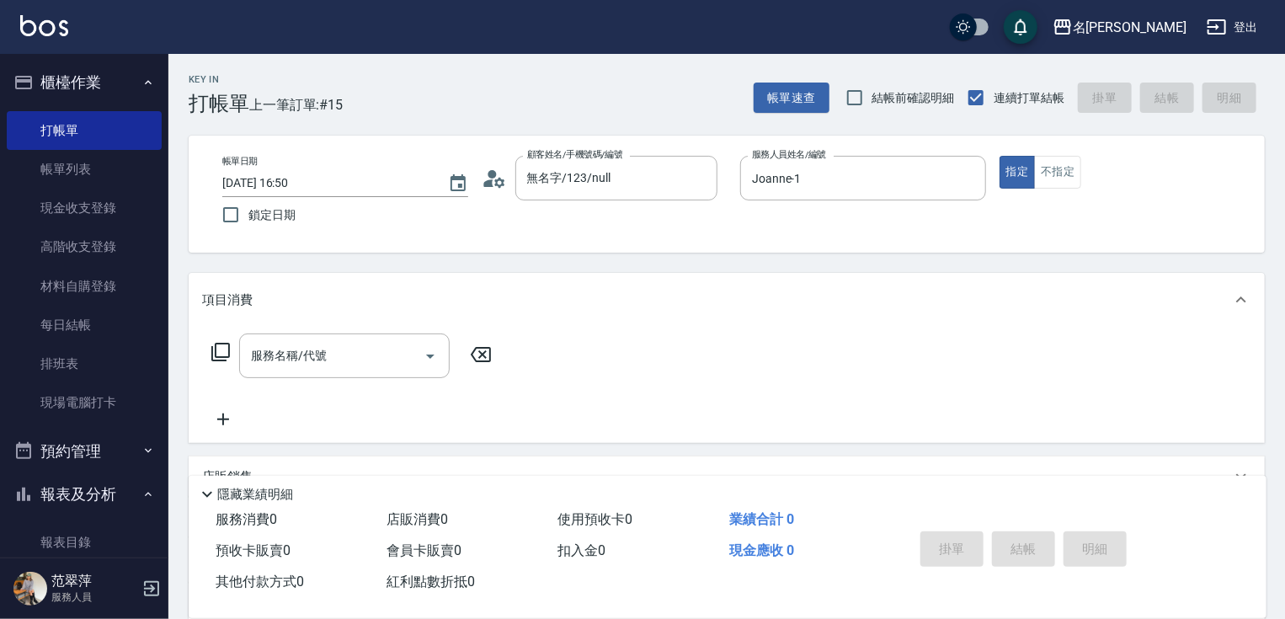
click at [227, 349] on icon at bounding box center [221, 352] width 20 height 20
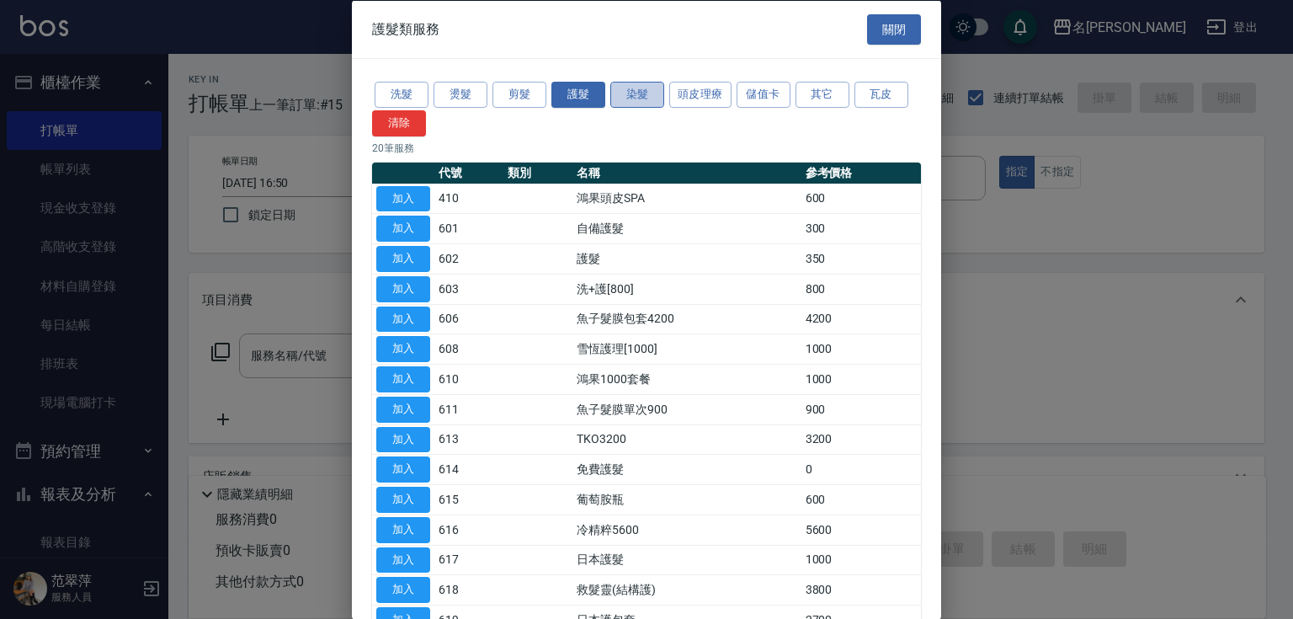
click at [637, 91] on button "染髮" at bounding box center [637, 95] width 54 height 26
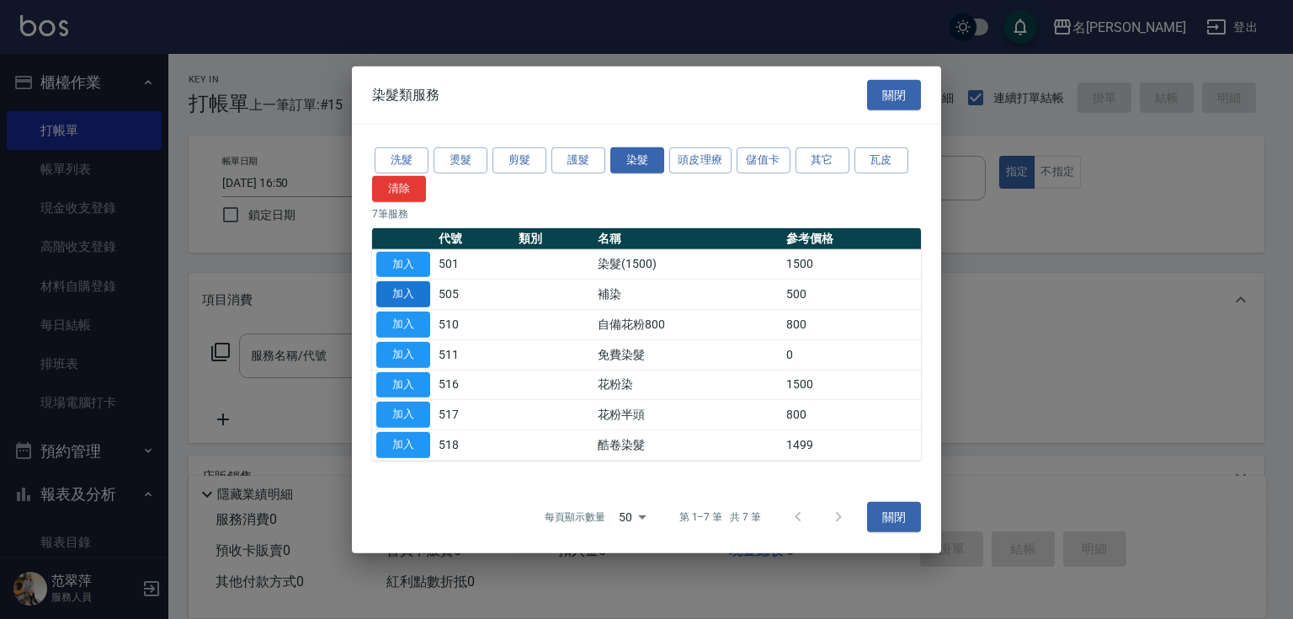
click at [402, 292] on button "加入" at bounding box center [403, 294] width 54 height 26
type input "補染(505)"
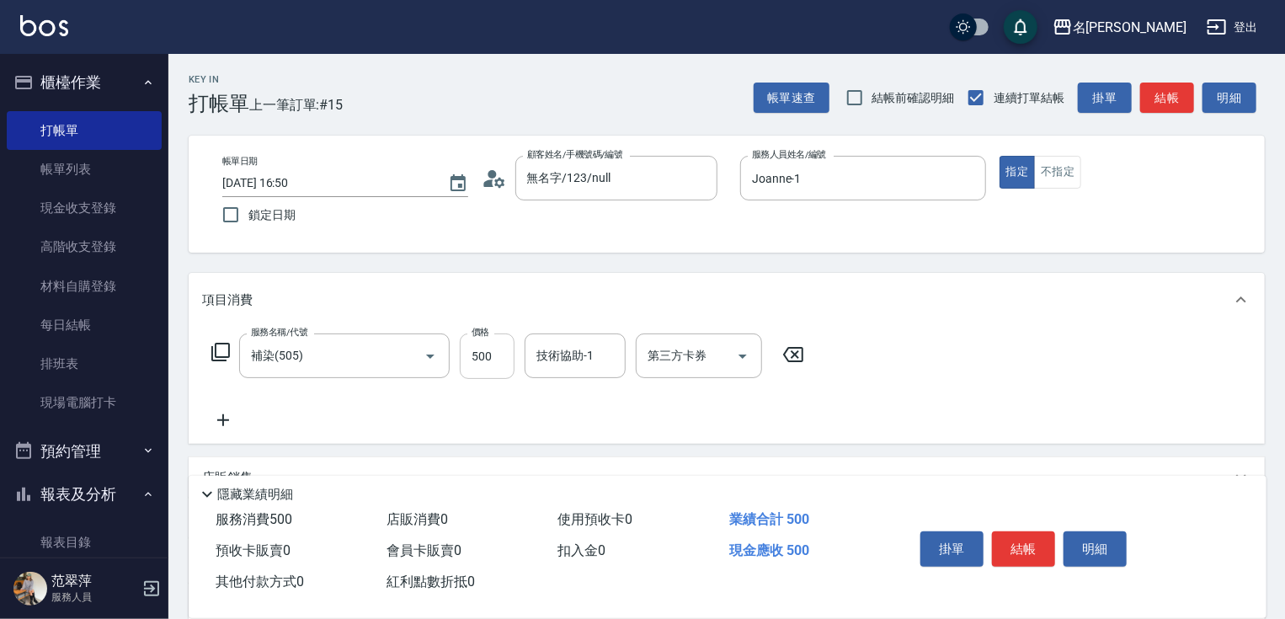
click at [499, 370] on input "500" at bounding box center [487, 355] width 55 height 45
type input "1000"
type input "鴨肉-23"
click at [1031, 539] on button "結帳" at bounding box center [1023, 548] width 63 height 35
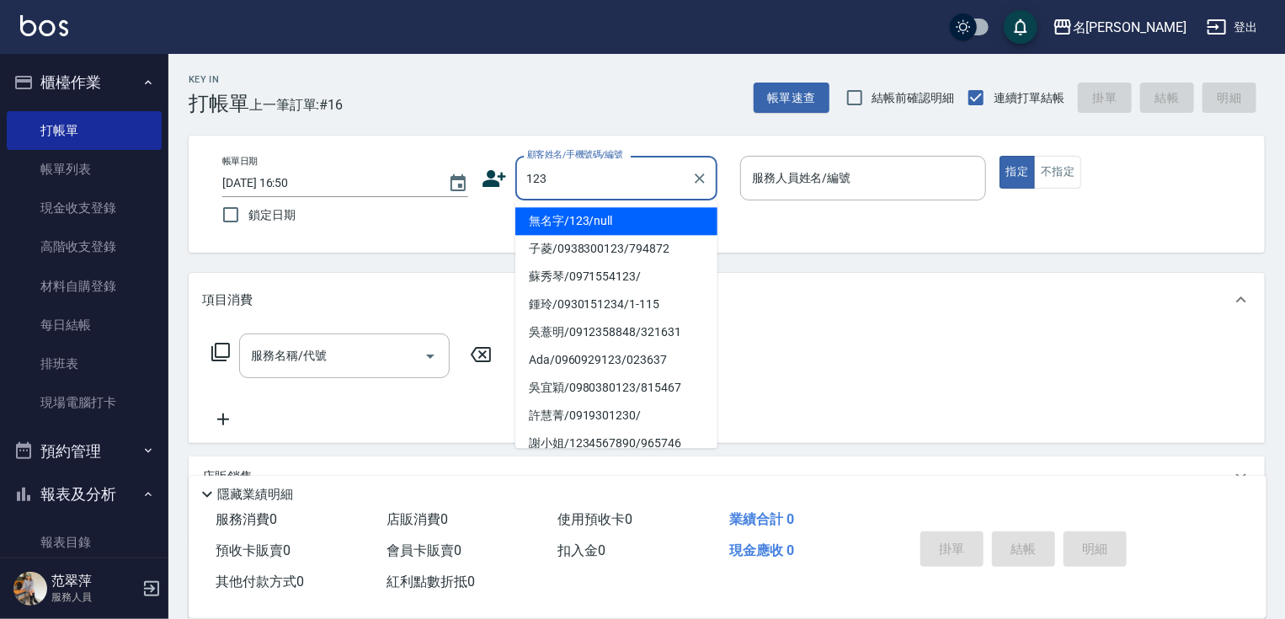
click at [626, 225] on li "無名字/123/null" at bounding box center [616, 221] width 202 height 28
type input "無名字/123/null"
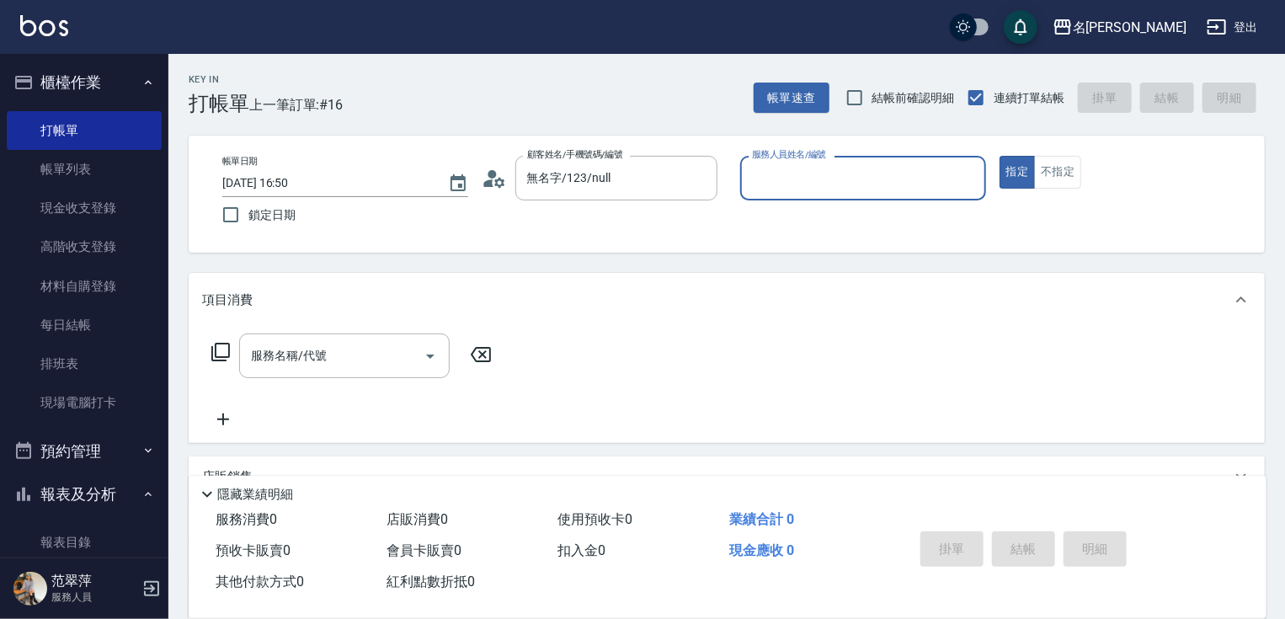
click at [783, 178] on input "服務人員姓名/編號" at bounding box center [863, 177] width 231 height 29
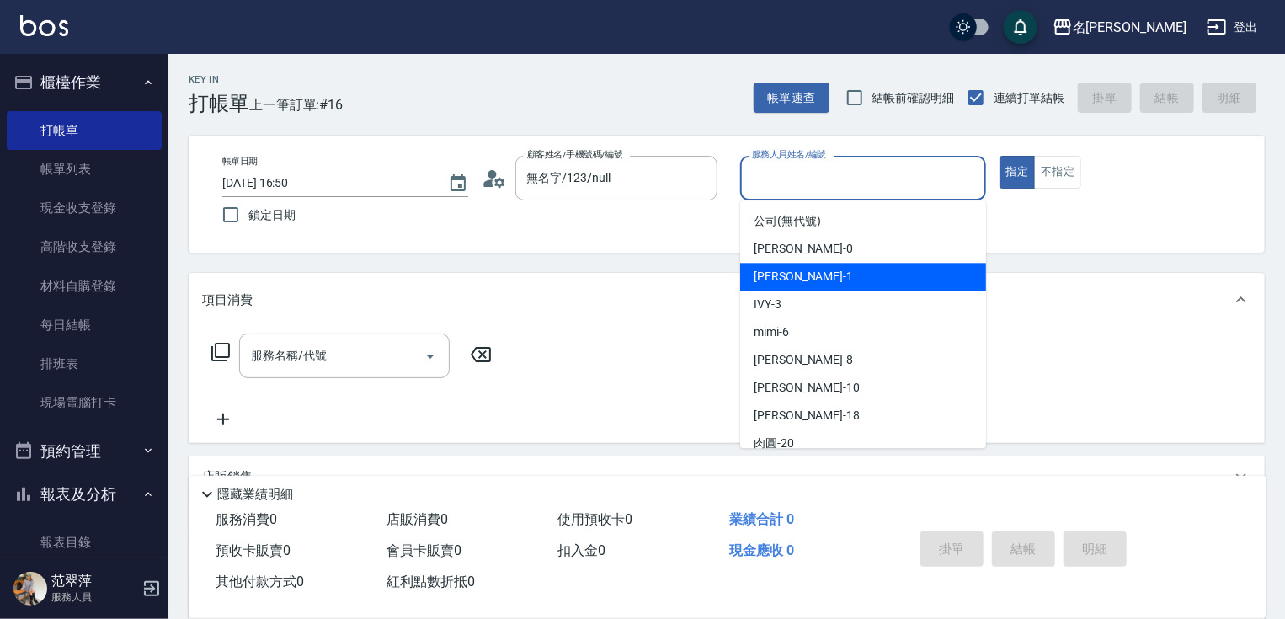
click at [798, 265] on div "[PERSON_NAME] -1" at bounding box center [863, 277] width 246 height 28
type input "Joanne-1"
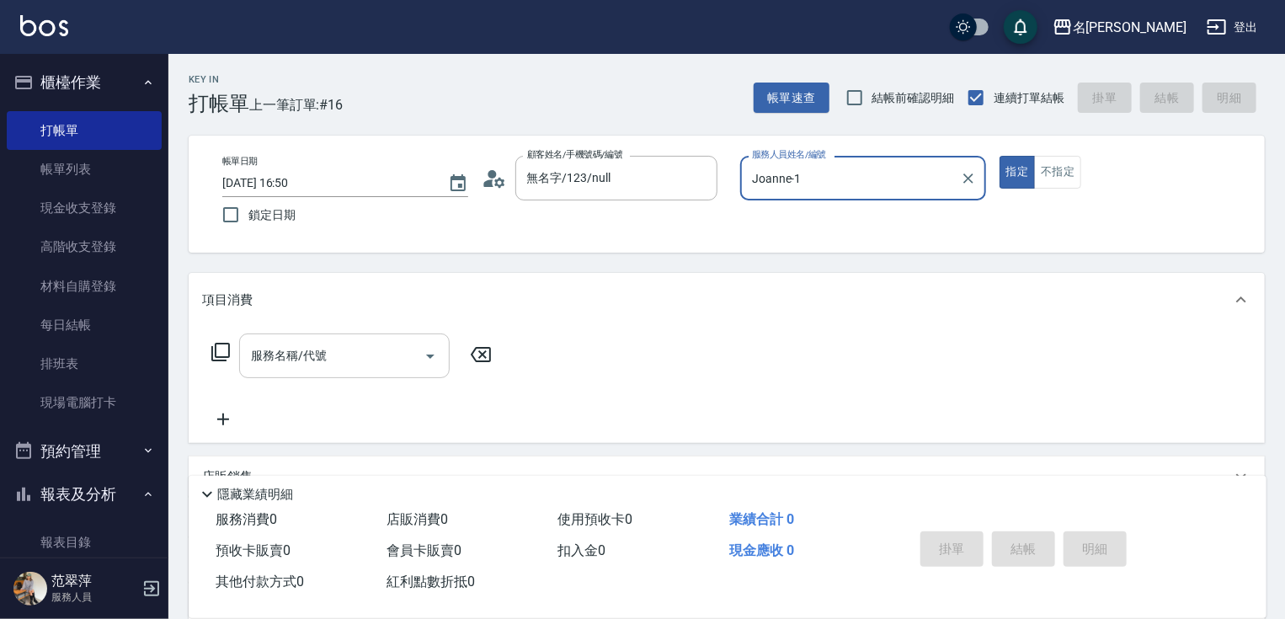
click at [378, 338] on div "服務名稱/代號" at bounding box center [344, 355] width 211 height 45
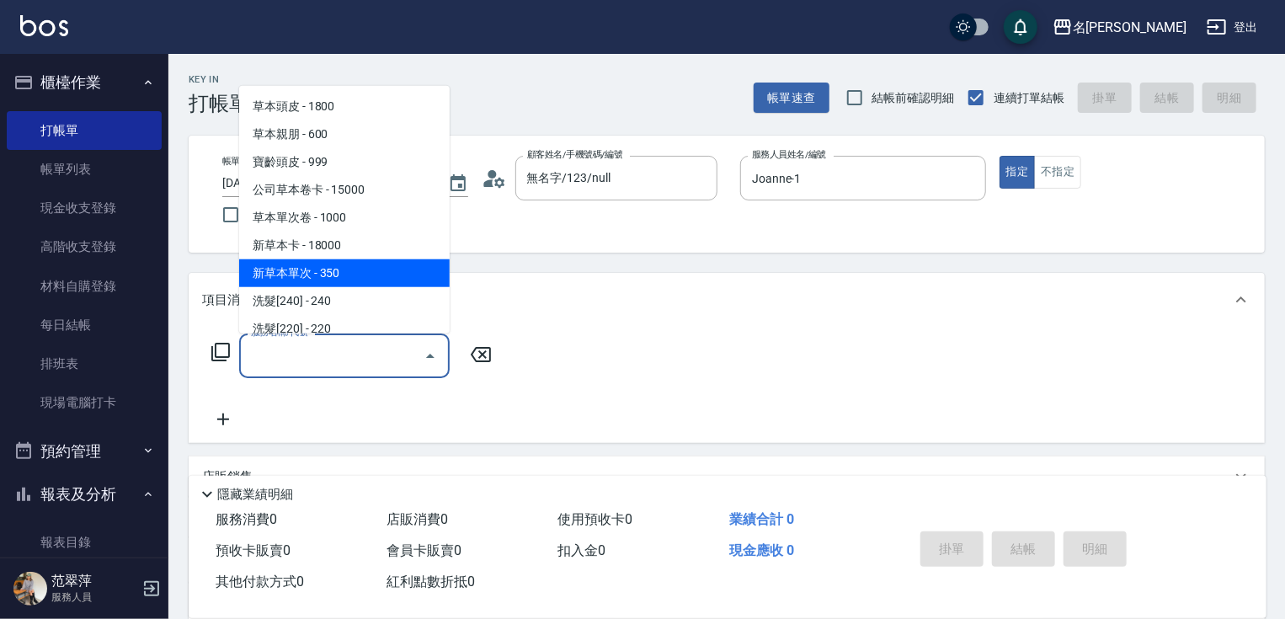
click at [354, 262] on span "新草本單次 - 350" at bounding box center [344, 273] width 211 height 28
type input "新草本單次(109)"
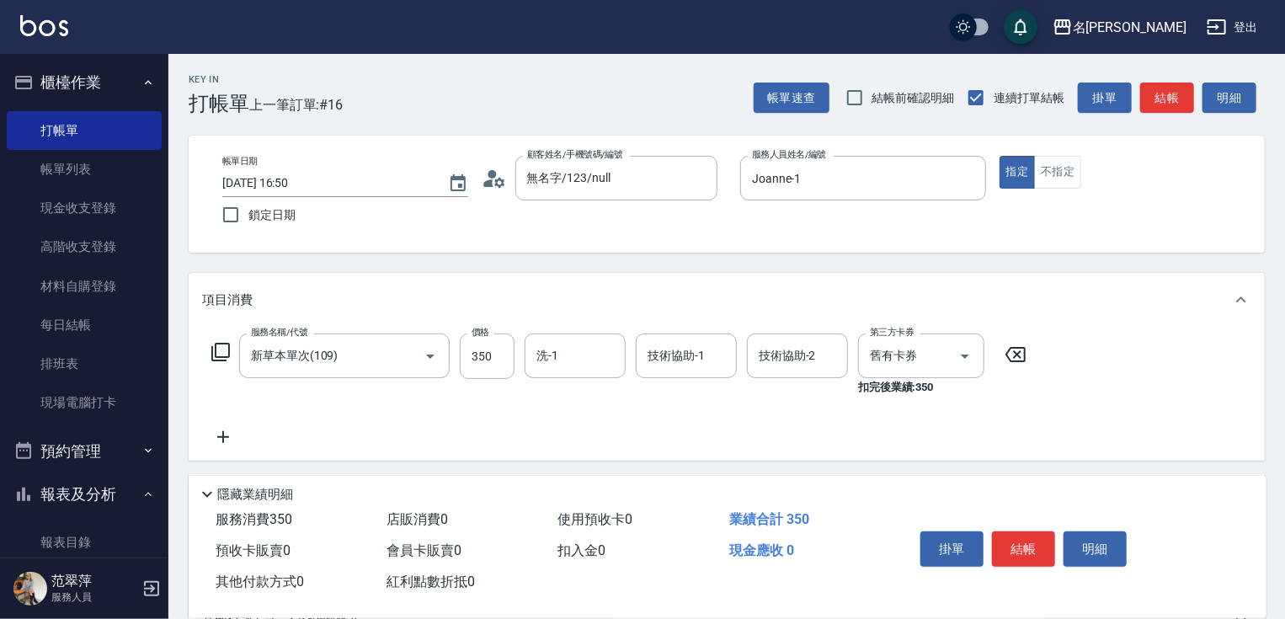
click at [485, 337] on label "價格" at bounding box center [481, 332] width 18 height 13
click at [485, 337] on input "350" at bounding box center [487, 355] width 55 height 45
type input "525"
type input "Joanne-1"
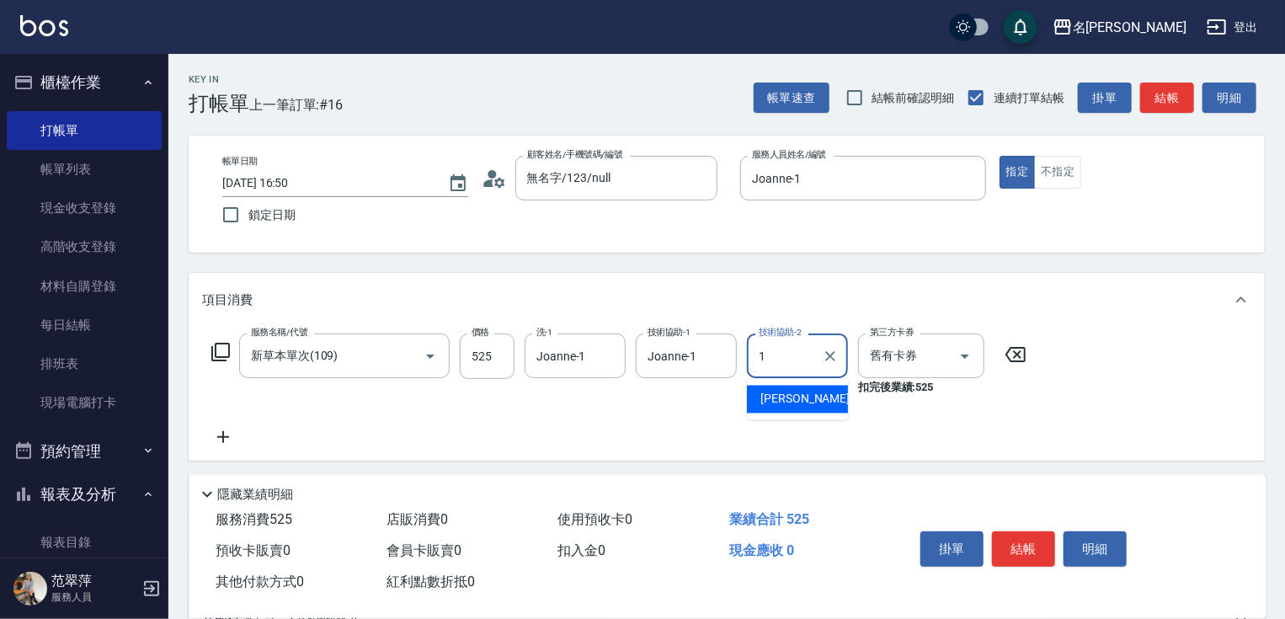
type input "Joanne-1"
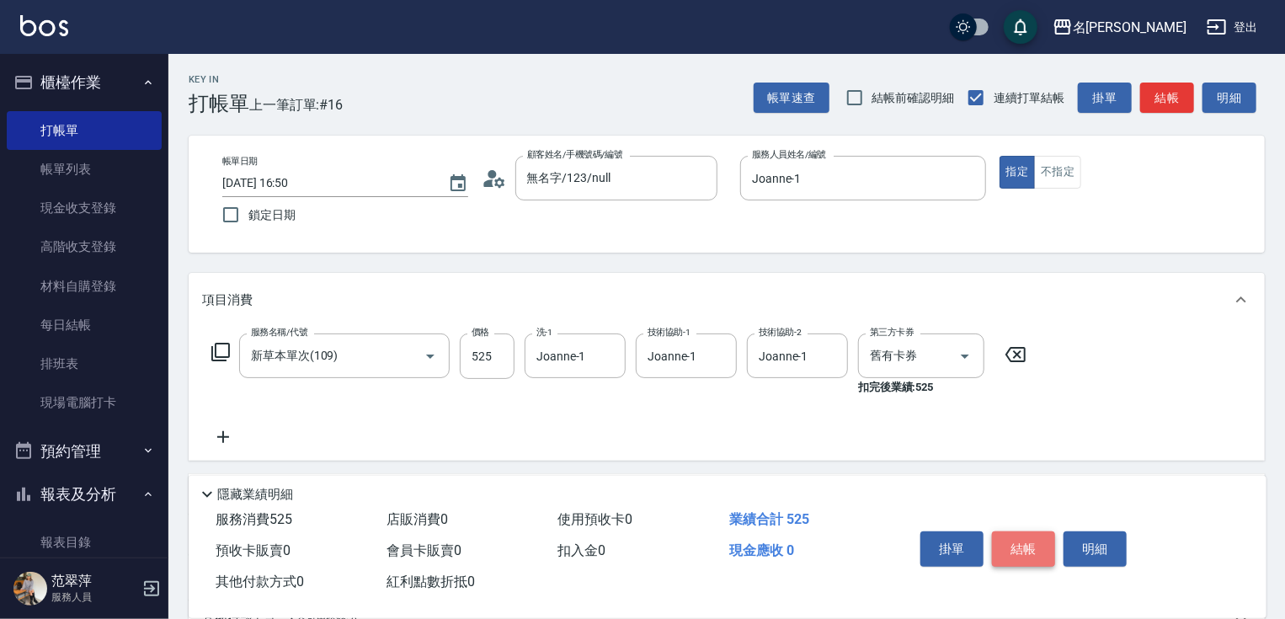
click at [1019, 533] on button "結帳" at bounding box center [1023, 548] width 63 height 35
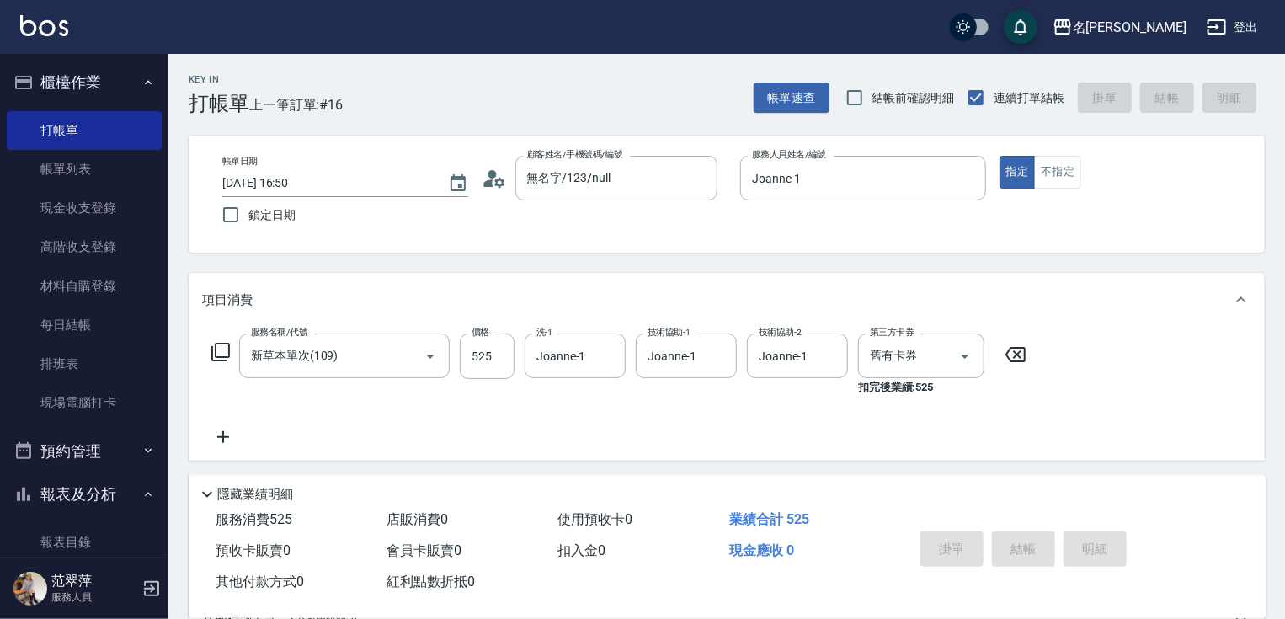
type input "[DATE] 16:51"
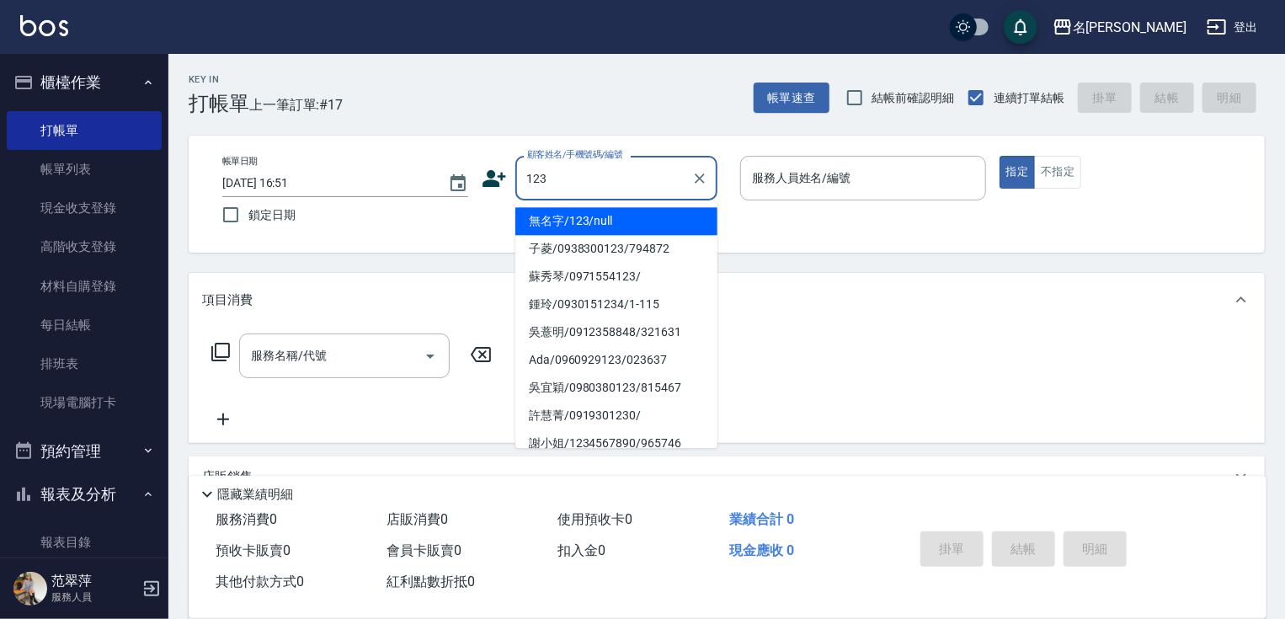
click at [615, 220] on li "無名字/123/null" at bounding box center [616, 221] width 202 height 28
type input "無名字/123/null"
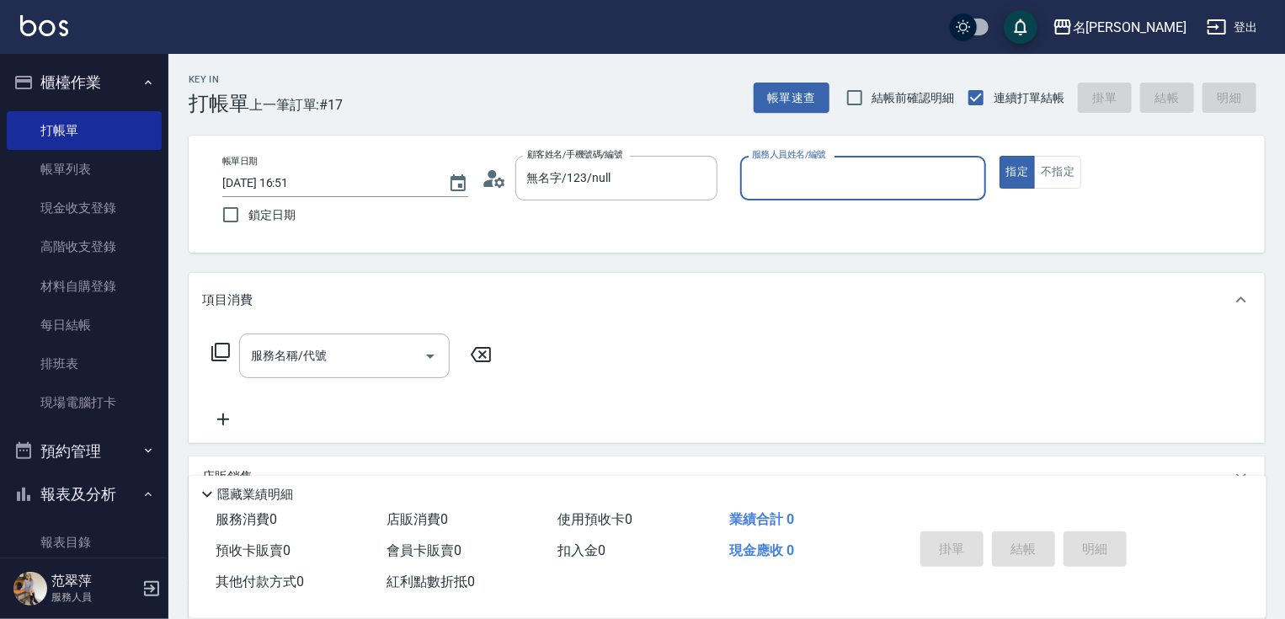
click at [777, 175] on input "服務人員姓名/編號" at bounding box center [863, 177] width 231 height 29
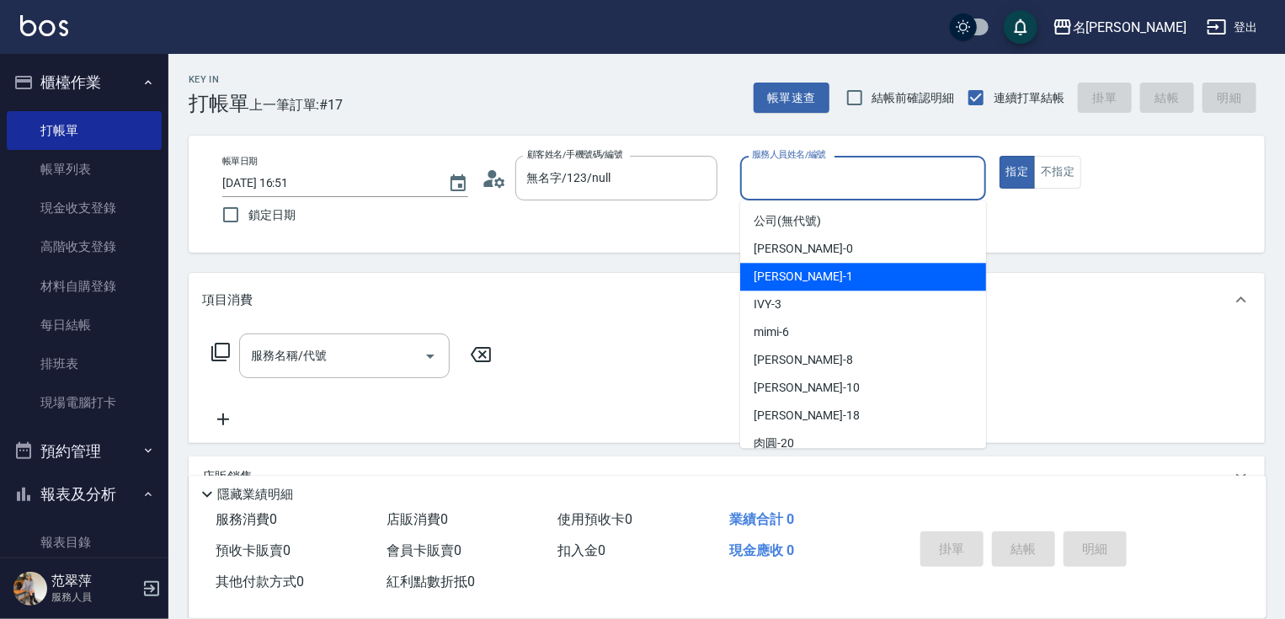
click at [818, 280] on div "[PERSON_NAME] -1" at bounding box center [863, 277] width 246 height 28
type input "Joanne-1"
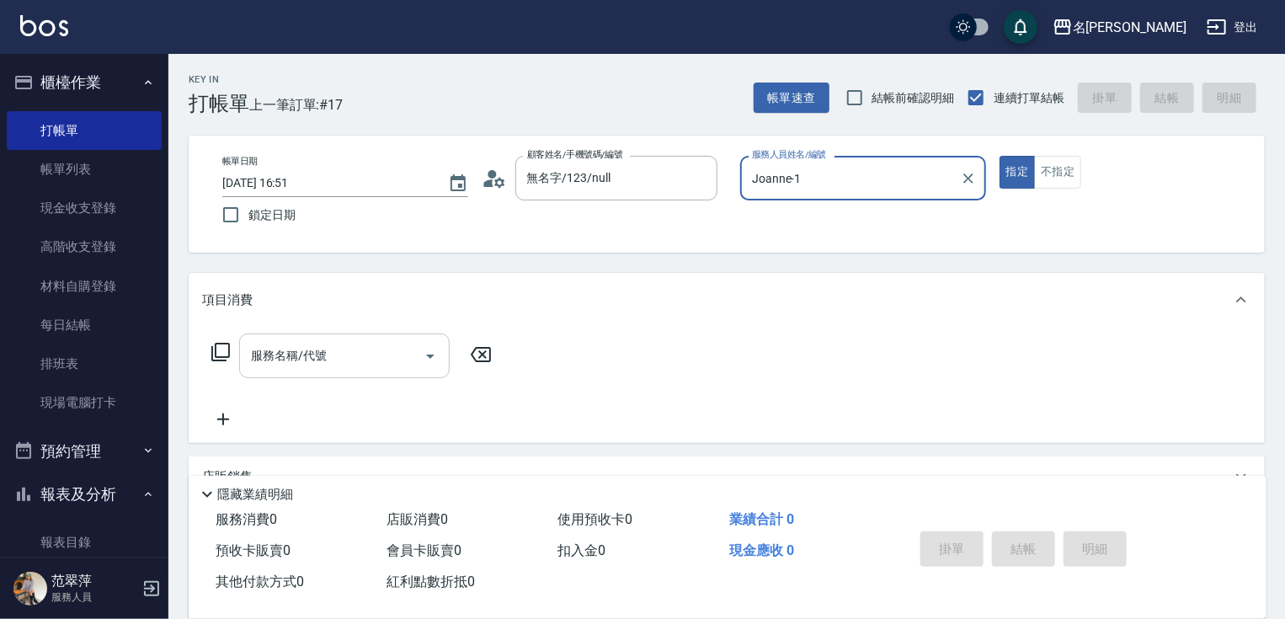
click at [368, 345] on input "服務名稱/代號" at bounding box center [332, 355] width 170 height 29
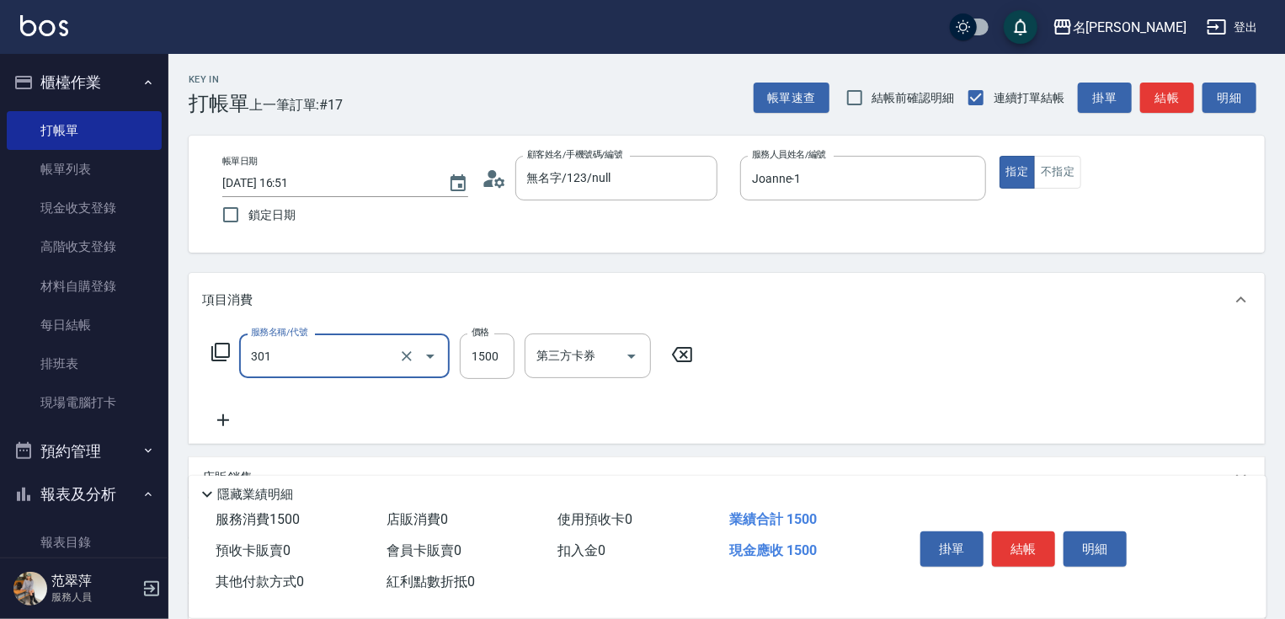
type input "燙髮(1500)(301)"
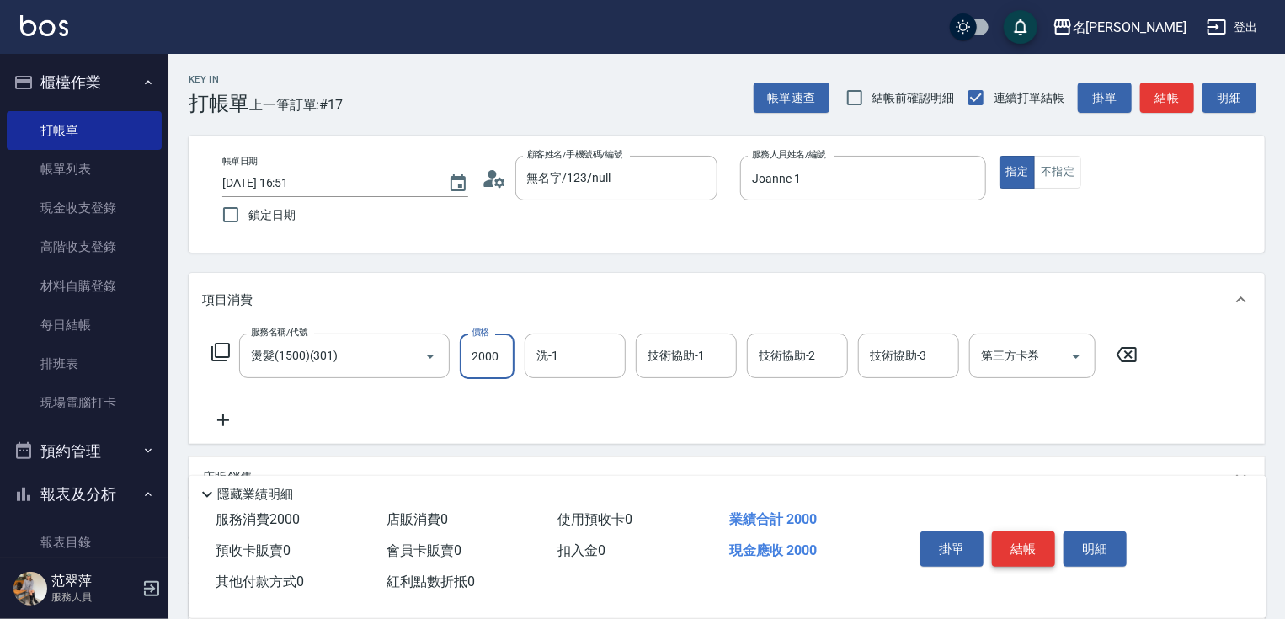
type input "2000"
click at [1026, 546] on button "結帳" at bounding box center [1023, 548] width 63 height 35
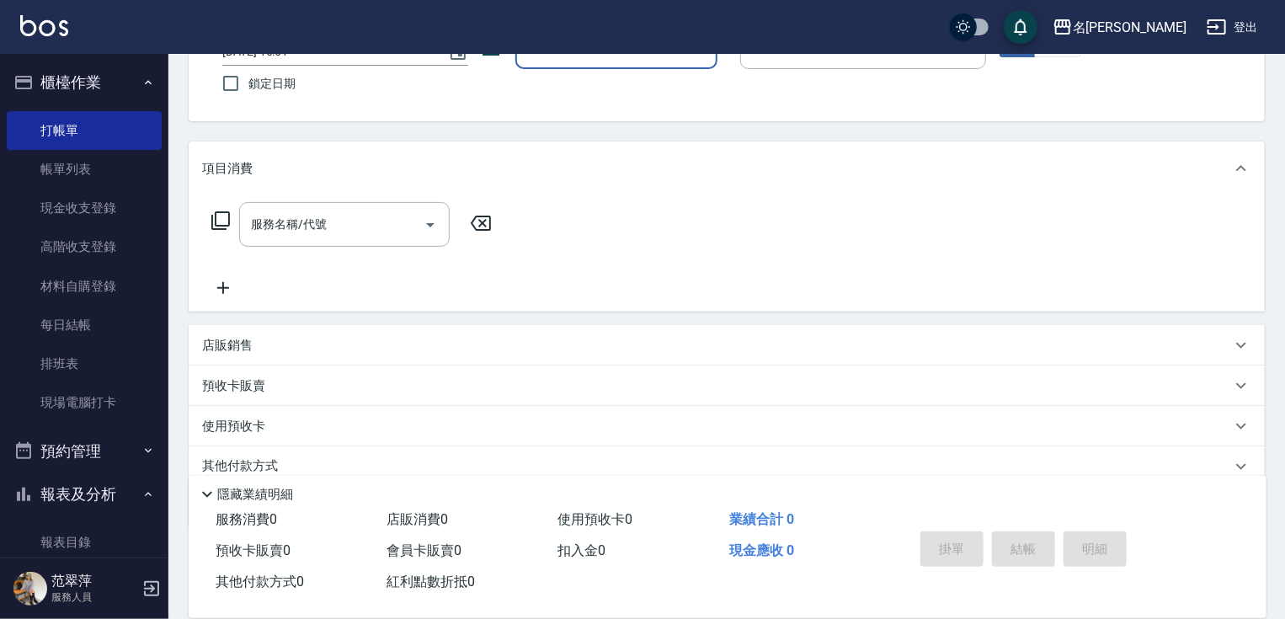
scroll to position [135, 0]
click at [977, 546] on div "掛單 結帳 明細" at bounding box center [1024, 551] width 220 height 53
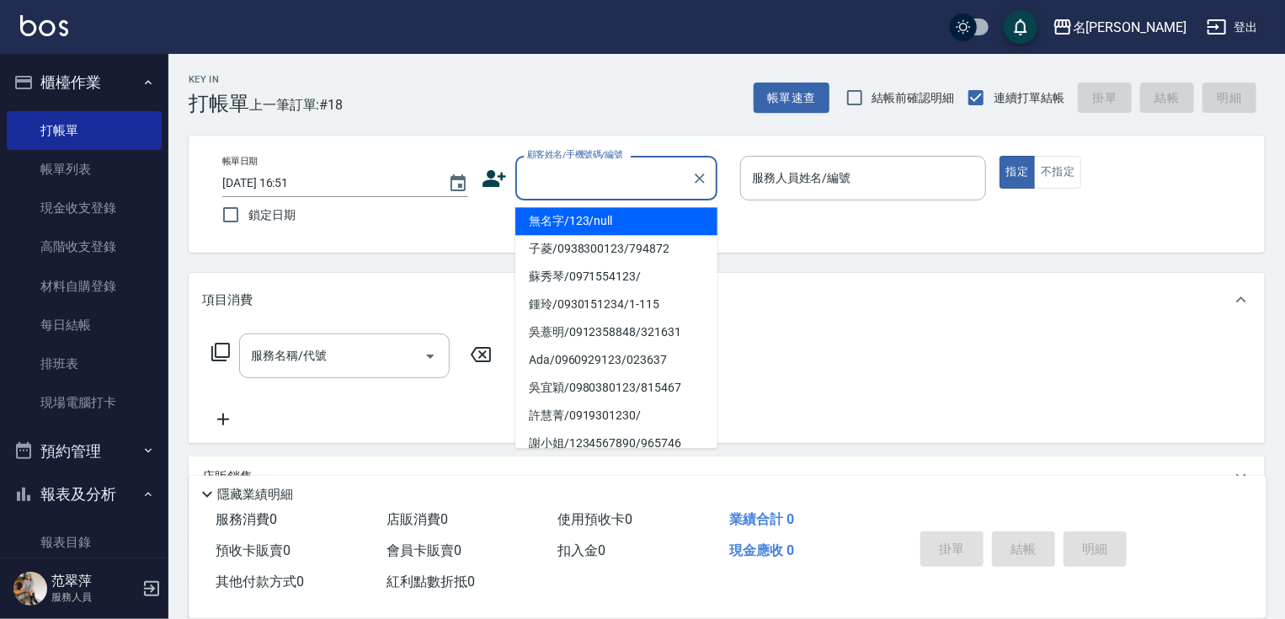
click at [562, 185] on input "顧客姓名/手機號碼/編號" at bounding box center [604, 177] width 162 height 29
click at [589, 220] on li "無名字/123/null" at bounding box center [616, 221] width 202 height 28
type input "無名字/123/null"
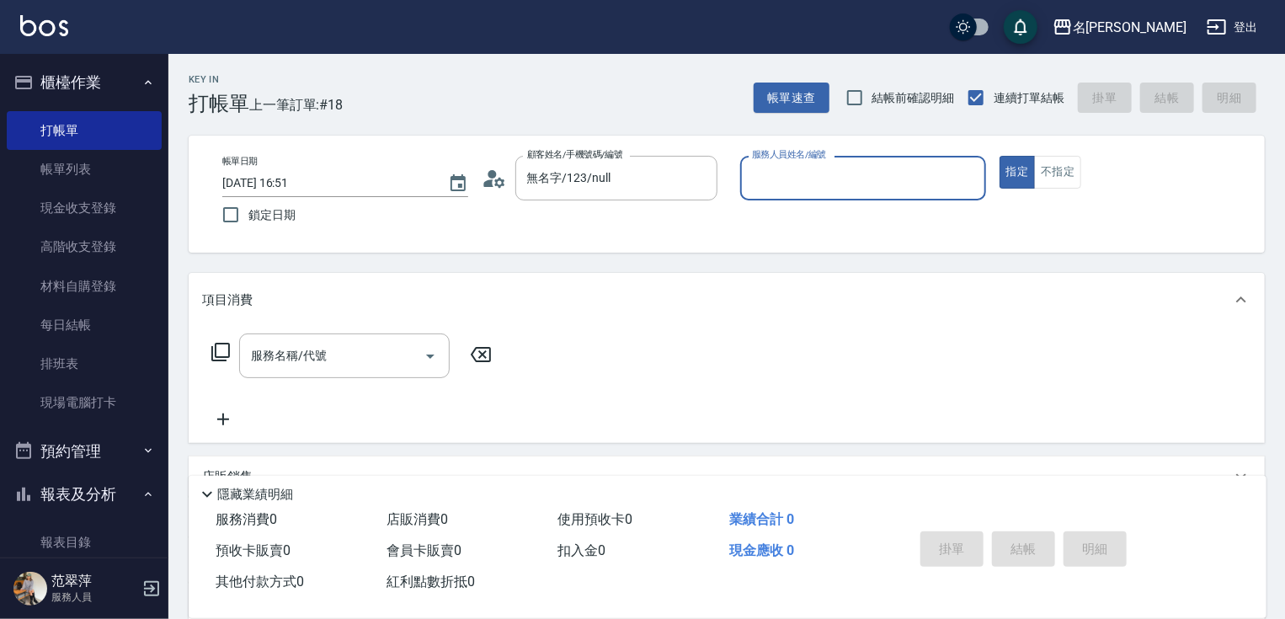
click at [825, 173] on input "服務人員姓名/編號" at bounding box center [863, 177] width 231 height 29
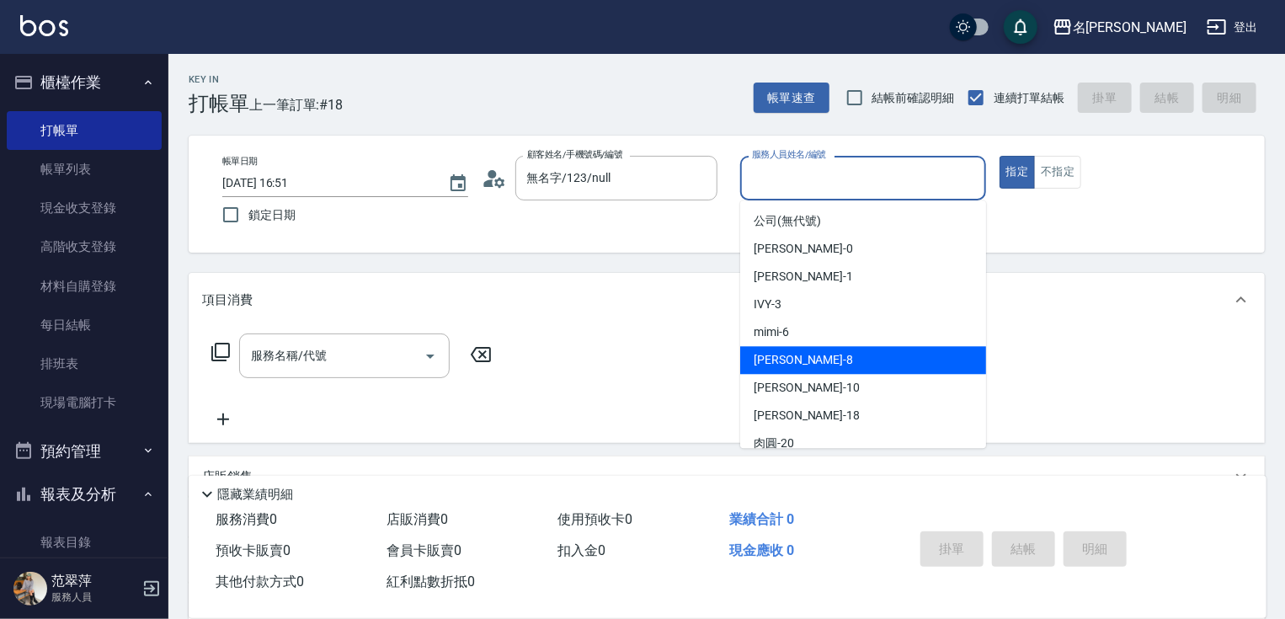
click at [796, 366] on div "曉容 -8" at bounding box center [863, 360] width 246 height 28
type input "曉容-8"
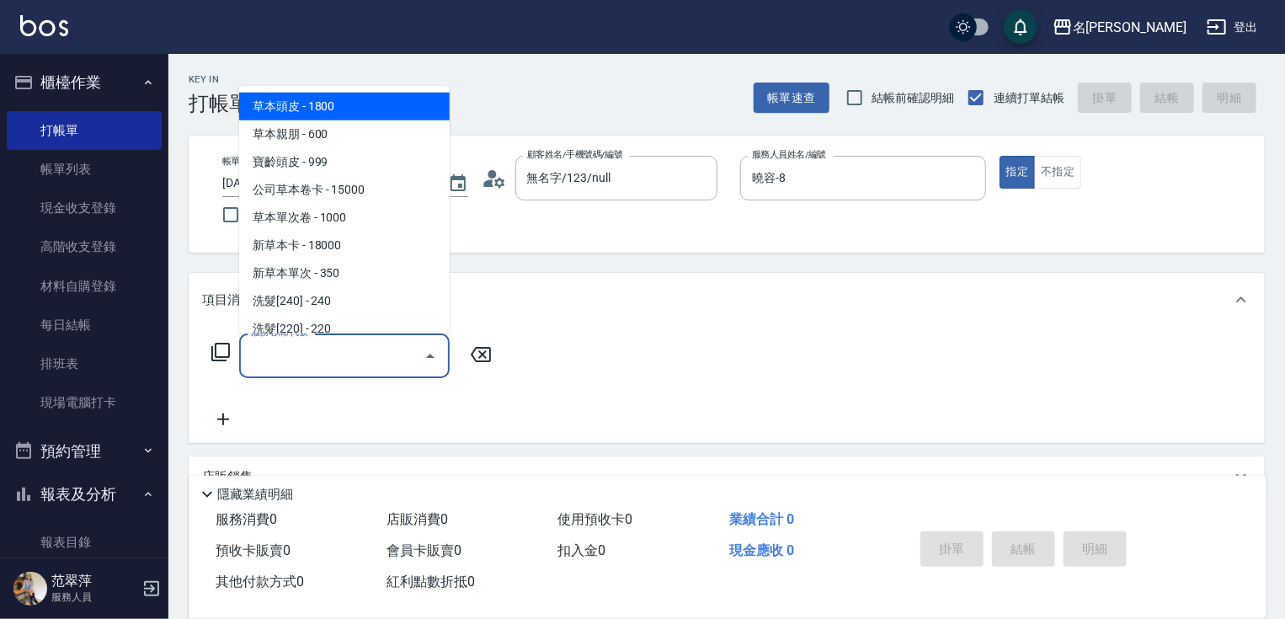
click at [316, 362] on input "服務名稱/代號" at bounding box center [332, 355] width 170 height 29
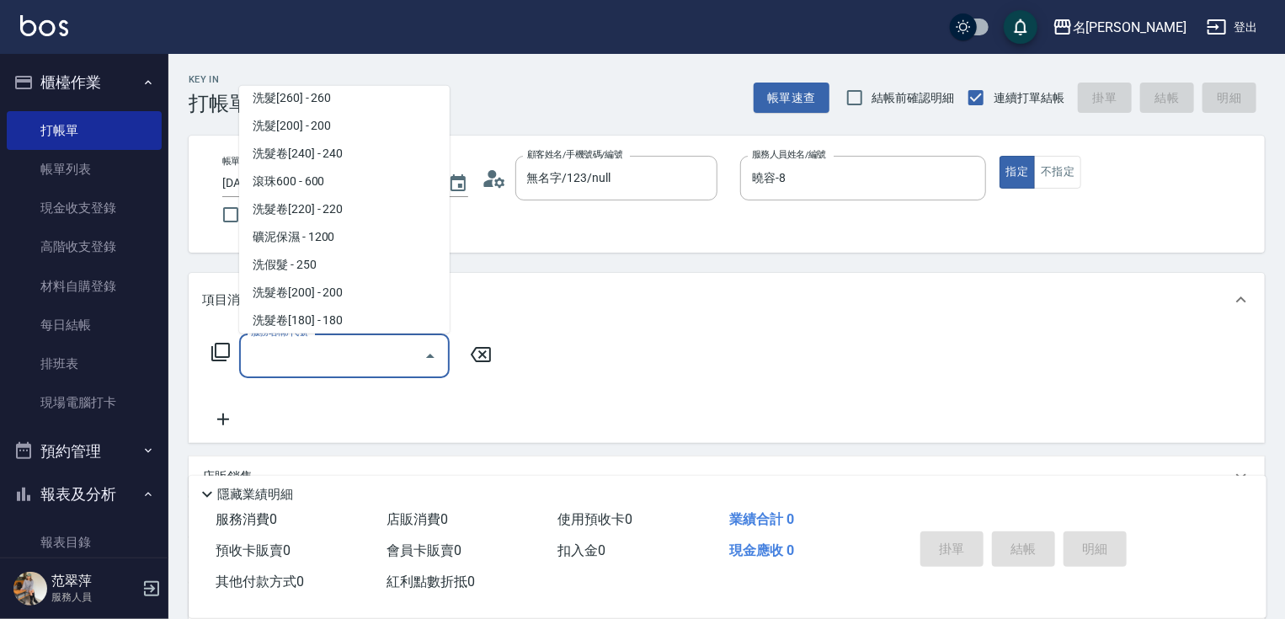
scroll to position [360, 0]
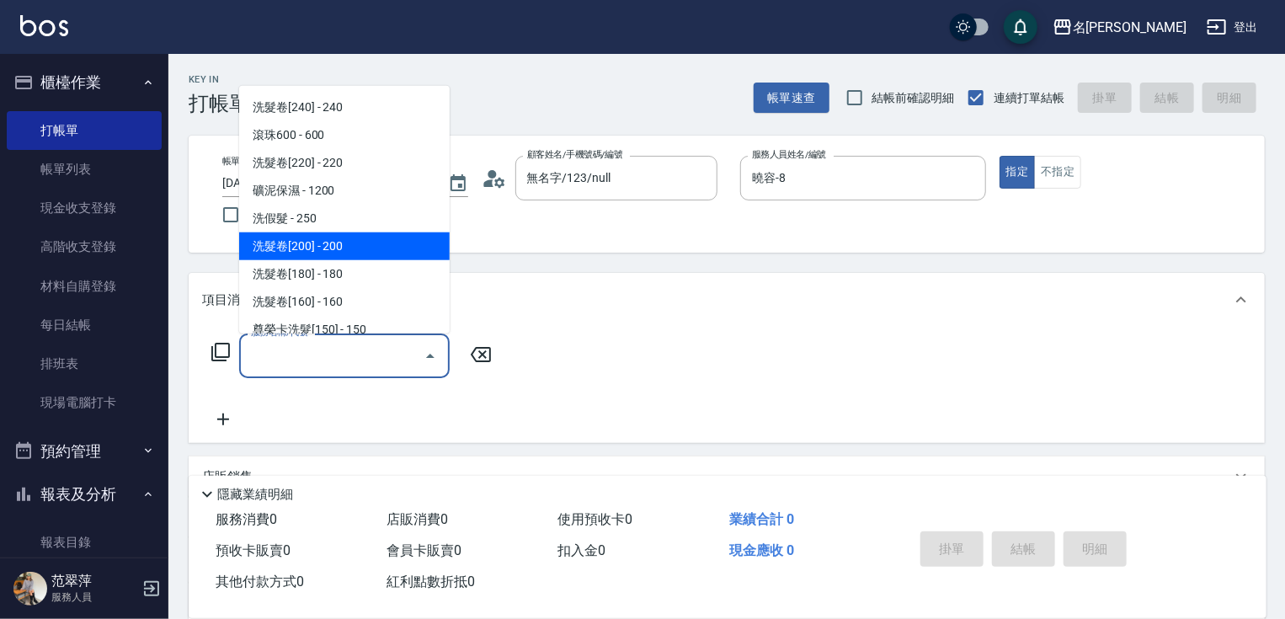
click at [330, 244] on span "洗髮卷[200] - 200" at bounding box center [344, 246] width 211 height 28
type input "洗髮卷[200](213)"
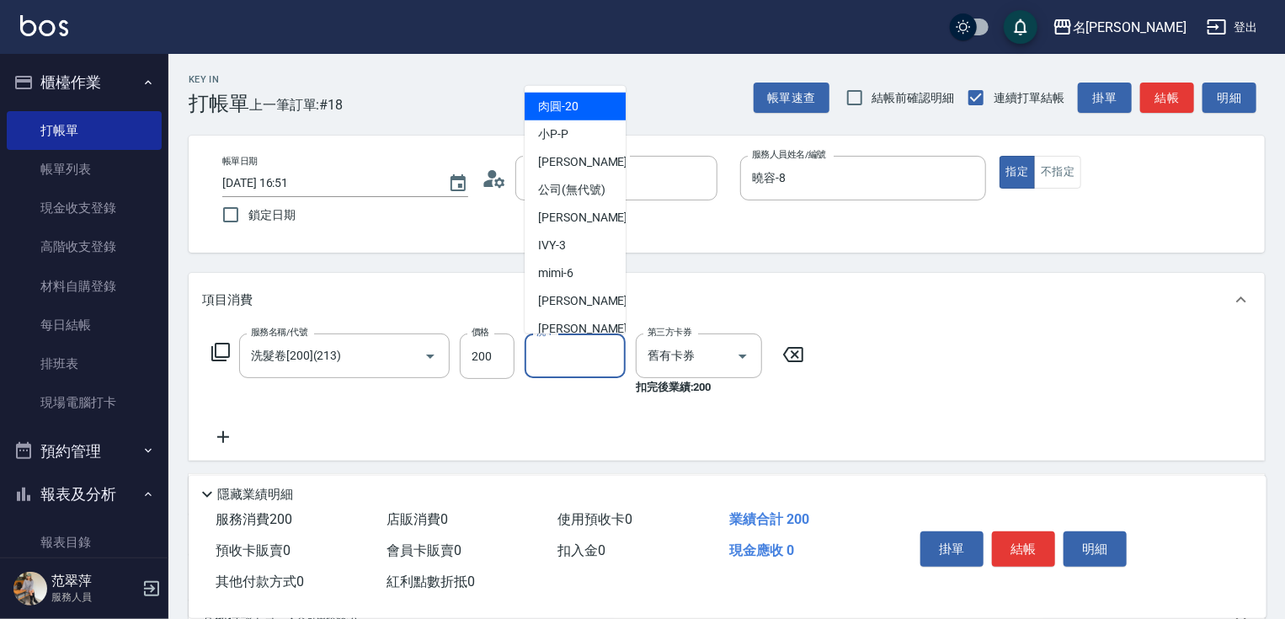
click at [569, 360] on input "洗-1" at bounding box center [575, 355] width 86 height 29
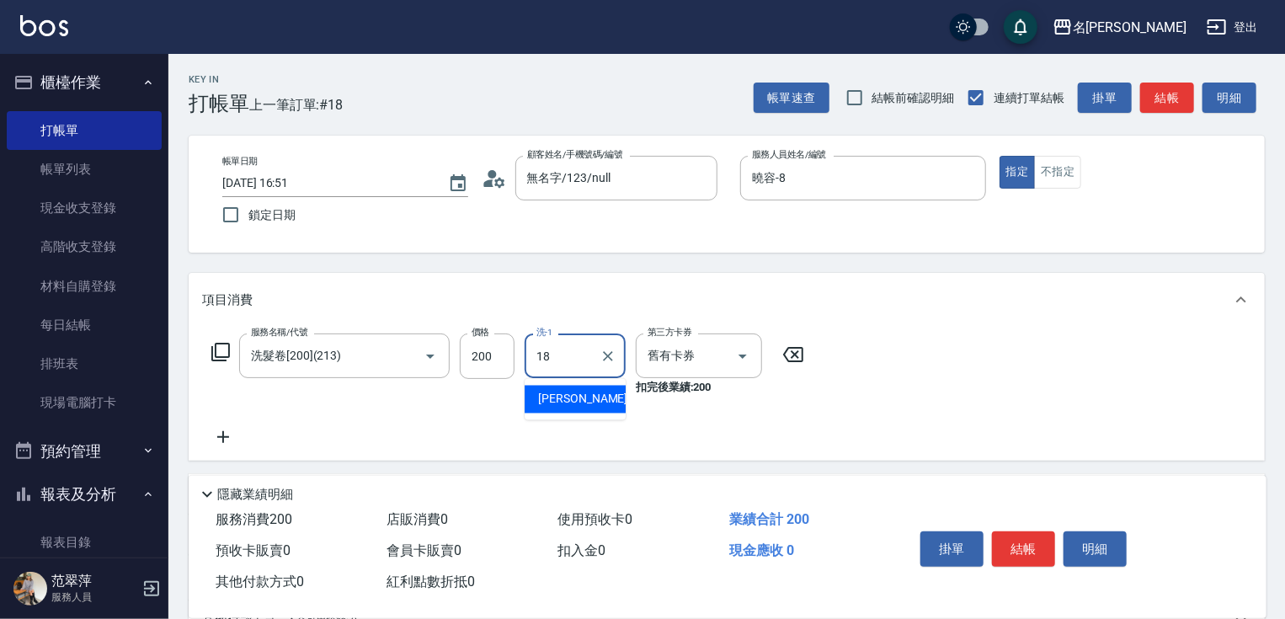
type input "[PERSON_NAME]-18"
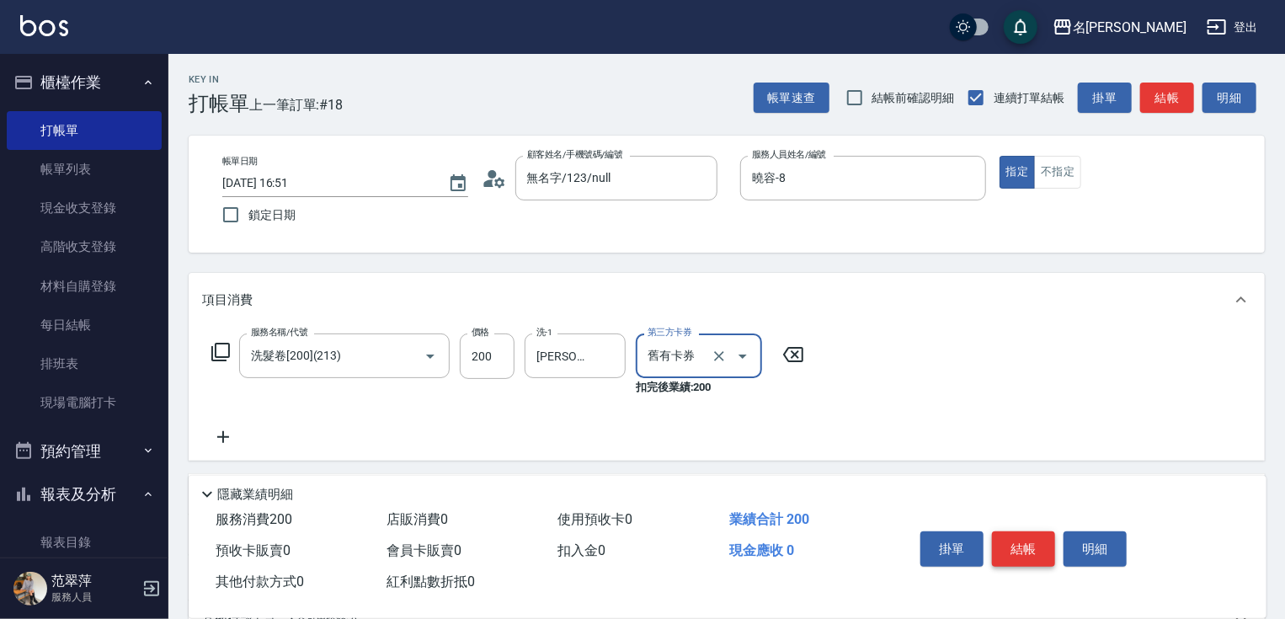
click at [1010, 531] on button "結帳" at bounding box center [1023, 548] width 63 height 35
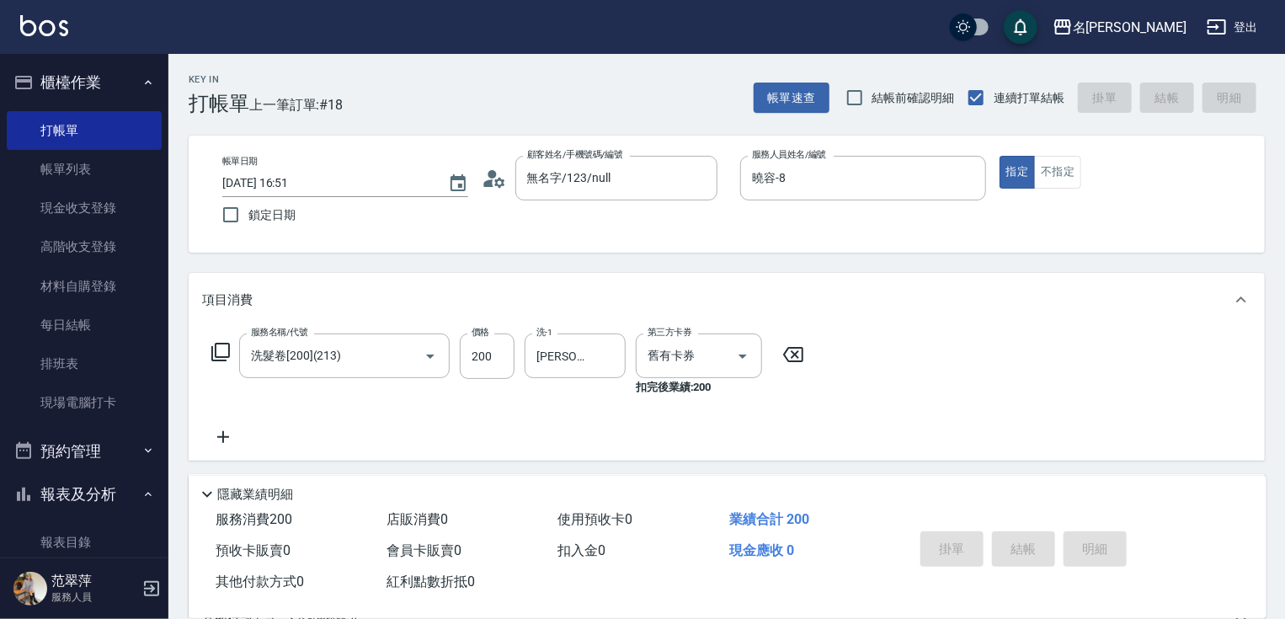
type input "[DATE] 18:01"
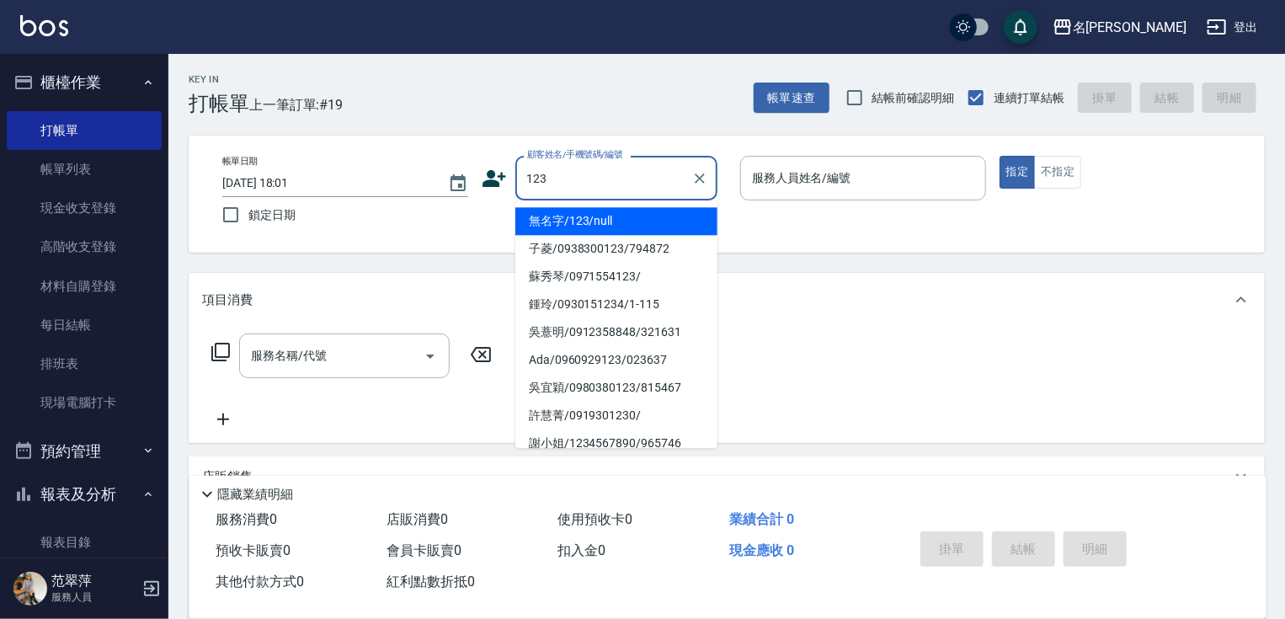
click at [616, 215] on li "無名字/123/null" at bounding box center [616, 221] width 202 height 28
type input "無名字/123/null"
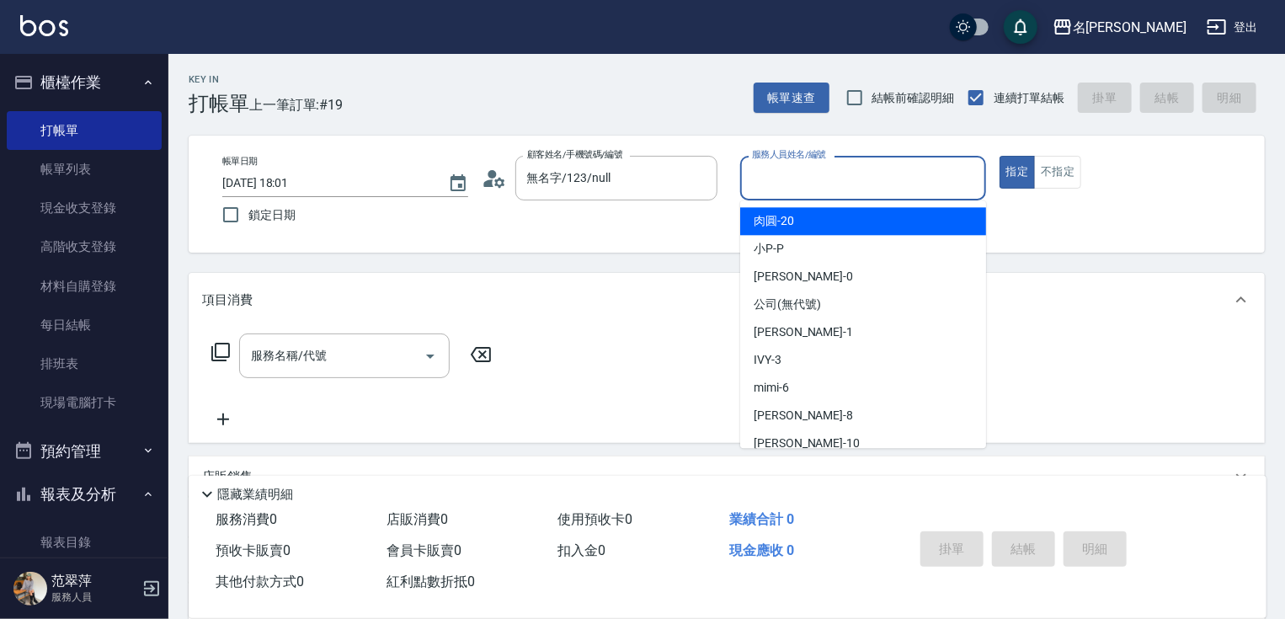
click at [773, 173] on input "服務人員姓名/編號" at bounding box center [863, 177] width 231 height 29
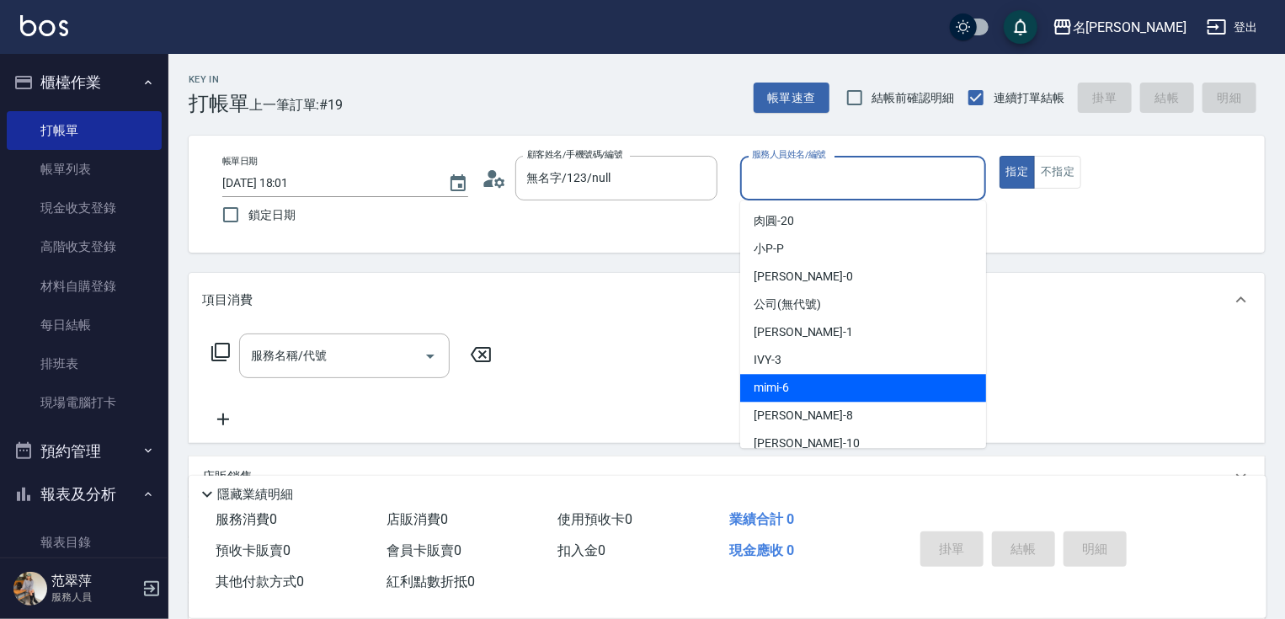
drag, startPoint x: 787, startPoint y: 382, endPoint x: 772, endPoint y: 386, distance: 15.7
click at [786, 383] on span "mimi -6" at bounding box center [771, 388] width 35 height 18
type input "mimi-6"
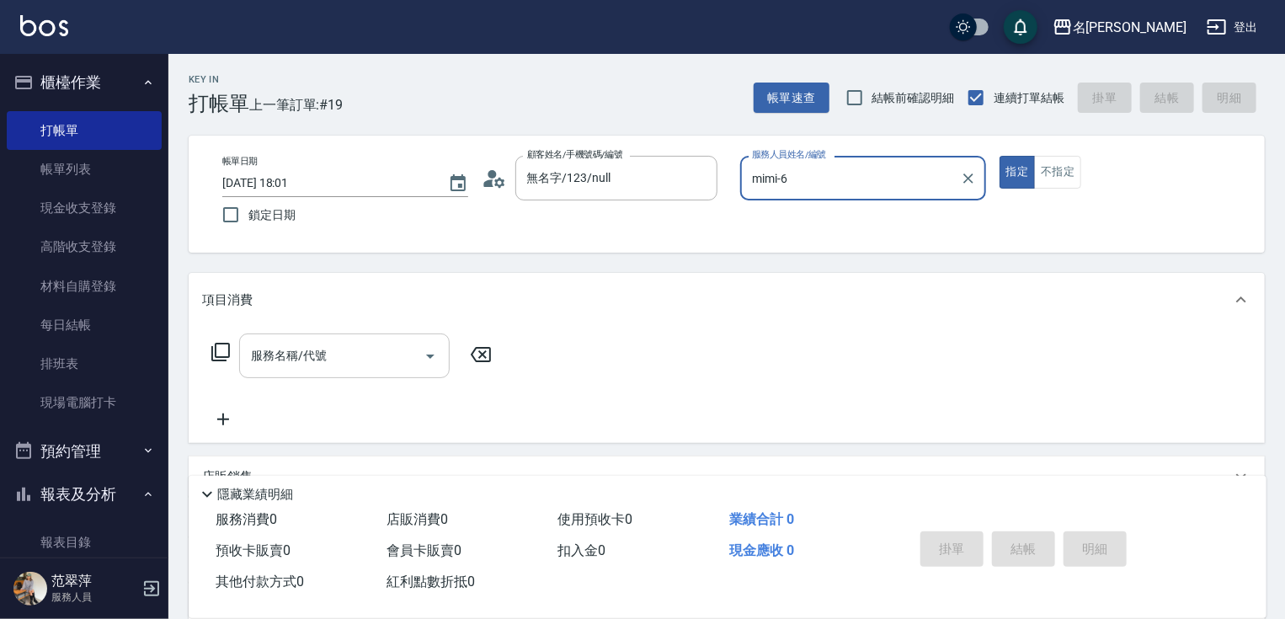
click at [313, 352] on div "服務名稱/代號 服務名稱/代號" at bounding box center [344, 355] width 211 height 45
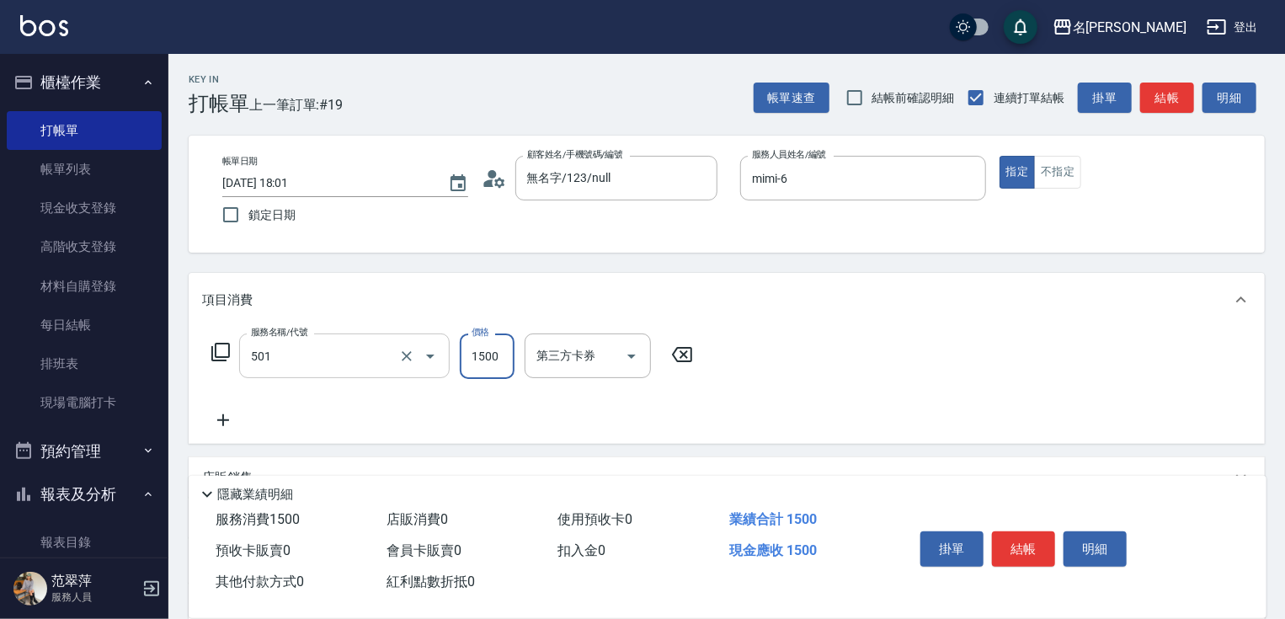
type input "染髮(1500)(501)"
type input "1940"
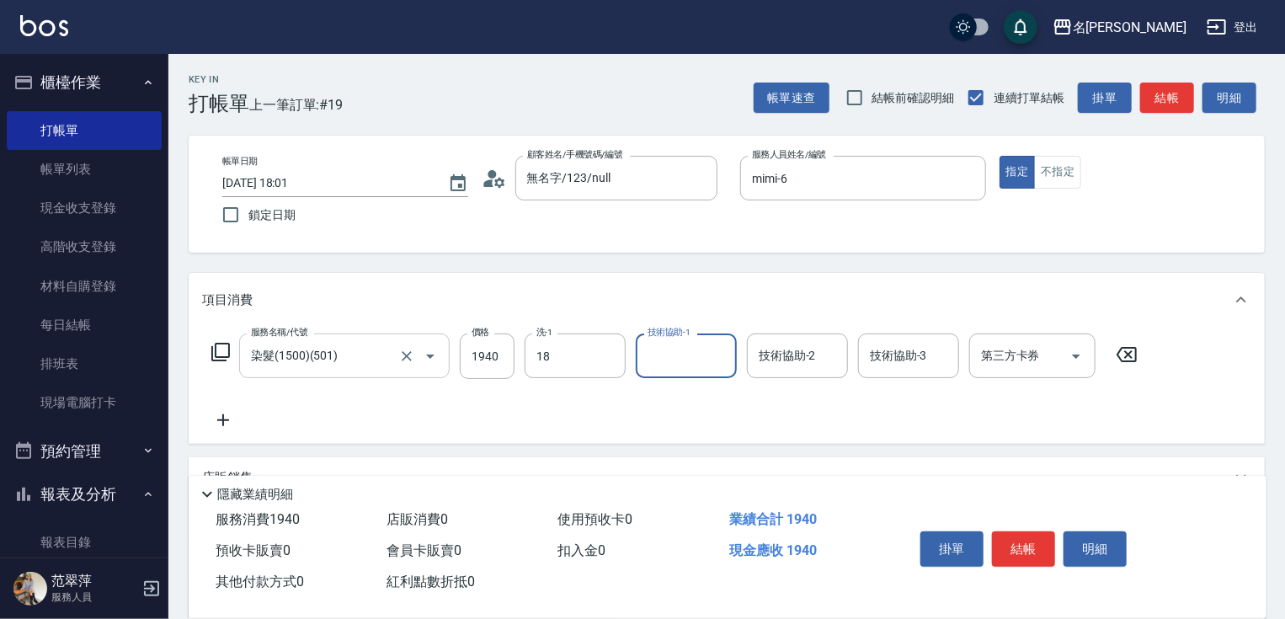
type input "[PERSON_NAME]-18"
type input "mimi-6"
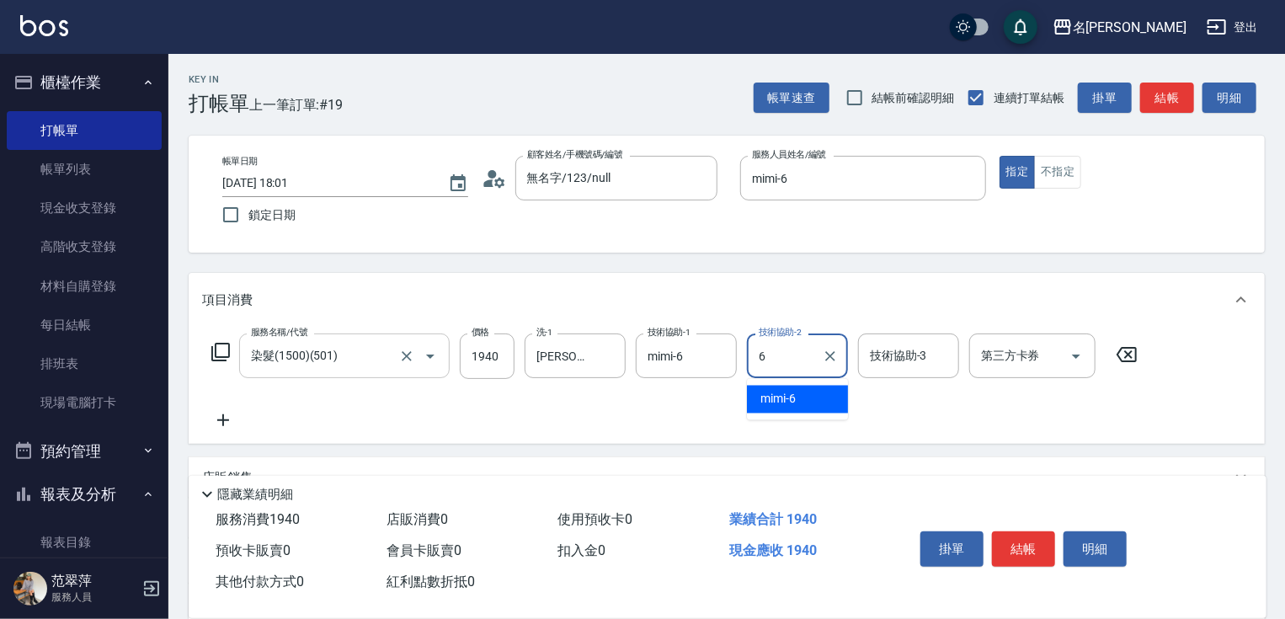
type input "mimi-6"
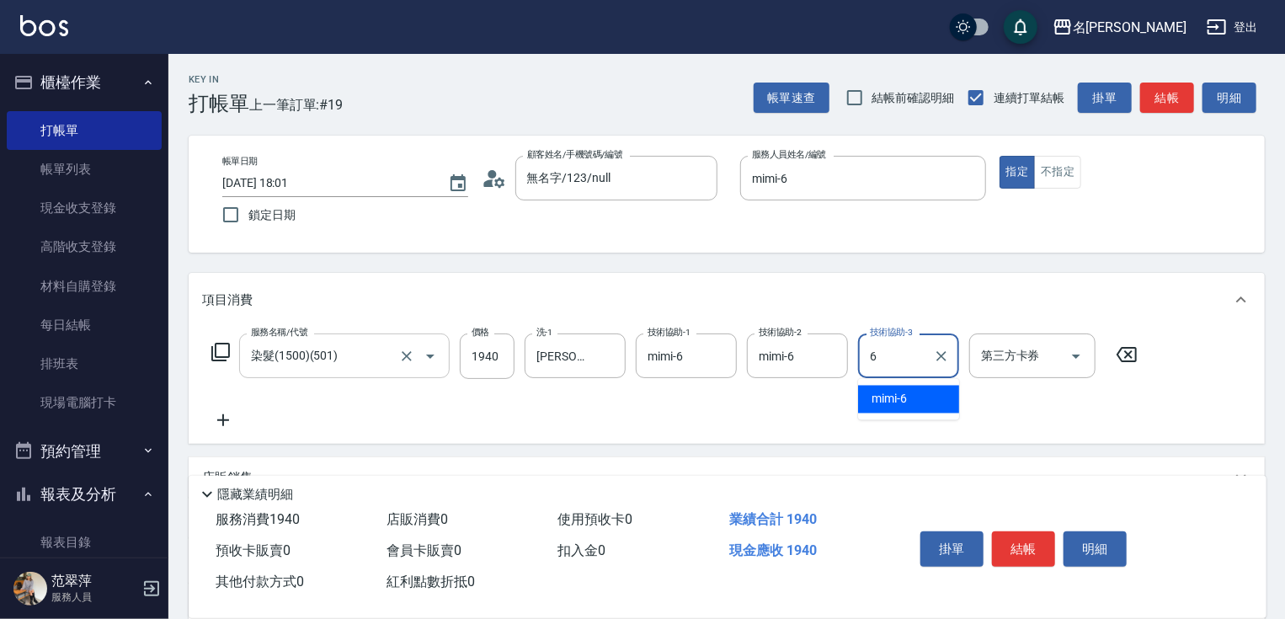
type input "mimi-6"
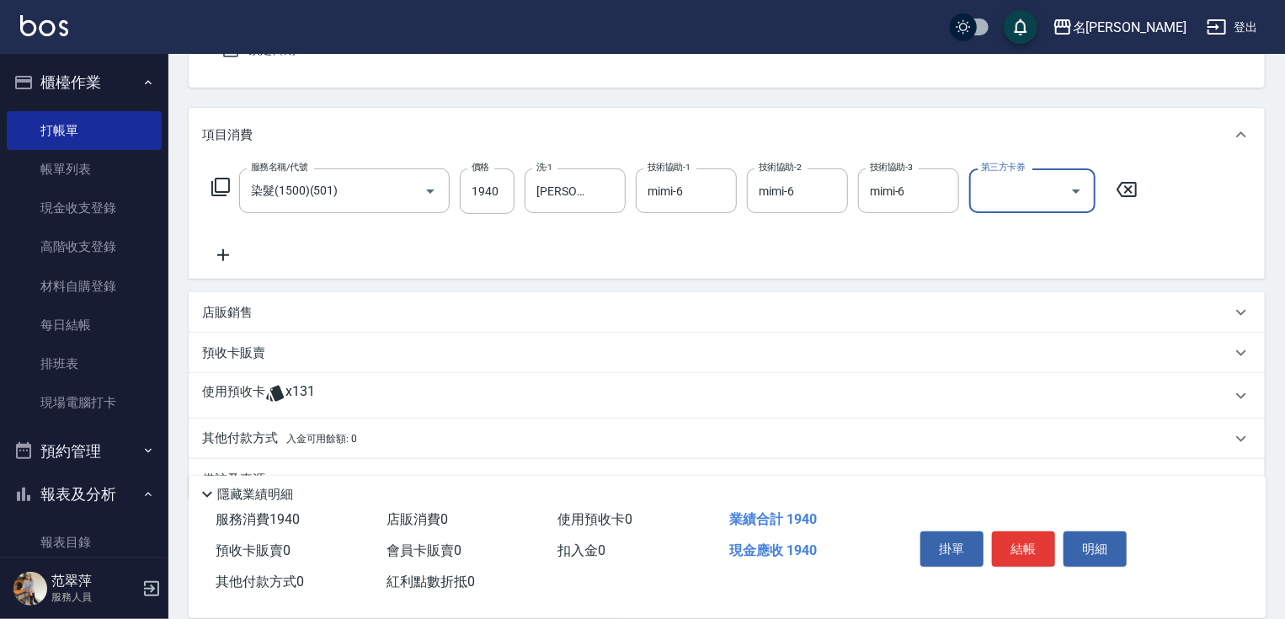
scroll to position [190, 0]
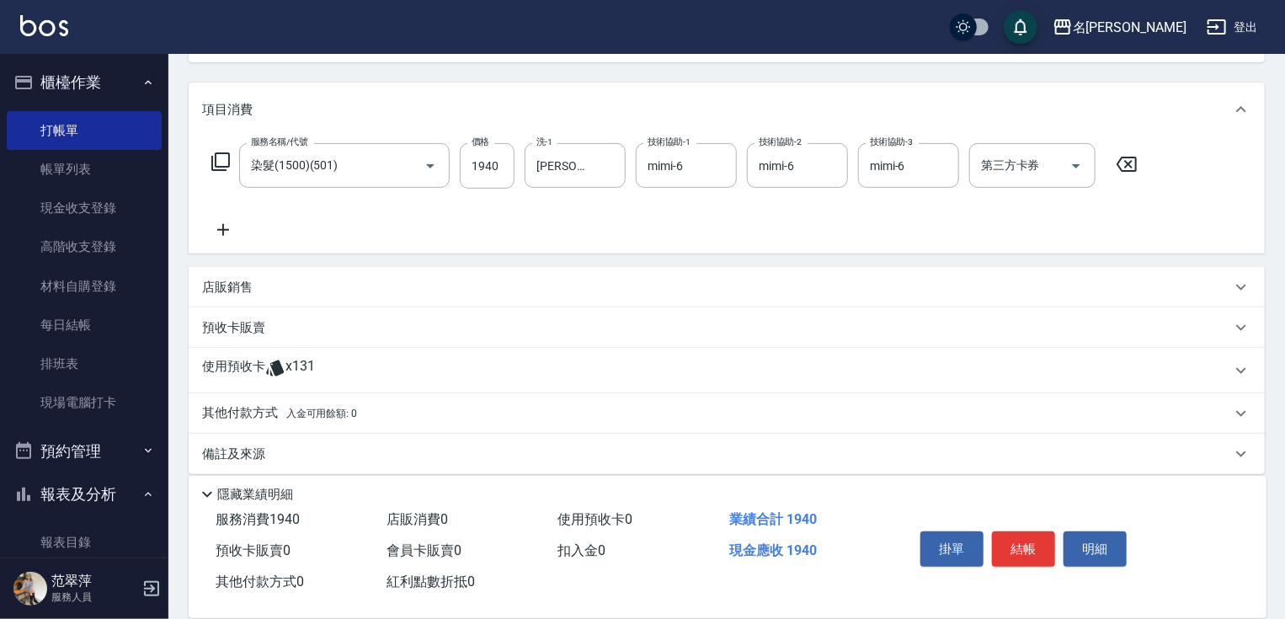
click at [243, 422] on div "其他付款方式 入金可用餘額: 0" at bounding box center [727, 413] width 1076 height 40
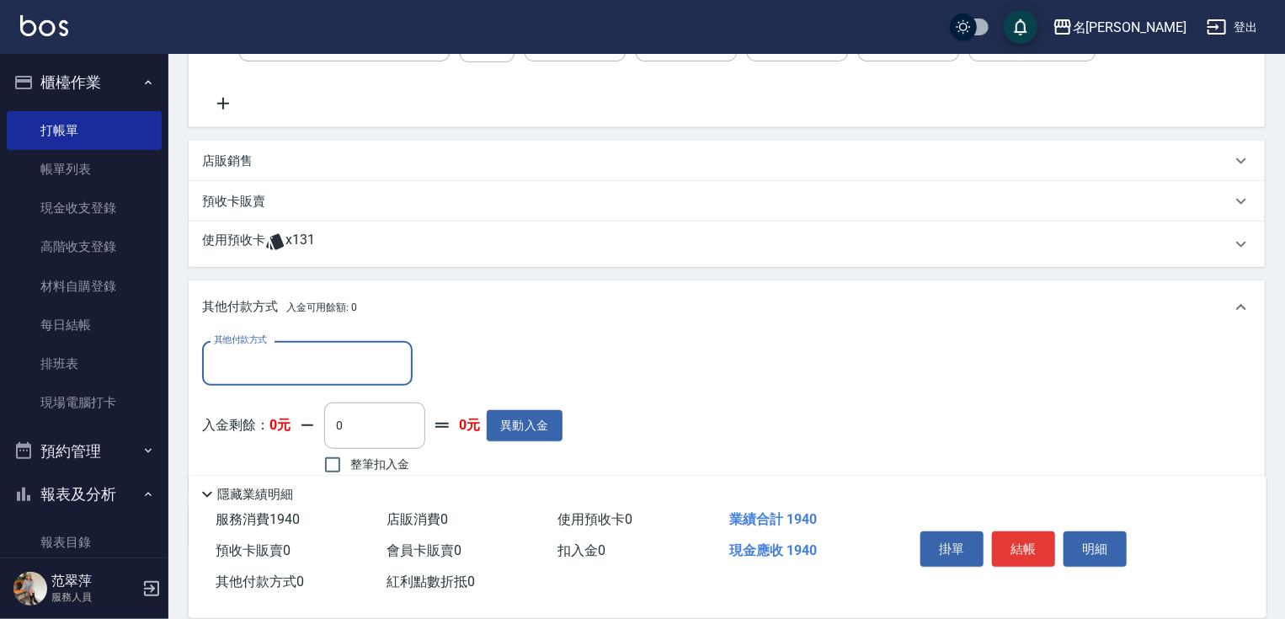
scroll to position [403, 0]
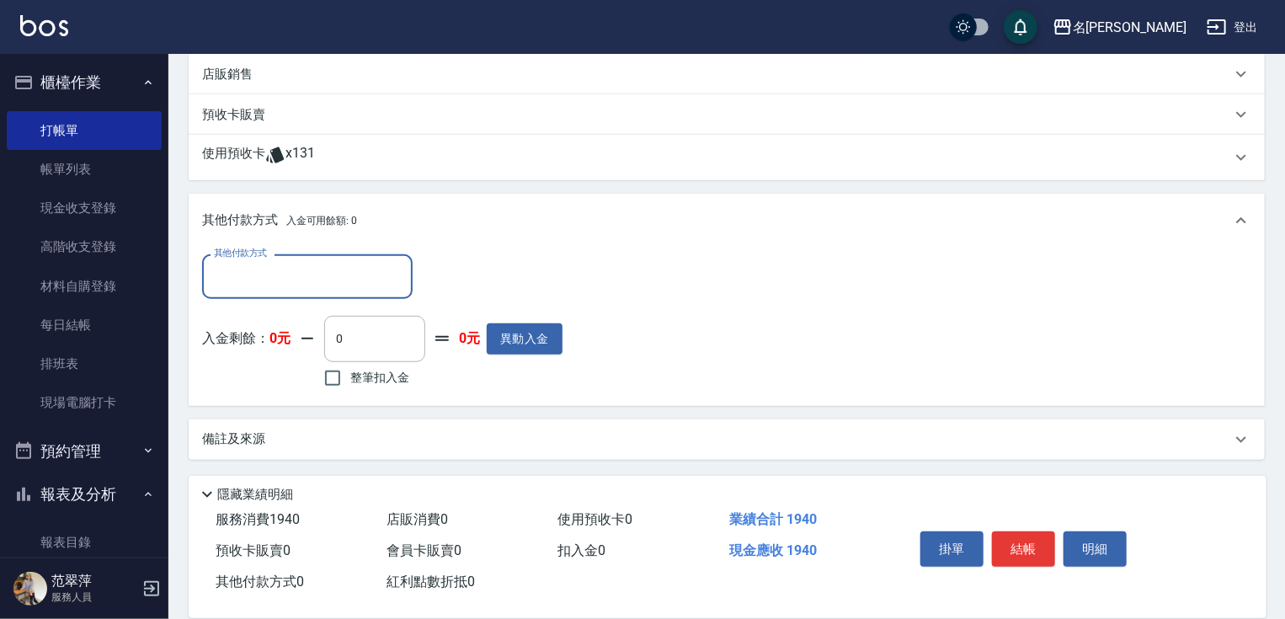
click at [336, 285] on input "其他付款方式" at bounding box center [307, 276] width 195 height 29
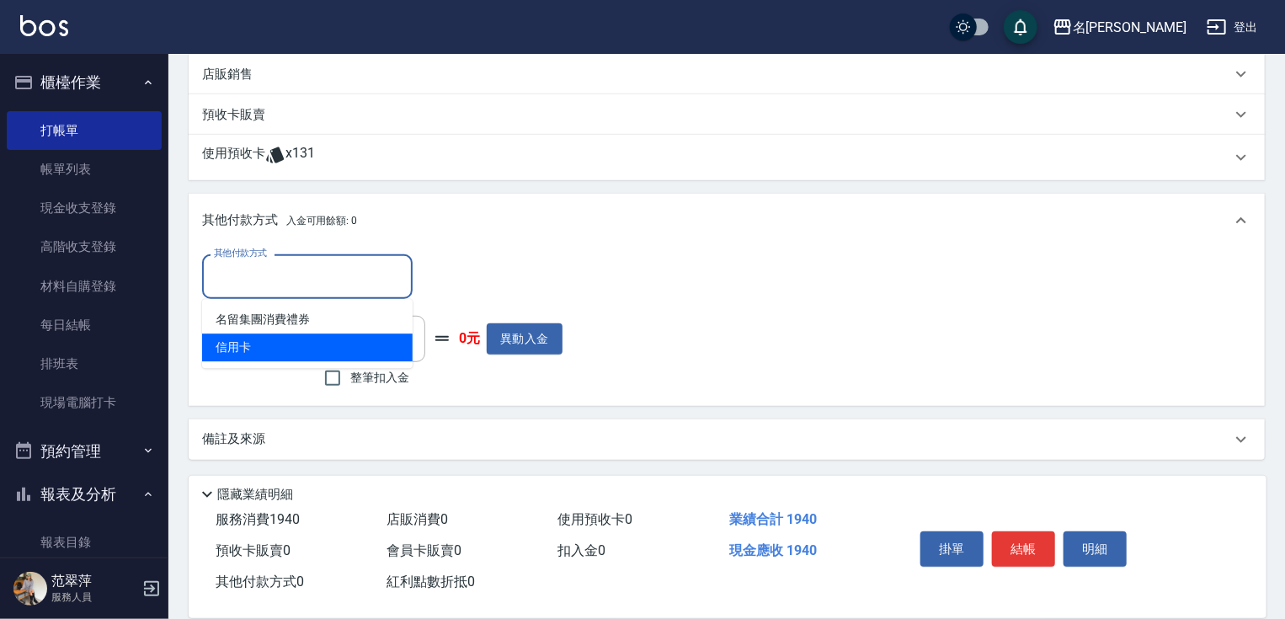
drag, startPoint x: 286, startPoint y: 342, endPoint x: 315, endPoint y: 335, distance: 29.4
click at [290, 340] on span "信用卡" at bounding box center [307, 347] width 211 height 28
type input "信用卡"
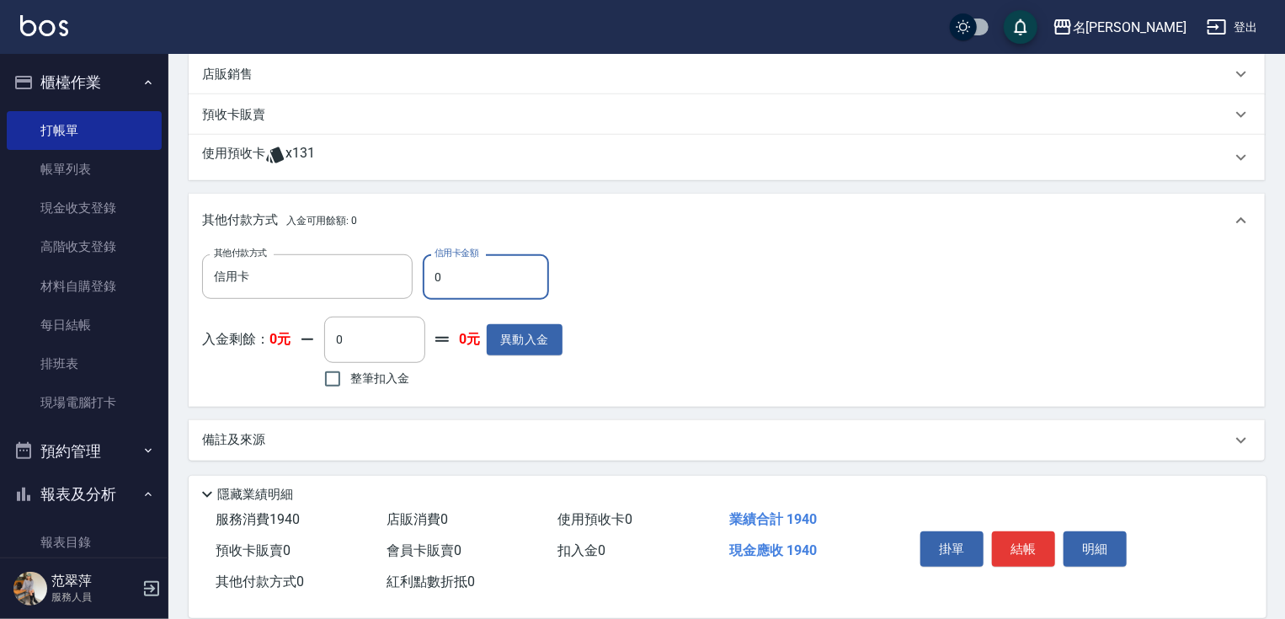
drag, startPoint x: 427, startPoint y: 275, endPoint x: 439, endPoint y: 255, distance: 22.7
click at [427, 274] on input "0" at bounding box center [486, 276] width 126 height 45
type input "1940"
click at [1018, 547] on button "結帳" at bounding box center [1023, 548] width 63 height 35
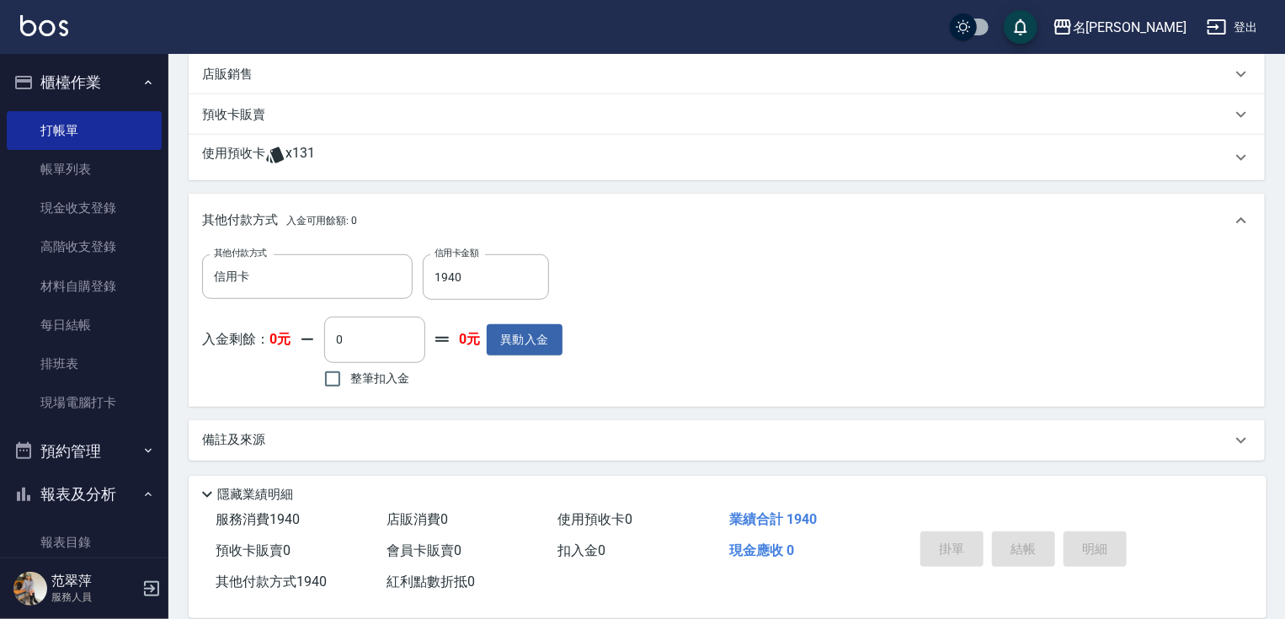
type input "[DATE] 18:02"
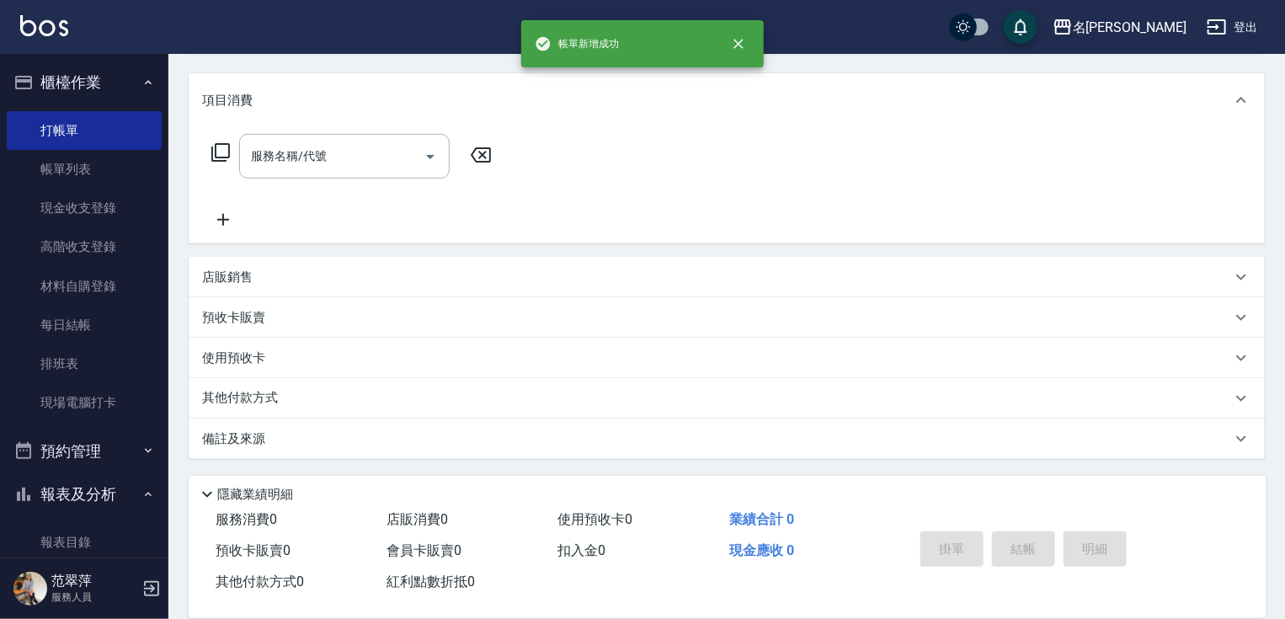
scroll to position [0, 0]
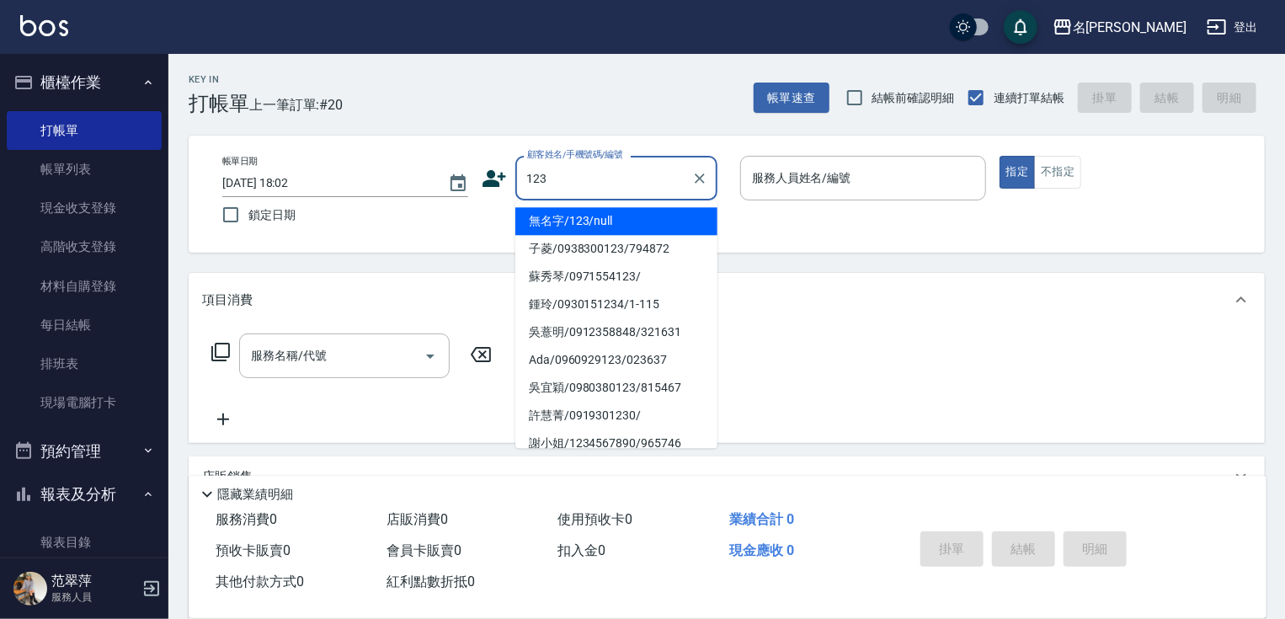
click at [661, 212] on li "無名字/123/null" at bounding box center [616, 221] width 202 height 28
type input "無名字/123/null"
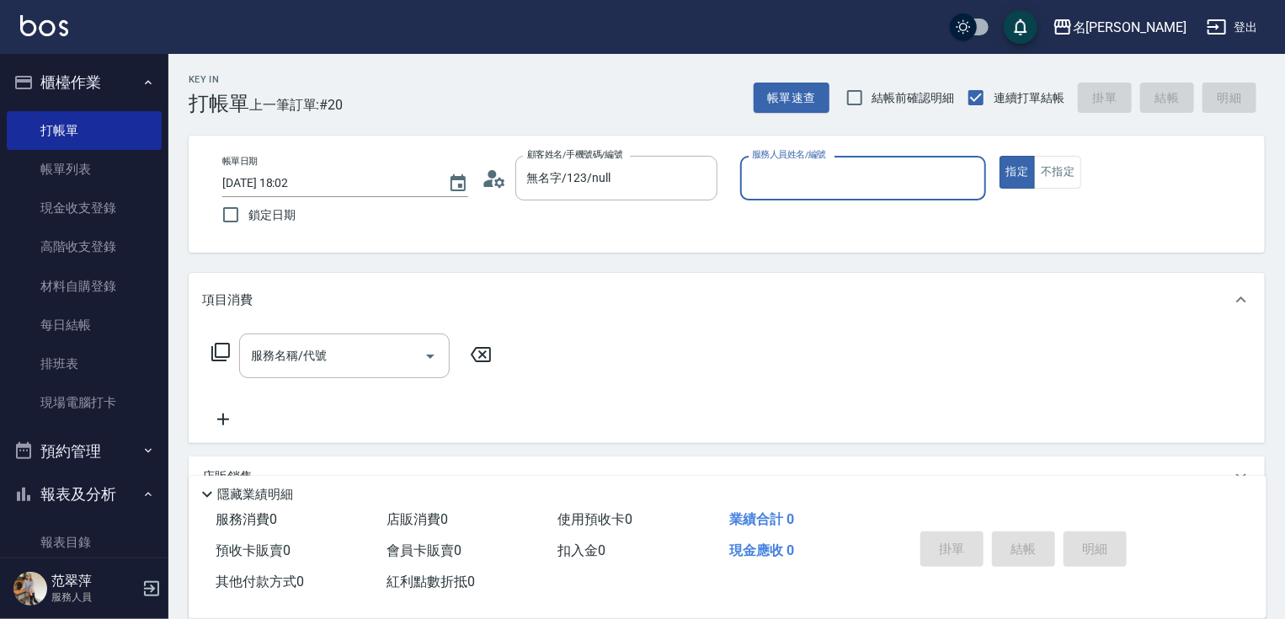
click at [799, 177] on input "服務人員姓名/編號" at bounding box center [863, 177] width 231 height 29
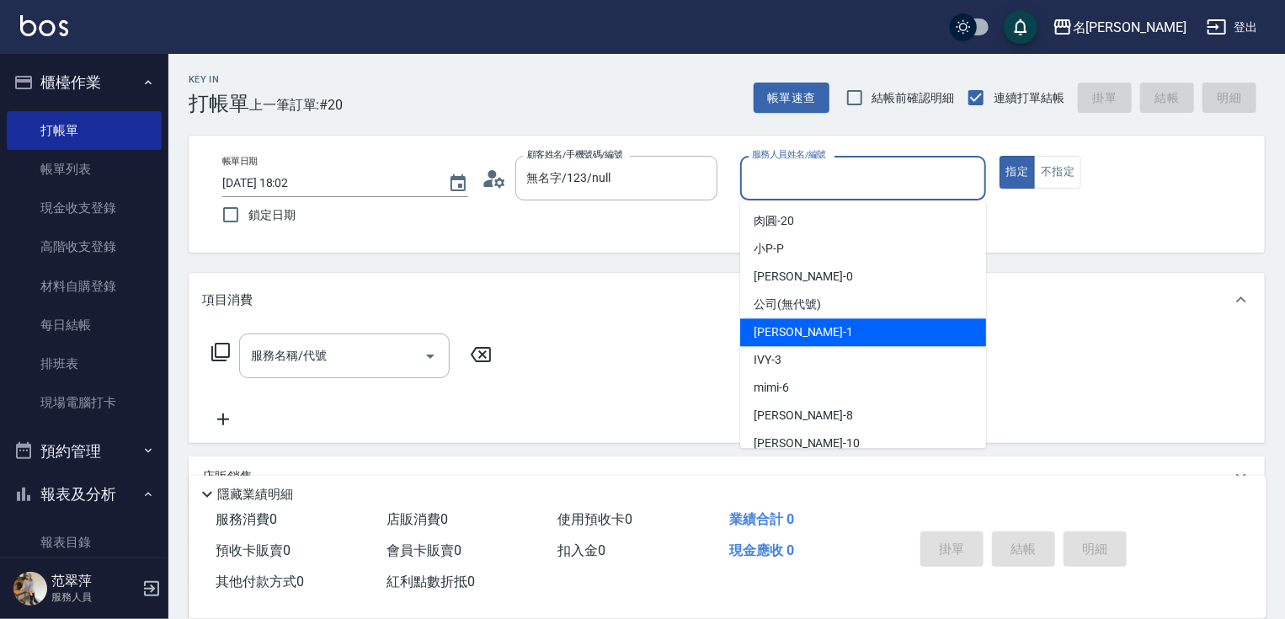
click at [794, 323] on span "[PERSON_NAME] -1" at bounding box center [803, 332] width 99 height 18
type input "Joanne-1"
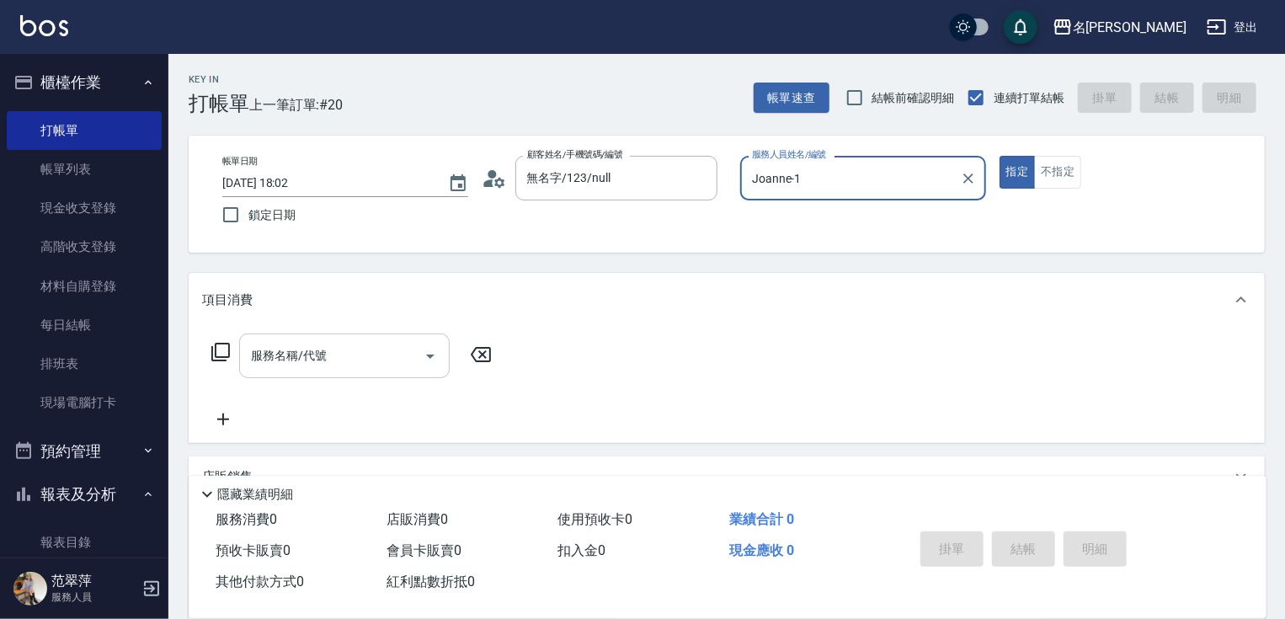
click at [349, 350] on input "服務名稱/代號" at bounding box center [332, 355] width 170 height 29
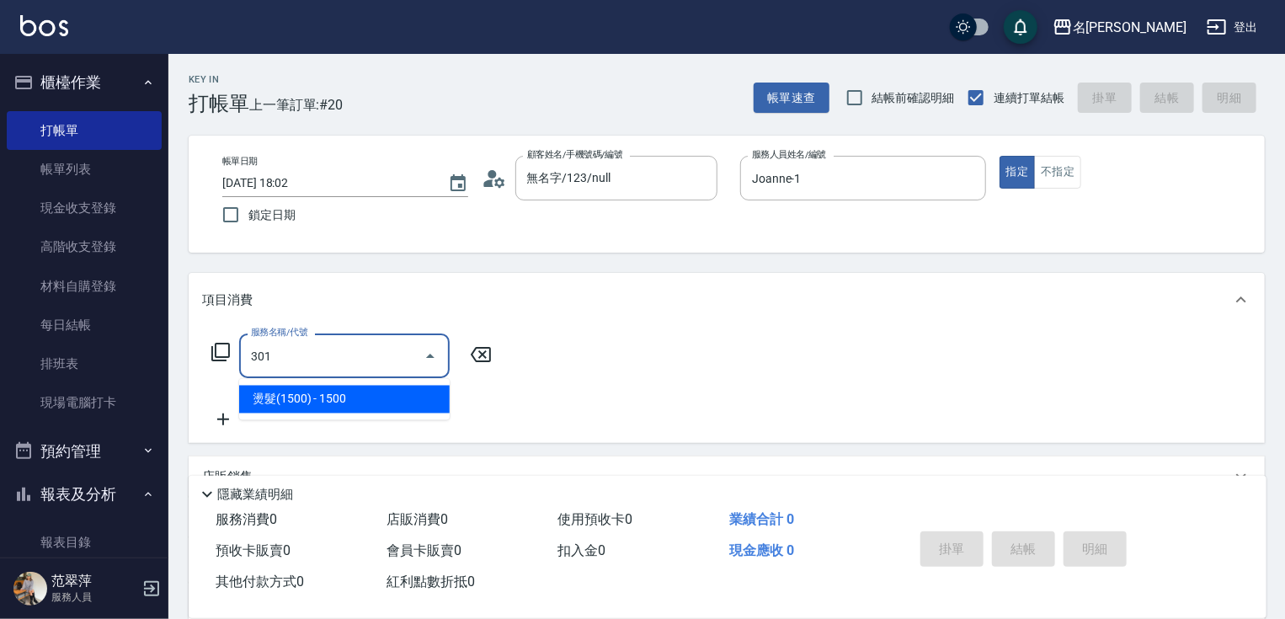
type input "燙髮(1500)(301)"
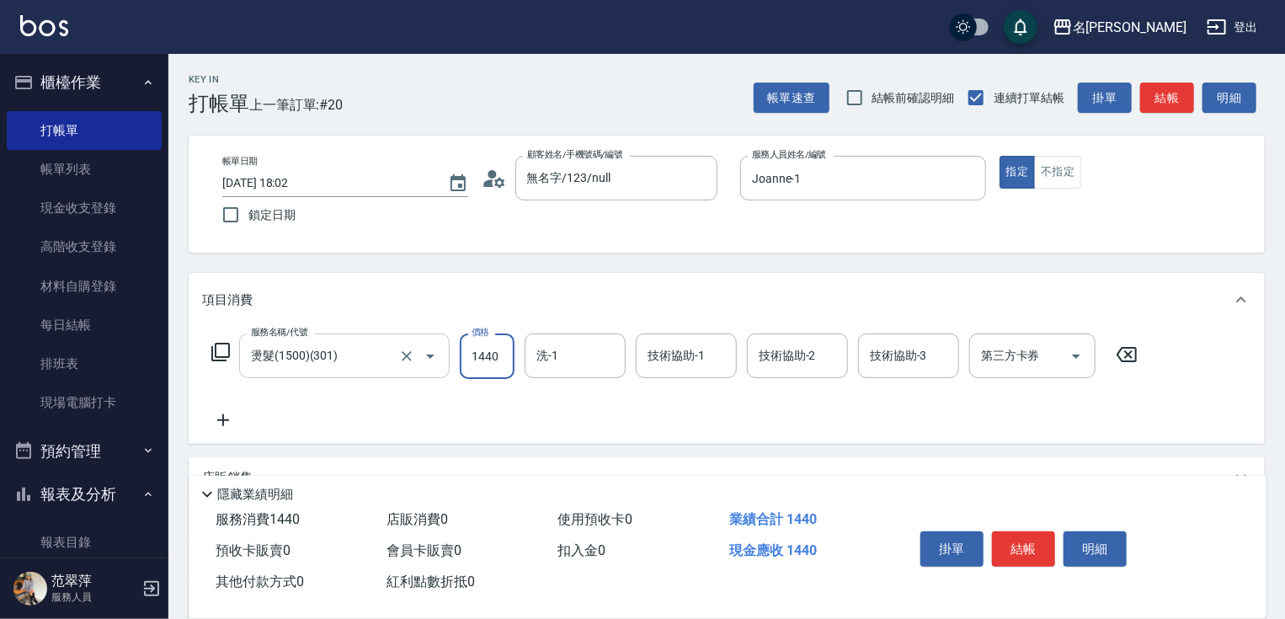
type input "1440"
type input "鴨肉-23"
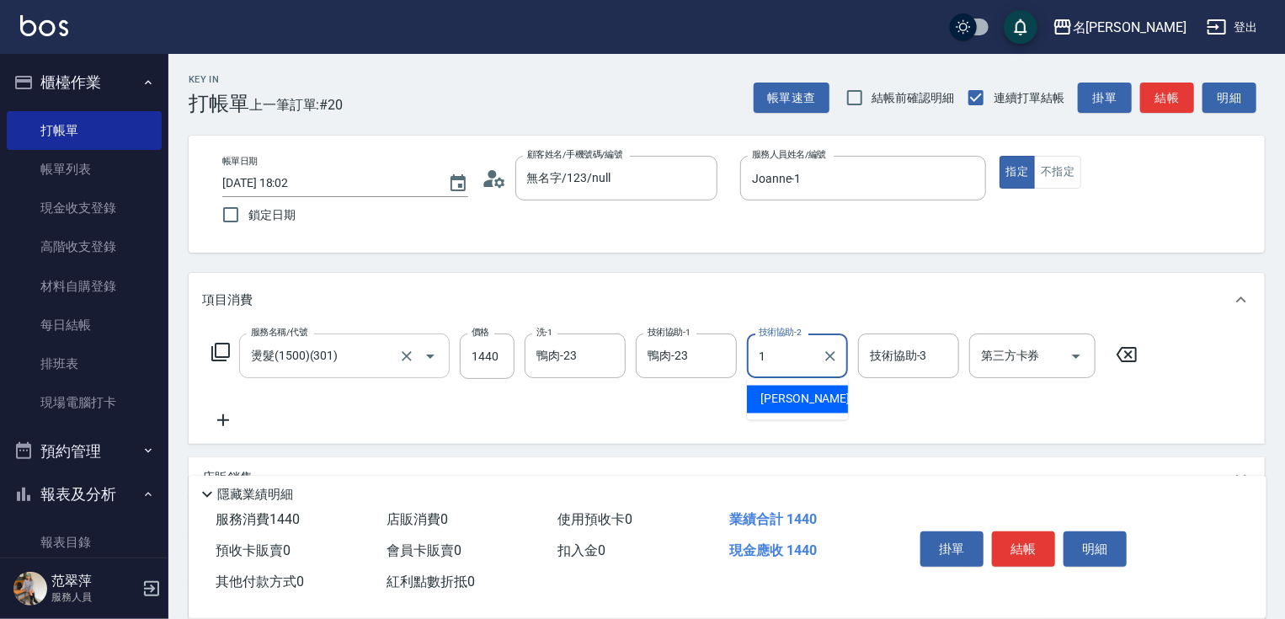
type input "Joanne-1"
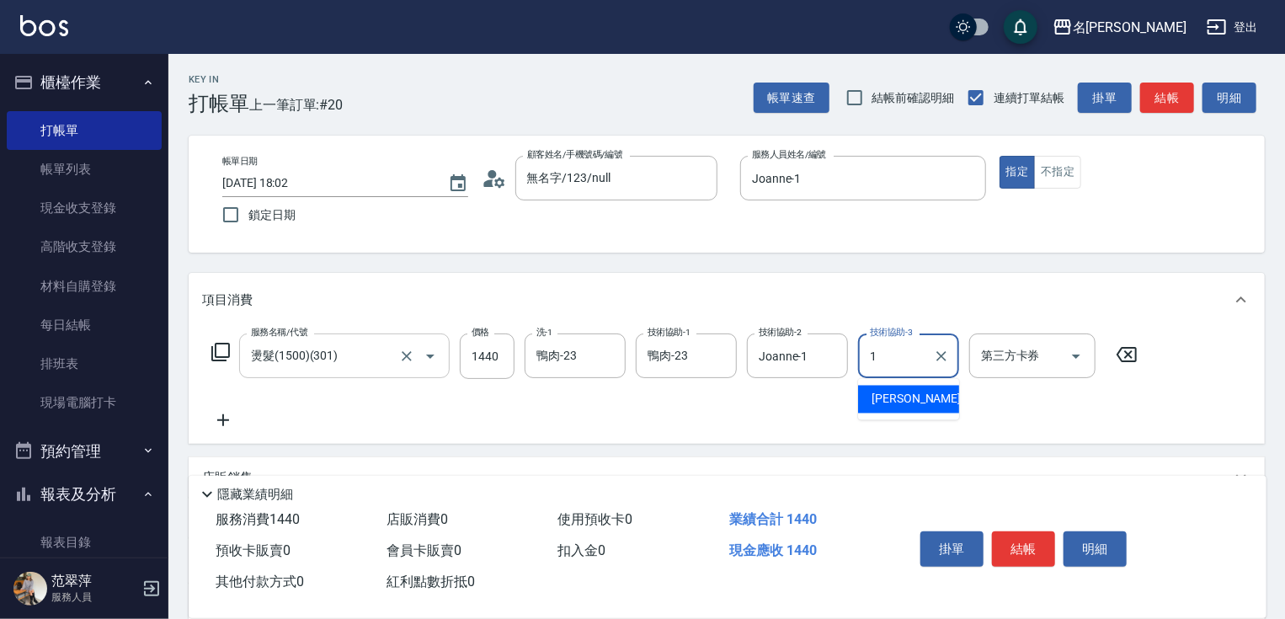
type input "Joanne-1"
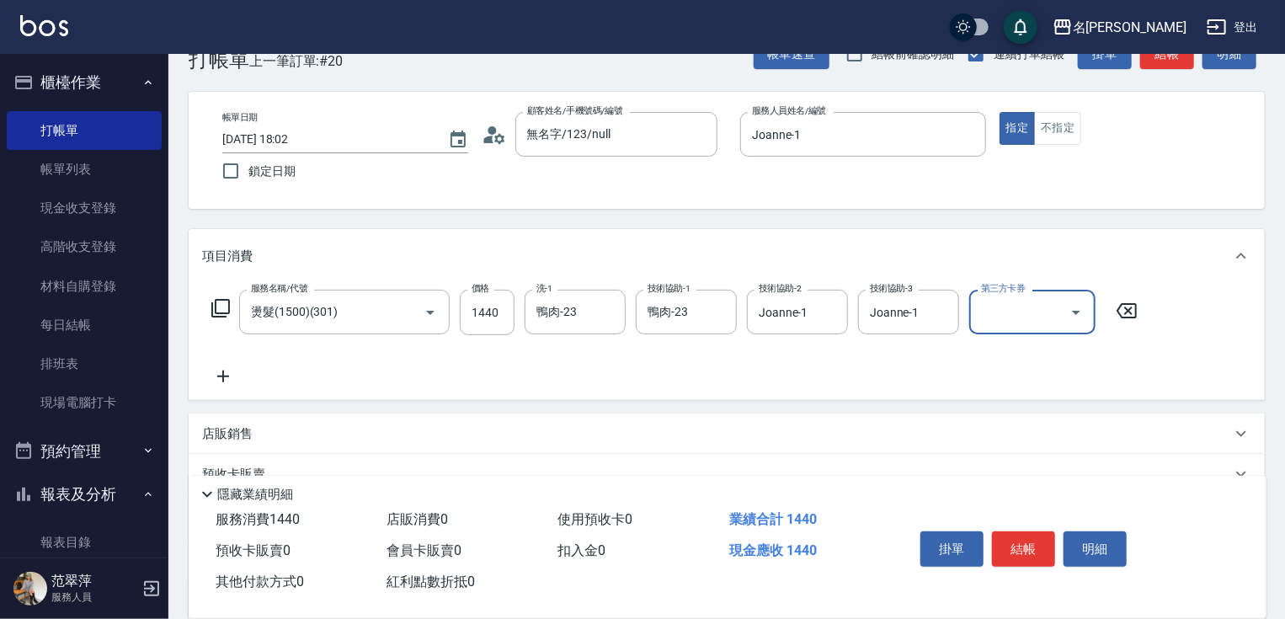
scroll to position [67, 0]
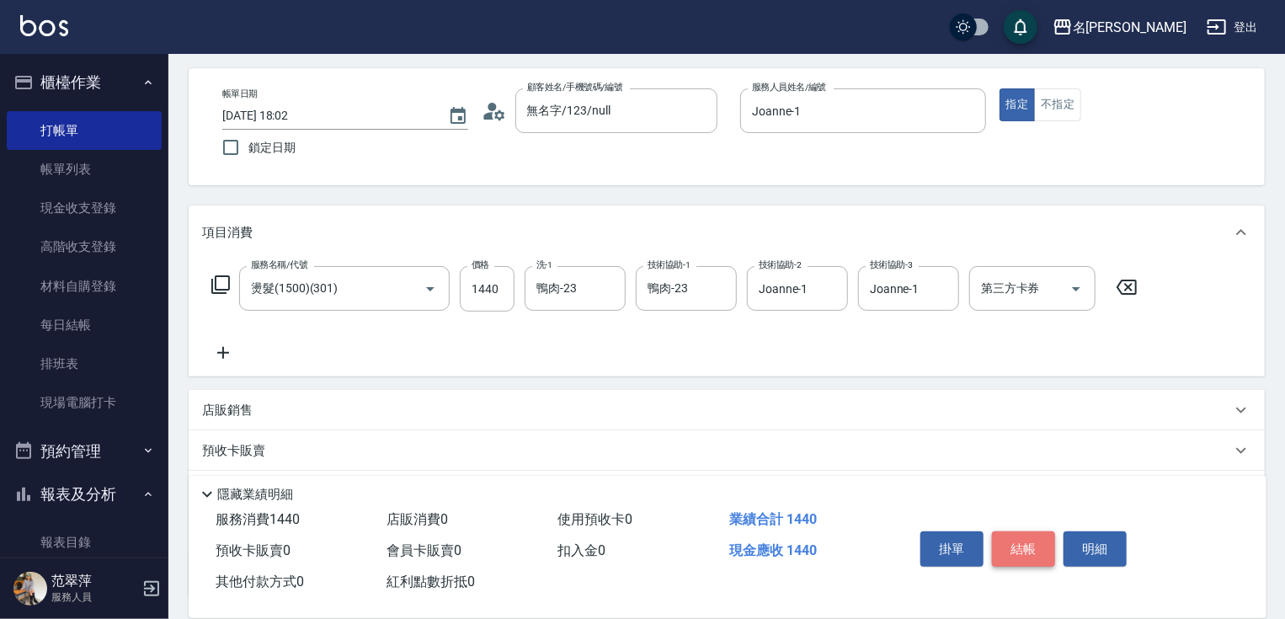
click at [1021, 542] on button "結帳" at bounding box center [1023, 548] width 63 height 35
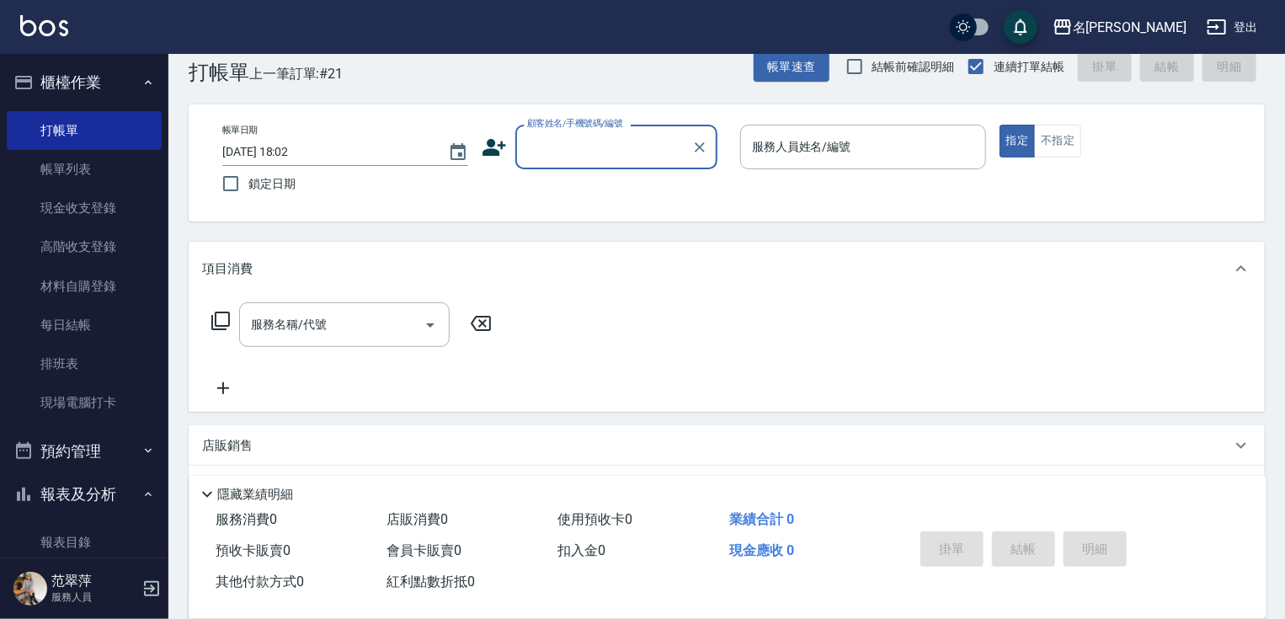
scroll to position [0, 0]
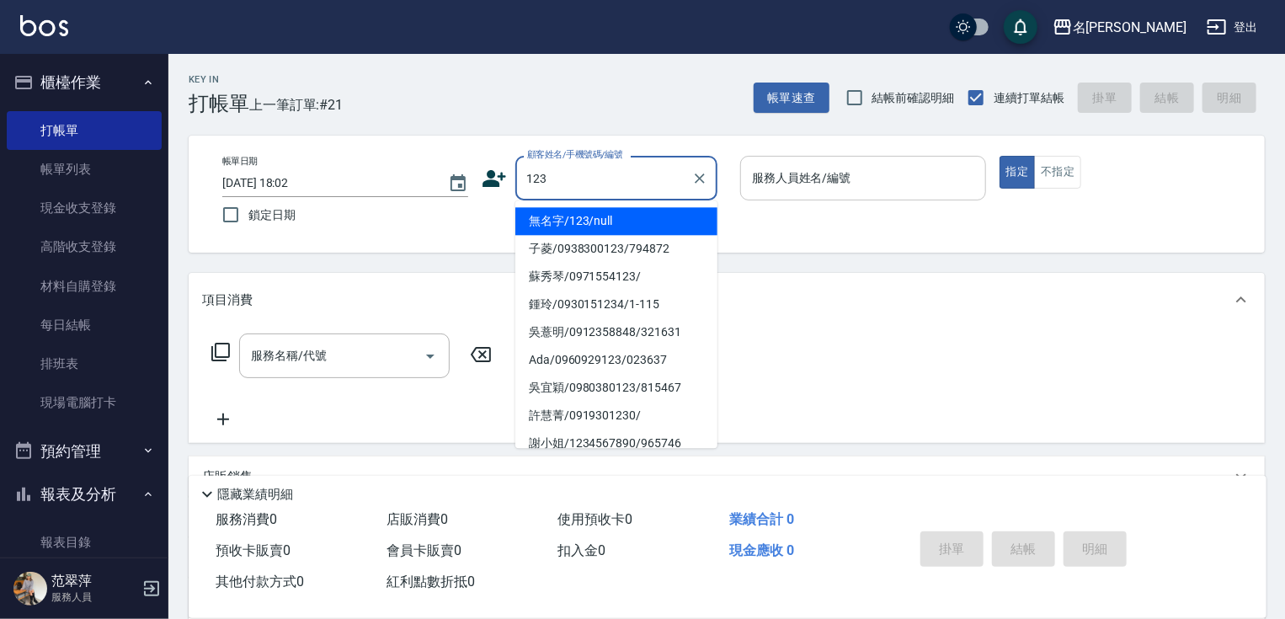
drag, startPoint x: 627, startPoint y: 223, endPoint x: 825, endPoint y: 199, distance: 199.4
click at [627, 222] on li "無名字/123/null" at bounding box center [616, 221] width 202 height 28
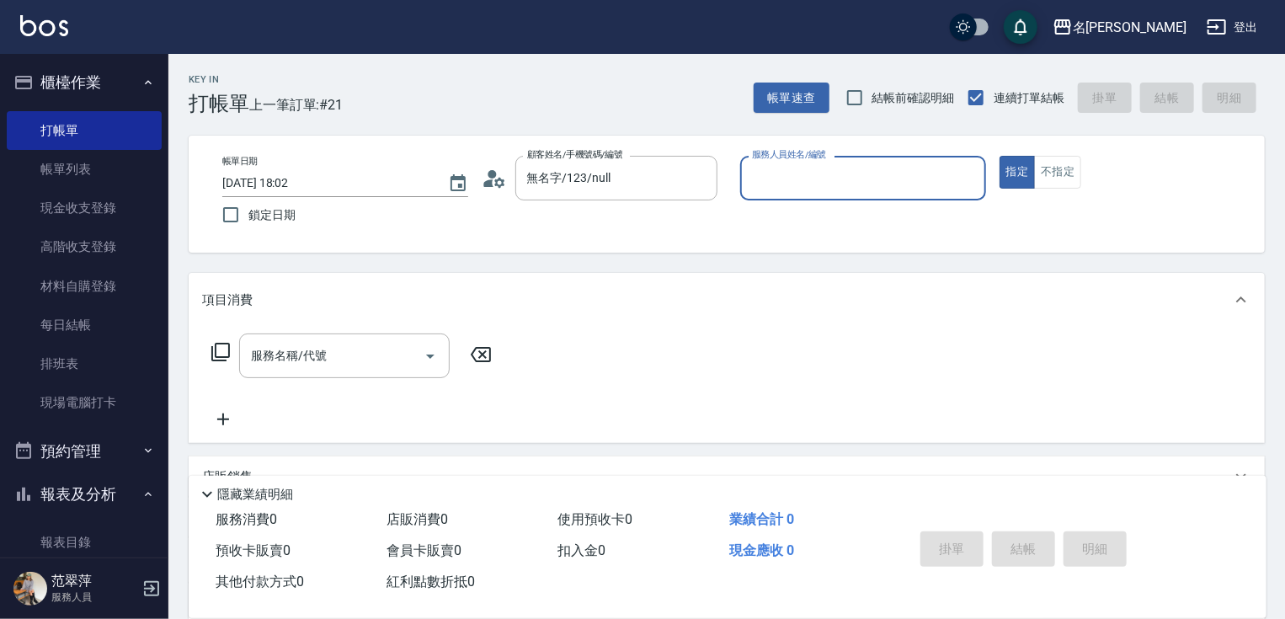
click at [832, 179] on input "服務人員姓名/編號" at bounding box center [863, 177] width 231 height 29
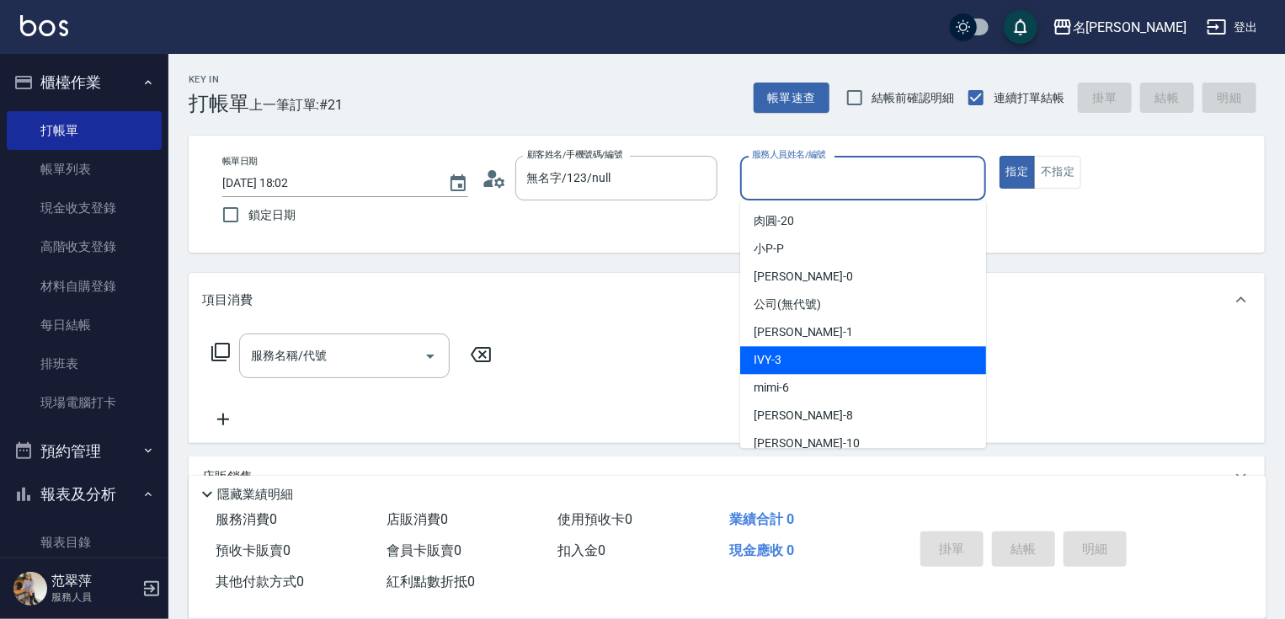
click at [792, 356] on div "IVY -3" at bounding box center [863, 360] width 246 height 28
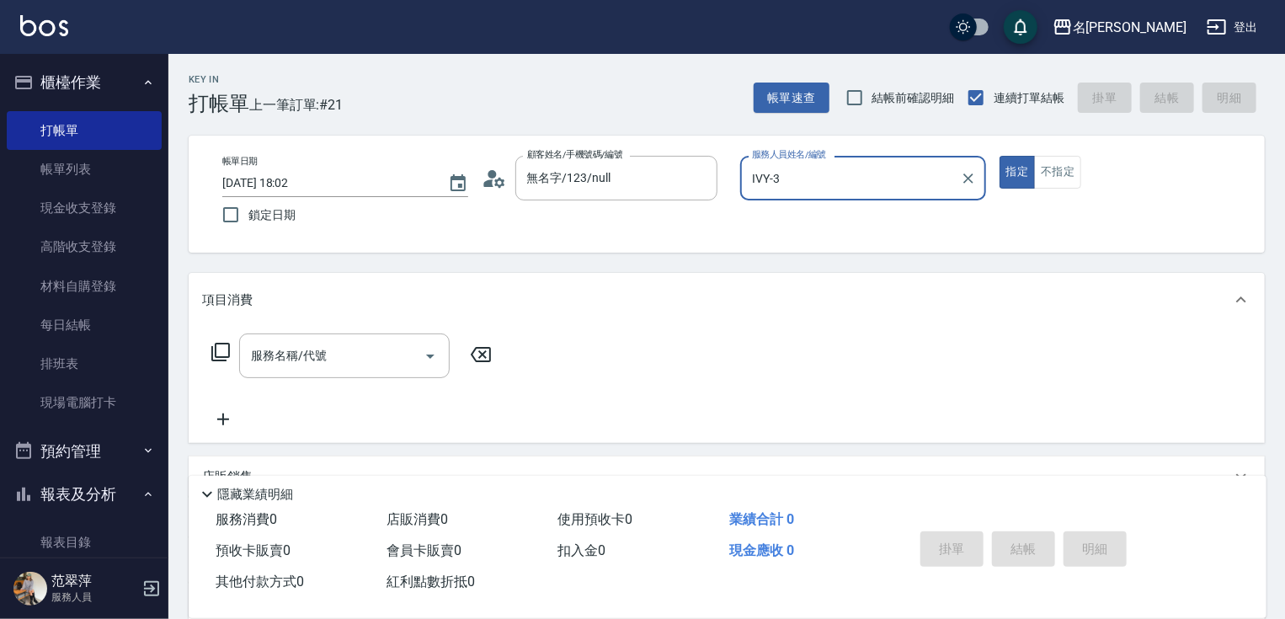
click at [217, 347] on icon at bounding box center [221, 352] width 20 height 20
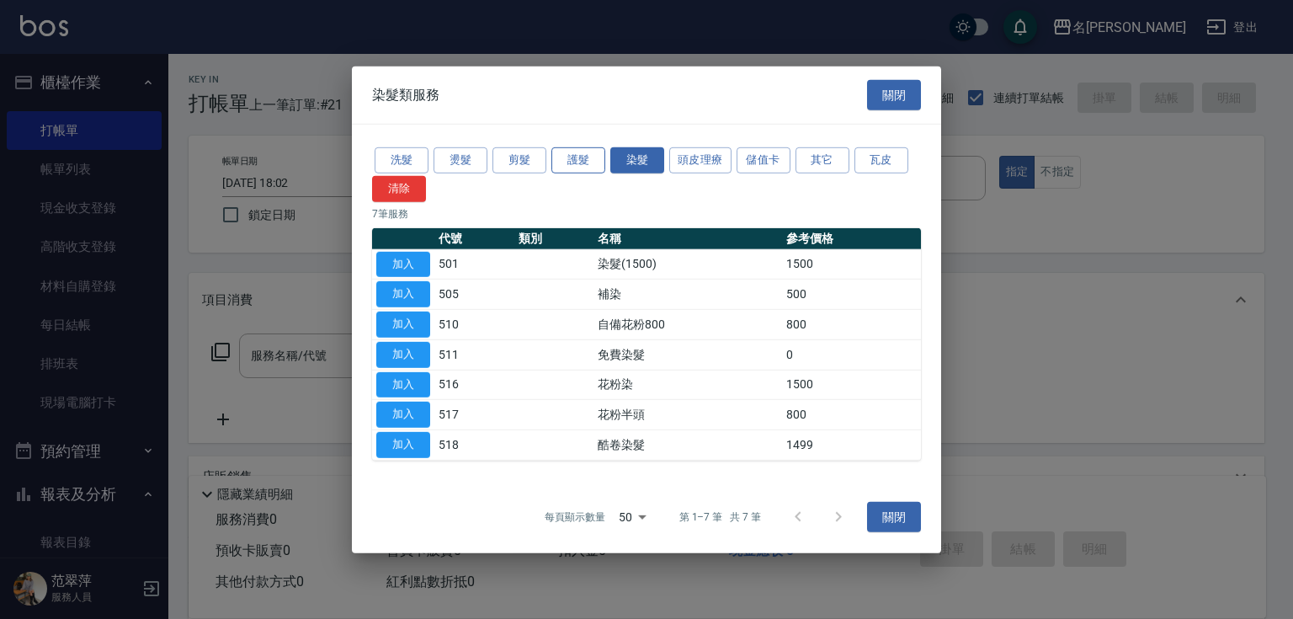
click at [565, 159] on button "護髮" at bounding box center [579, 160] width 54 height 26
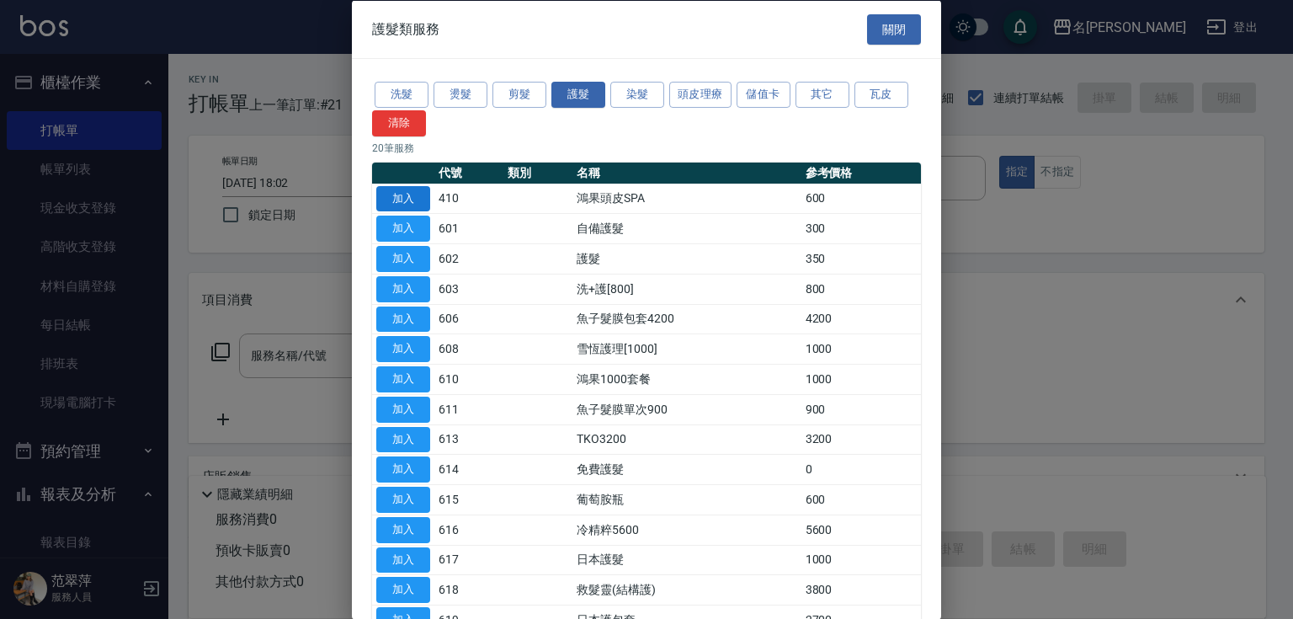
click at [401, 195] on button "加入" at bounding box center [403, 198] width 54 height 26
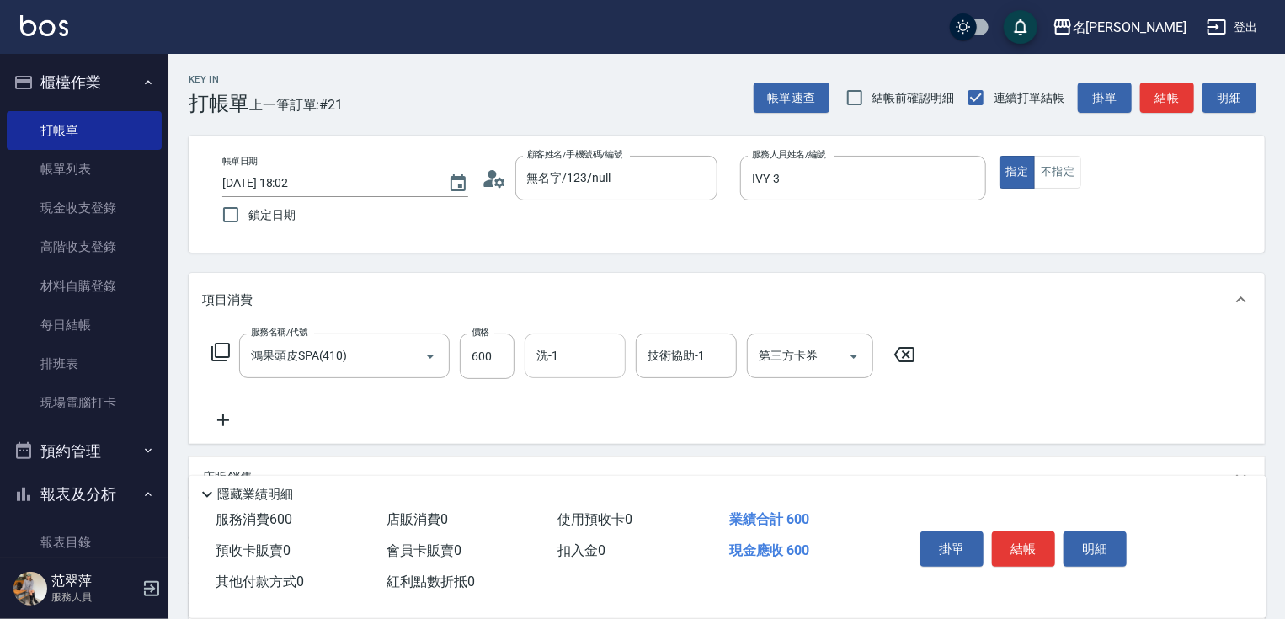
click at [585, 347] on input "洗-1" at bounding box center [575, 355] width 86 height 29
drag, startPoint x: 1024, startPoint y: 543, endPoint x: 994, endPoint y: 529, distance: 32.8
click at [1024, 542] on button "結帳" at bounding box center [1023, 548] width 63 height 35
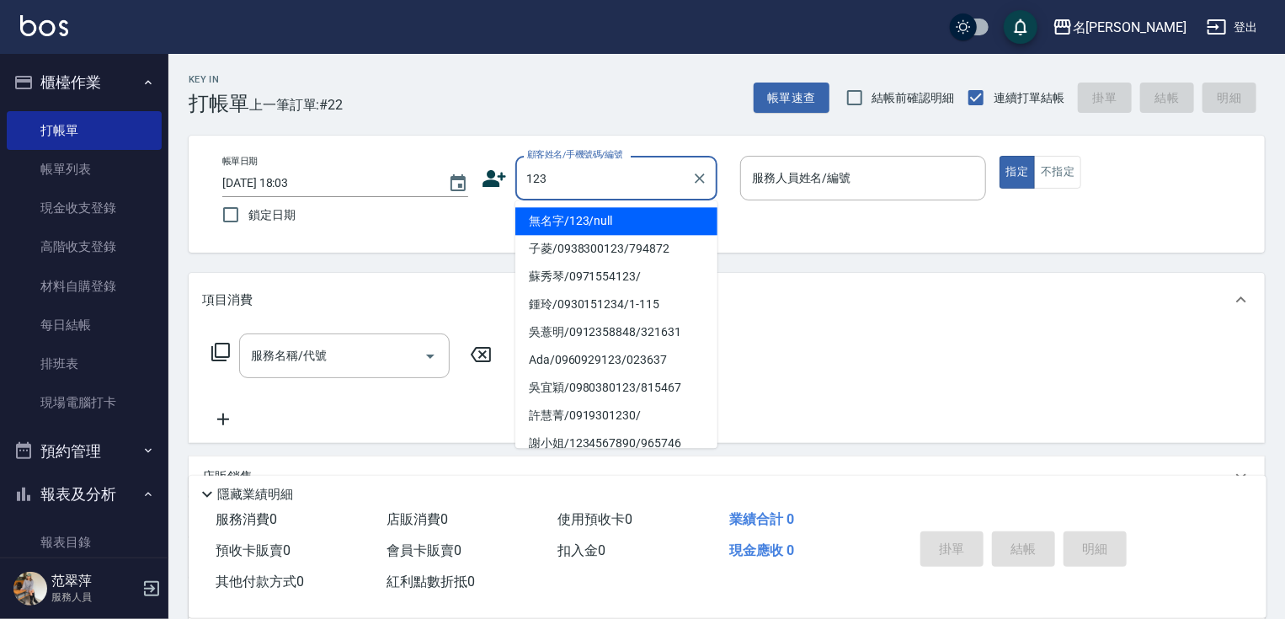
click at [647, 206] on ul "無名字/123/null 子菱/0938300123/794872 [PERSON_NAME]/0971554123/ [PERSON_NAME]/09301…" at bounding box center [616, 324] width 202 height 248
click at [646, 221] on li "無名字/123/null" at bounding box center [616, 221] width 202 height 28
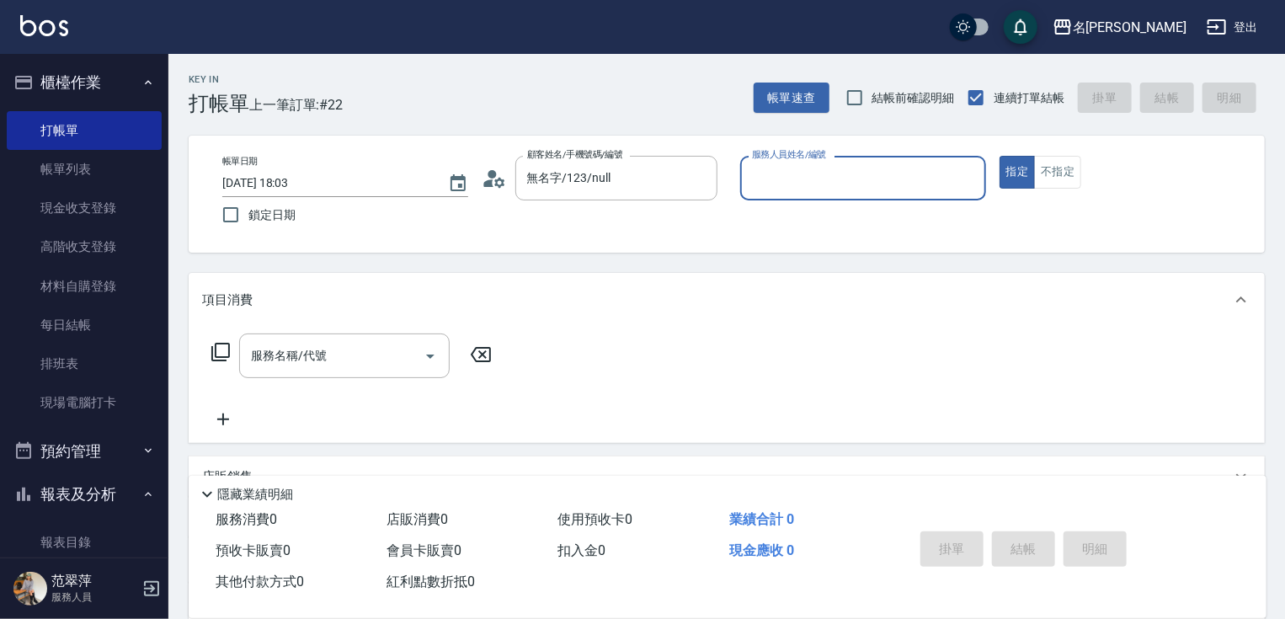
drag, startPoint x: 845, startPoint y: 180, endPoint x: 845, endPoint y: 195, distance: 14.3
click at [845, 183] on input "服務人員姓名/編號" at bounding box center [863, 177] width 231 height 29
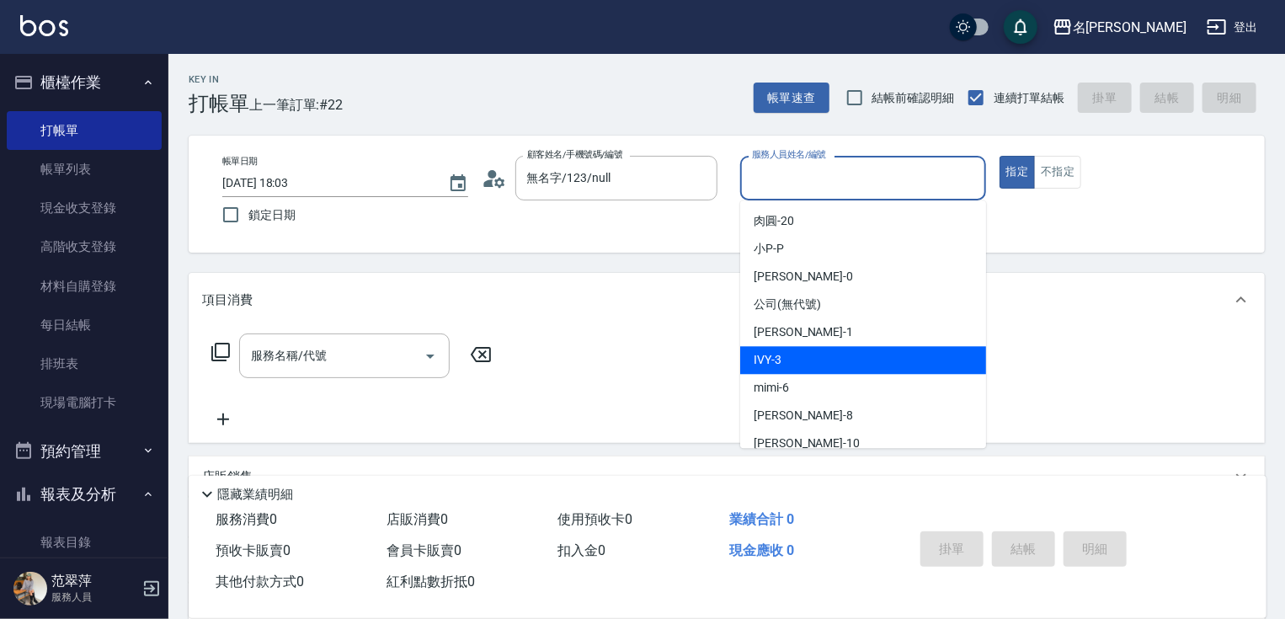
click at [797, 354] on div "IVY -3" at bounding box center [863, 360] width 246 height 28
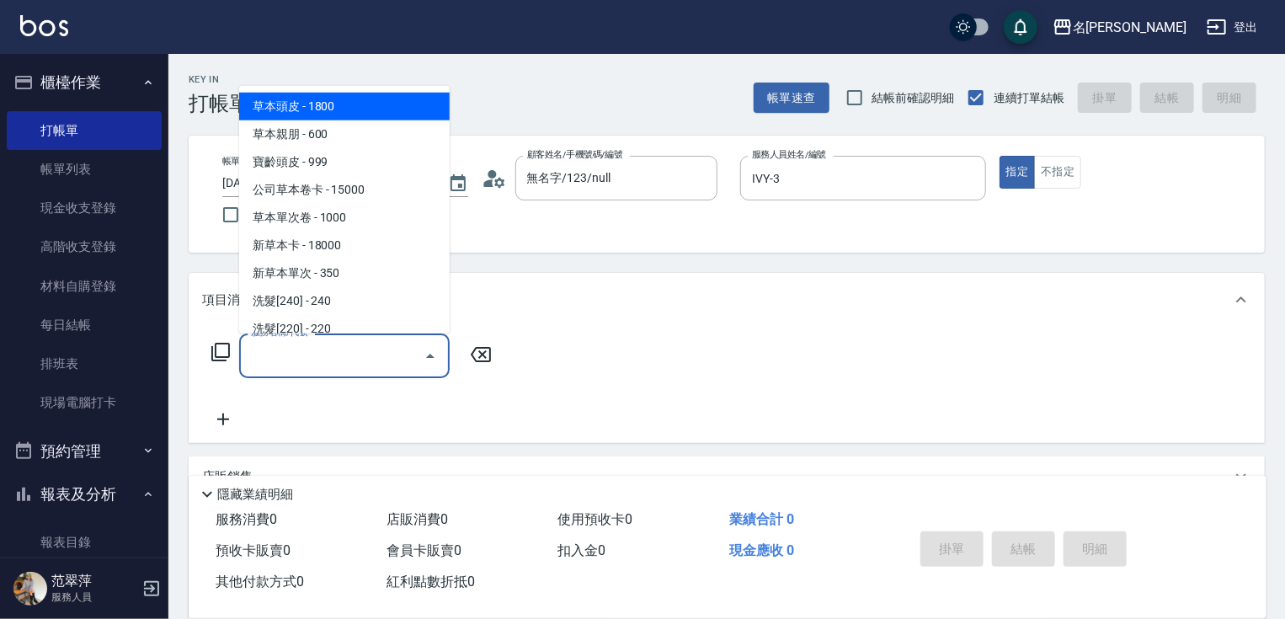
click at [375, 351] on input "服務名稱/代號" at bounding box center [332, 355] width 170 height 29
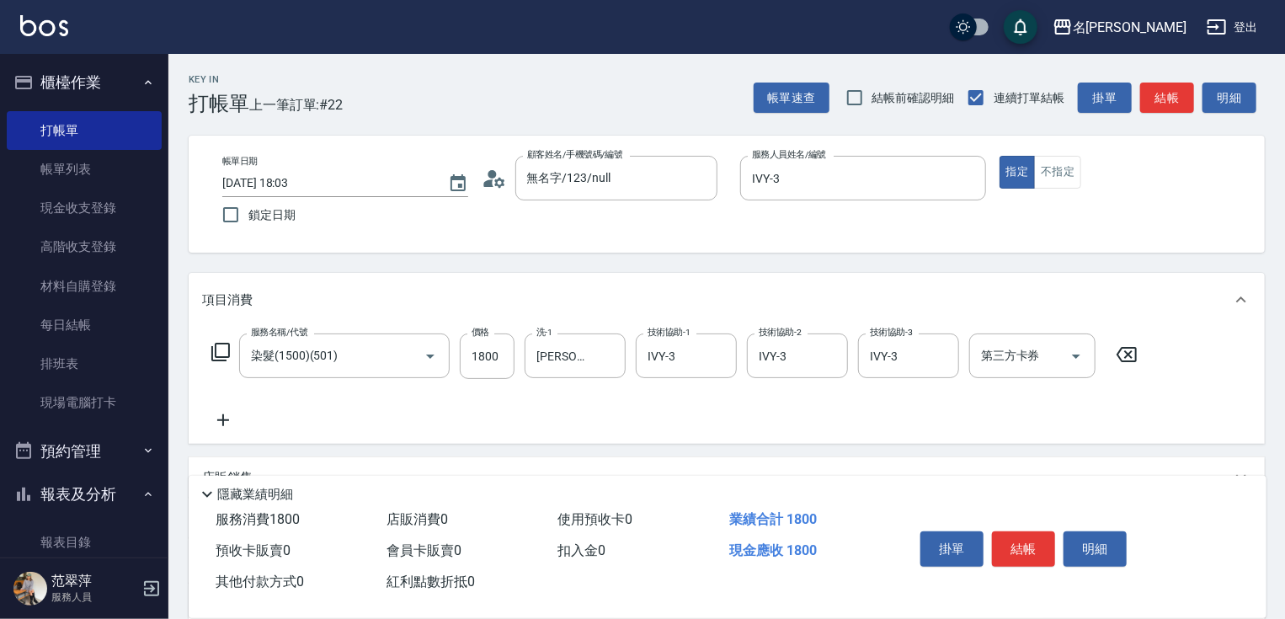
drag, startPoint x: 1282, startPoint y: 253, endPoint x: 1287, endPoint y: 293, distance: 40.7
click at [1284, 293] on html "名留竹林 登出 櫃檯作業 打帳單 帳單列表 現金收支登錄 高階收支登錄 材料自購登錄 每日結帳 排班表 現場電腦打卡 預約管理 預約管理 單日預約紀錄 單週預…" at bounding box center [642, 412] width 1285 height 824
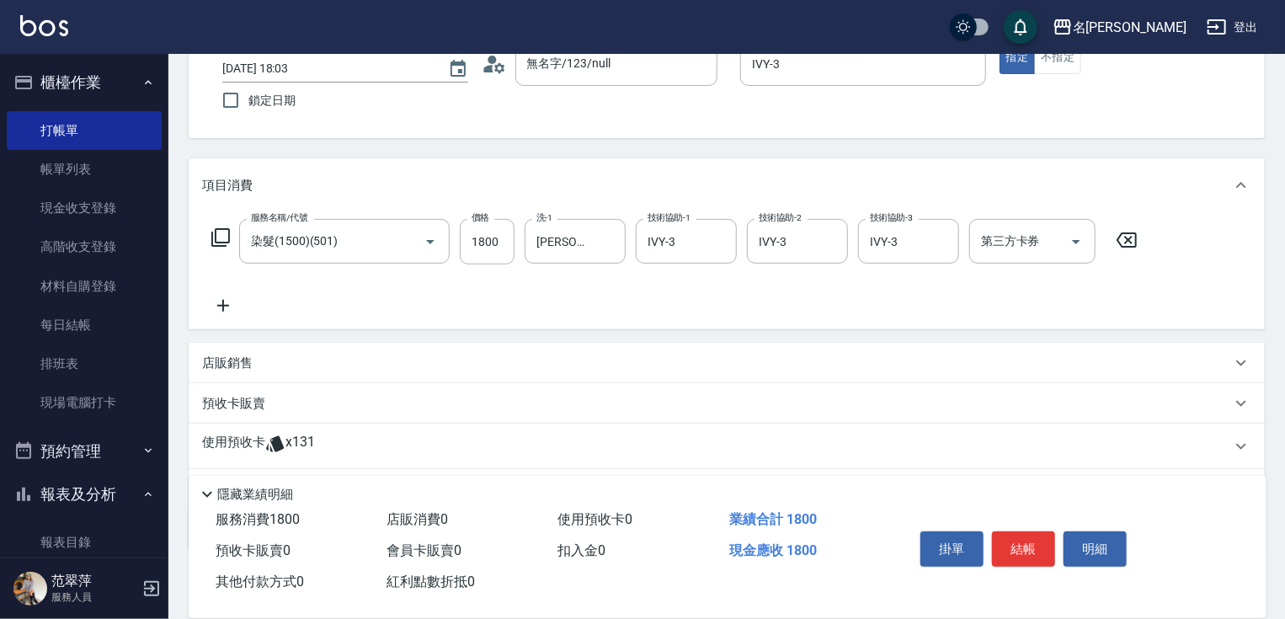
scroll to position [205, 0]
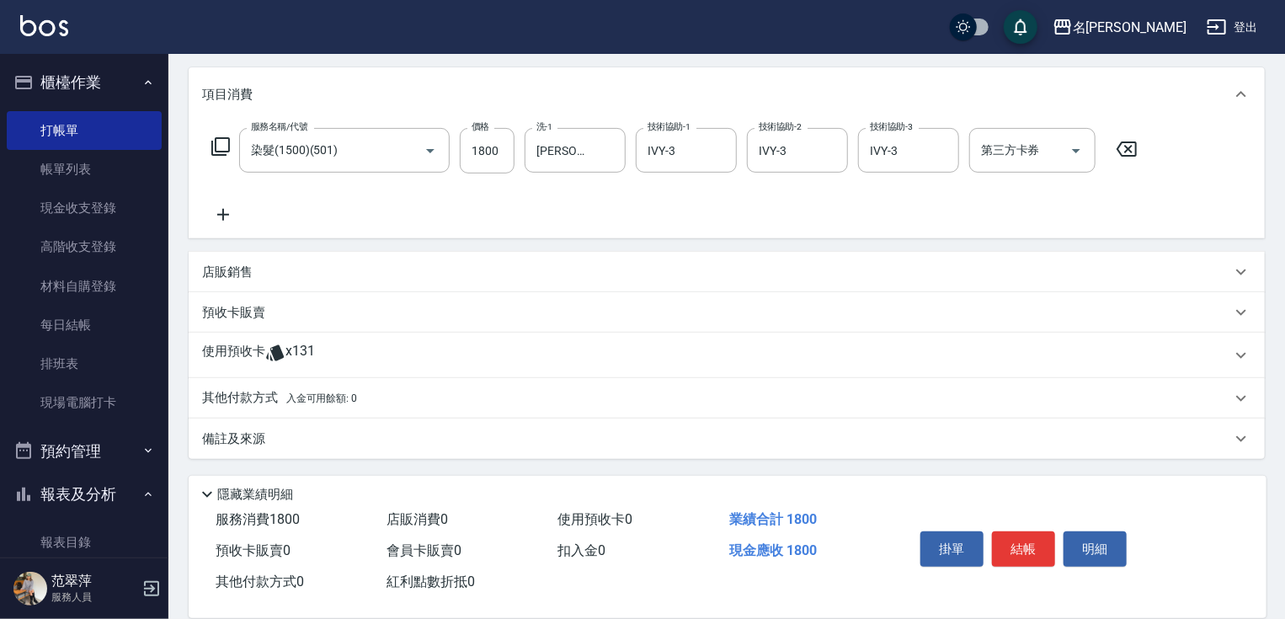
click at [253, 398] on p "其他付款方式 入金可用餘額: 0" at bounding box center [279, 398] width 155 height 19
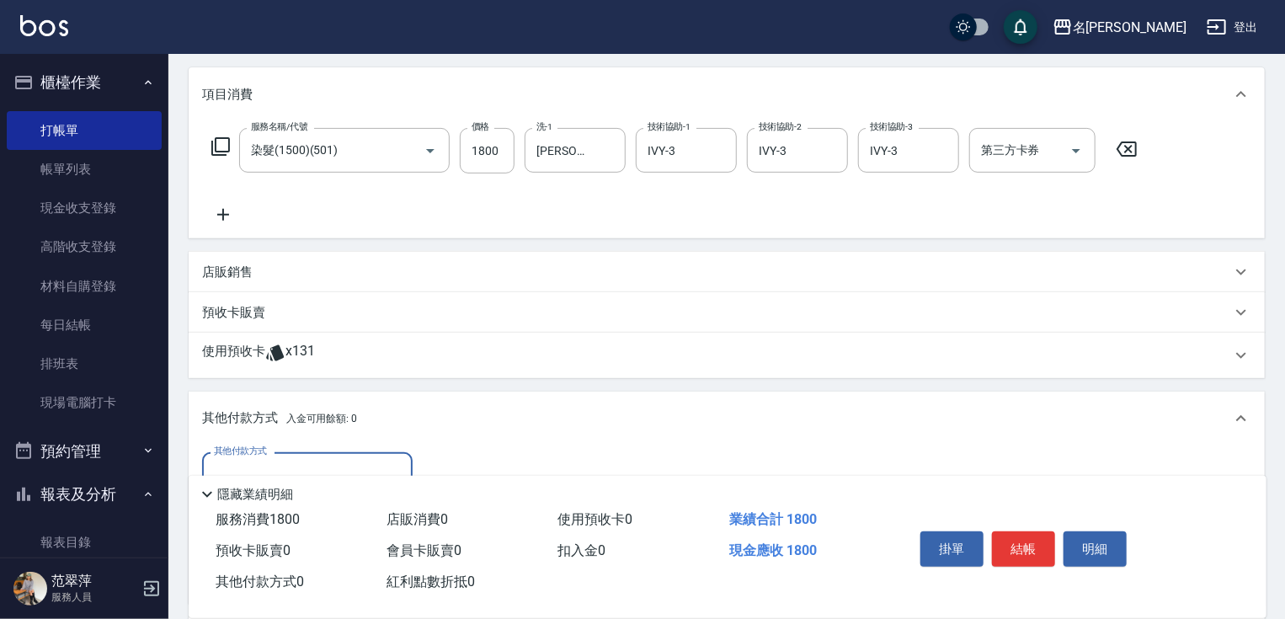
scroll to position [0, 0]
click at [350, 464] on input "其他付款方式" at bounding box center [307, 474] width 195 height 29
click at [337, 543] on span "信用卡" at bounding box center [307, 545] width 211 height 28
click at [432, 469] on input "0" at bounding box center [486, 474] width 126 height 45
click at [1031, 543] on button "結帳" at bounding box center [1023, 548] width 63 height 35
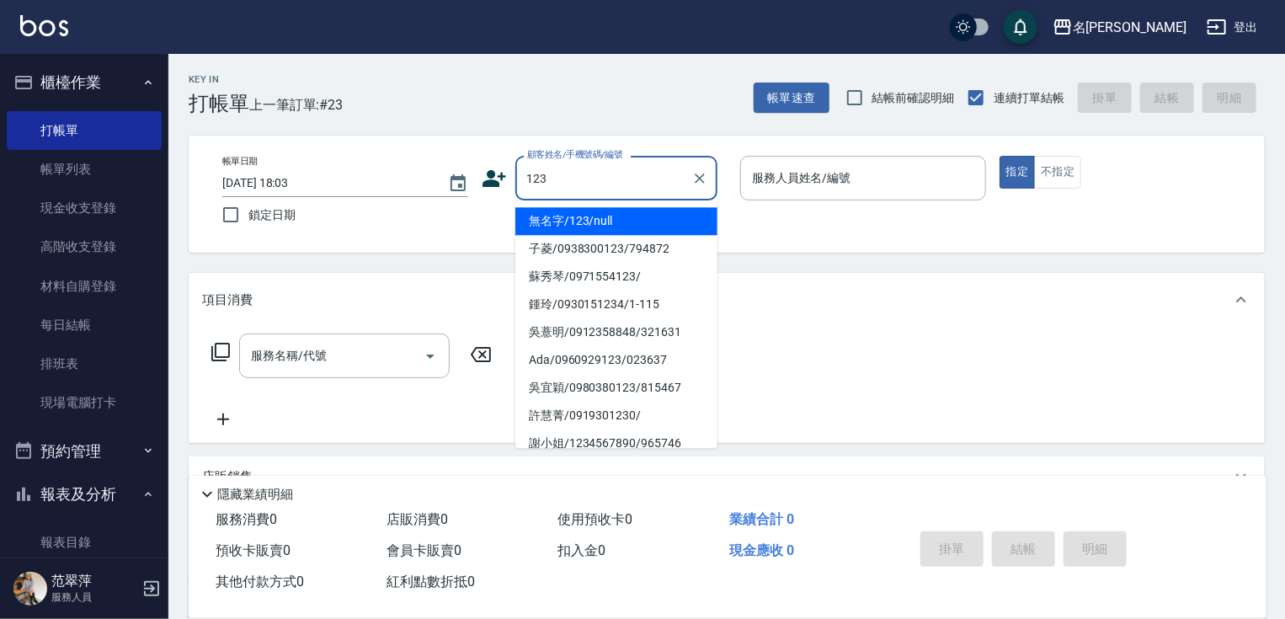
click at [626, 219] on li "無名字/123/null" at bounding box center [616, 221] width 202 height 28
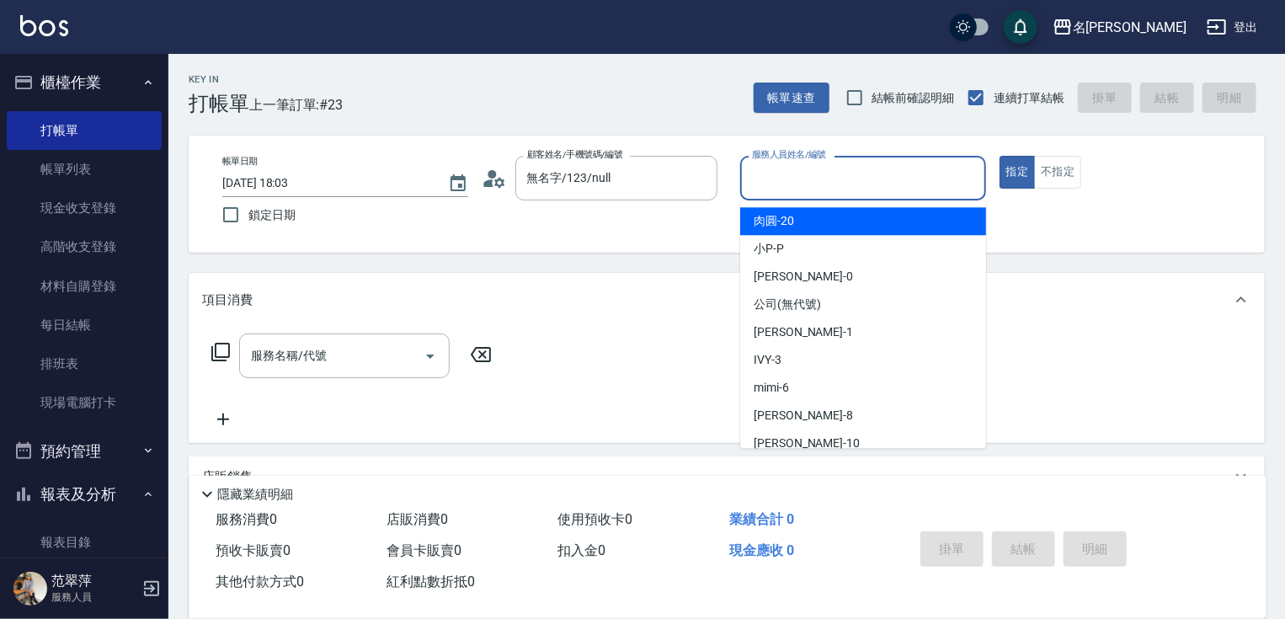
click at [821, 184] on input "服務人員姓名/編號" at bounding box center [863, 177] width 231 height 29
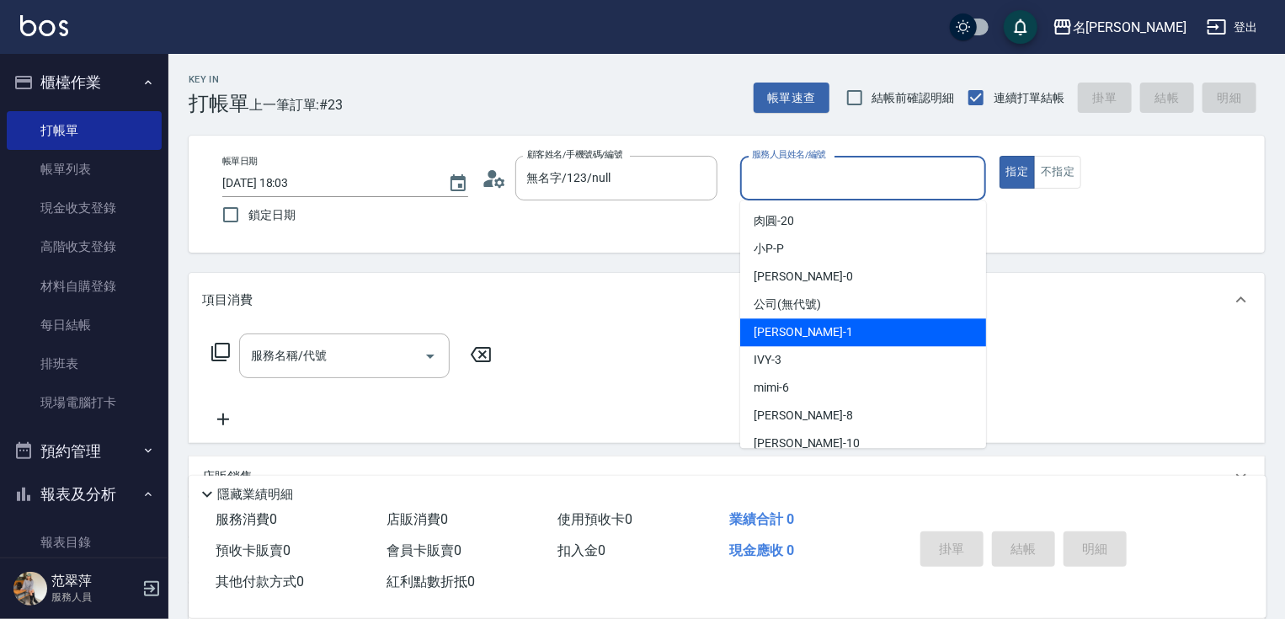
click at [802, 334] on div "[PERSON_NAME] -1" at bounding box center [863, 332] width 246 height 28
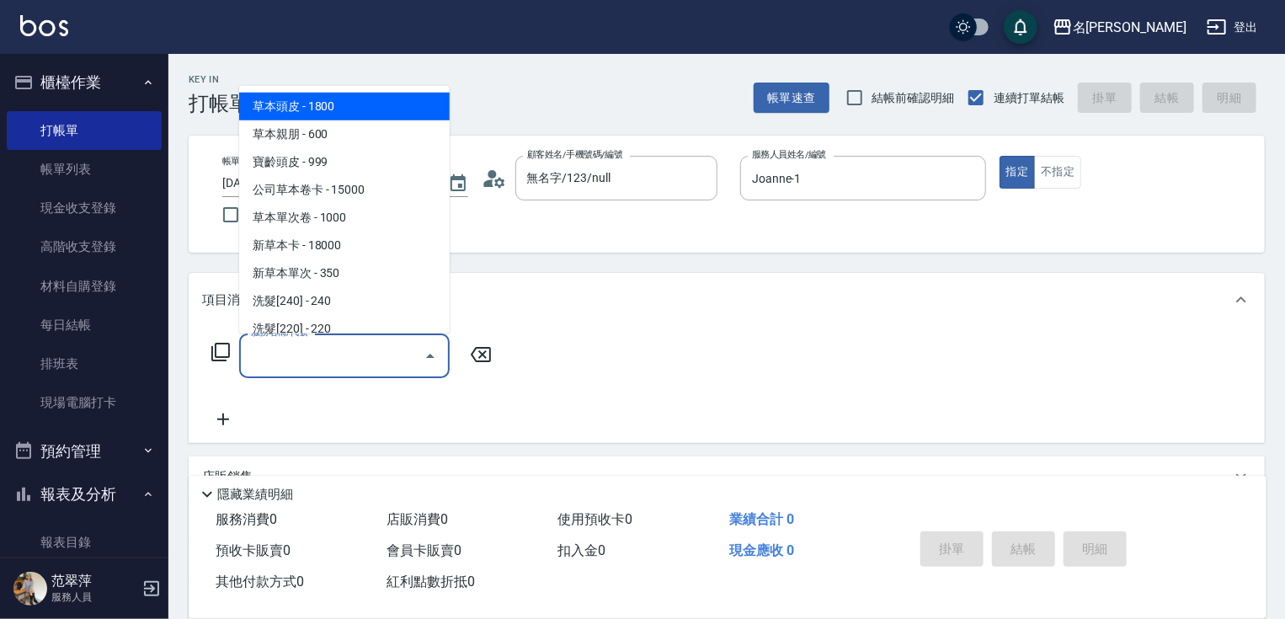
click at [380, 360] on input "服務名稱/代號" at bounding box center [332, 355] width 170 height 29
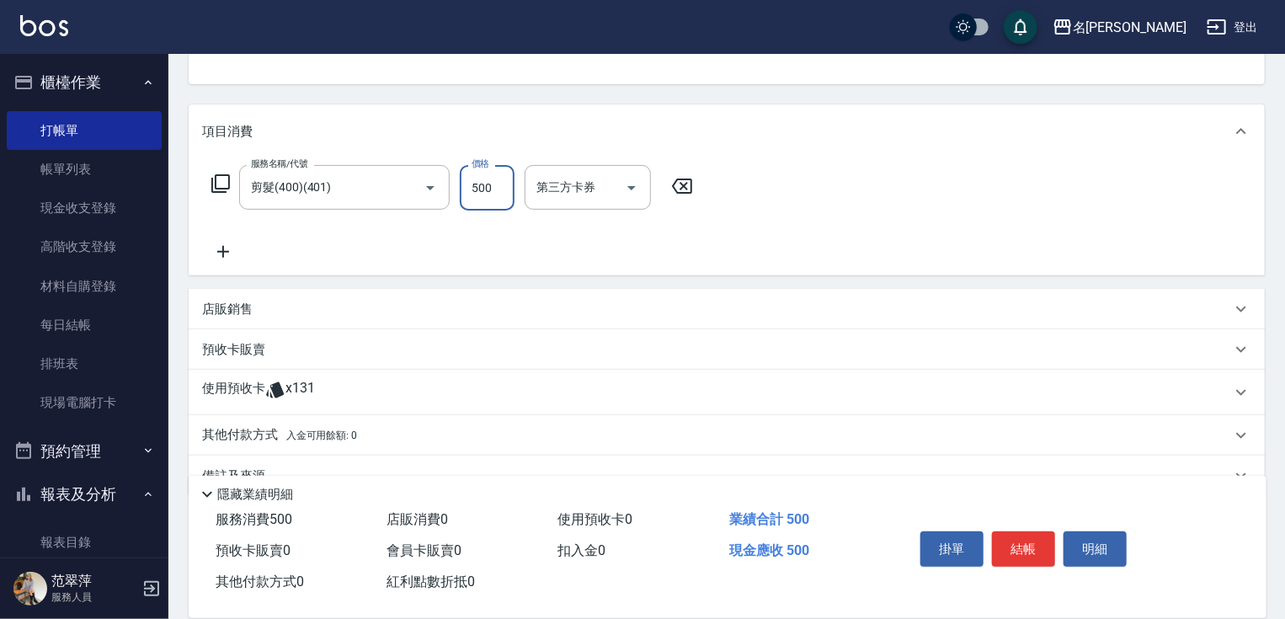
scroll to position [205, 0]
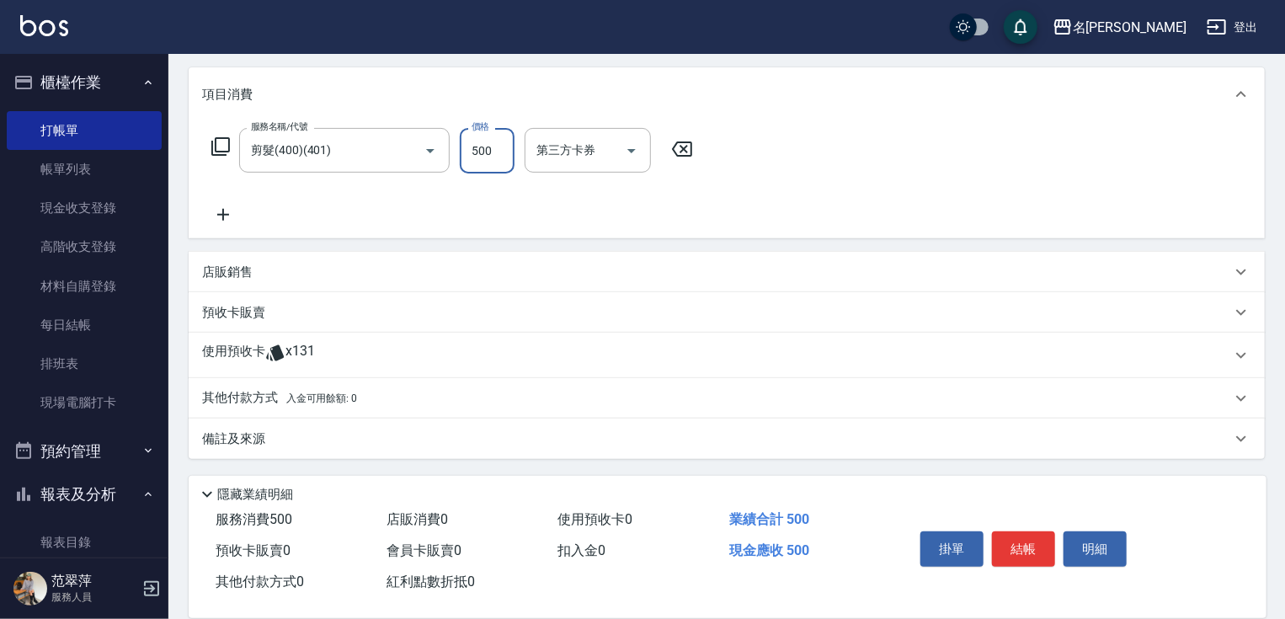
click at [243, 272] on p "店販銷售" at bounding box center [227, 273] width 51 height 18
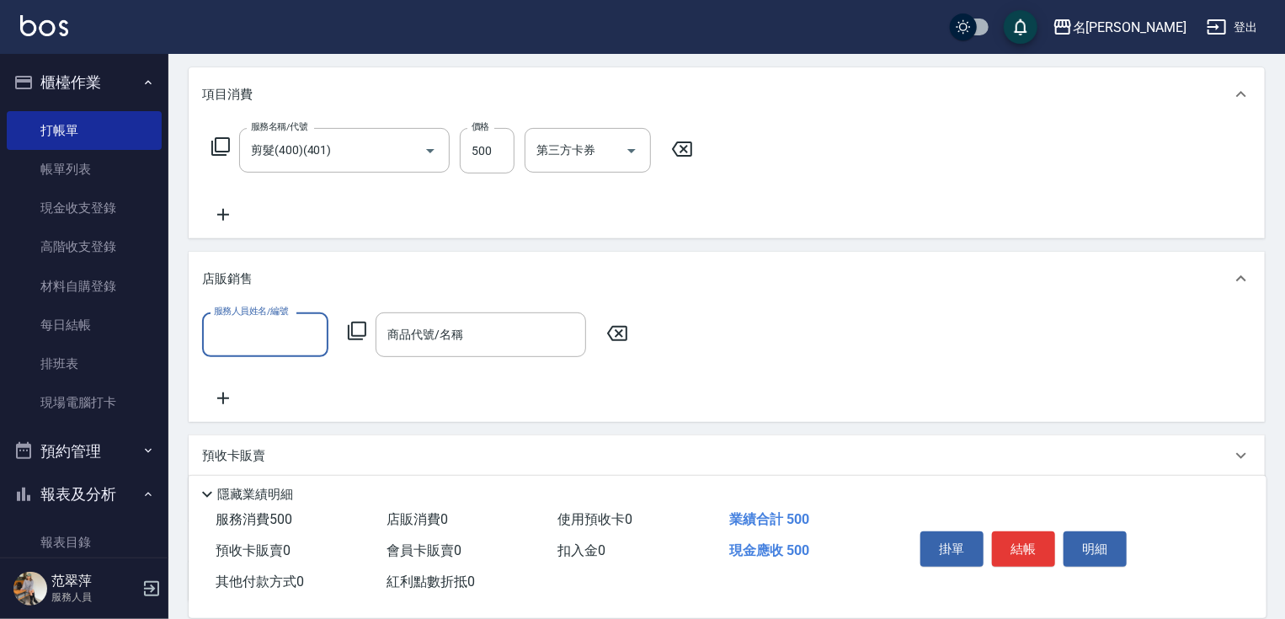
scroll to position [0, 0]
click at [269, 338] on input "服務人員姓名/編號" at bounding box center [265, 334] width 111 height 29
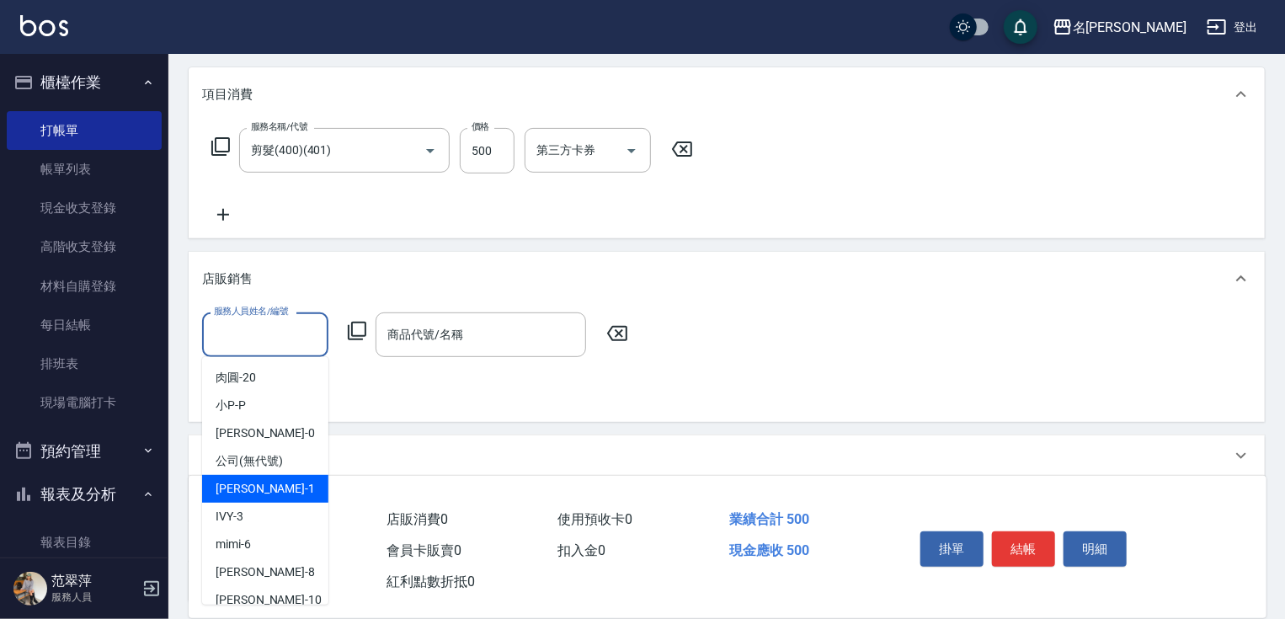
click at [261, 482] on span "[PERSON_NAME] -1" at bounding box center [265, 489] width 99 height 18
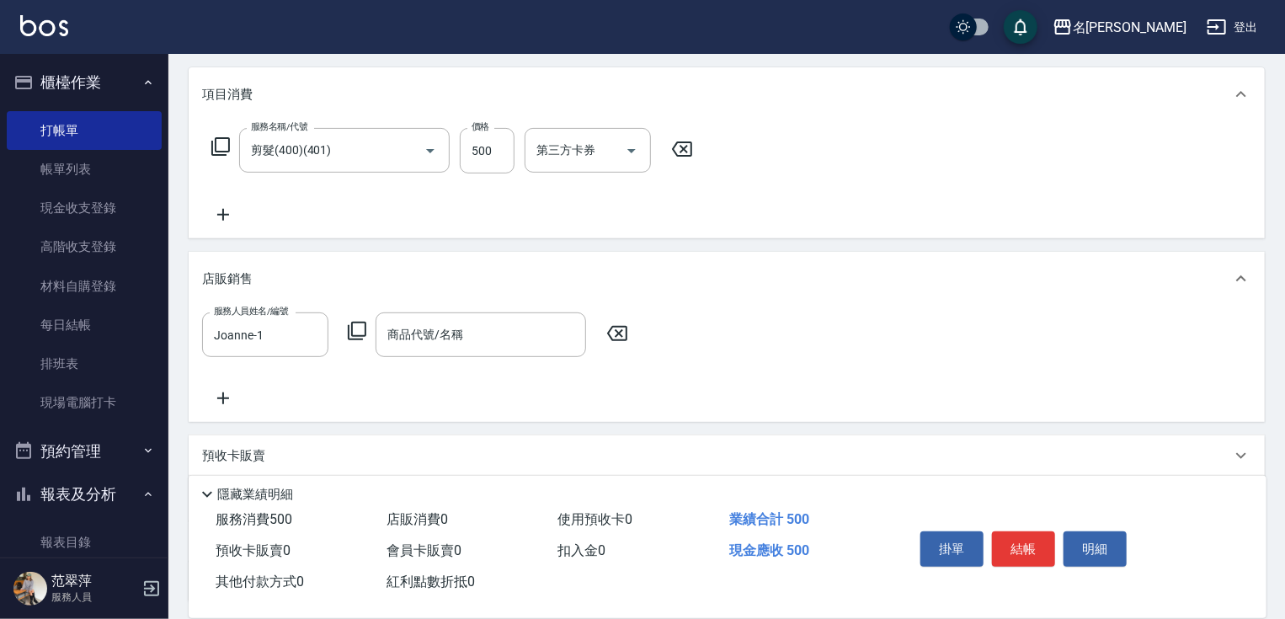
click at [359, 325] on icon at bounding box center [357, 331] width 20 height 20
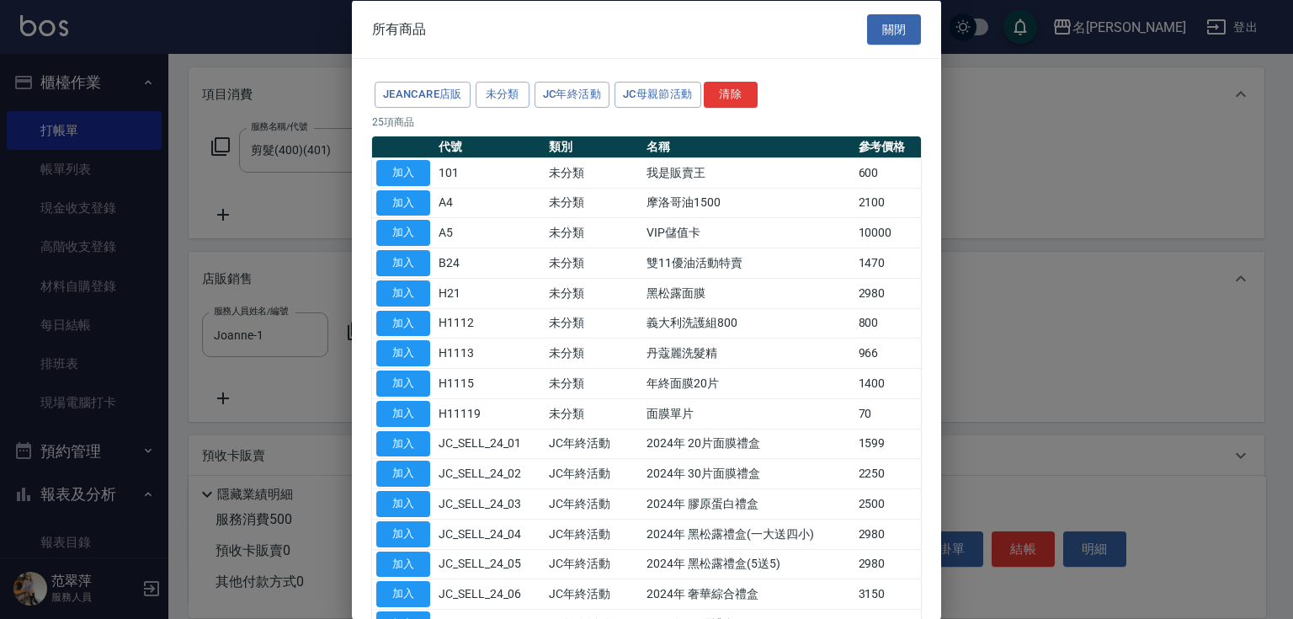
click at [416, 150] on button "button" at bounding box center [403, 147] width 54 height 10
click at [414, 166] on button "加入" at bounding box center [403, 172] width 54 height 26
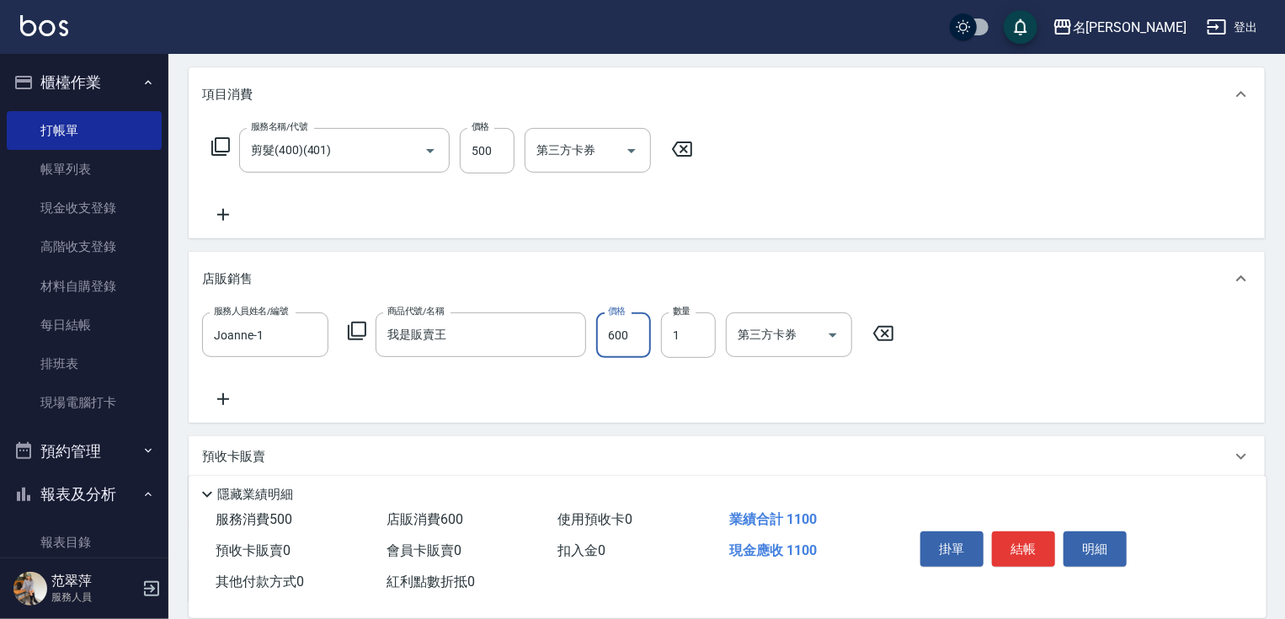
click at [602, 343] on input "600" at bounding box center [623, 334] width 55 height 45
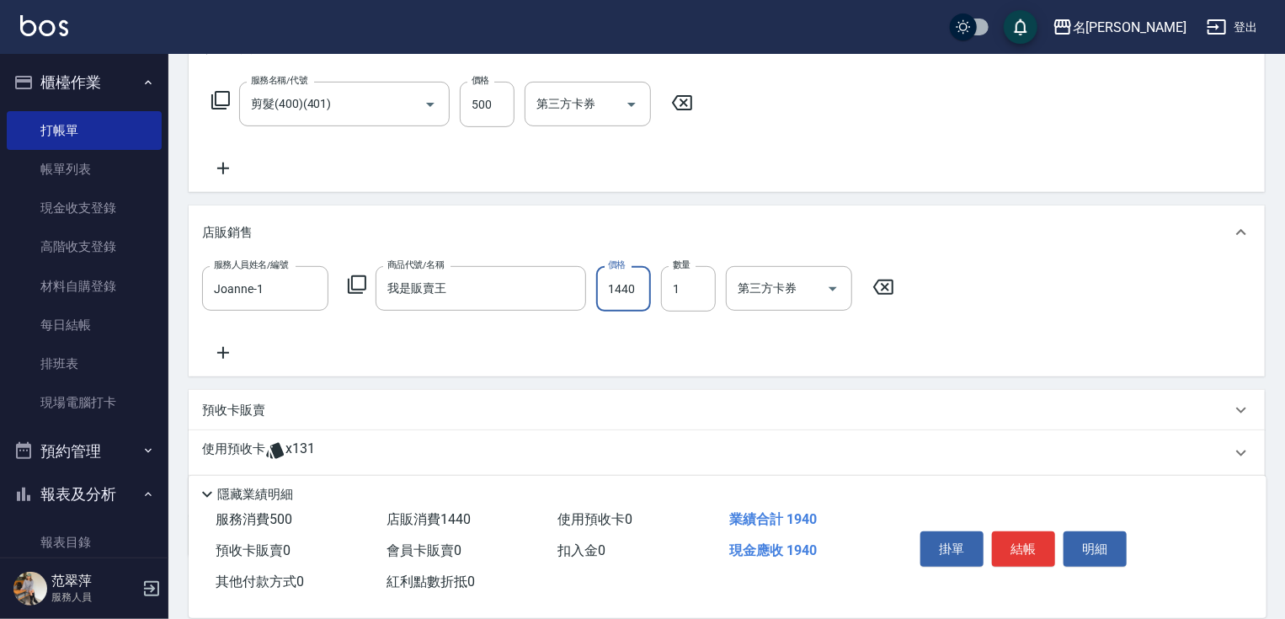
scroll to position [349, 0]
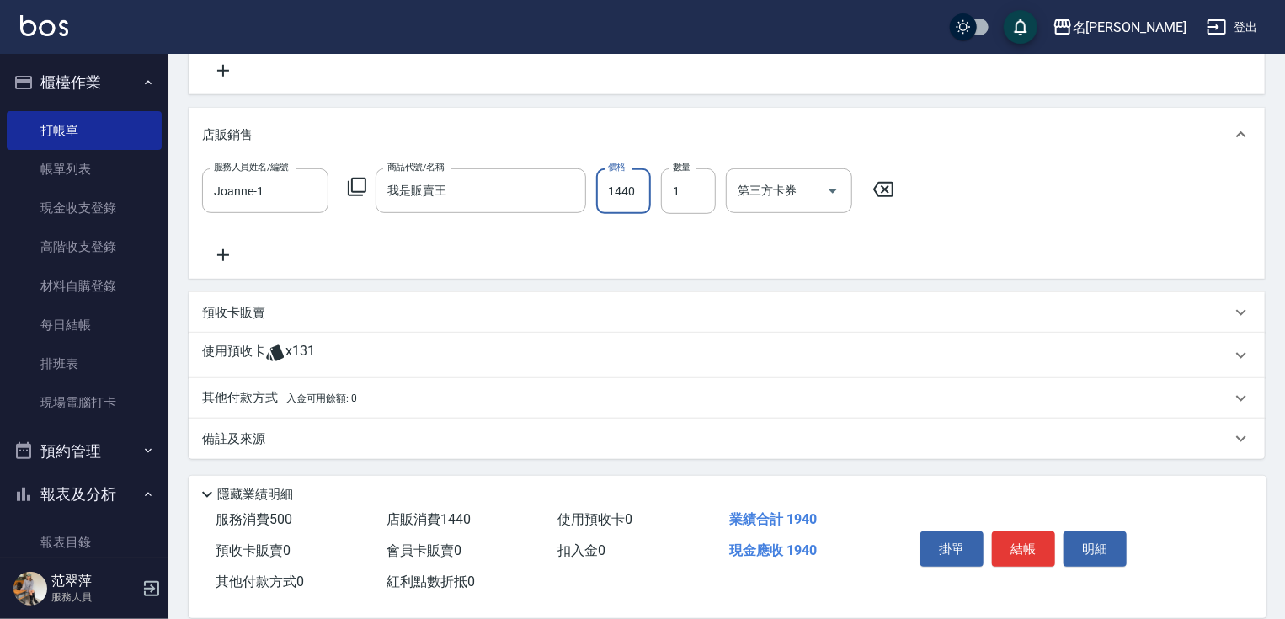
click at [247, 392] on p "其他付款方式 入金可用餘額: 0" at bounding box center [279, 398] width 155 height 19
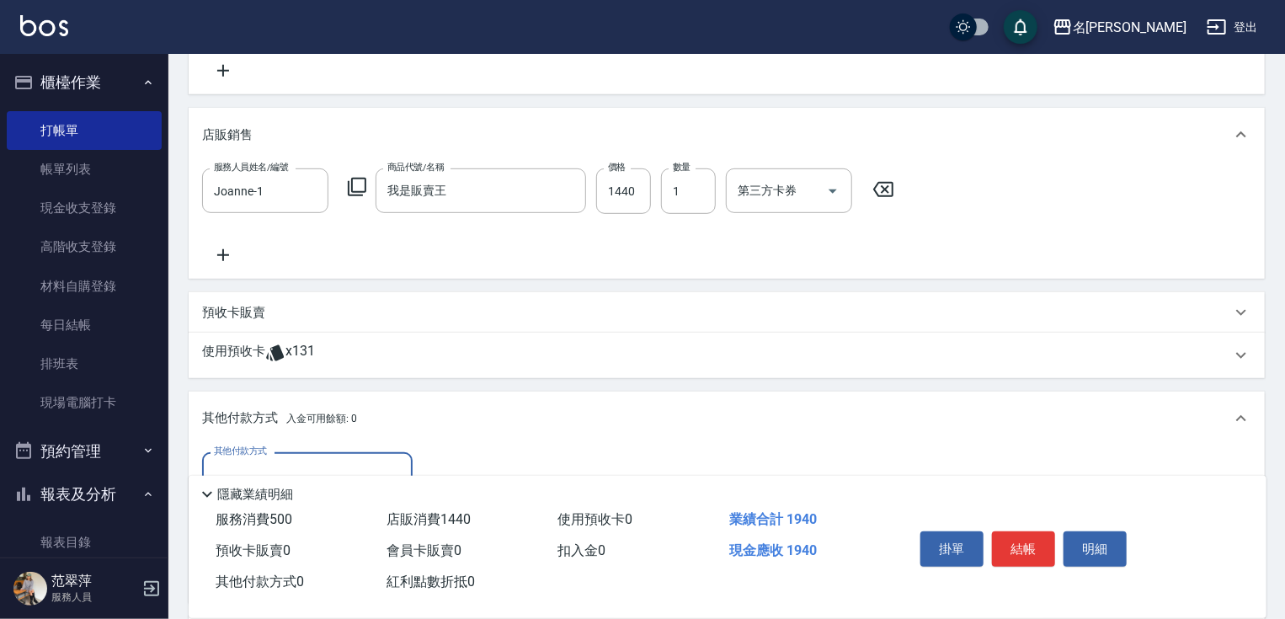
scroll to position [0, 0]
click at [300, 461] on div "其他付款方式" at bounding box center [307, 474] width 211 height 45
drag, startPoint x: 301, startPoint y: 544, endPoint x: 322, endPoint y: 541, distance: 21.3
click at [301, 545] on span "信用卡" at bounding box center [307, 546] width 211 height 28
click at [428, 466] on input "0" at bounding box center [486, 474] width 126 height 45
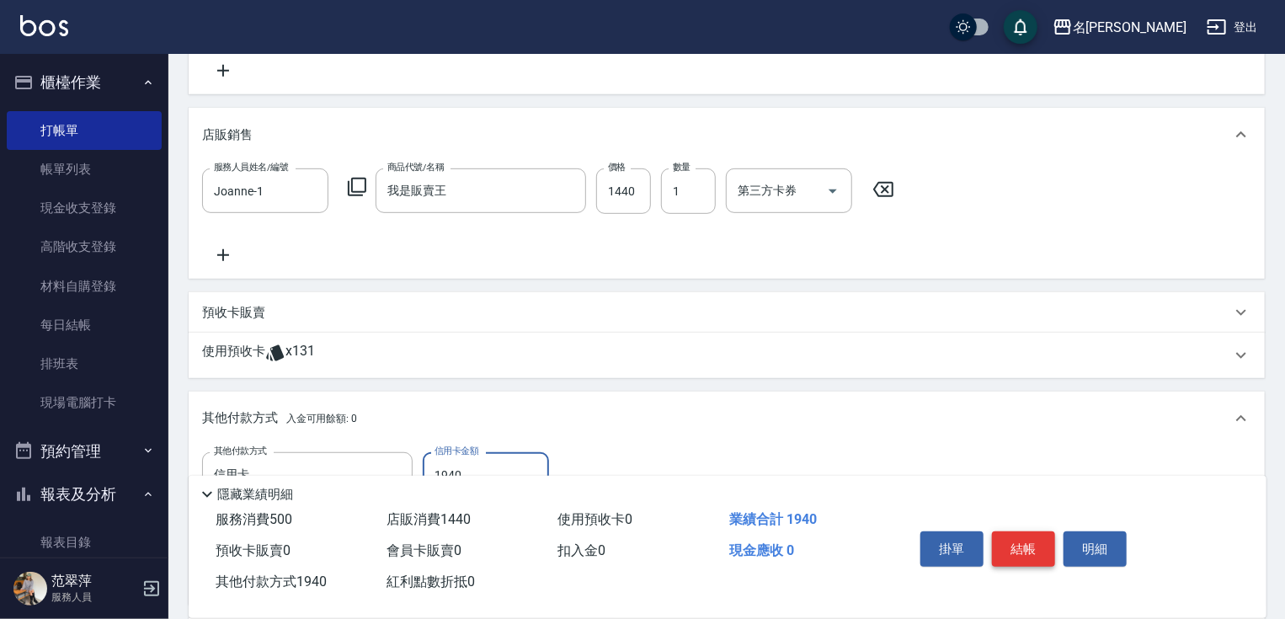
click at [1030, 542] on button "結帳" at bounding box center [1023, 548] width 63 height 35
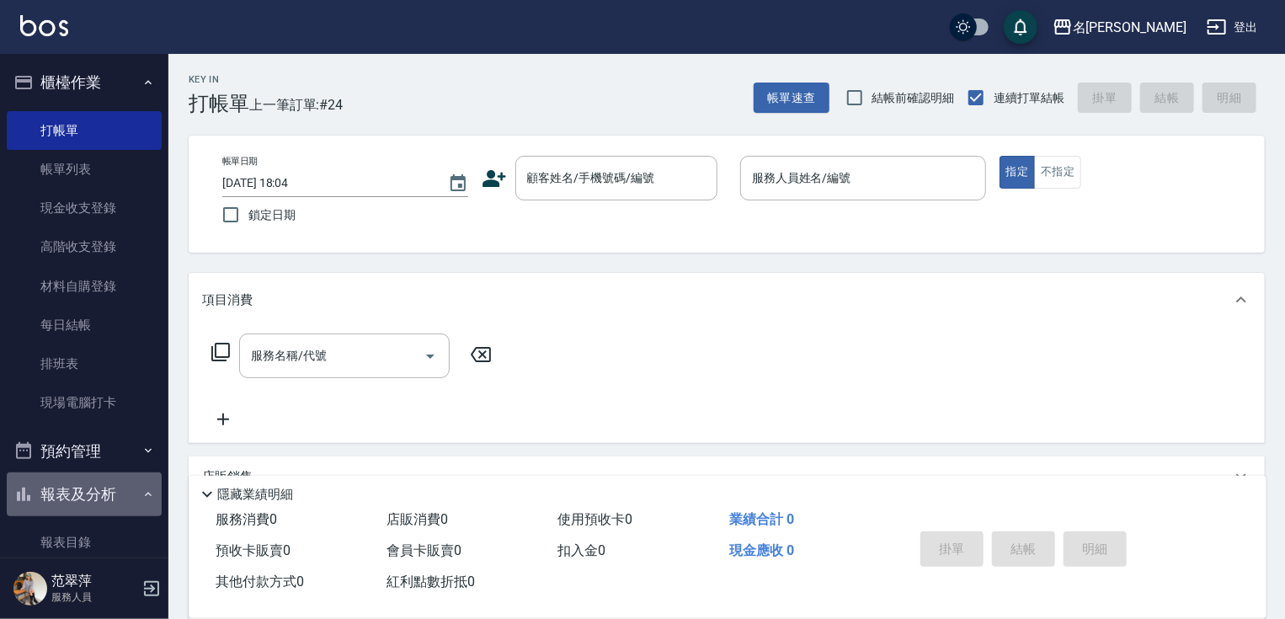
click at [88, 500] on button "報表及分析" at bounding box center [84, 494] width 155 height 44
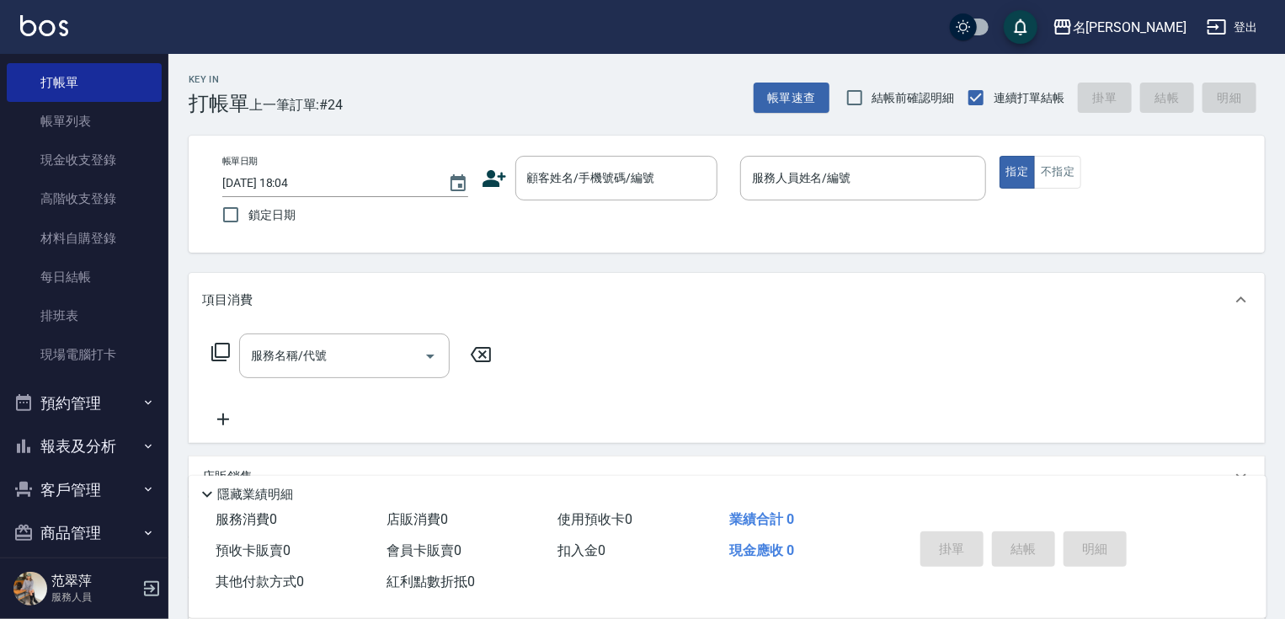
scroll to position [64, 0]
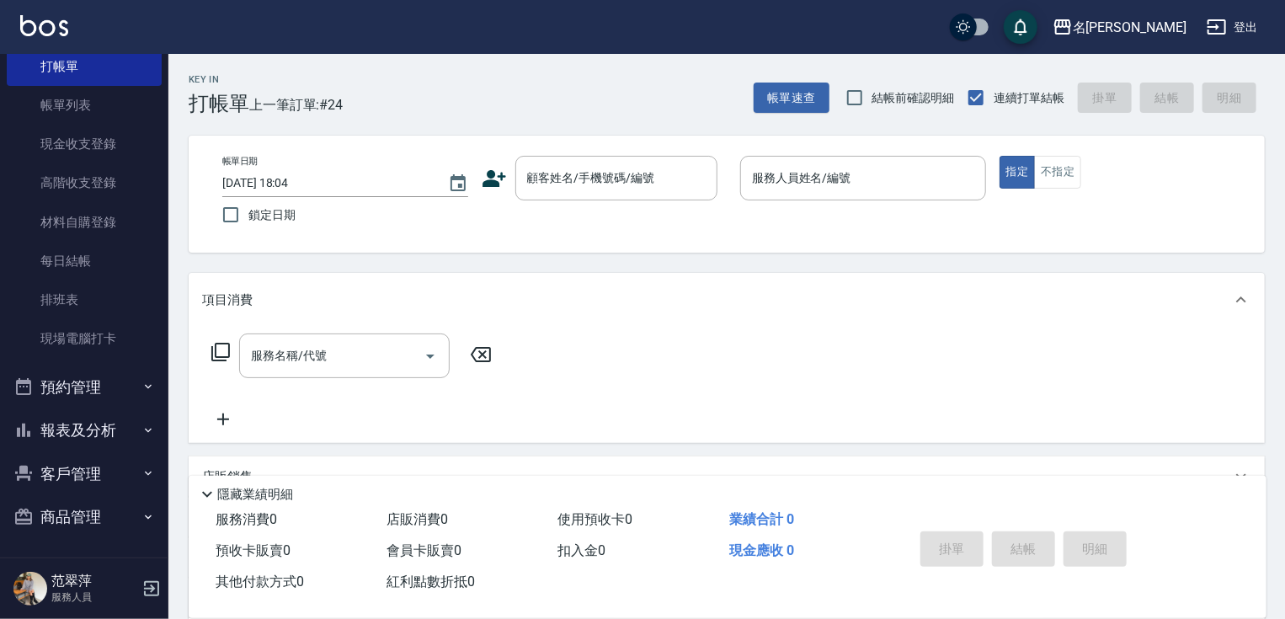
click at [94, 434] on button "報表及分析" at bounding box center [84, 430] width 155 height 44
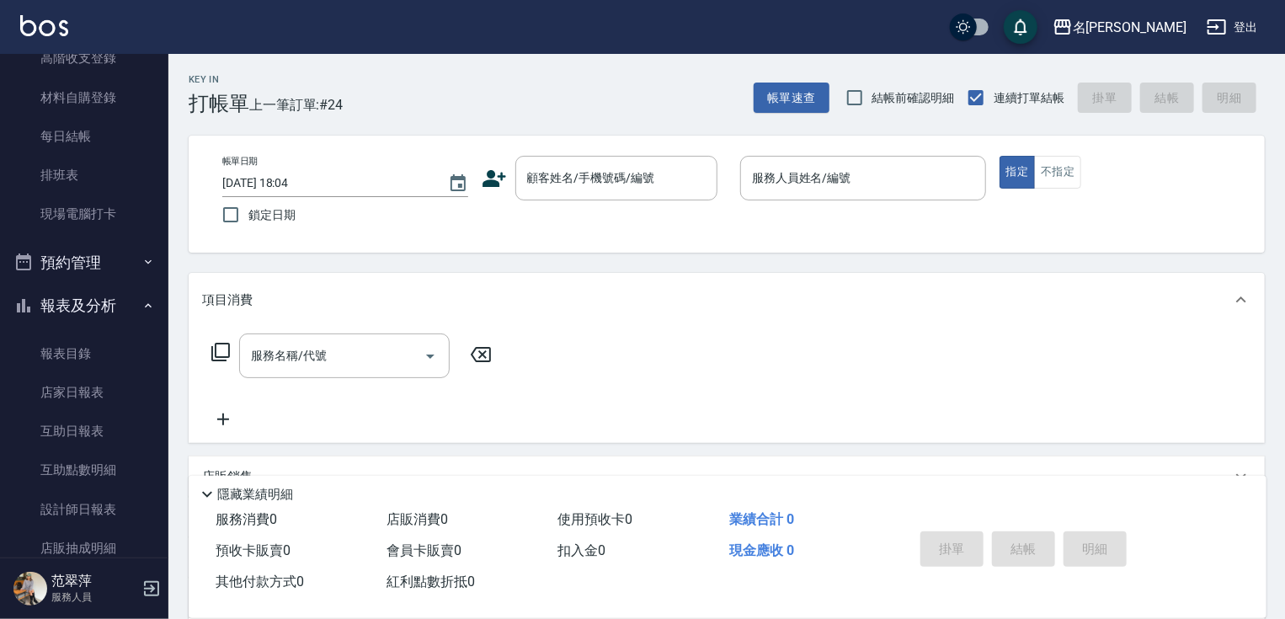
scroll to position [222, 0]
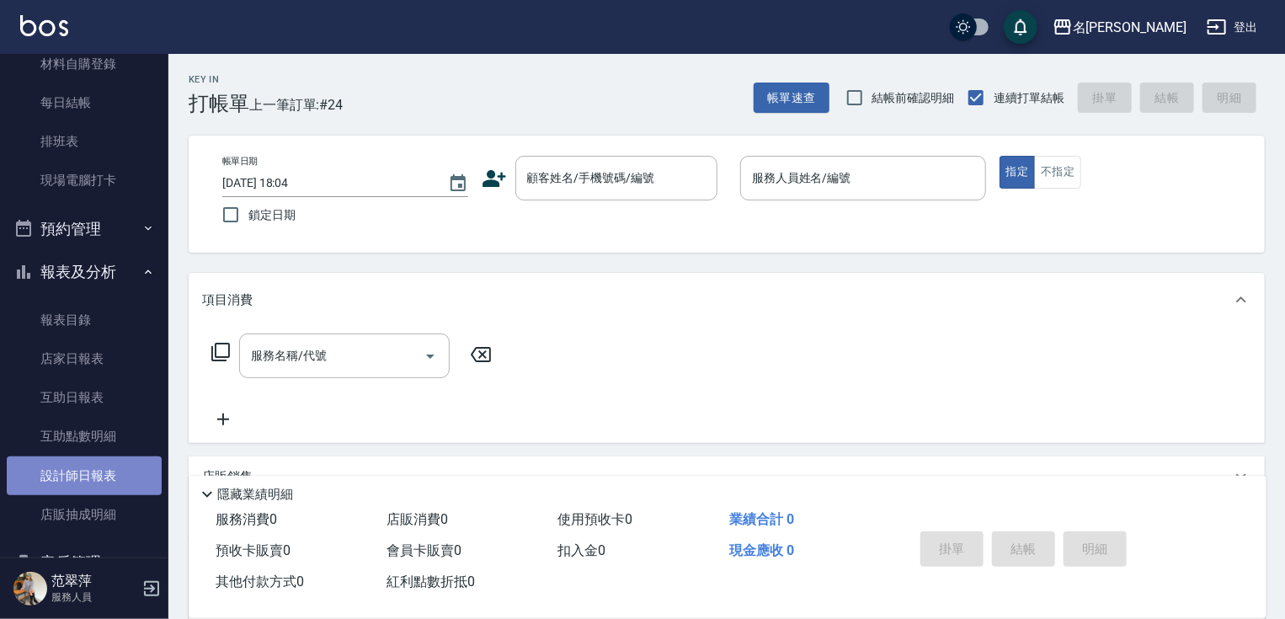
click at [104, 482] on link "設計師日報表" at bounding box center [84, 475] width 155 height 39
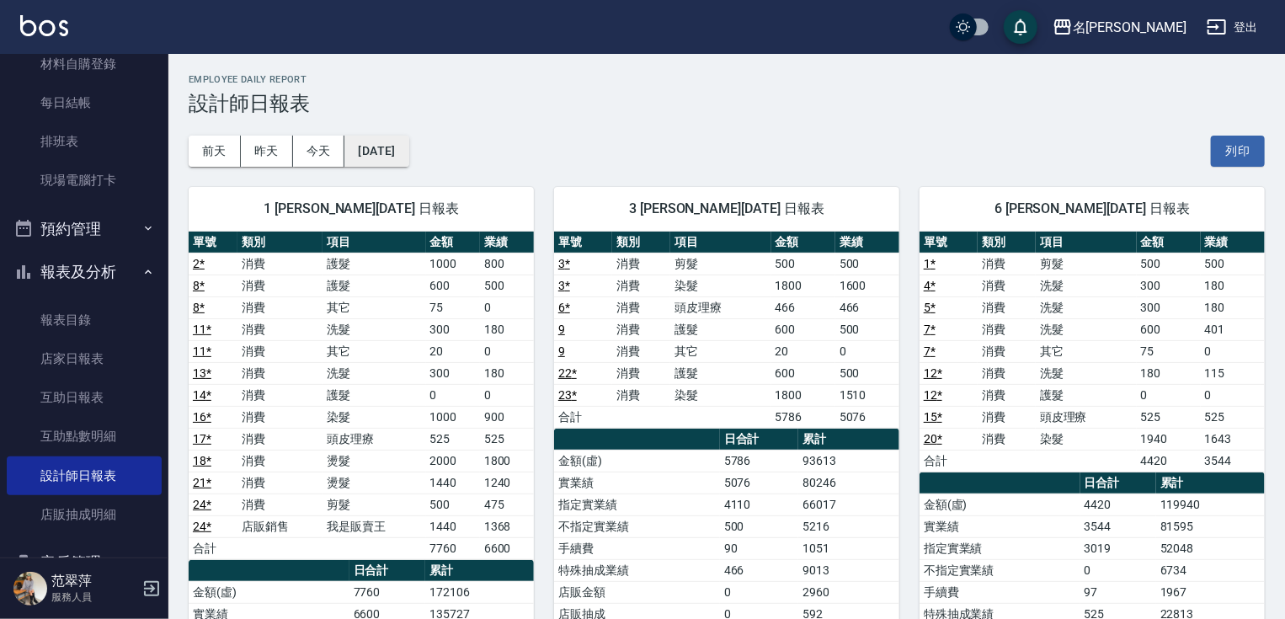
click at [408, 152] on button "[DATE]" at bounding box center [376, 151] width 64 height 31
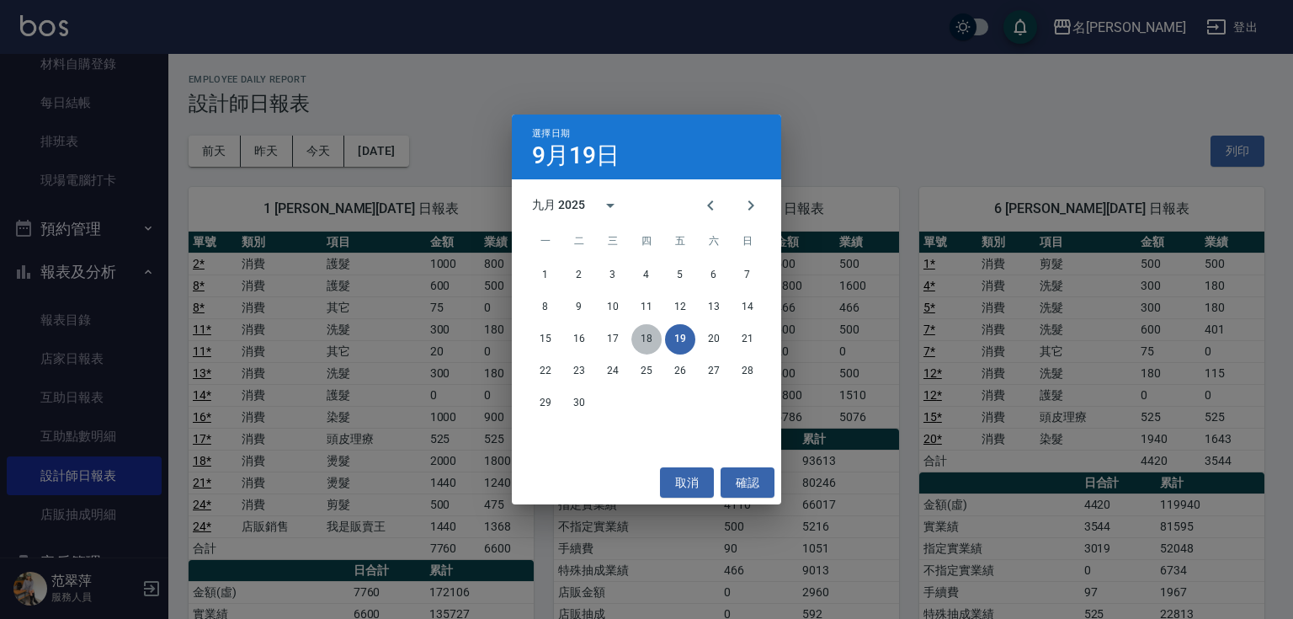
click at [646, 329] on button "18" at bounding box center [647, 339] width 30 height 30
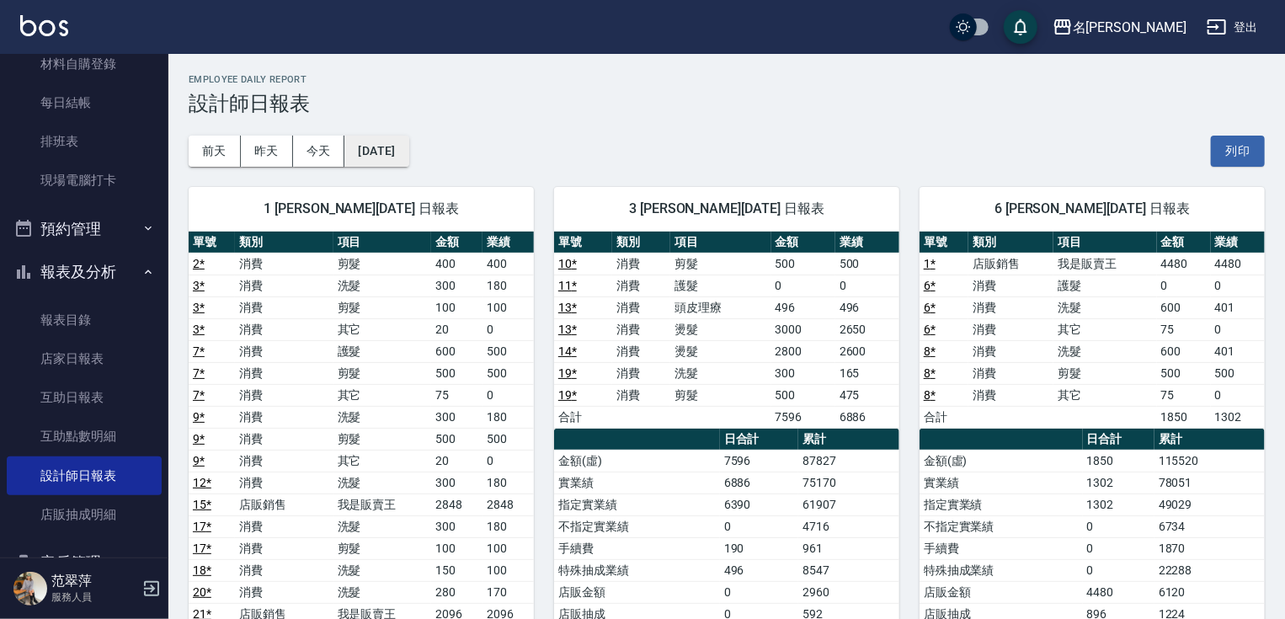
click at [408, 149] on button "[DATE]" at bounding box center [376, 151] width 64 height 31
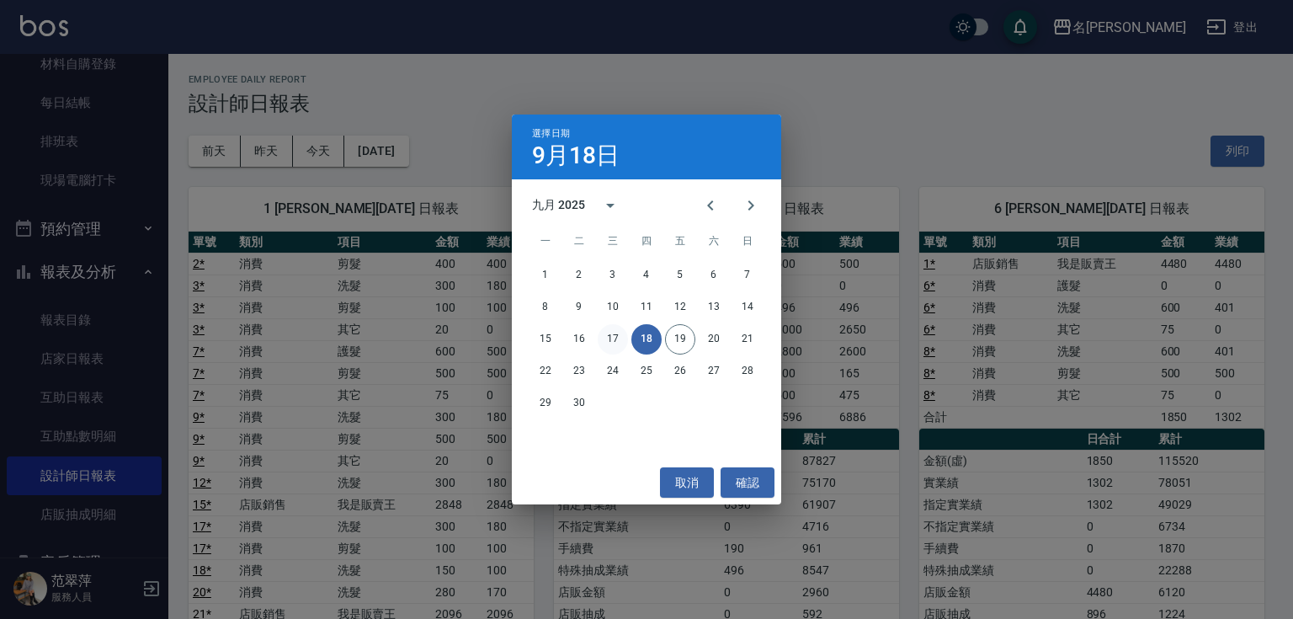
click at [615, 337] on button "17" at bounding box center [613, 339] width 30 height 30
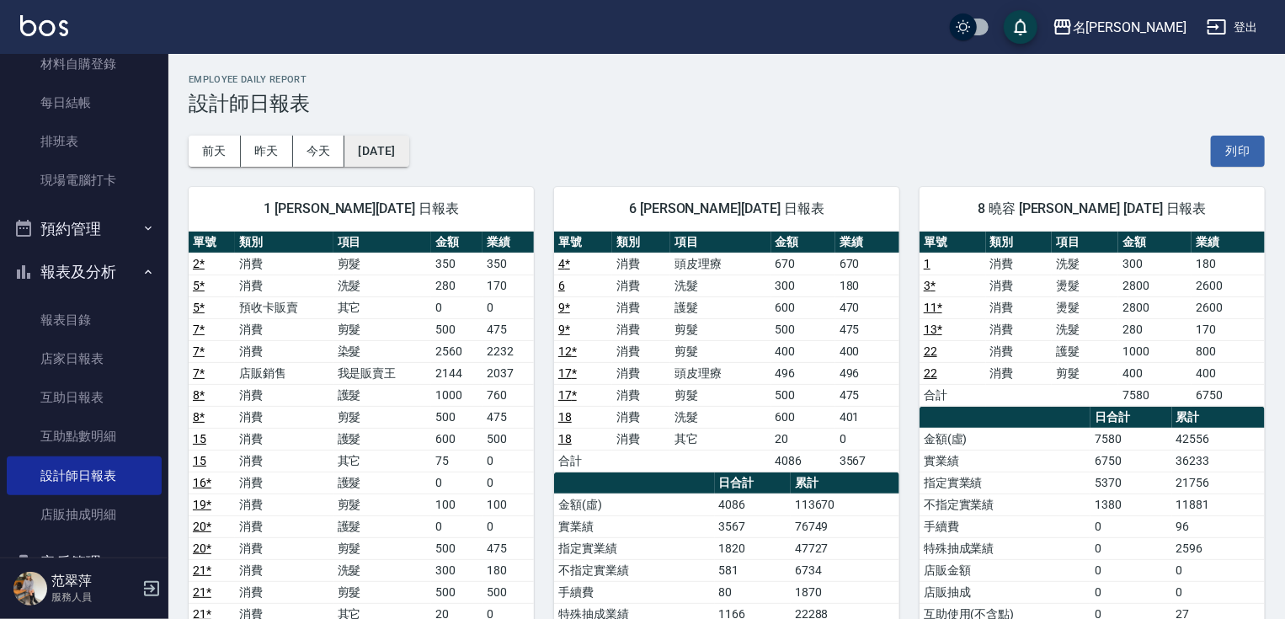
click at [392, 150] on button "[DATE]" at bounding box center [376, 151] width 64 height 31
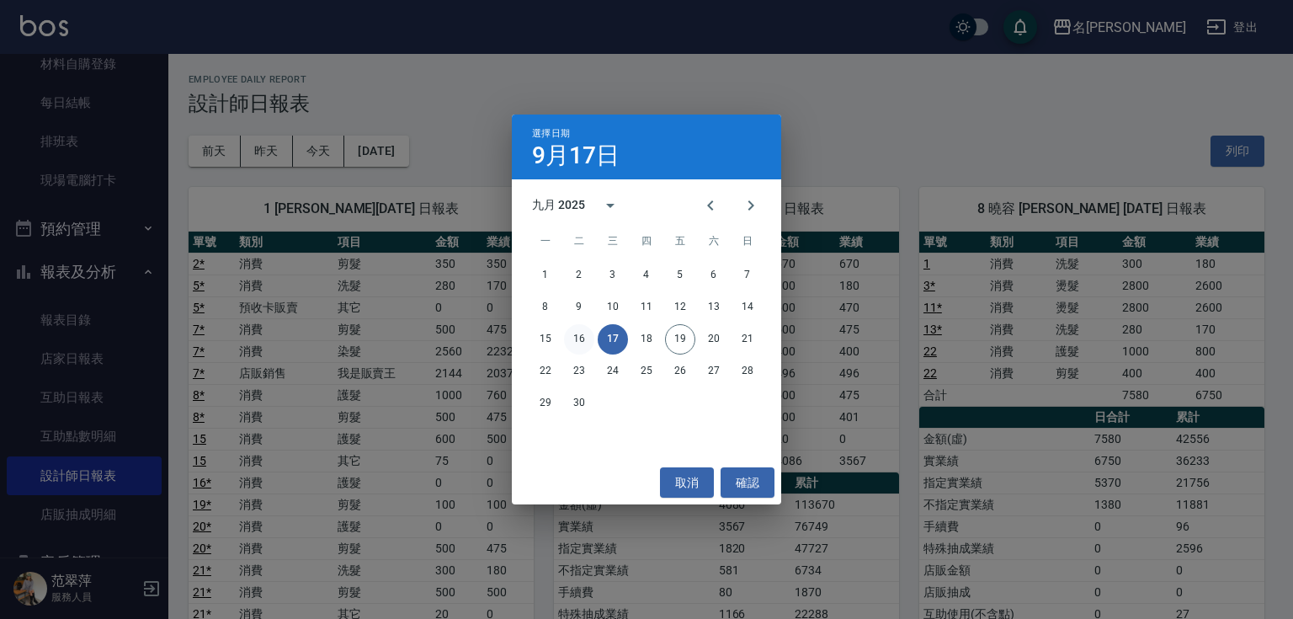
click at [581, 335] on button "16" at bounding box center [579, 339] width 30 height 30
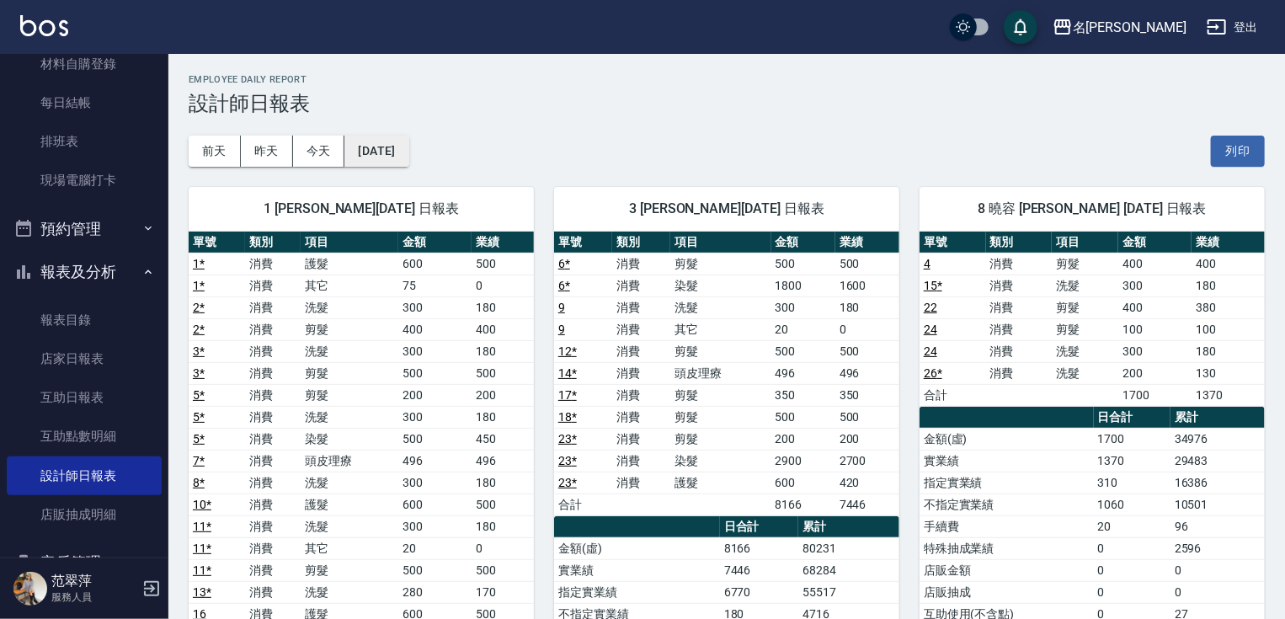
click at [408, 137] on button "[DATE]" at bounding box center [376, 151] width 64 height 31
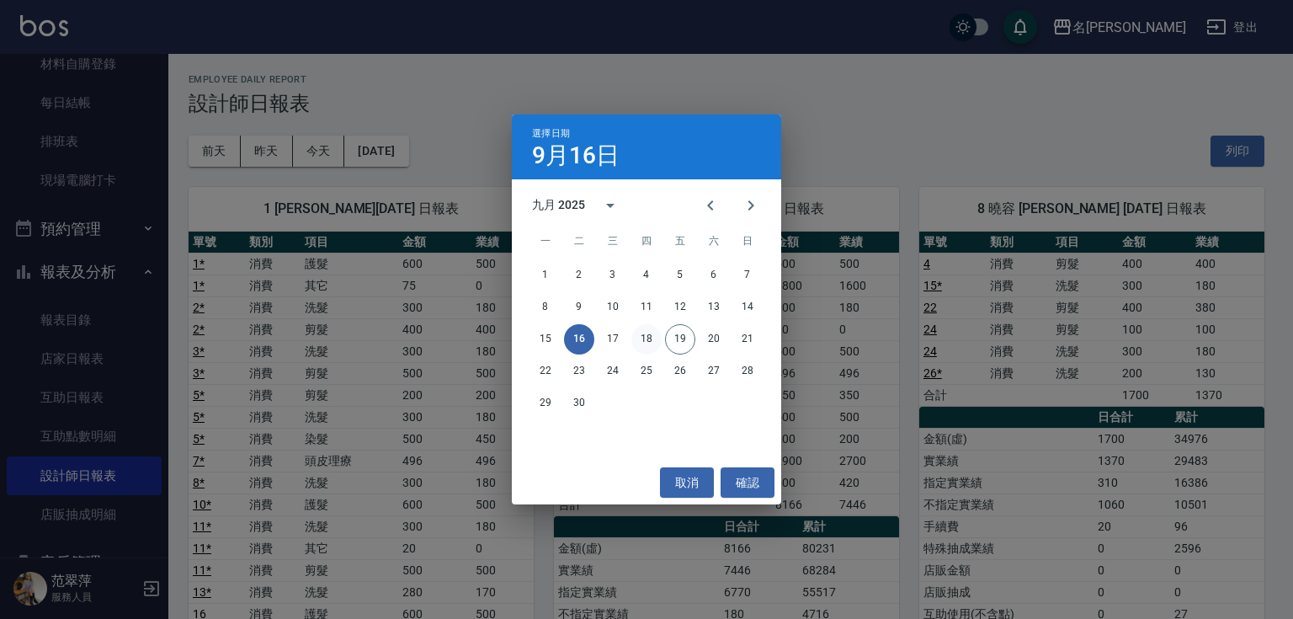
click at [657, 340] on button "18" at bounding box center [647, 339] width 30 height 30
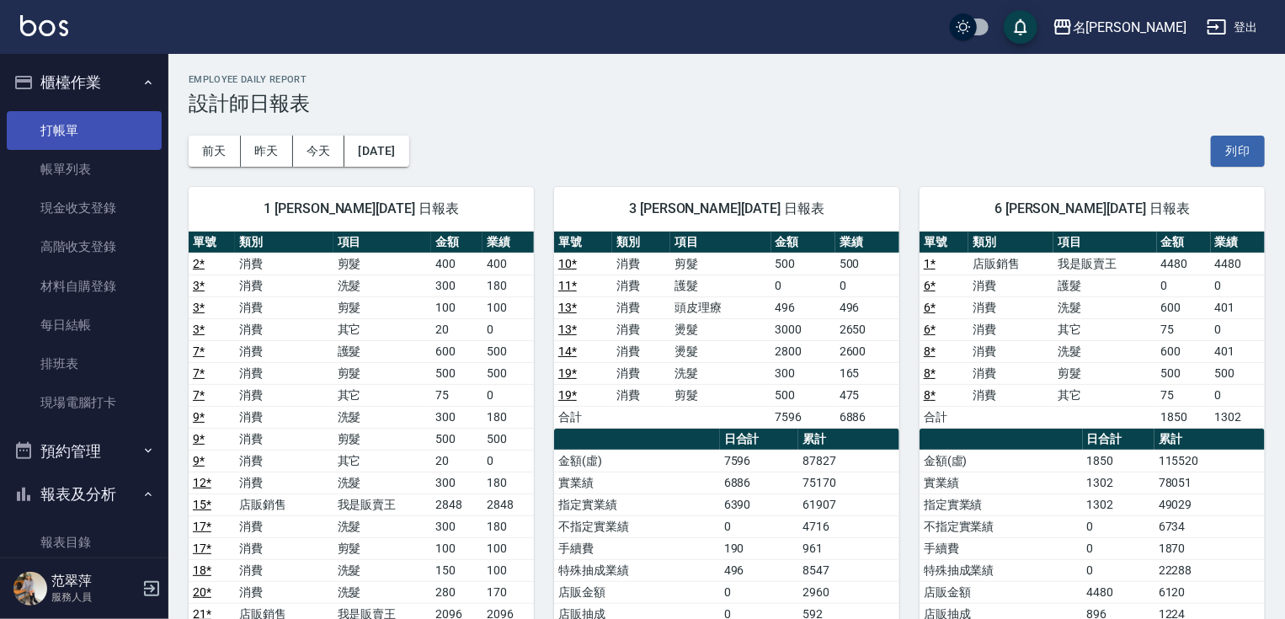
click at [84, 126] on link "打帳單" at bounding box center [84, 130] width 155 height 39
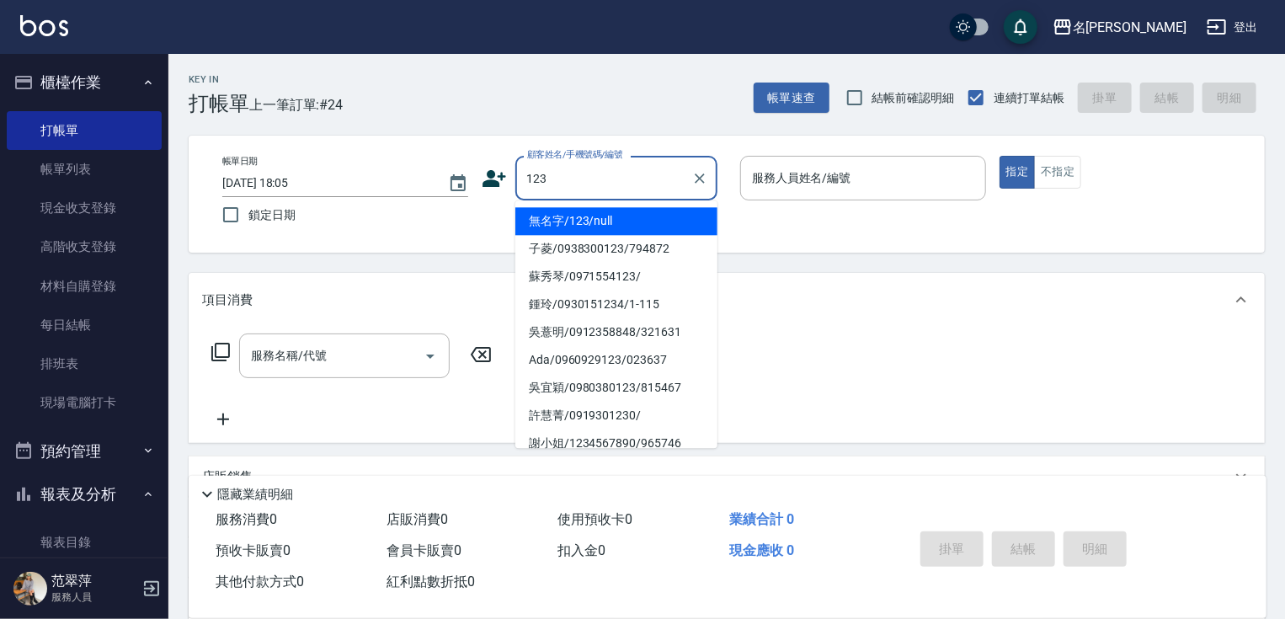
drag, startPoint x: 635, startPoint y: 205, endPoint x: 635, endPoint y: 216, distance: 10.1
click at [635, 211] on ul "無名字/123/null 子菱/0938300123/794872 [PERSON_NAME]/0971554123/ [PERSON_NAME]/09301…" at bounding box center [616, 324] width 202 height 248
click at [635, 216] on li "無名字/123/null" at bounding box center [616, 221] width 202 height 28
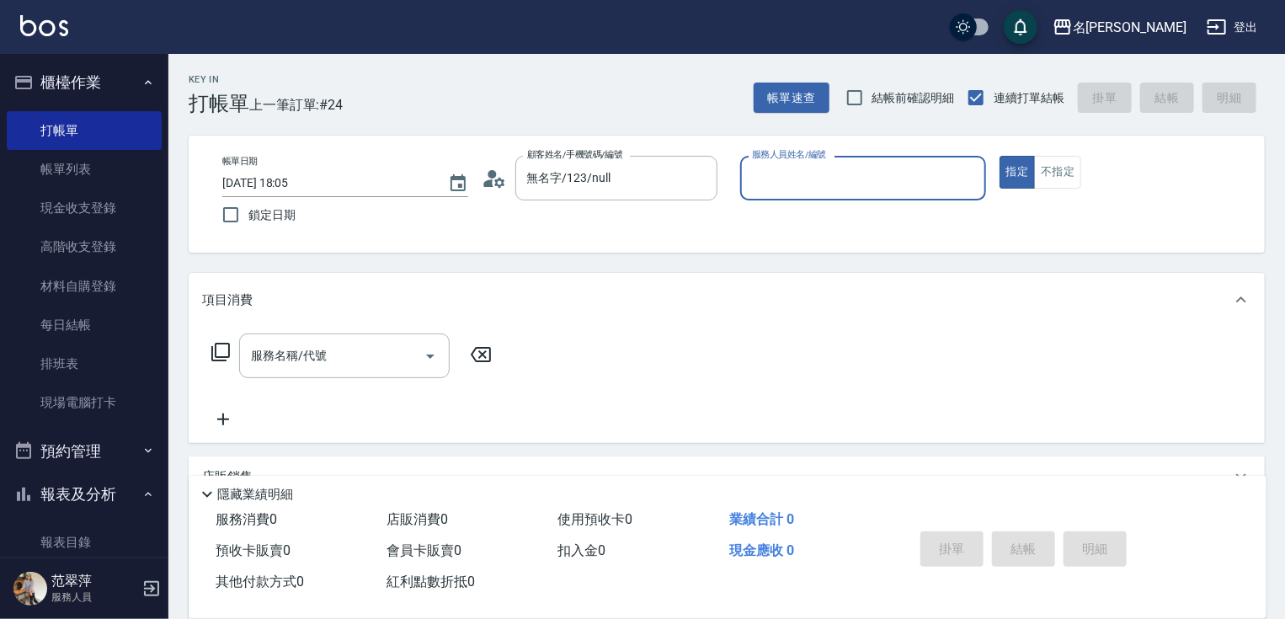
click at [795, 180] on input "服務人員姓名/編號" at bounding box center [863, 177] width 231 height 29
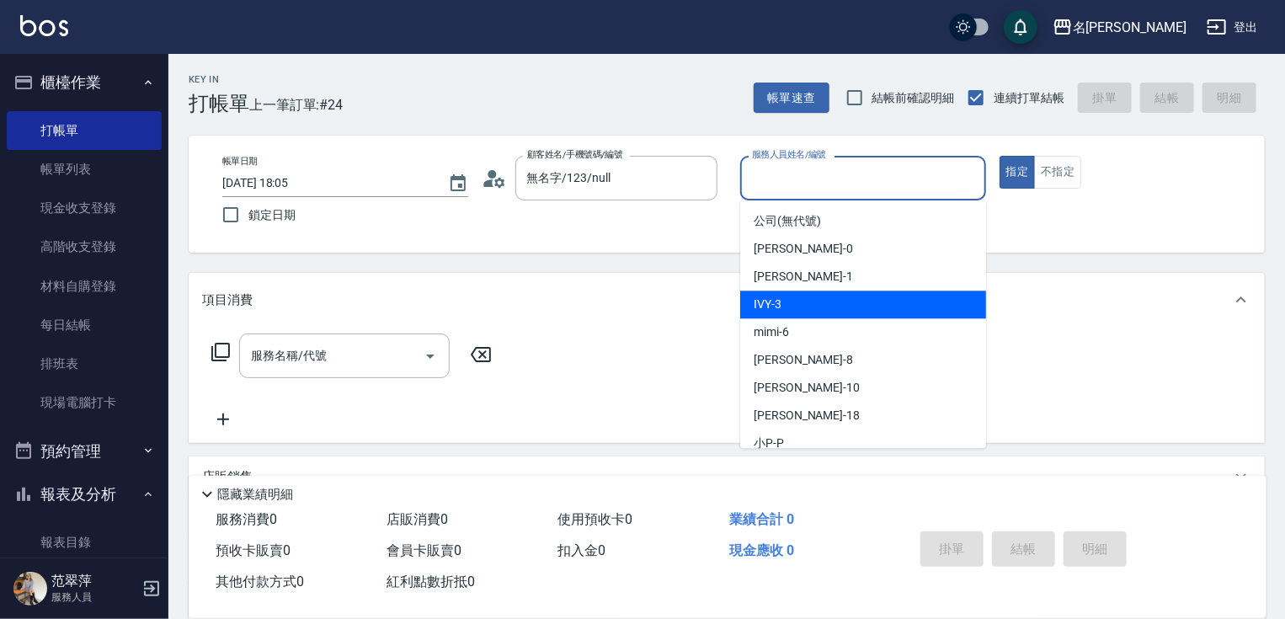
click at [803, 300] on div "IVY -3" at bounding box center [863, 304] width 246 height 28
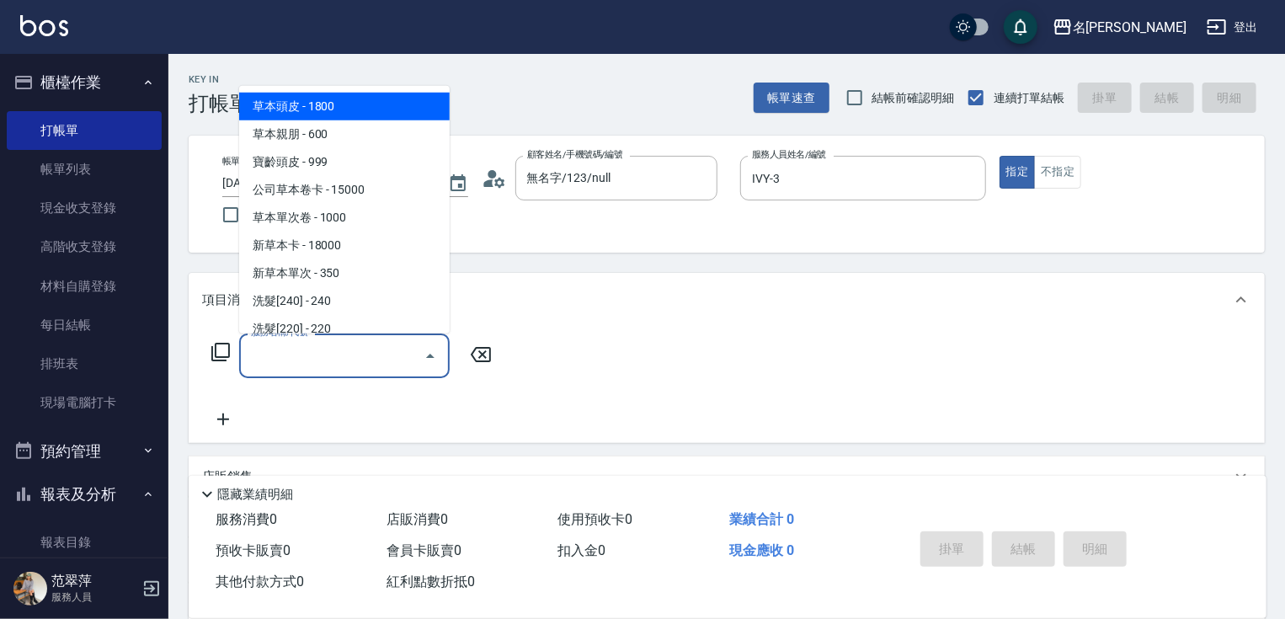
click at [335, 344] on input "服務名稱/代號" at bounding box center [332, 355] width 170 height 29
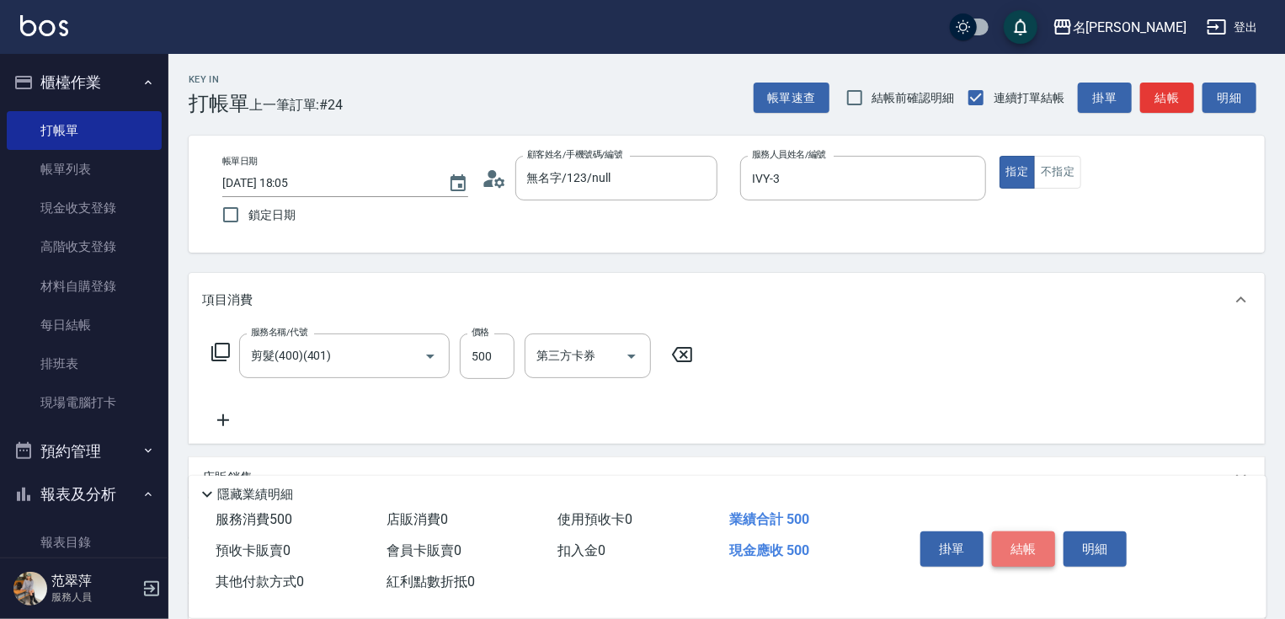
click at [1033, 552] on button "結帳" at bounding box center [1023, 548] width 63 height 35
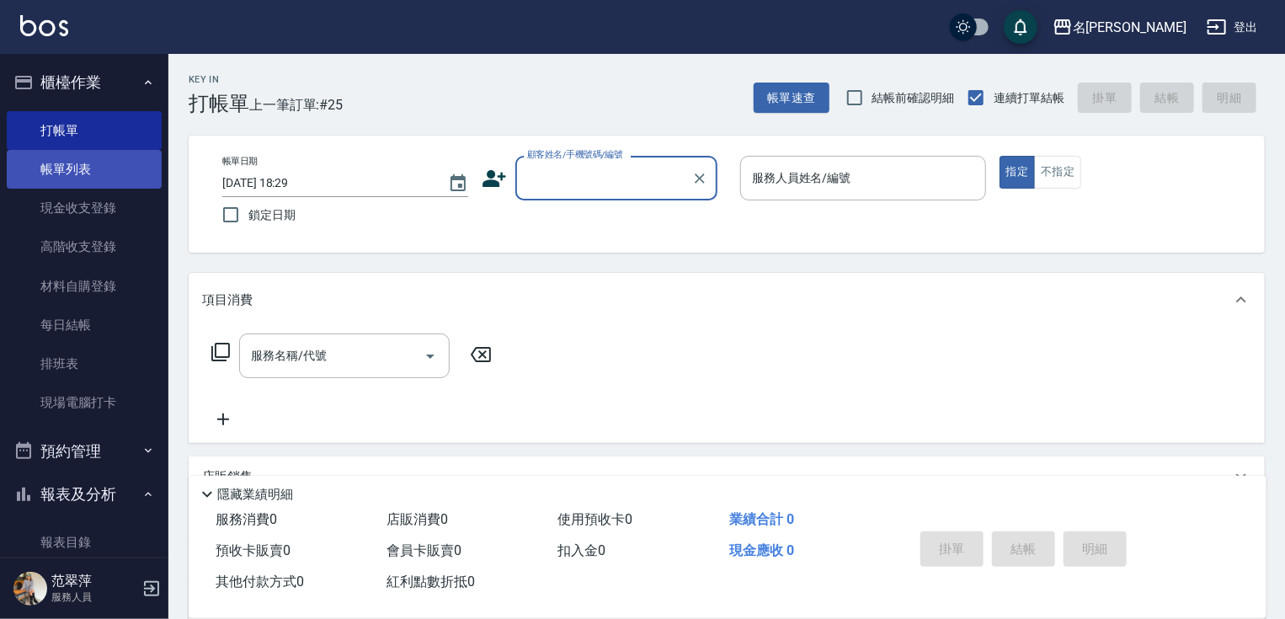
click at [67, 168] on link "帳單列表" at bounding box center [84, 169] width 155 height 39
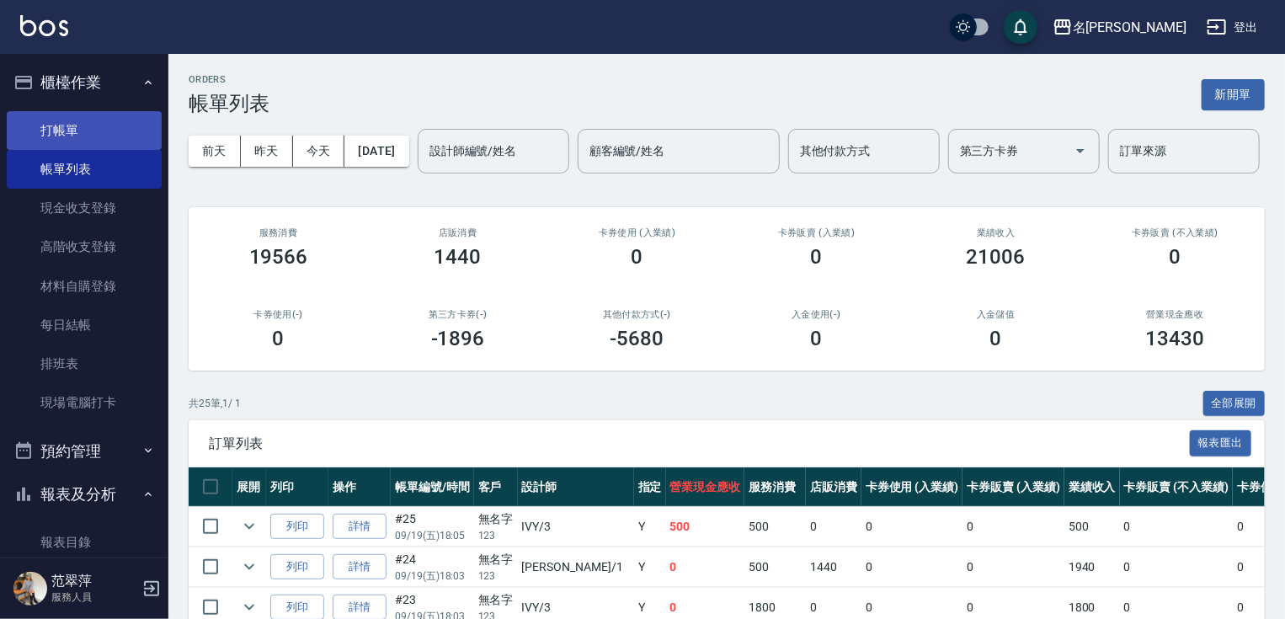
click at [83, 131] on link "打帳單" at bounding box center [84, 130] width 155 height 39
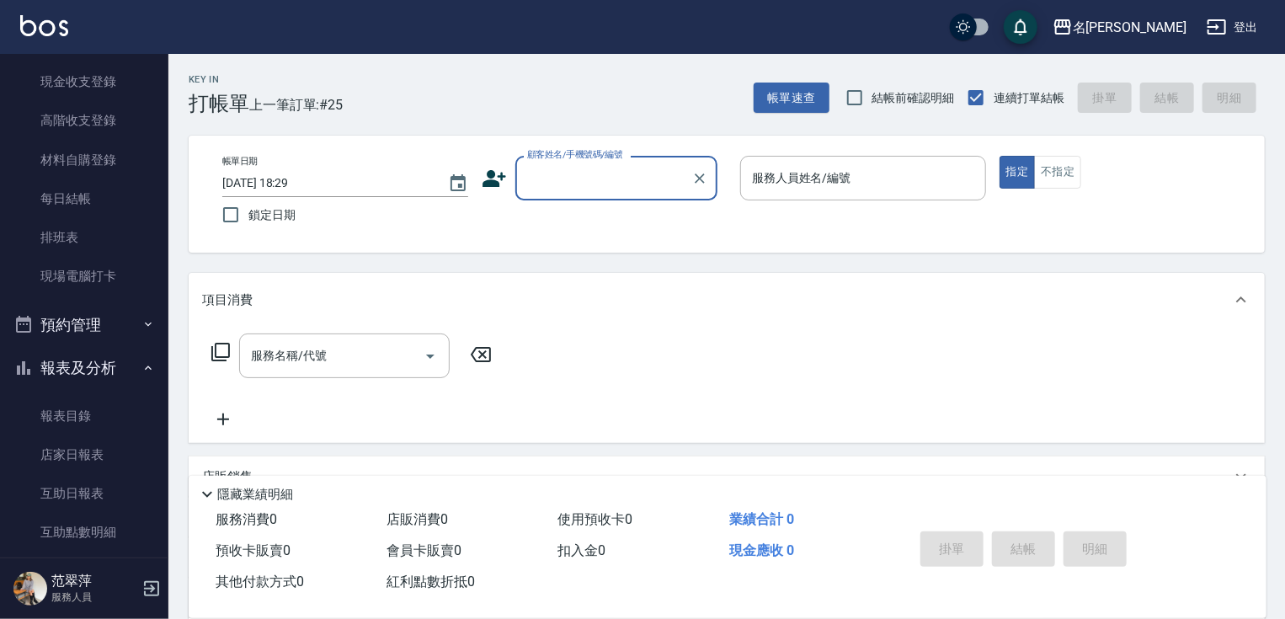
scroll to position [145, 0]
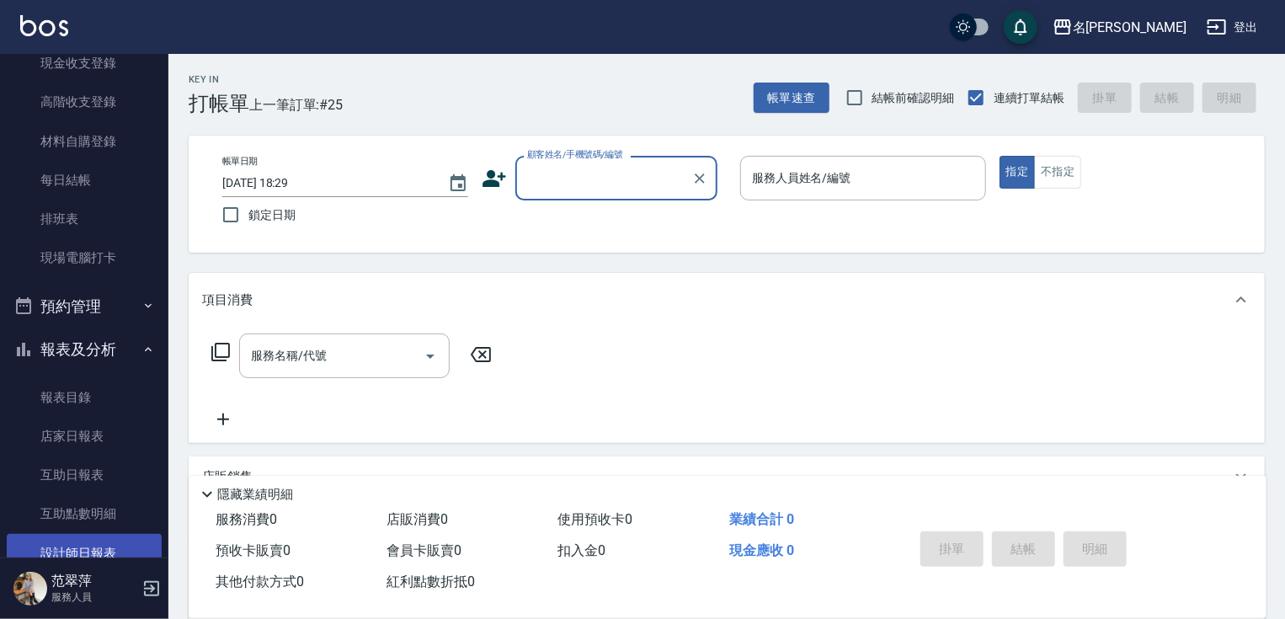
click at [108, 551] on link "設計師日報表" at bounding box center [84, 553] width 155 height 39
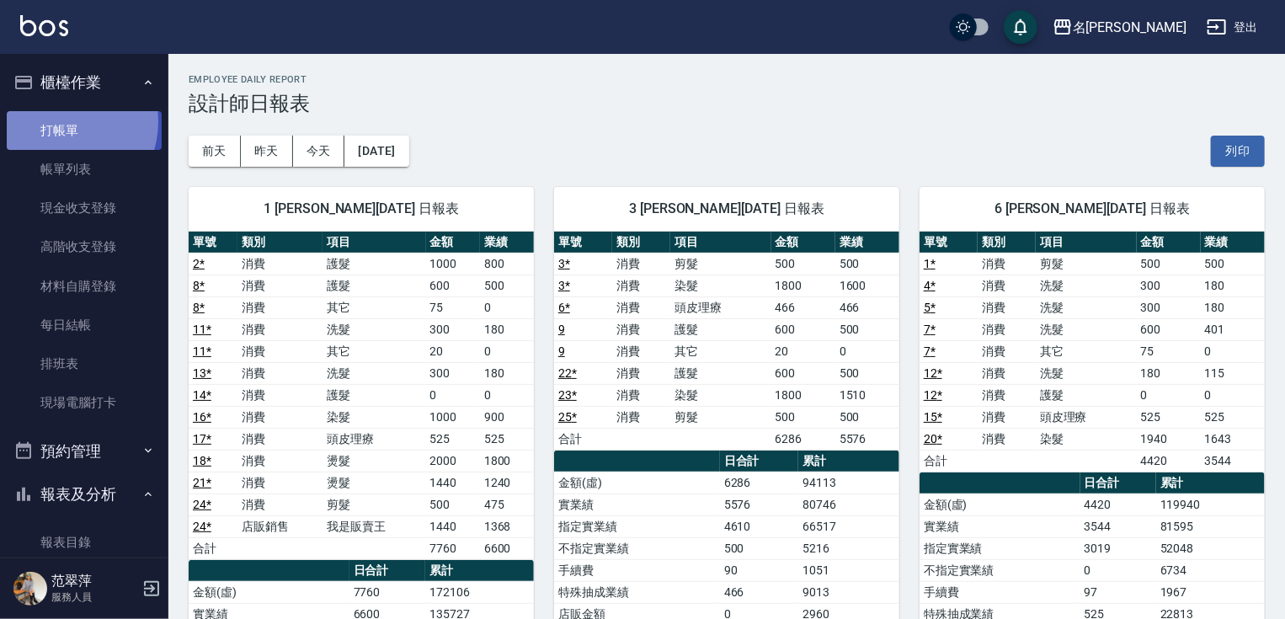
click at [62, 121] on link "打帳單" at bounding box center [84, 130] width 155 height 39
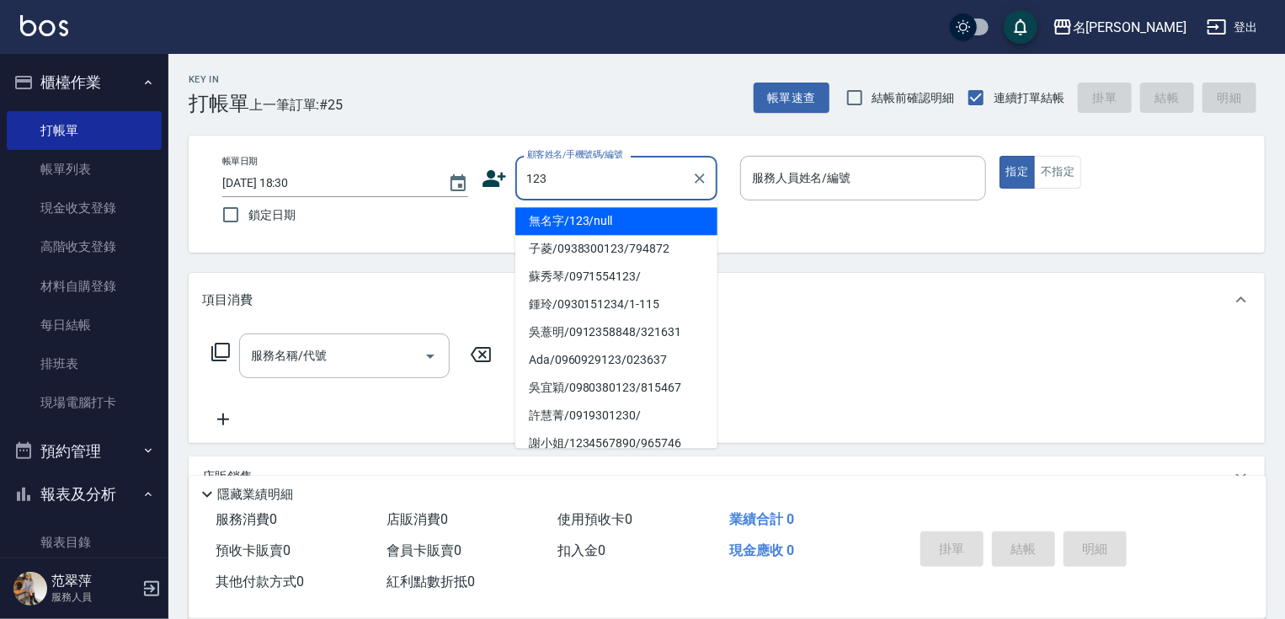
click at [623, 221] on li "無名字/123/null" at bounding box center [616, 221] width 202 height 28
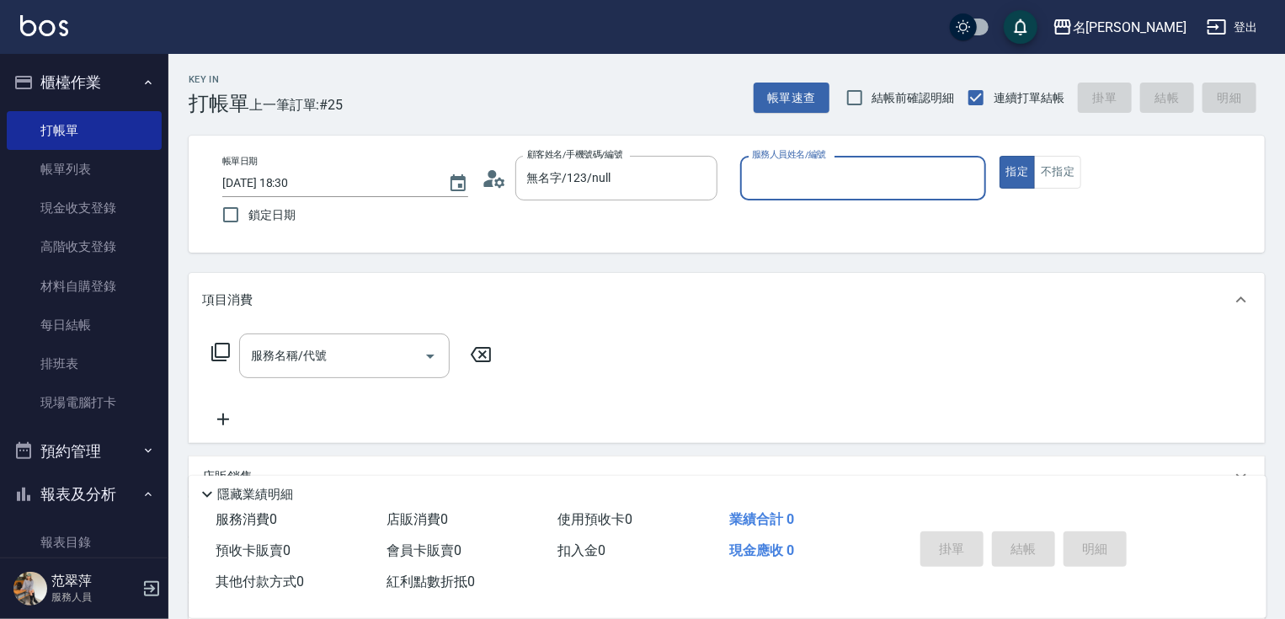
click at [843, 165] on input "服務人員姓名/編號" at bounding box center [863, 177] width 231 height 29
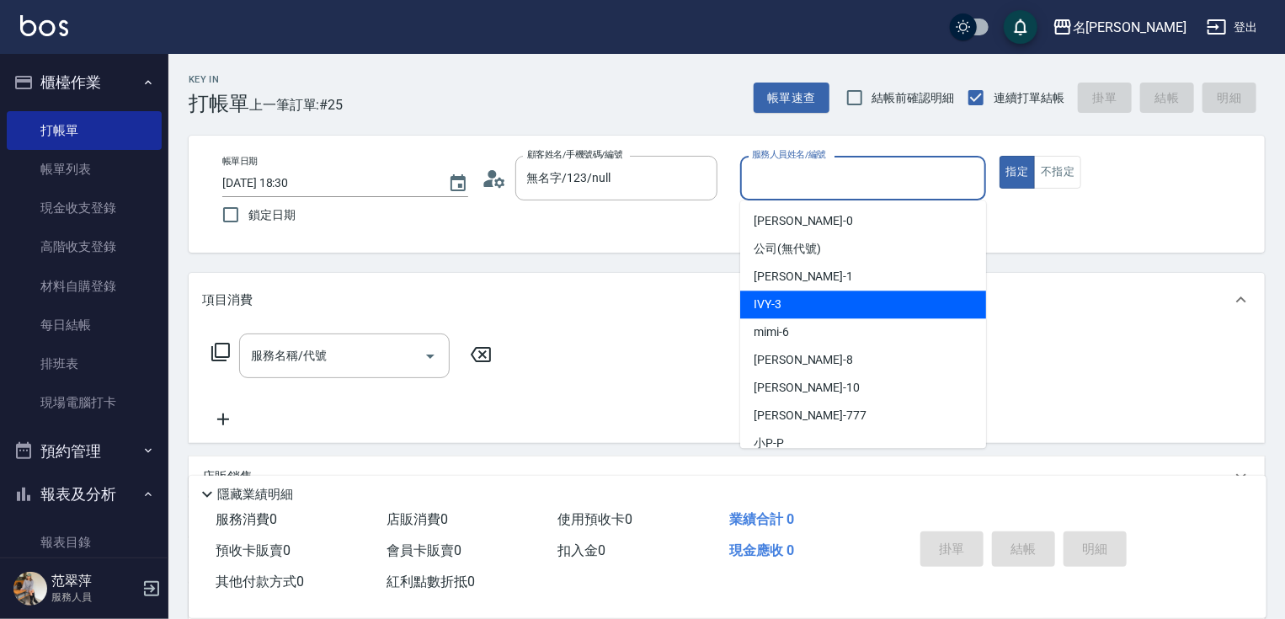
click at [805, 296] on div "IVY -3" at bounding box center [863, 304] width 246 height 28
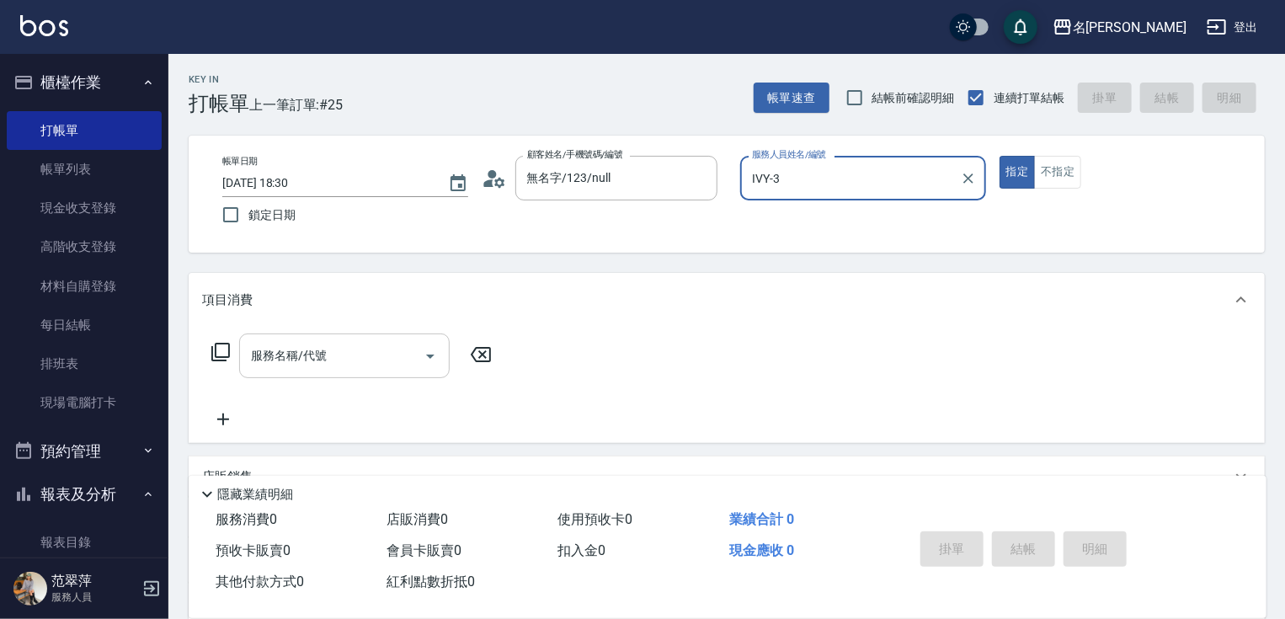
click at [333, 354] on input "服務名稱/代號" at bounding box center [332, 355] width 170 height 29
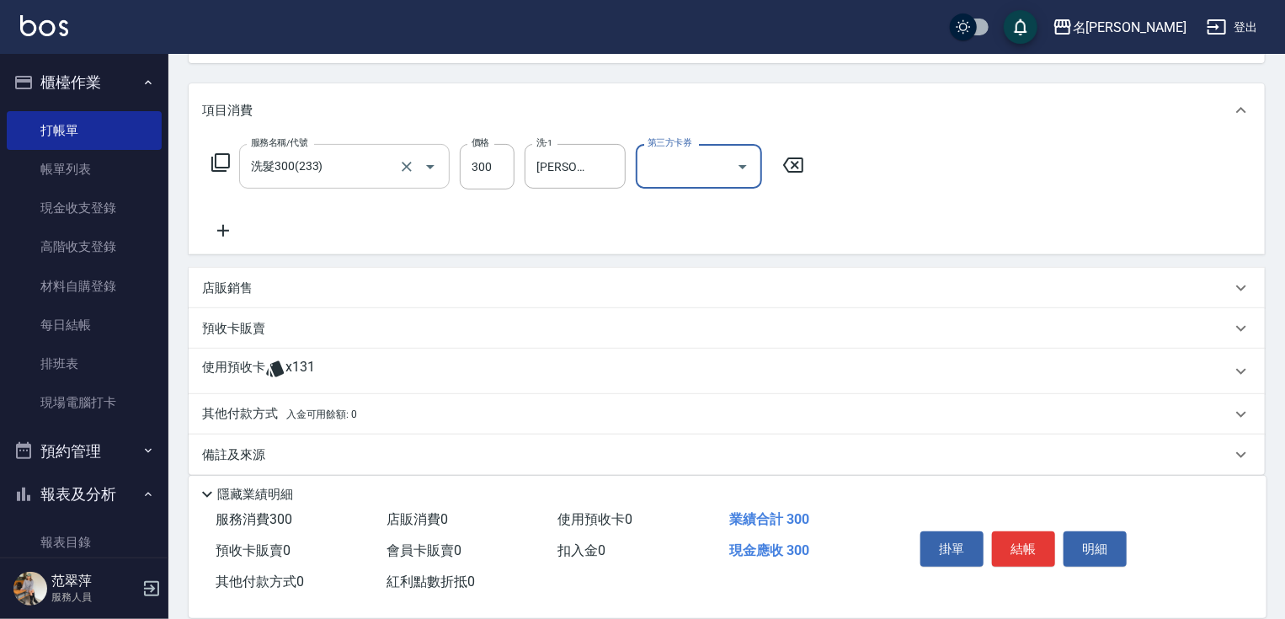
scroll to position [205, 0]
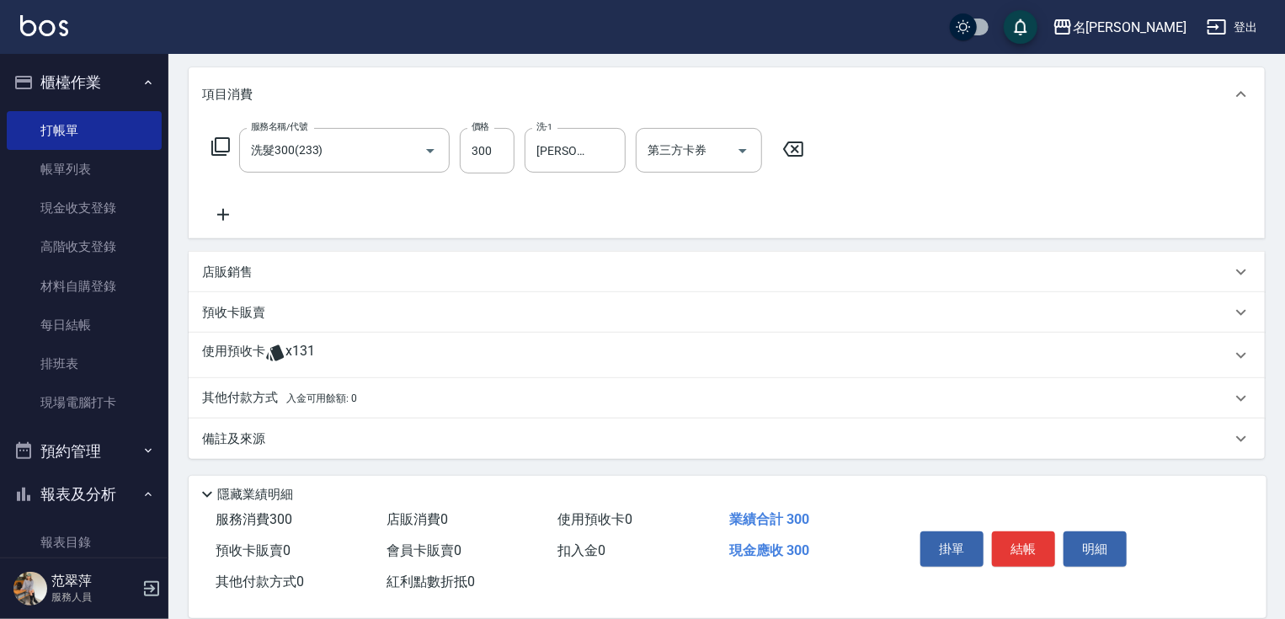
click at [223, 211] on icon at bounding box center [223, 215] width 12 height 12
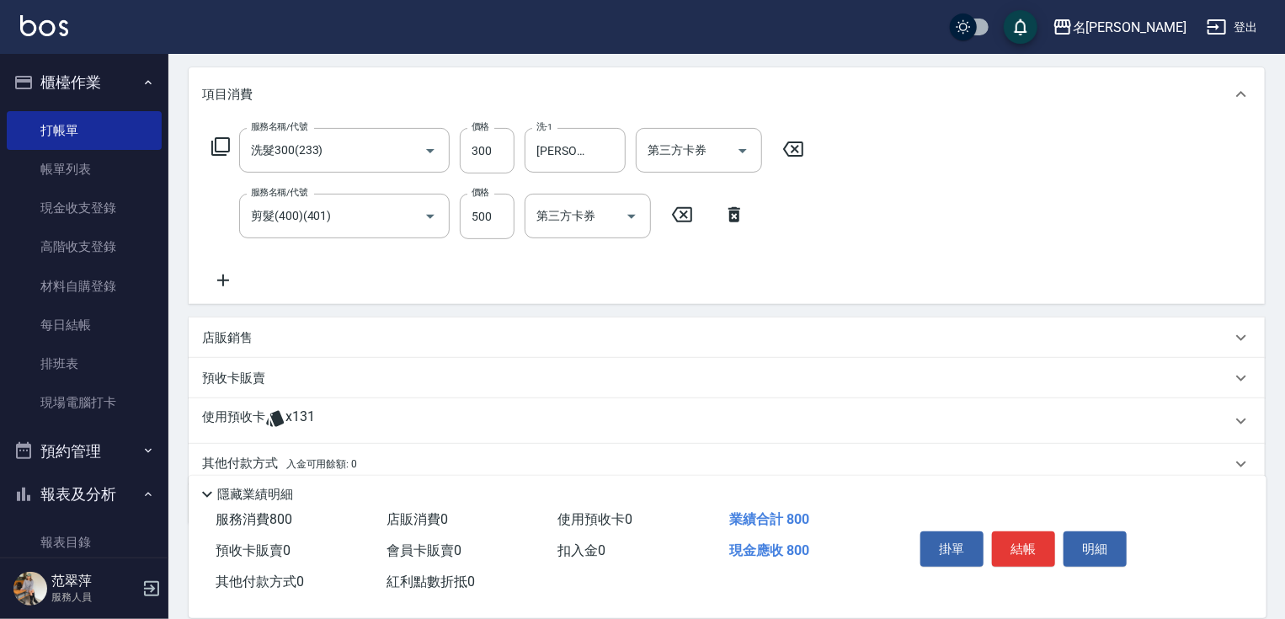
click at [222, 280] on icon at bounding box center [223, 281] width 12 height 12
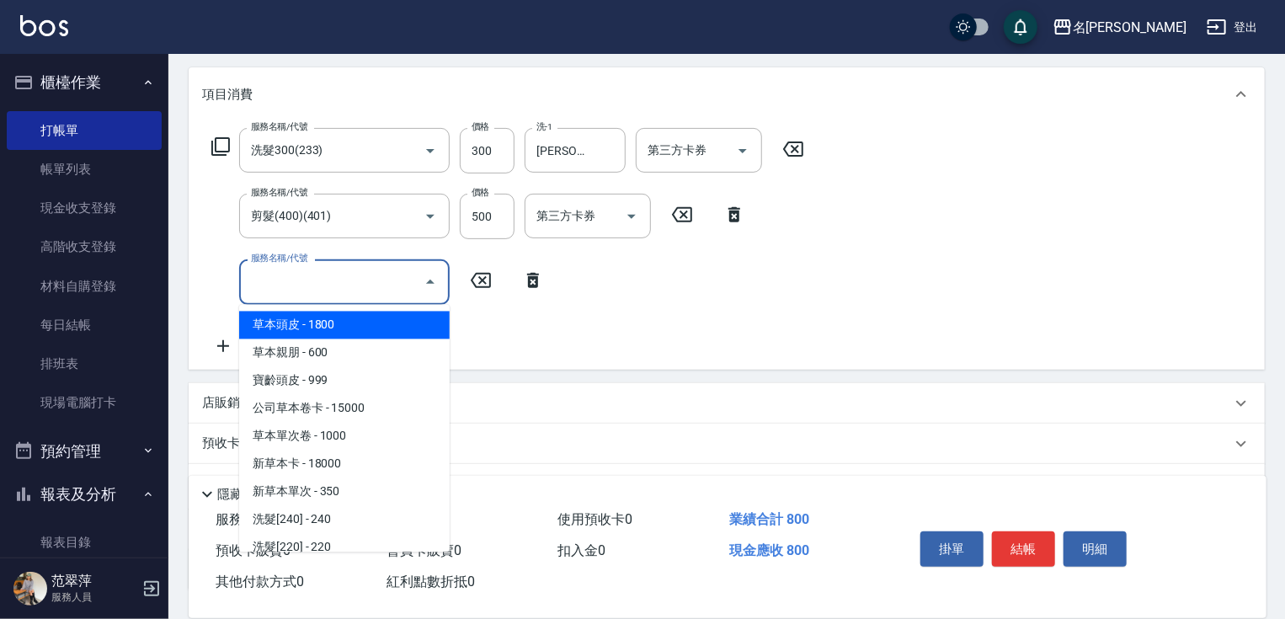
click at [263, 276] on input "服務名稱/代號" at bounding box center [332, 281] width 170 height 29
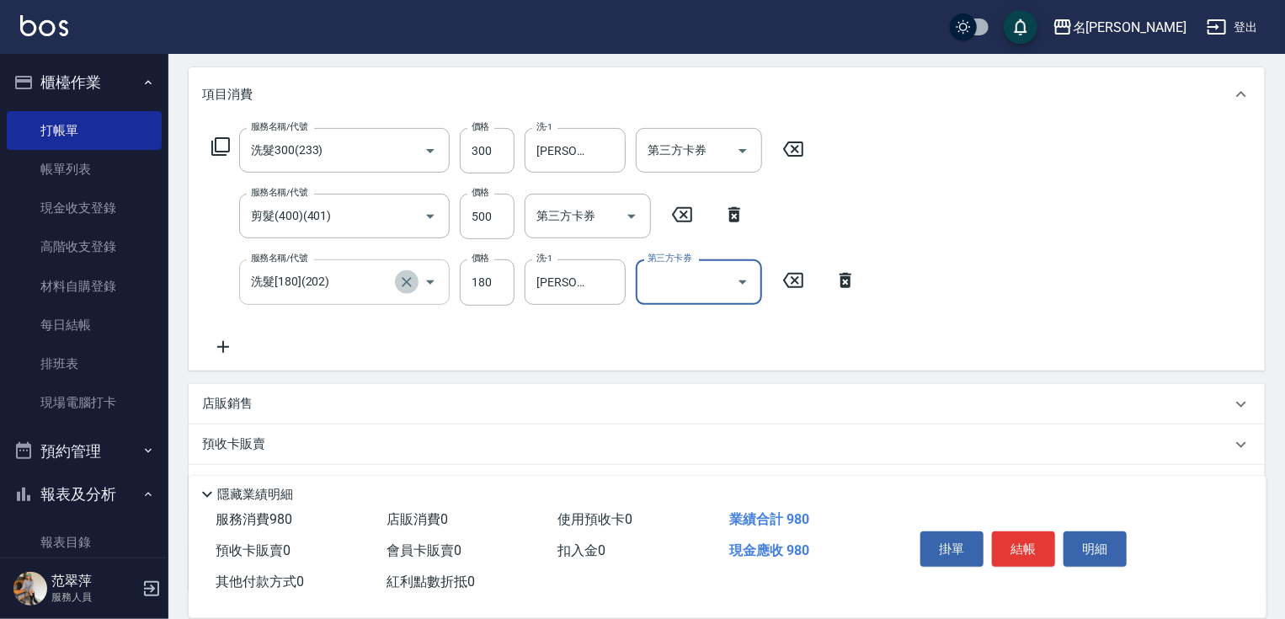
click at [408, 288] on icon "Clear" at bounding box center [406, 282] width 17 height 17
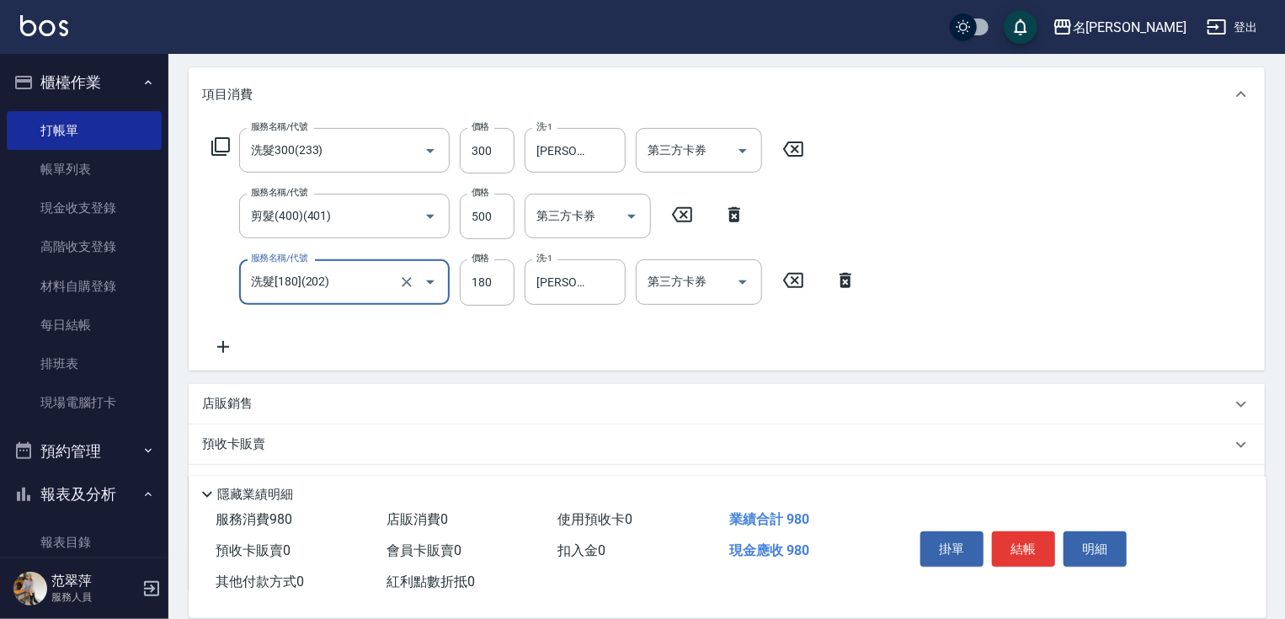
click at [327, 286] on input "洗髮[180](202)" at bounding box center [321, 281] width 148 height 29
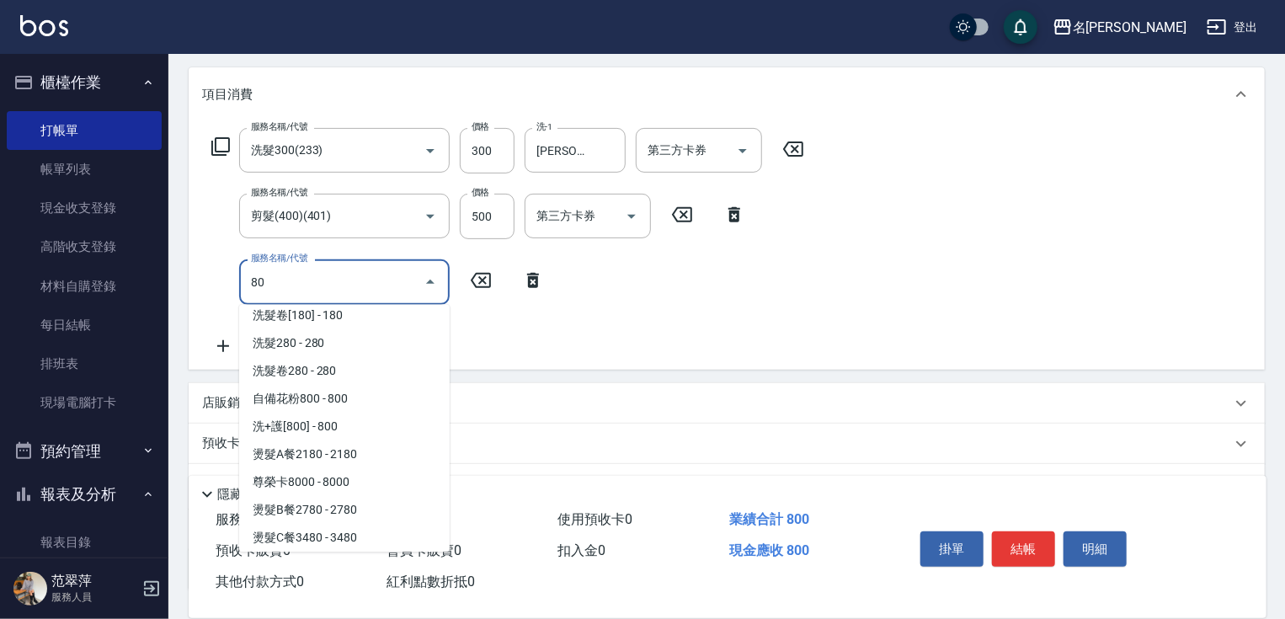
scroll to position [0, 0]
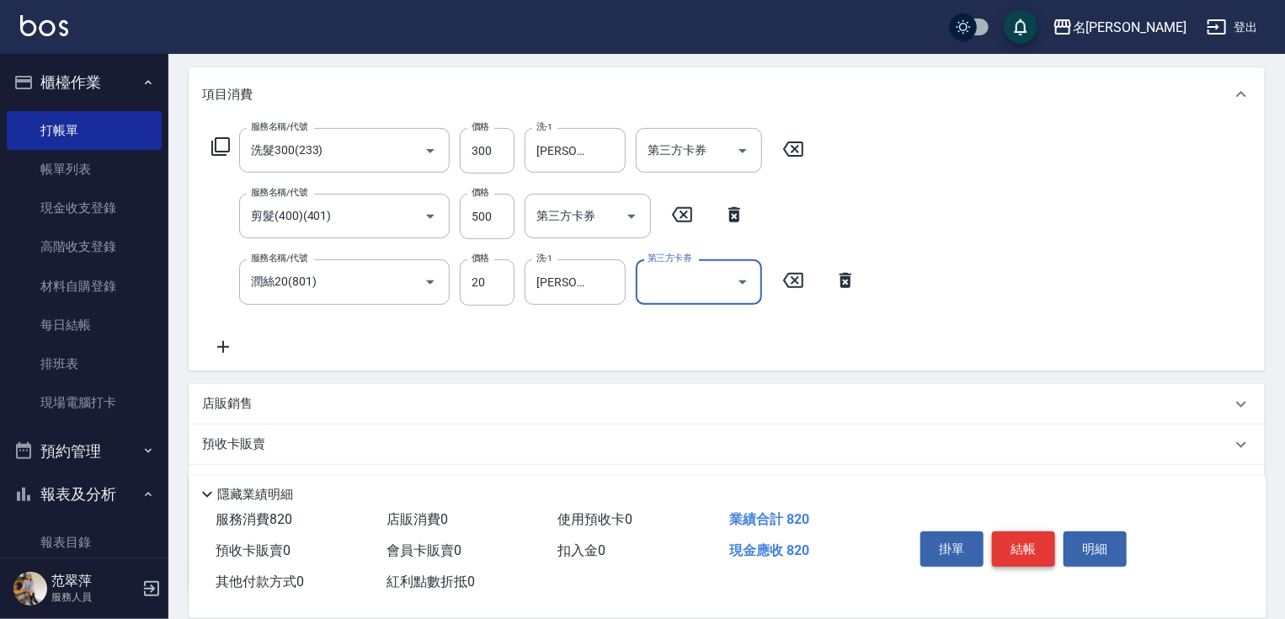
click at [1026, 552] on button "結帳" at bounding box center [1023, 548] width 63 height 35
